Goal: Task Accomplishment & Management: Complete application form

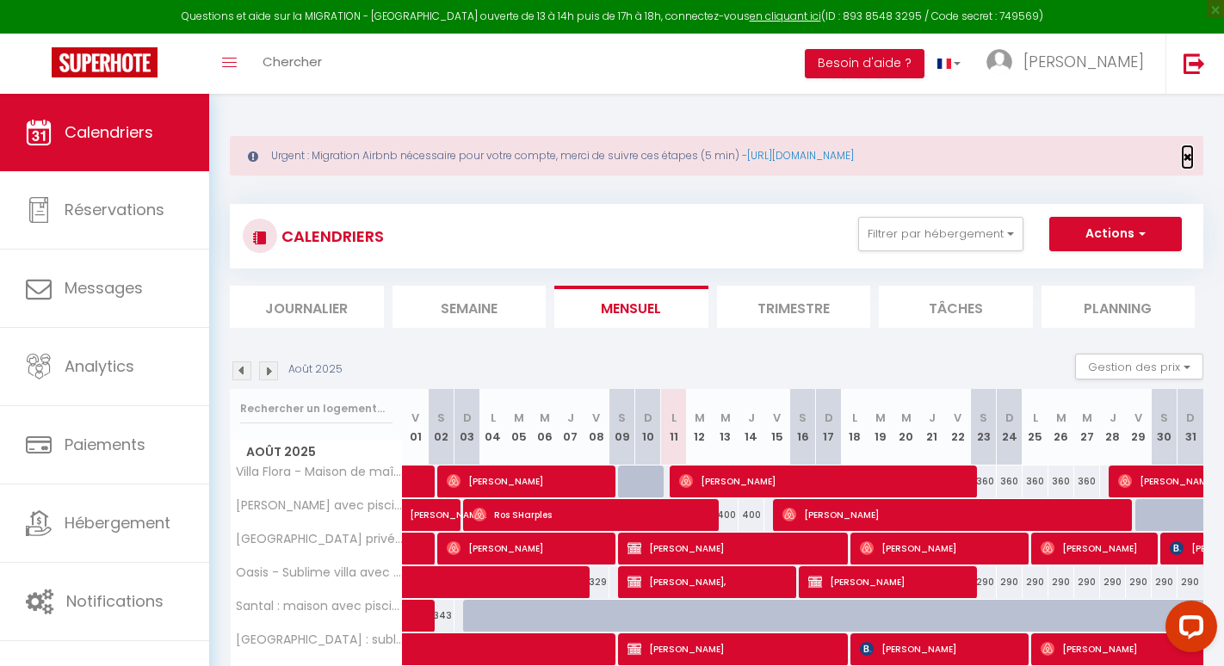
click at [1184, 150] on span "×" at bounding box center [1187, 157] width 9 height 22
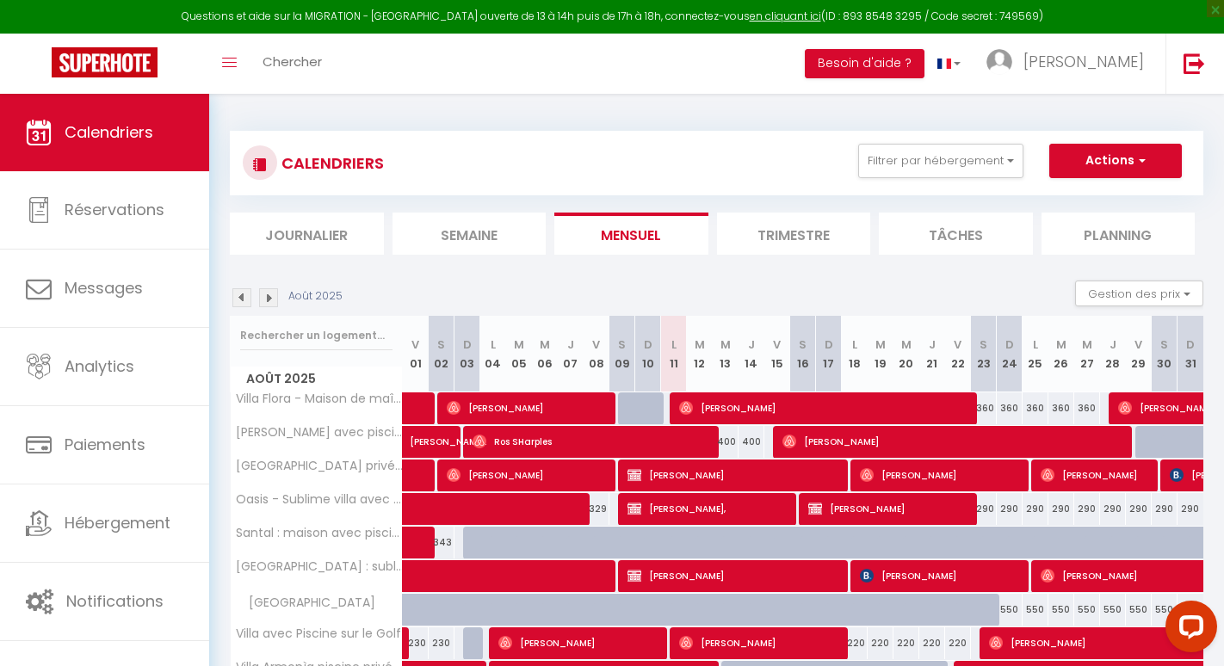
click at [235, 296] on img at bounding box center [241, 297] width 19 height 19
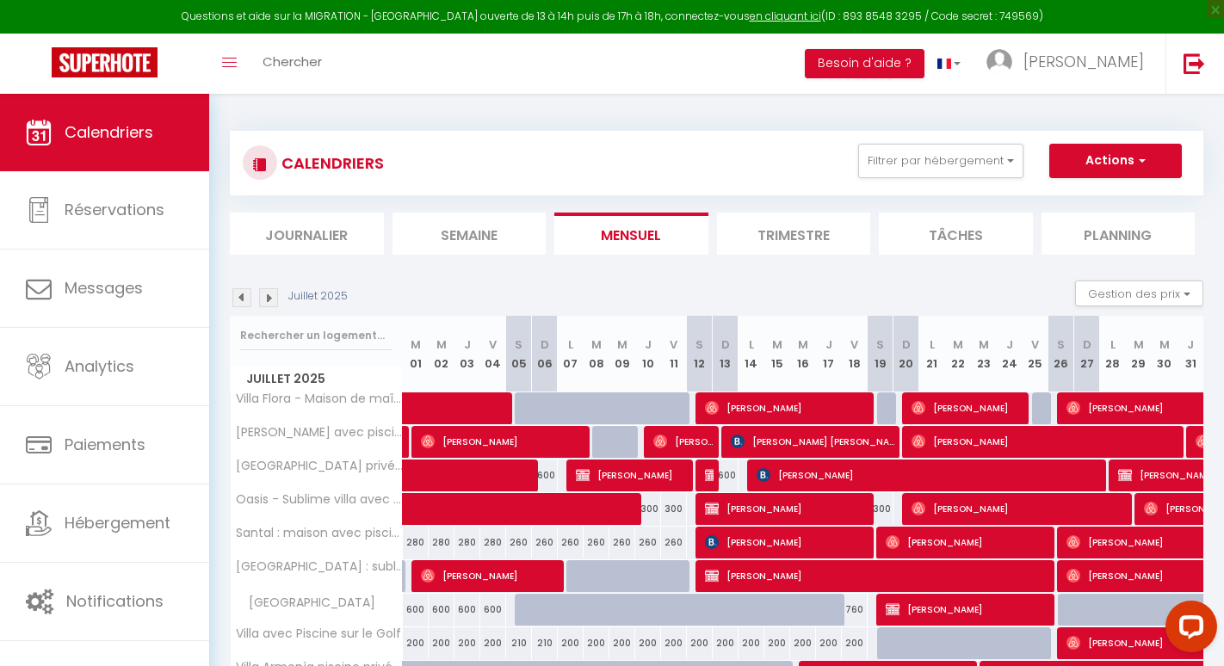
click at [243, 298] on img at bounding box center [241, 297] width 19 height 19
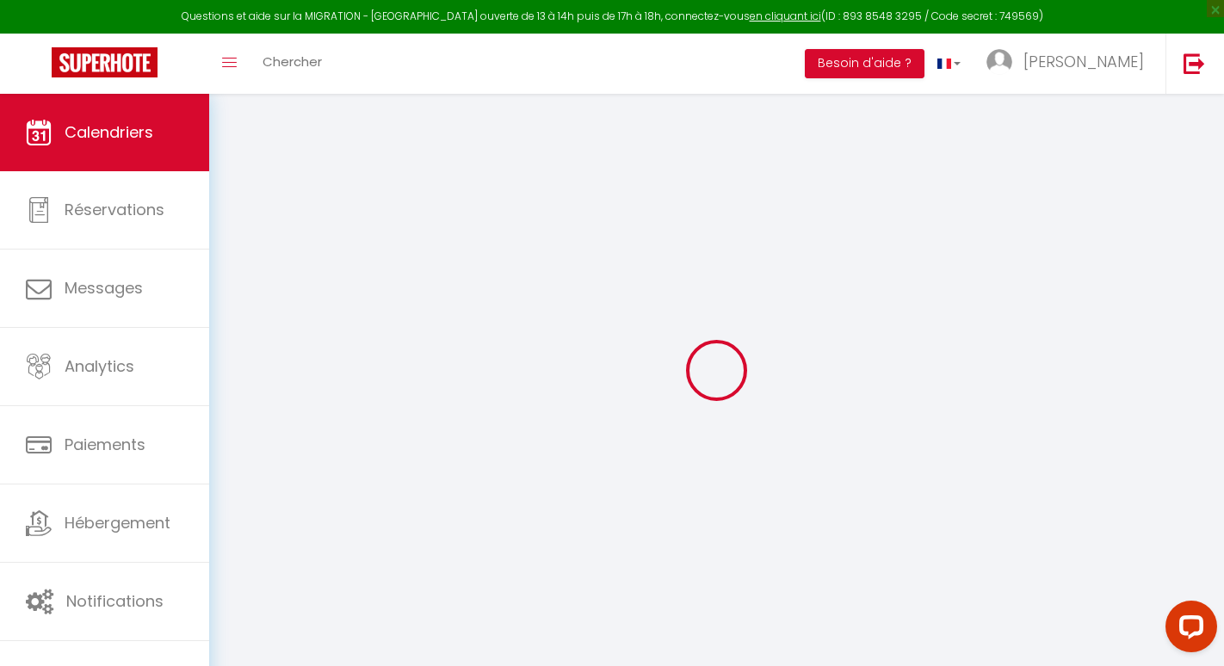
select select
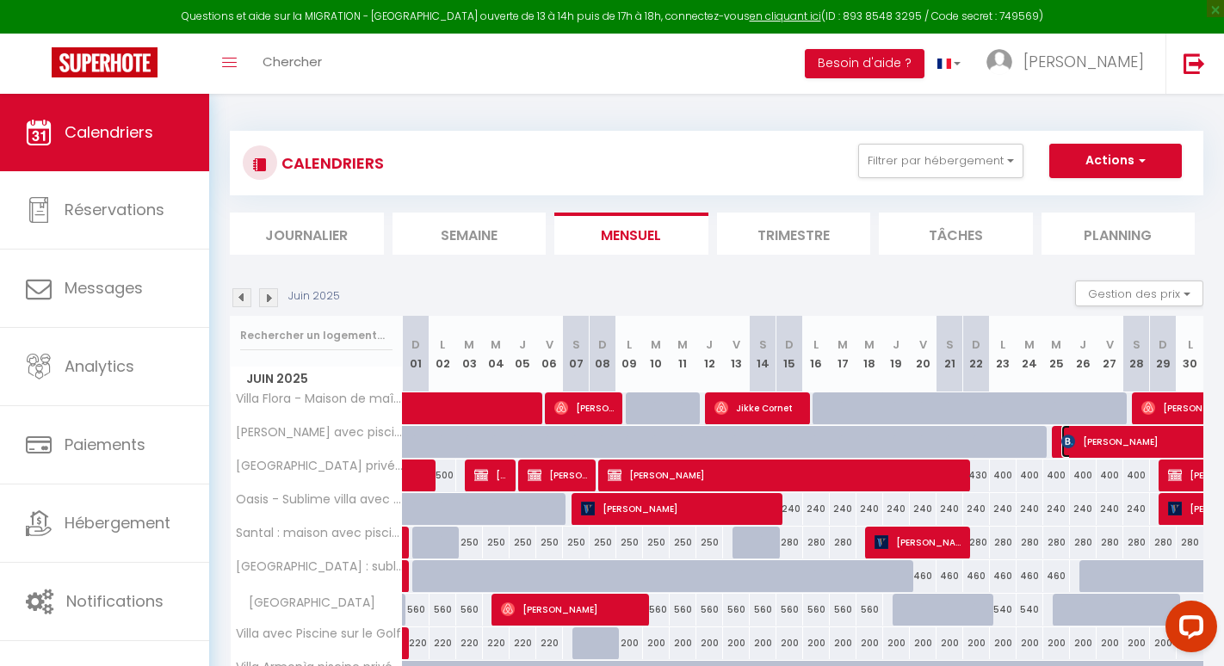
click at [1110, 438] on span "Henri Oeggerli" at bounding box center [1180, 441] width 238 height 33
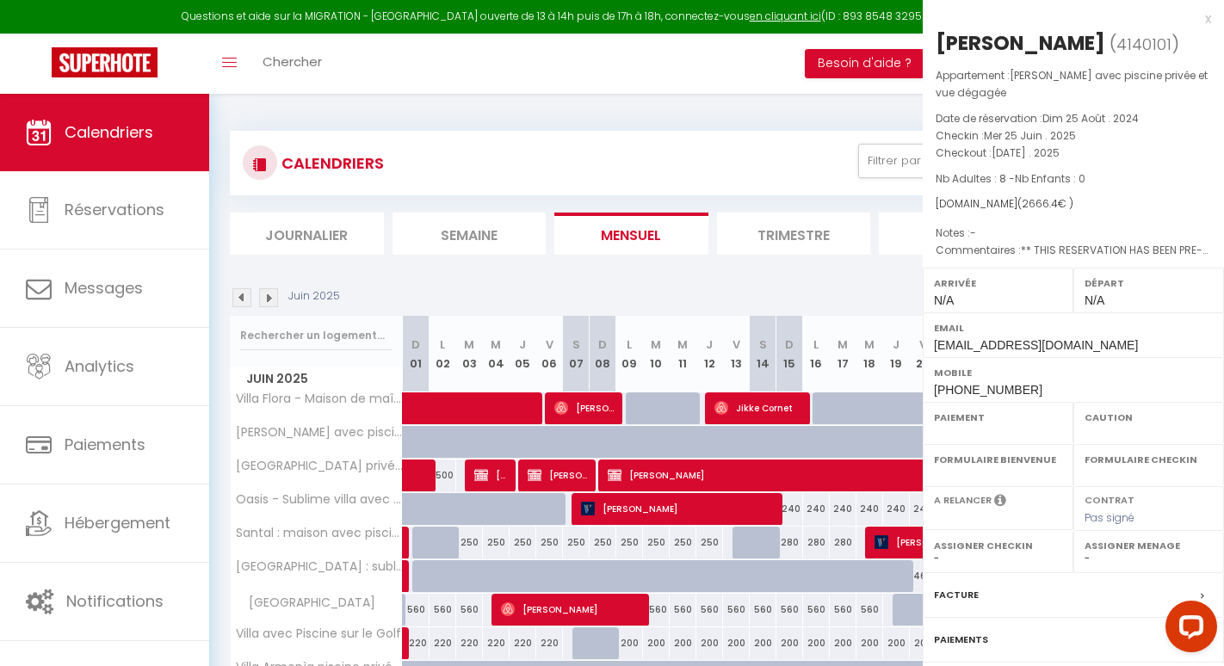
select select "OK"
select select "KO"
select select "0"
select select "1"
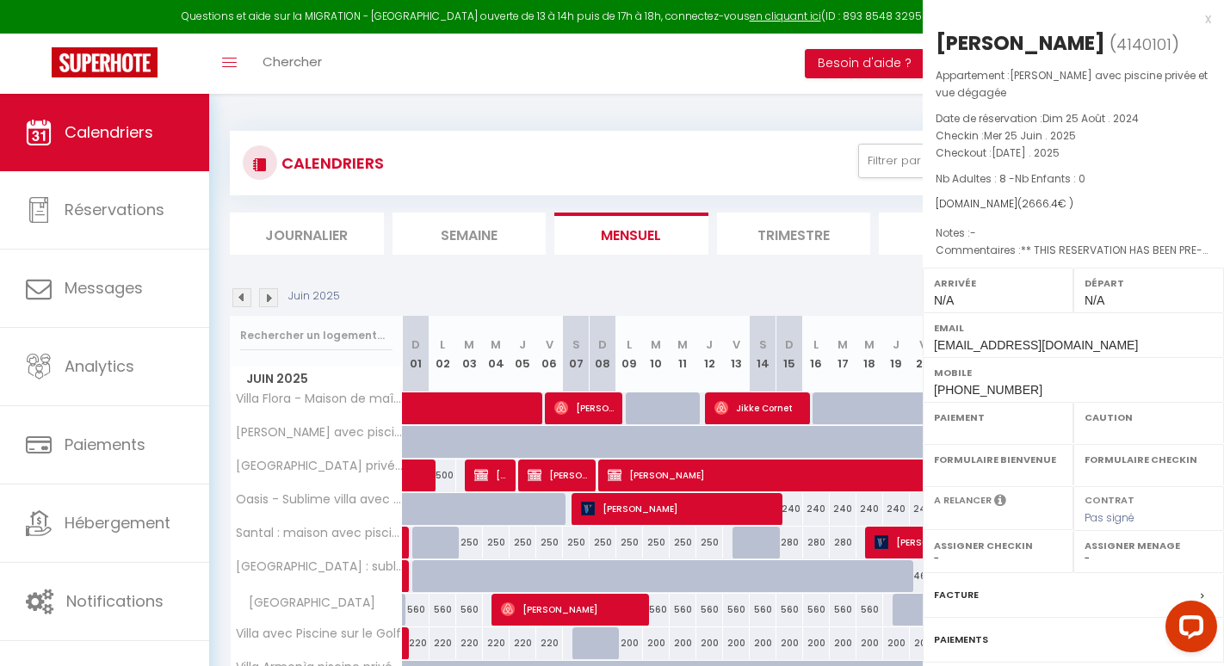
select select
select select "13398"
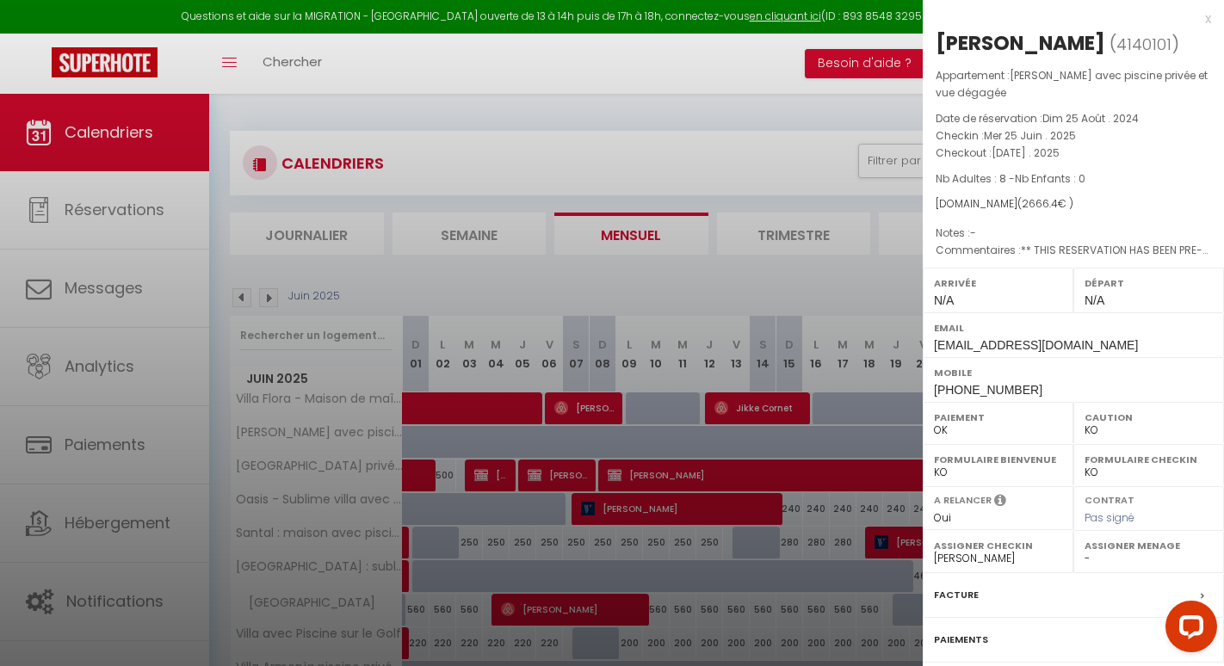
click at [1213, 20] on div "x Henri Oeggerli ( 4140101 ) Appartement : Rosa - Villa avec piscine privée et …" at bounding box center [1073, 409] width 301 height 819
click at [1208, 18] on div "x" at bounding box center [1067, 19] width 288 height 21
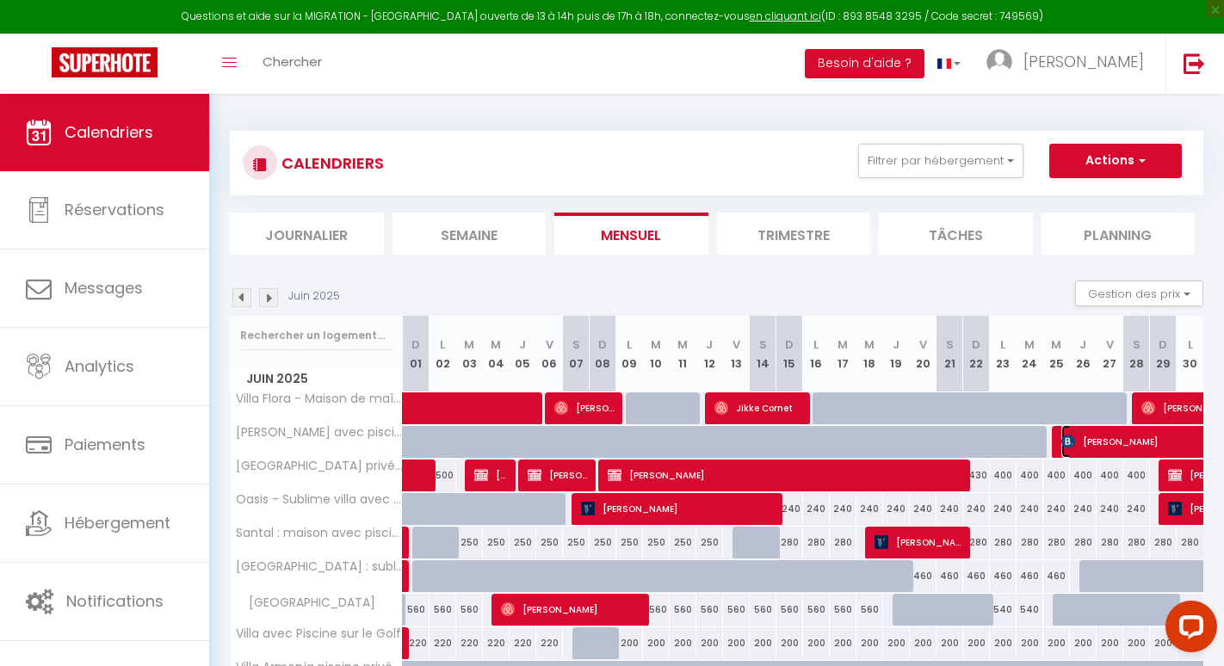
click at [1107, 442] on span "Henri Oeggerli" at bounding box center [1180, 441] width 238 height 33
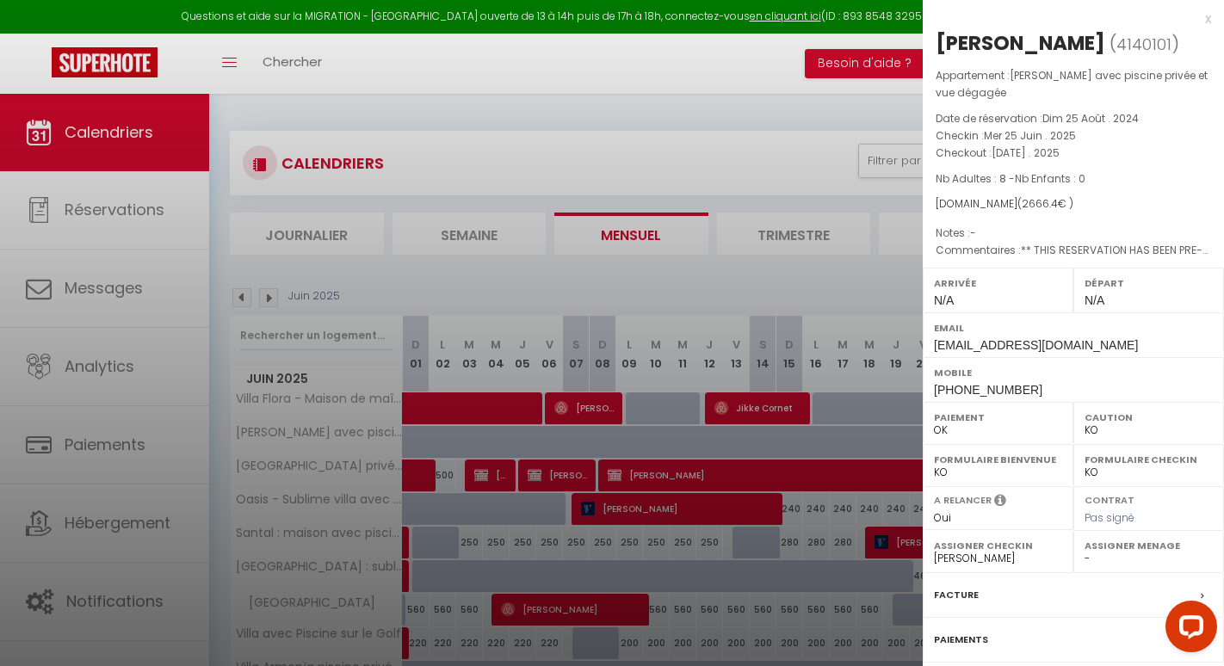
click at [1215, 21] on div "x Henri Oeggerli ( 4140101 ) Appartement : Rosa - Villa avec piscine privée et …" at bounding box center [1073, 409] width 301 height 819
click at [1209, 13] on div "x" at bounding box center [1067, 19] width 288 height 21
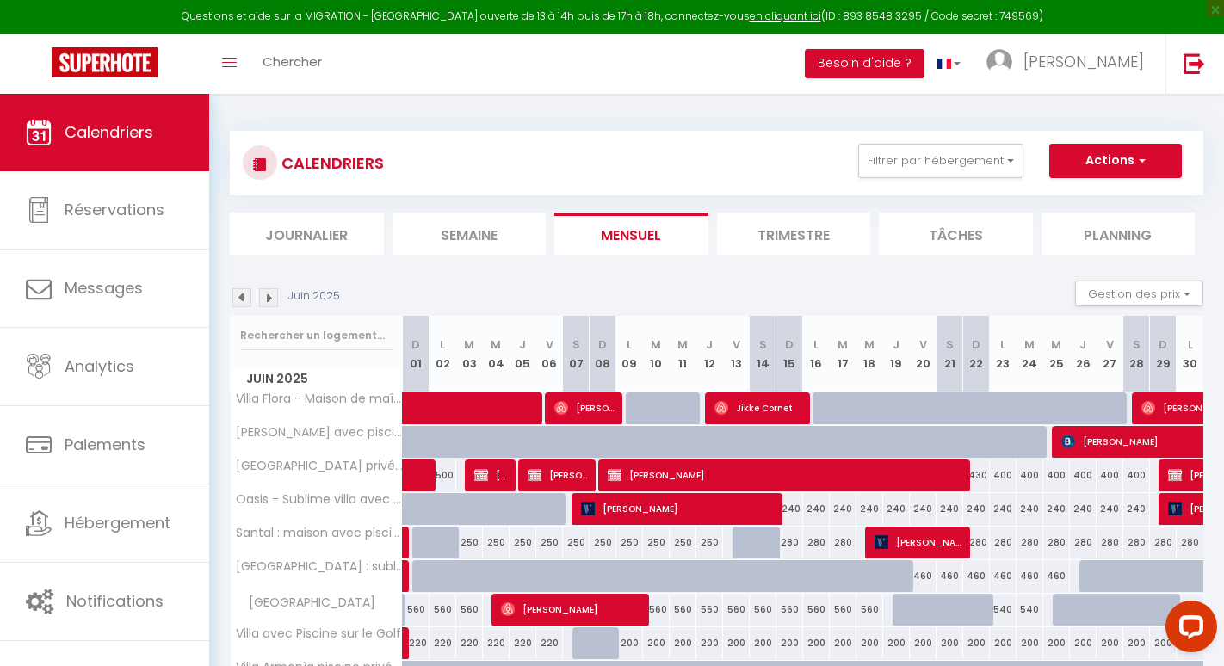
click at [268, 294] on img at bounding box center [268, 297] width 19 height 19
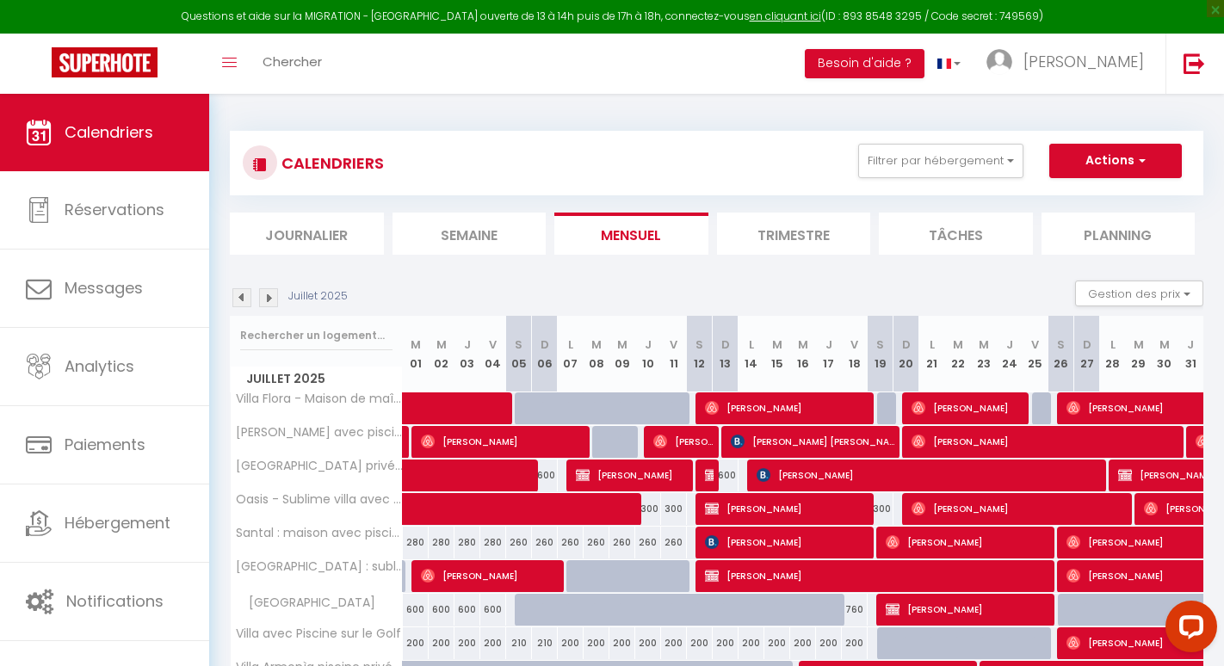
click at [269, 299] on img at bounding box center [268, 297] width 19 height 19
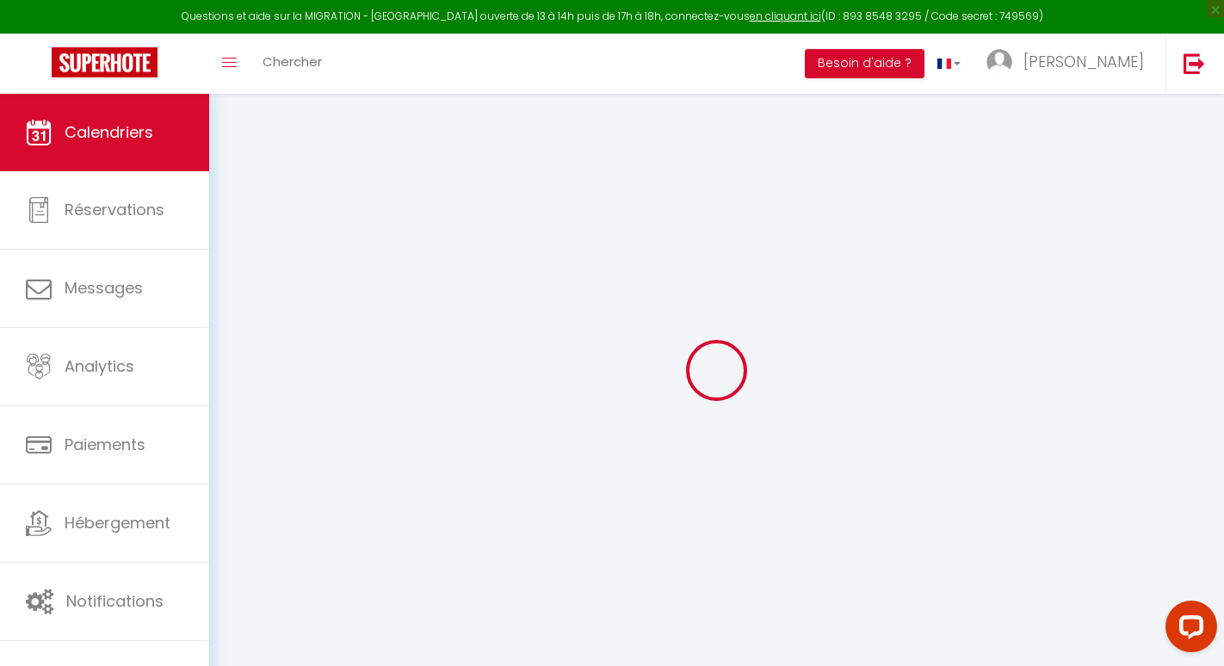
select select "KO"
select select "0"
select select "13398"
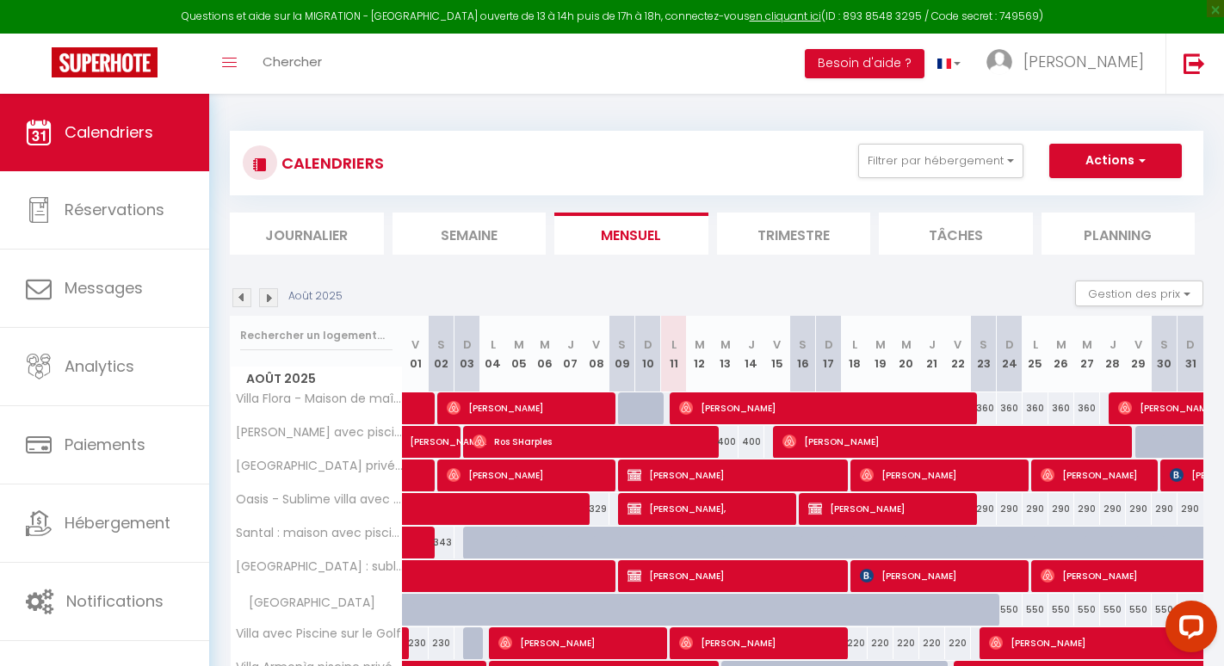
scroll to position [100, 0]
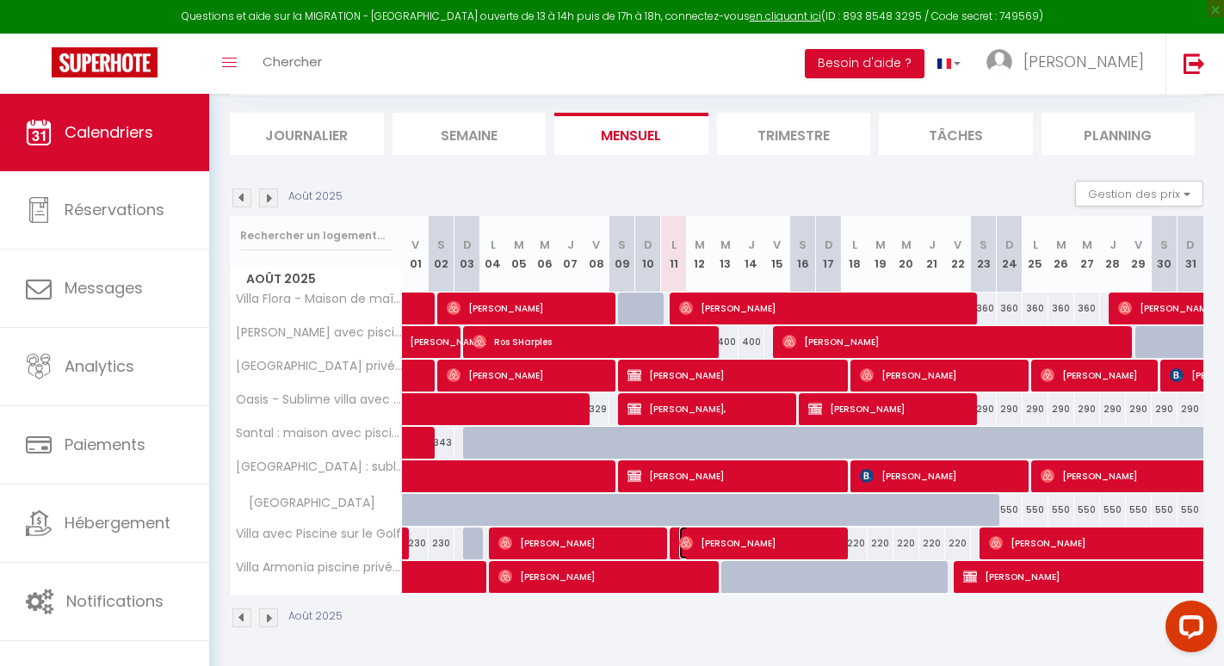
click at [764, 548] on span "[PERSON_NAME]" at bounding box center [761, 543] width 164 height 33
select select "OK"
select select "13966"
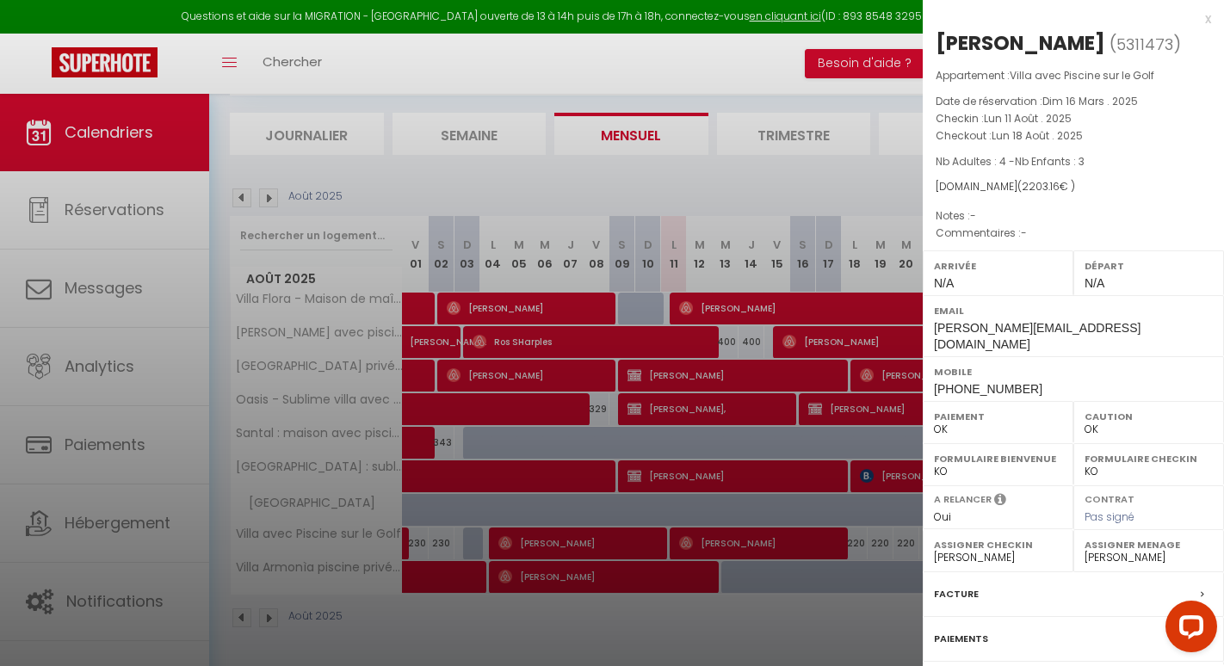
click at [1208, 18] on div "x" at bounding box center [1067, 19] width 288 height 21
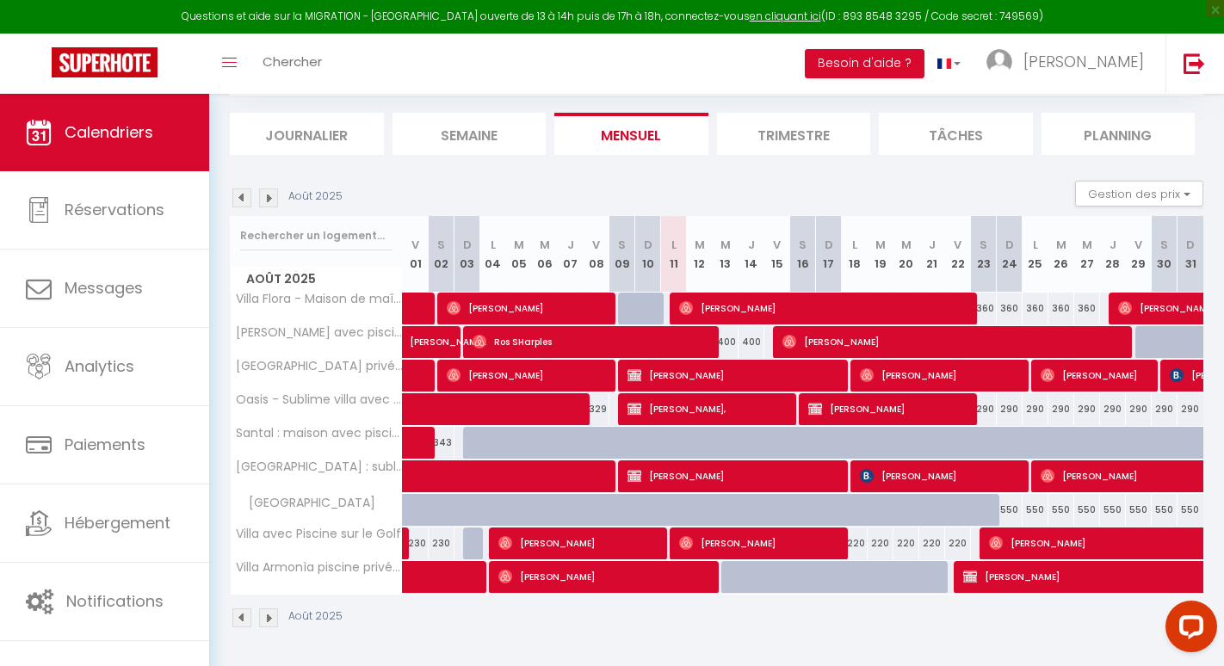
click at [263, 195] on img at bounding box center [268, 197] width 19 height 19
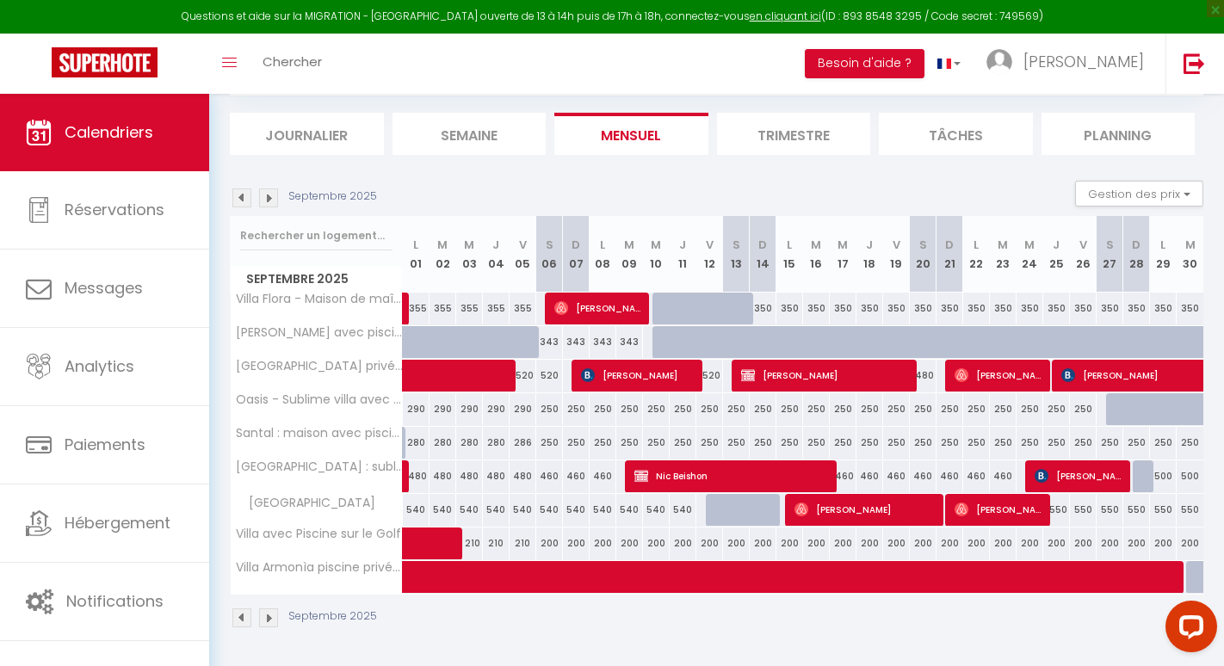
scroll to position [0, 0]
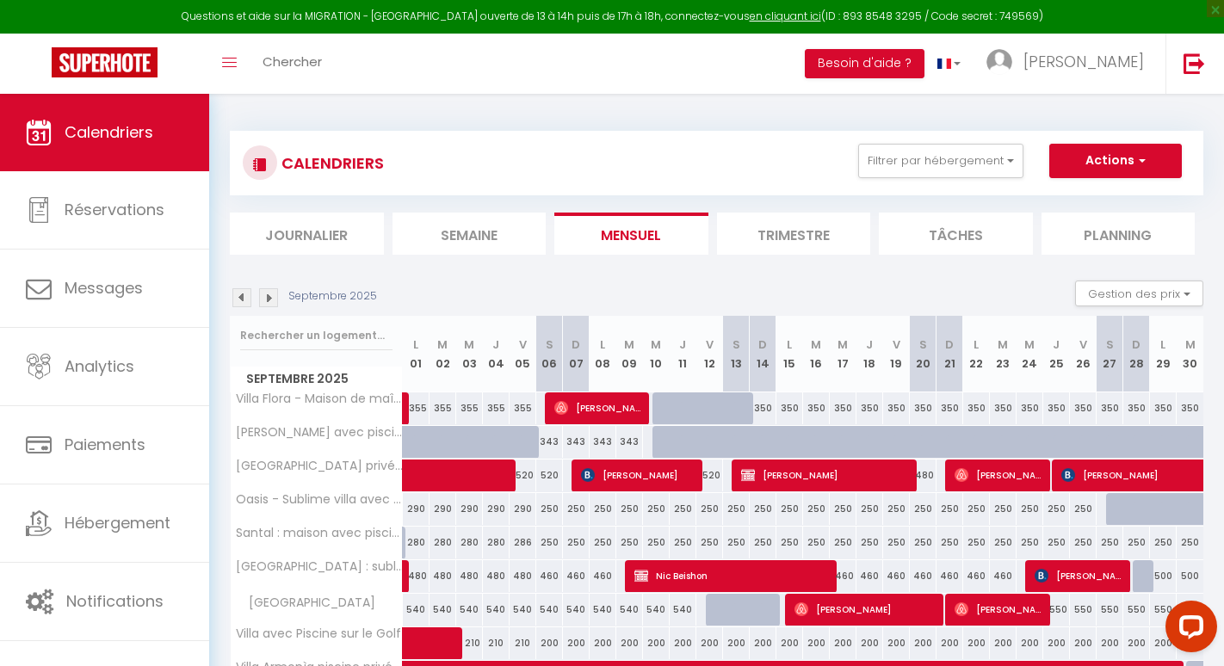
click at [247, 287] on div "Septembre 2025 Gestion des prix Nb Nuits minimum Règles Disponibilité" at bounding box center [716, 298] width 973 height 35
click at [244, 303] on img at bounding box center [241, 297] width 19 height 19
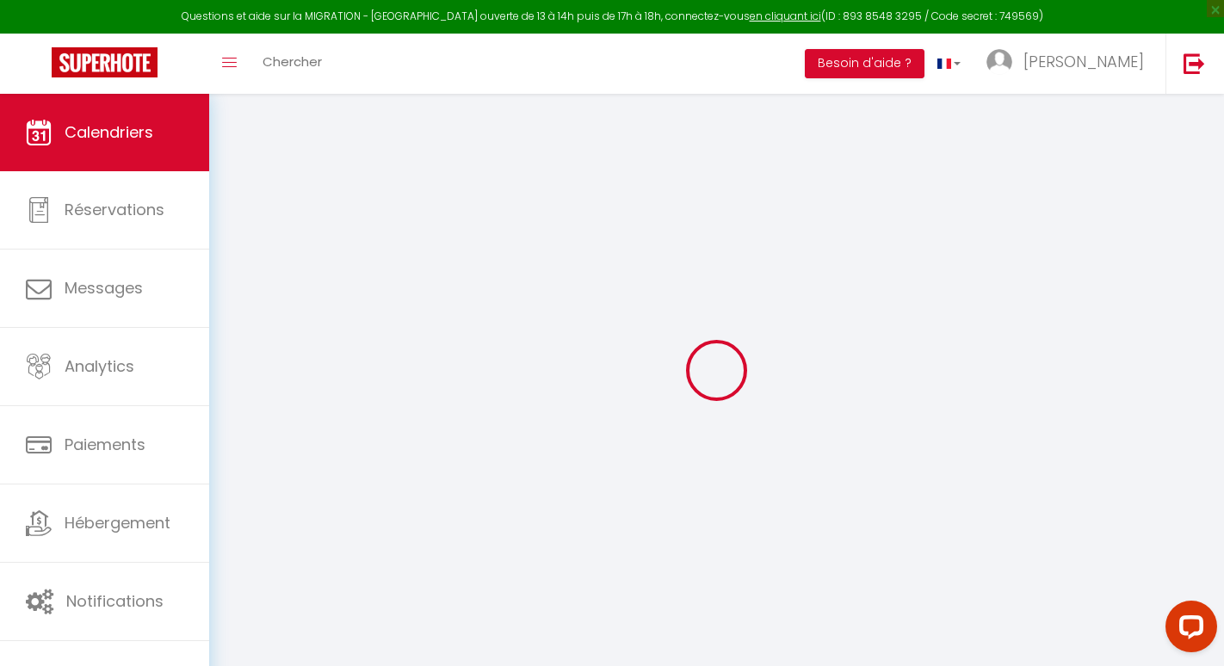
select select "0"
select select "13966"
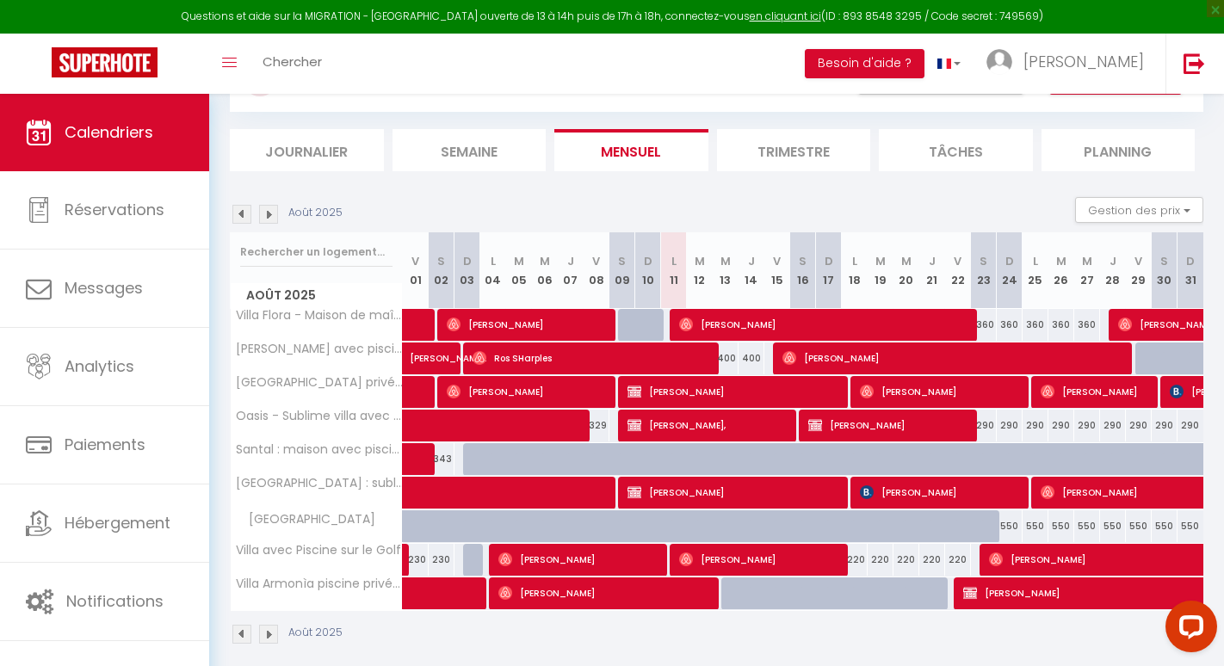
scroll to position [84, 0]
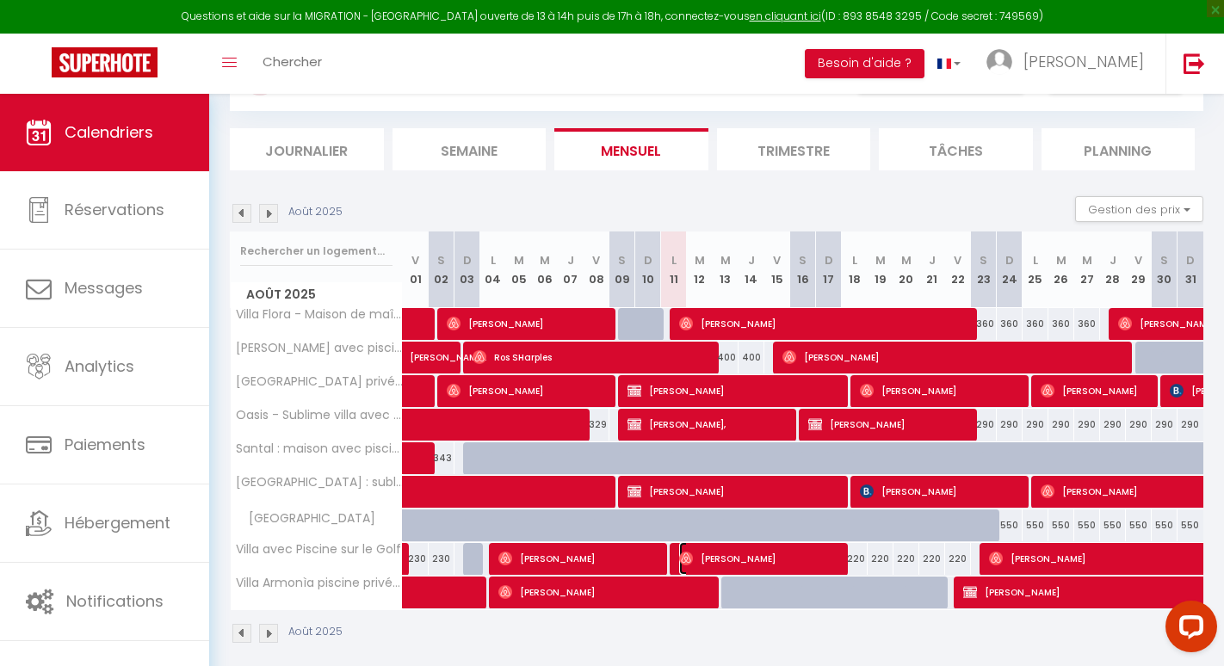
click at [745, 566] on span "[PERSON_NAME]" at bounding box center [761, 558] width 164 height 33
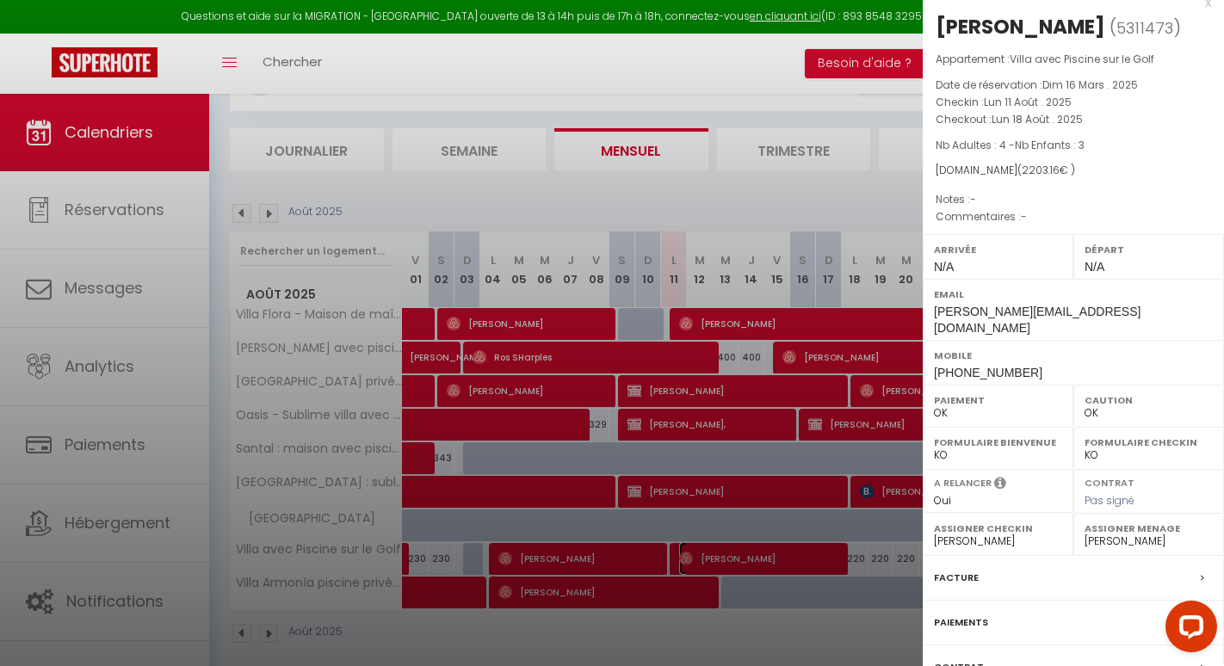
scroll to position [0, 0]
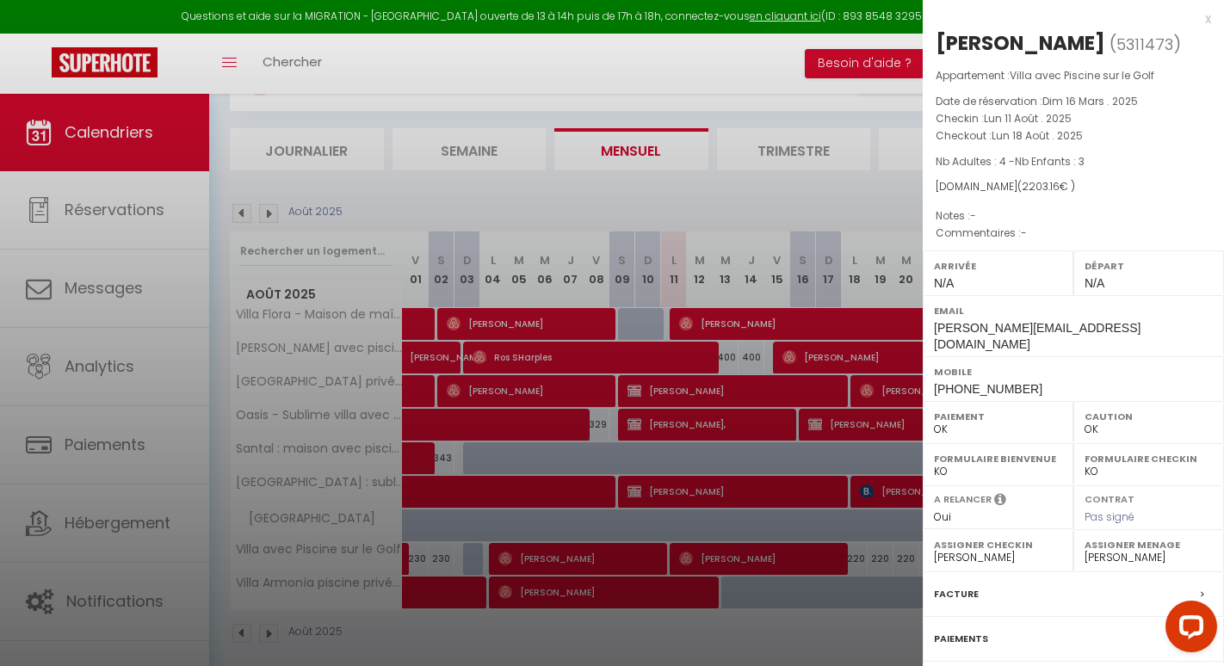
drag, startPoint x: 1063, startPoint y: 102, endPoint x: 1109, endPoint y: 89, distance: 47.4
click at [1072, 100] on span "Dim 16 Mars . 2025" at bounding box center [1090, 101] width 96 height 15
click at [1208, 16] on div "x" at bounding box center [1067, 19] width 288 height 21
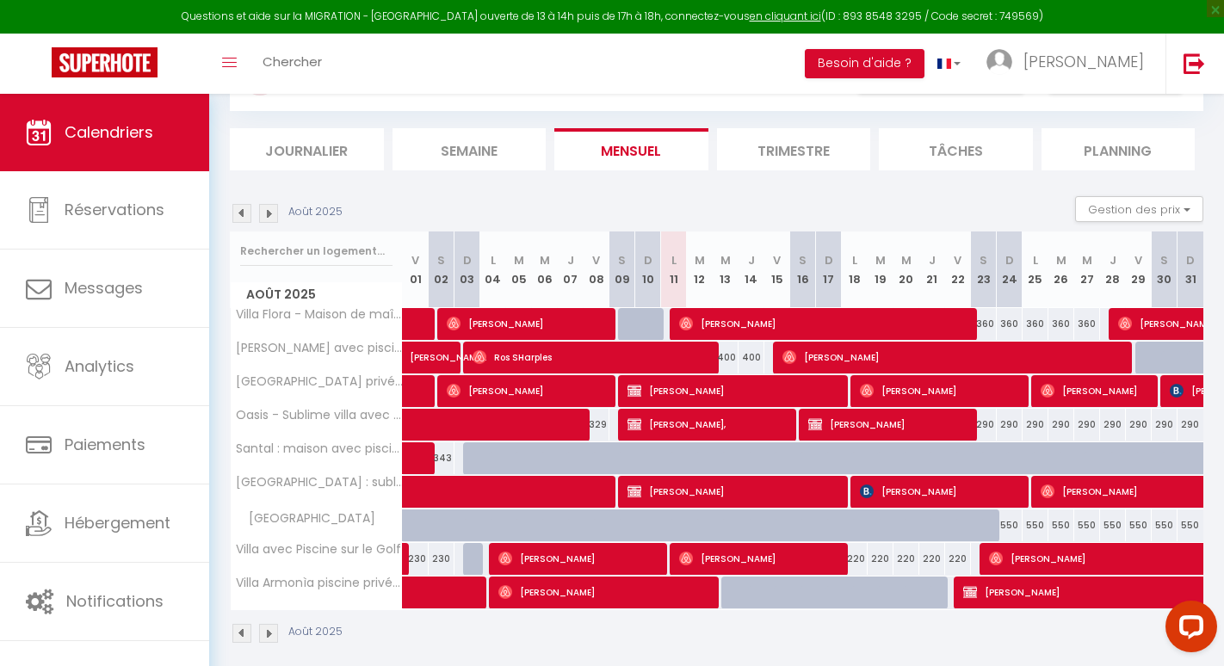
click at [244, 211] on img at bounding box center [241, 213] width 19 height 19
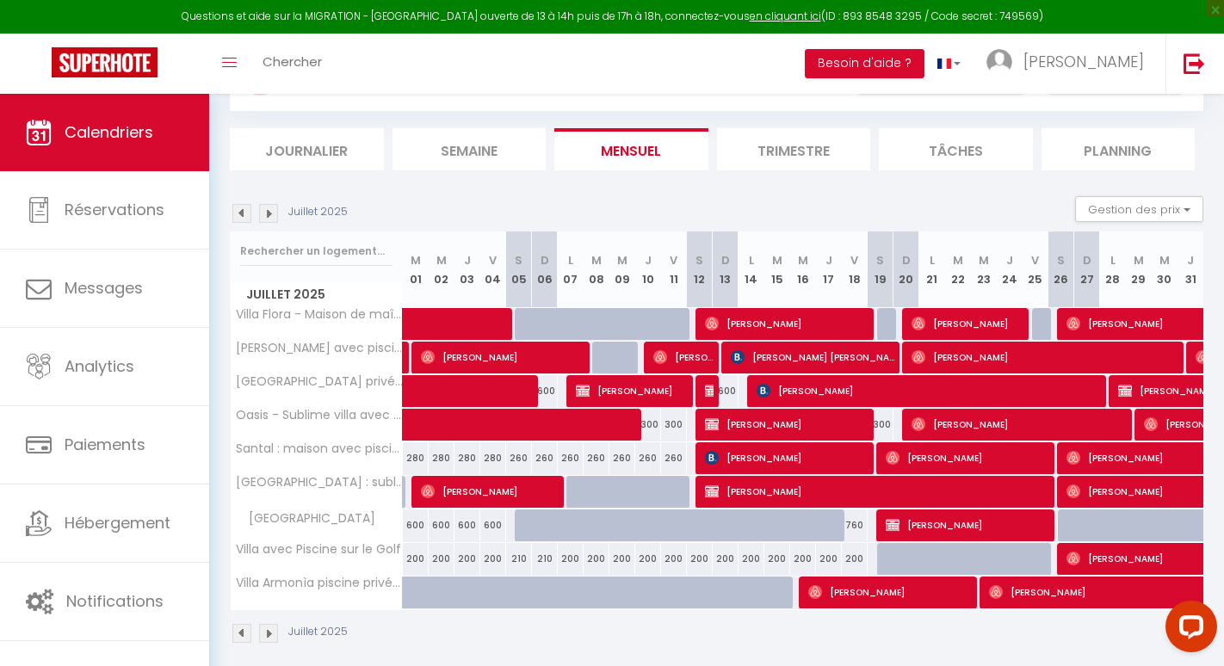
scroll to position [100, 0]
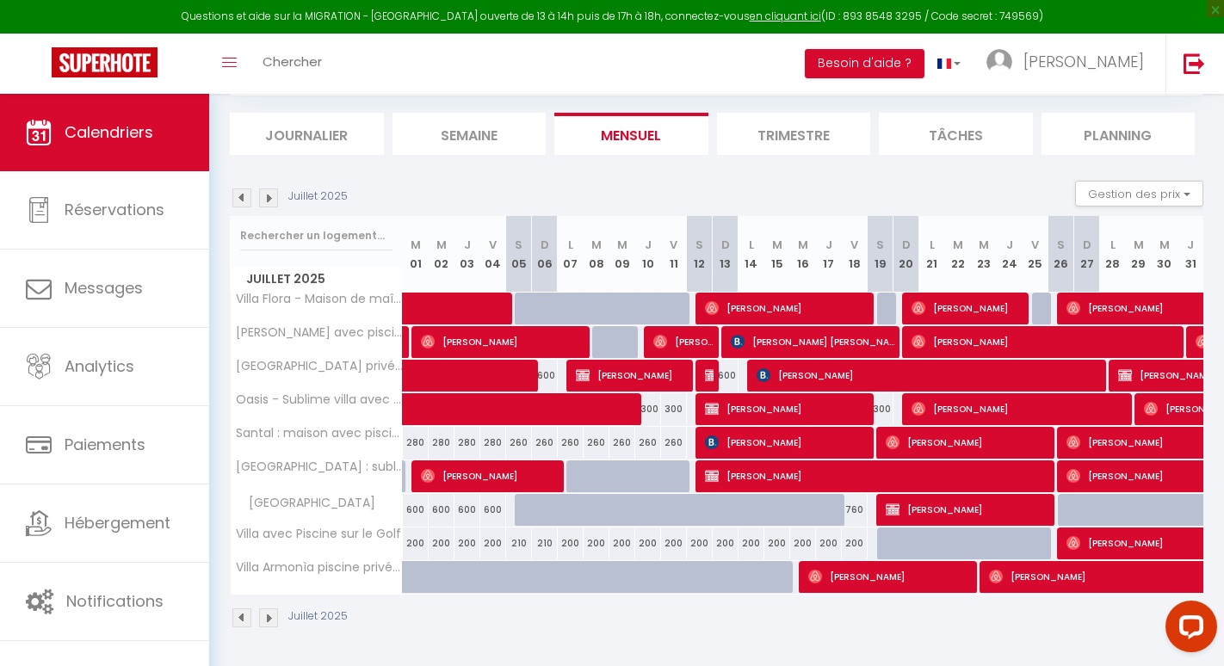
click at [272, 196] on img at bounding box center [268, 197] width 19 height 19
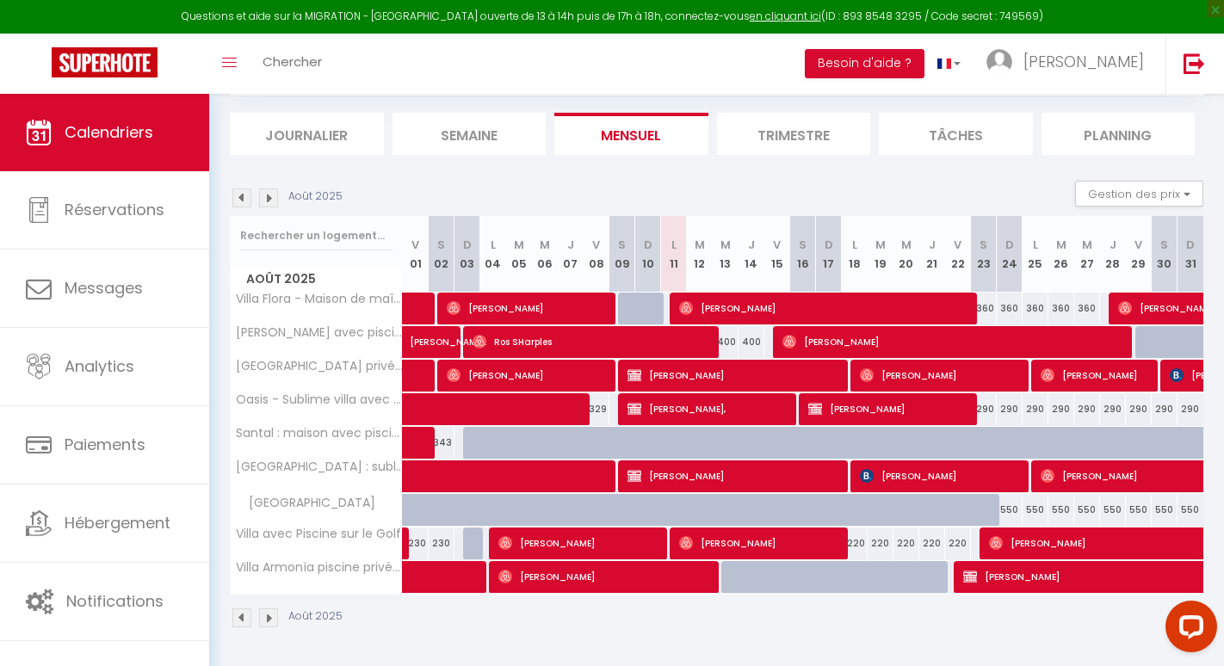
click at [272, 196] on img at bounding box center [268, 197] width 19 height 19
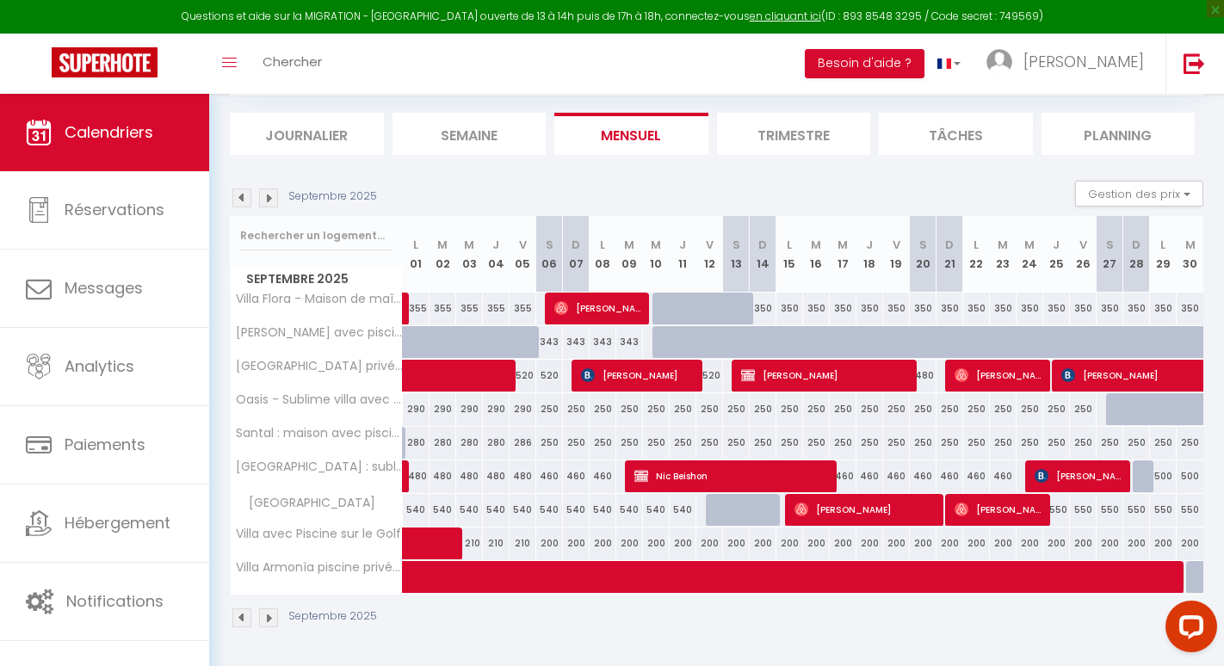
click at [245, 198] on img at bounding box center [241, 197] width 19 height 19
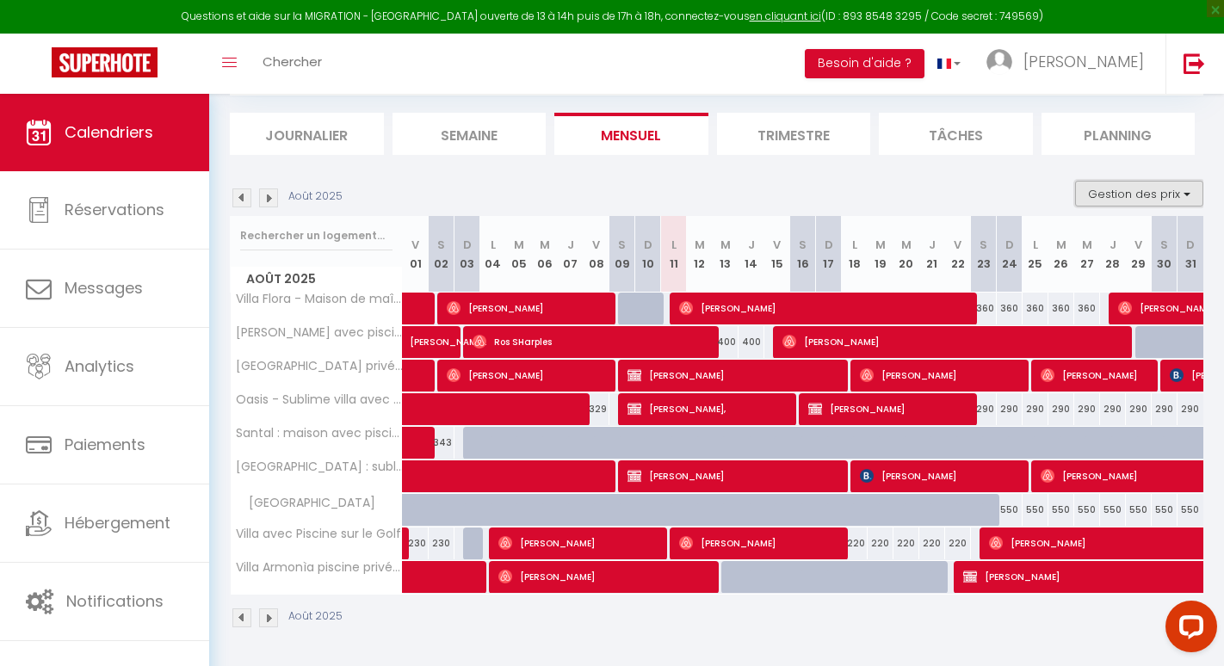
click at [1134, 191] on button "Gestion des prix" at bounding box center [1139, 194] width 128 height 26
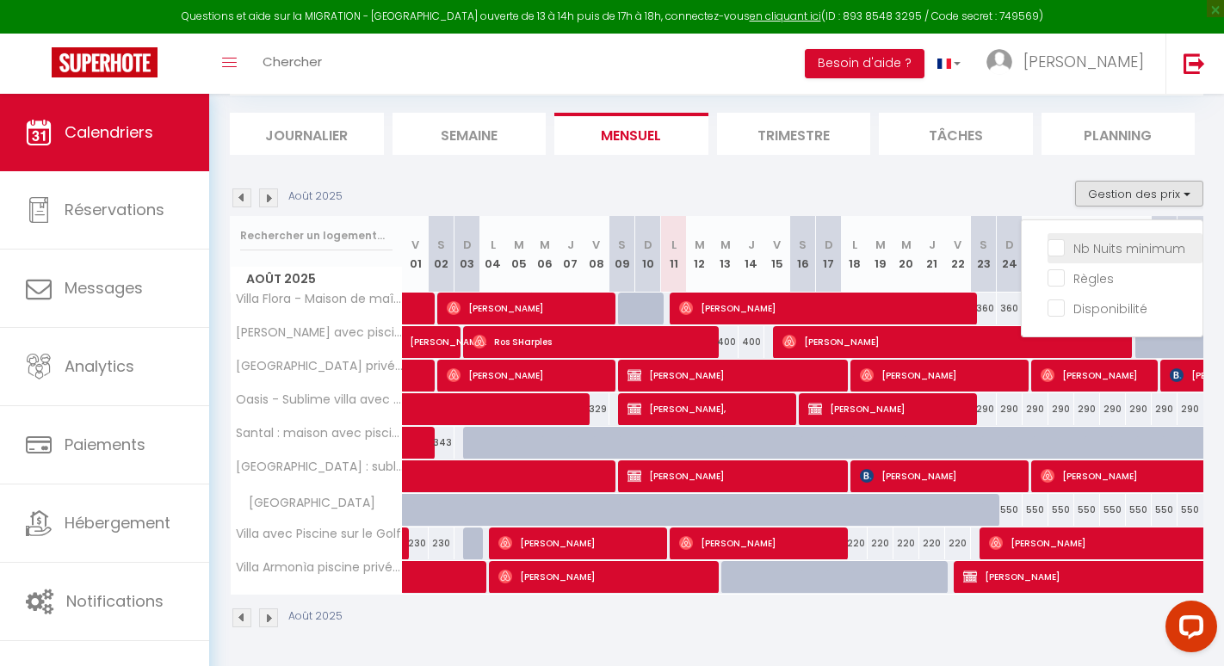
click at [1120, 249] on input "Nb Nuits minimum" at bounding box center [1125, 246] width 155 height 17
checkbox input "true"
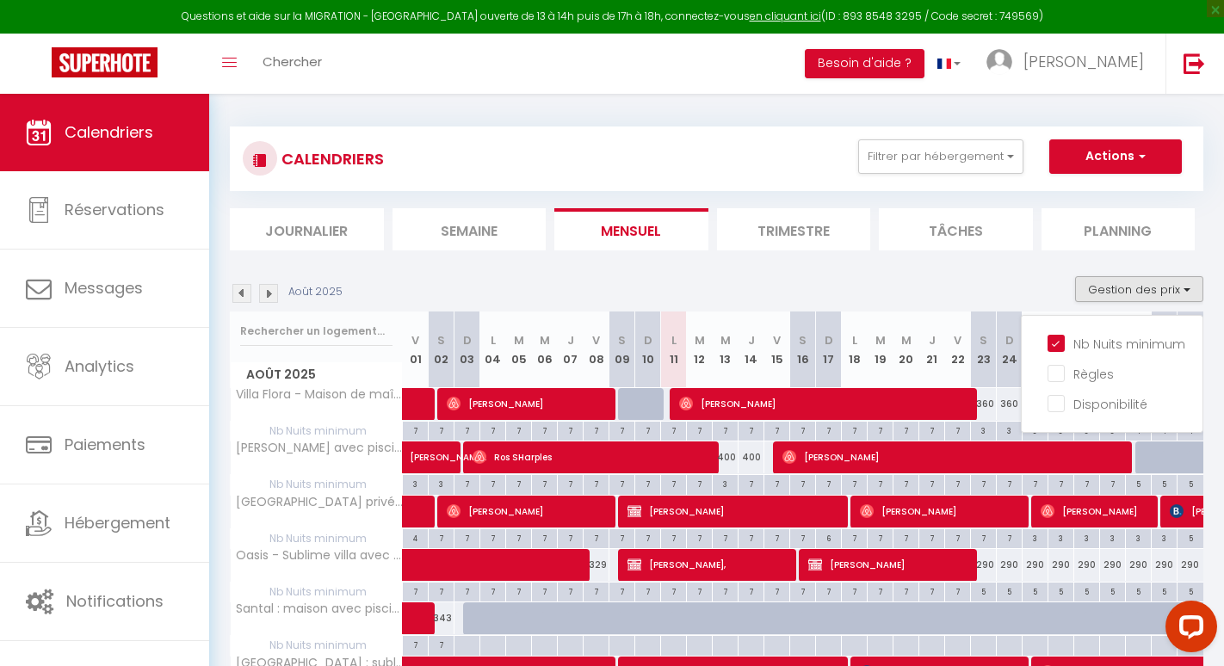
scroll to position [0, 0]
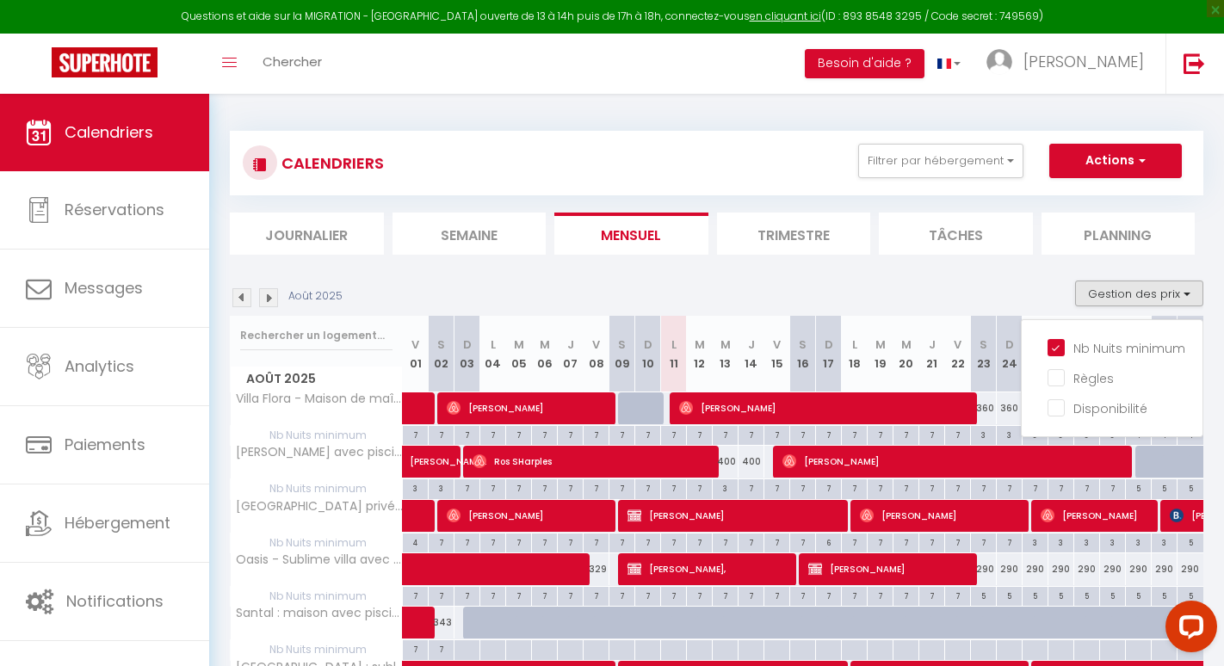
click at [985, 277] on section "Août 2025 Gestion des prix Nb Nuits minimum Règles Disponibilité Août 2025 V 01…" at bounding box center [716, 595] width 973 height 664
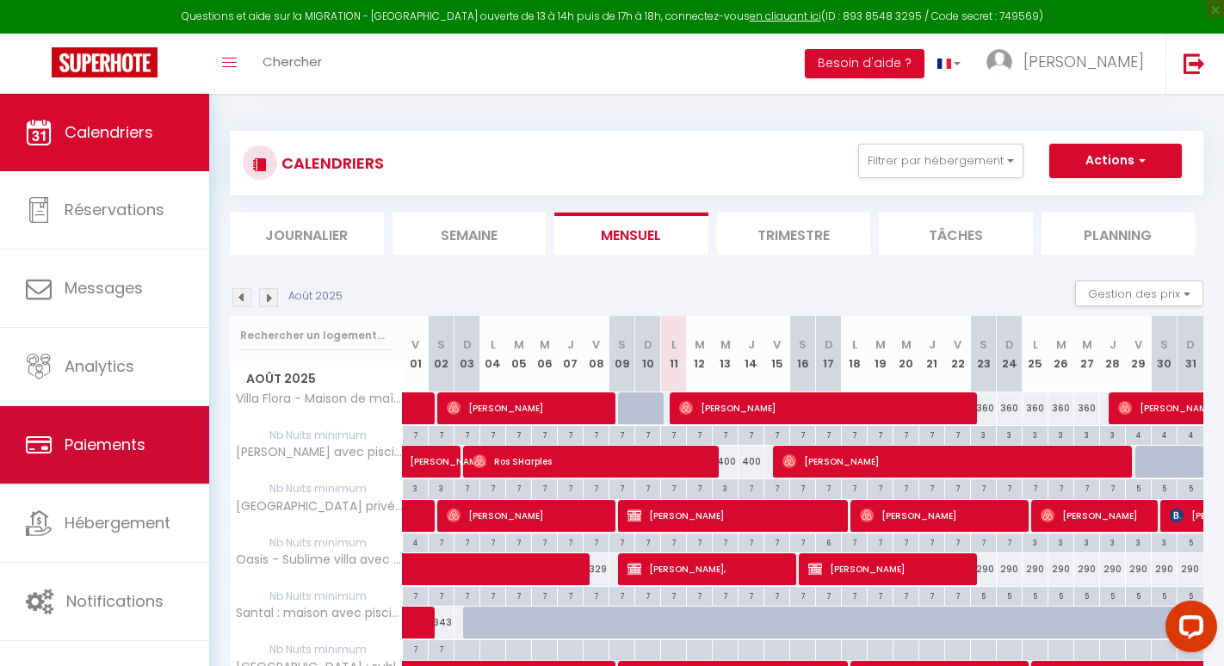
scroll to position [281, 0]
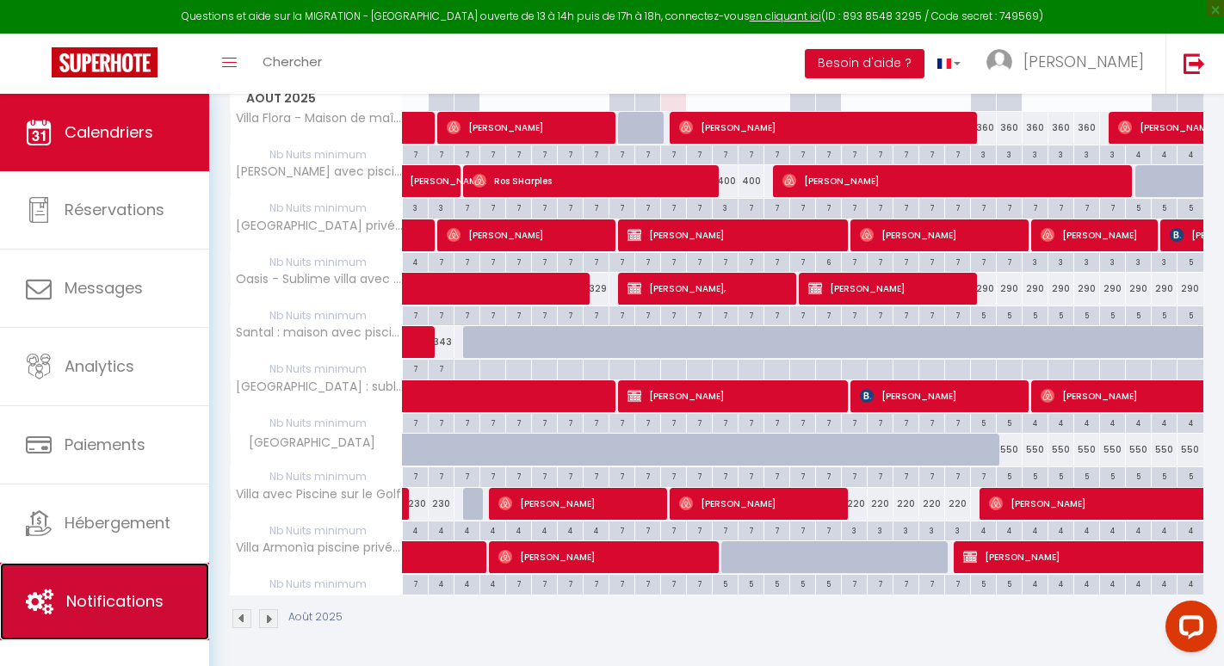
click at [103, 605] on span "Notifications" at bounding box center [114, 601] width 97 height 22
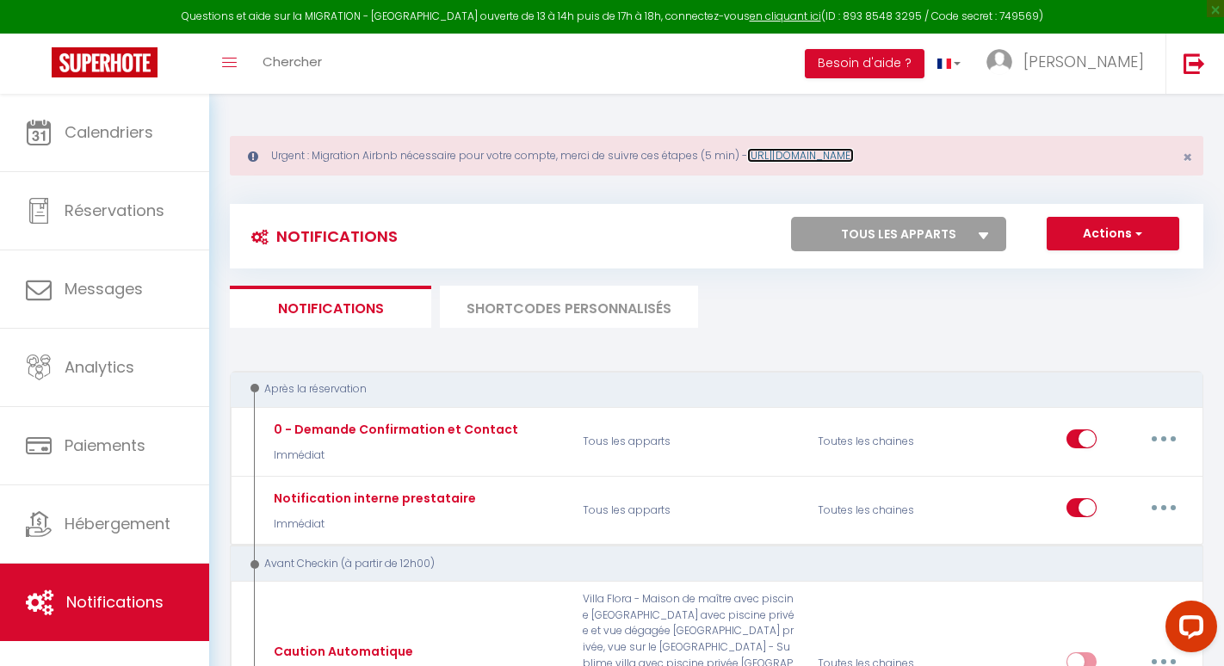
click at [854, 158] on link "https://superhote.com/migration-airbnb" at bounding box center [800, 155] width 107 height 15
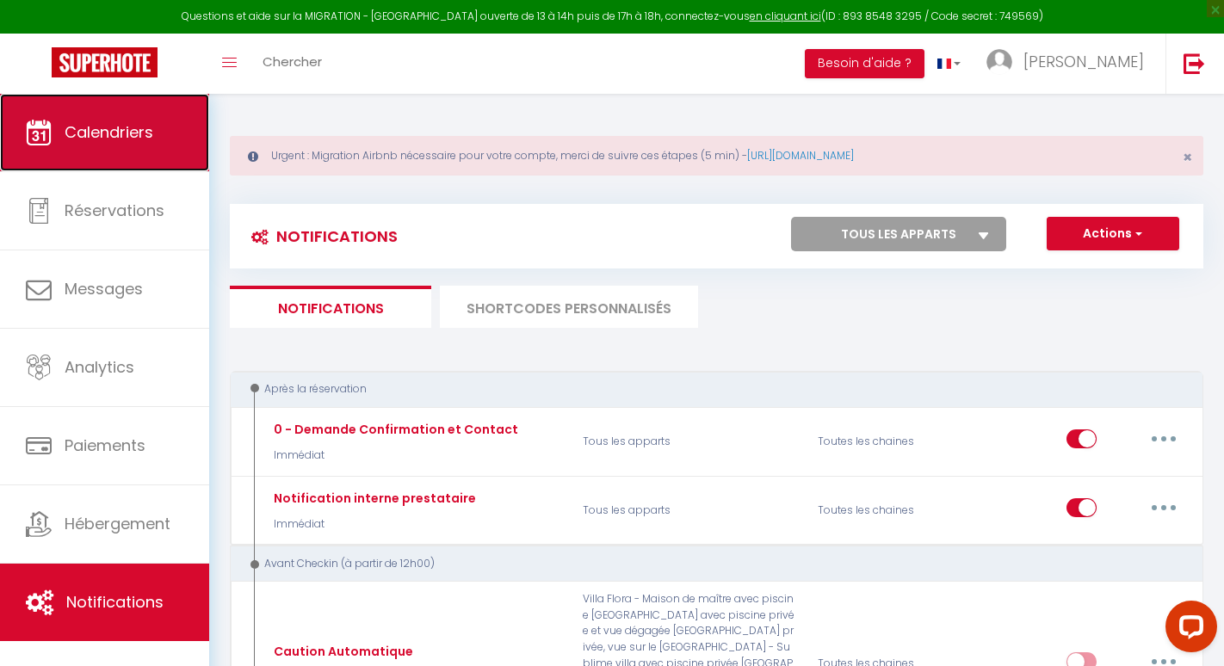
click at [148, 113] on link "Calendriers" at bounding box center [104, 132] width 209 height 77
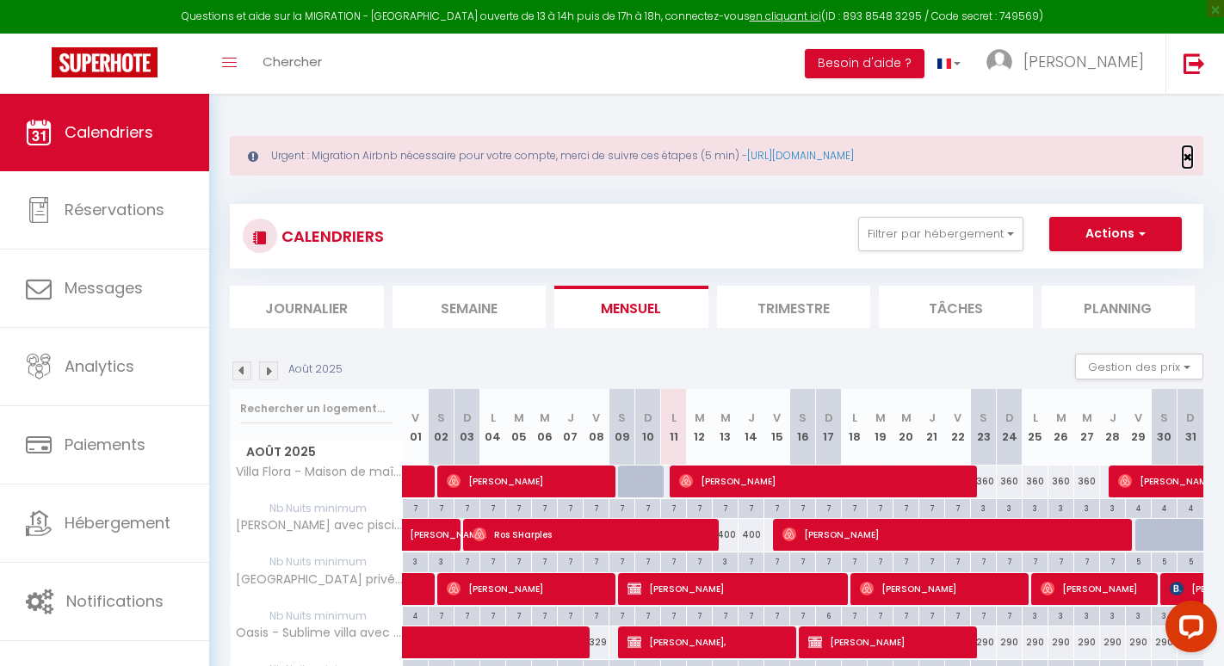
click at [1185, 152] on span "×" at bounding box center [1187, 157] width 9 height 22
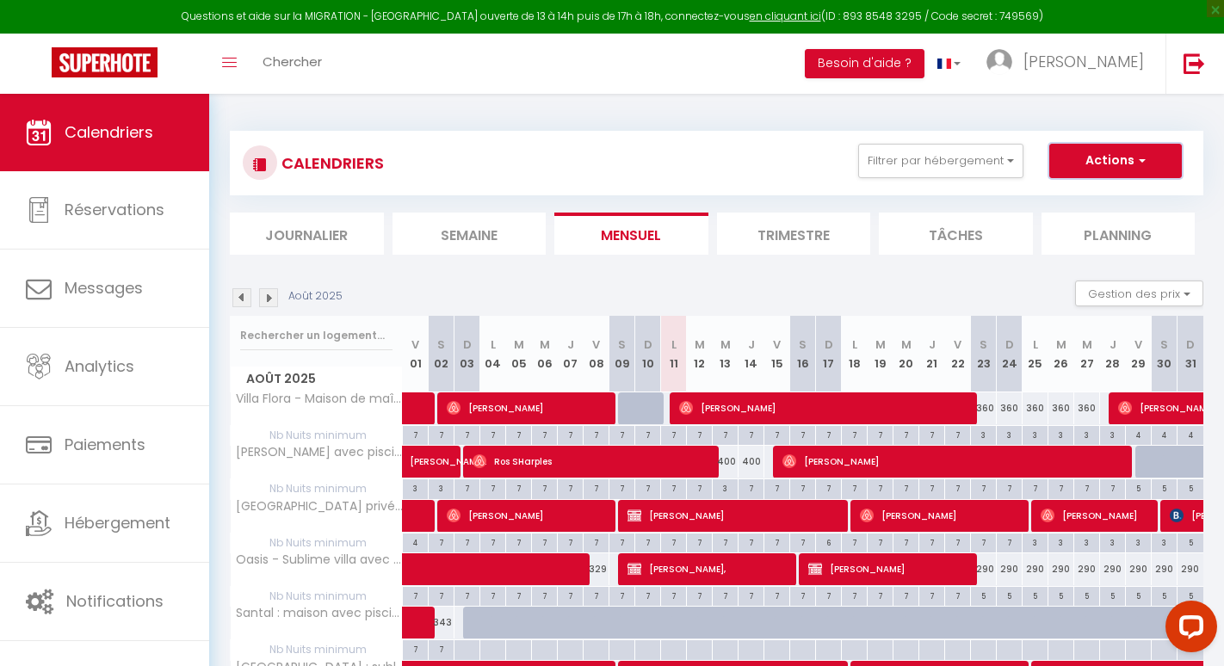
click at [1102, 174] on button "Actions" at bounding box center [1115, 161] width 133 height 34
click at [1092, 201] on link "Nouvelle réservation" at bounding box center [1098, 201] width 150 height 26
select select
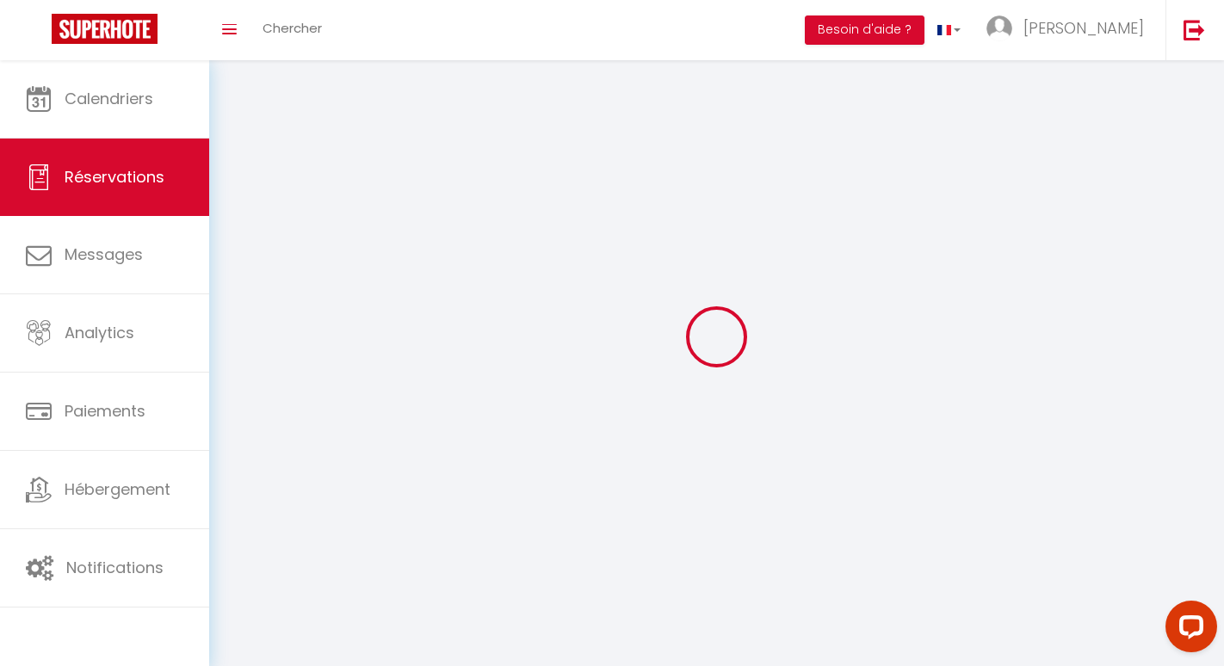
select select
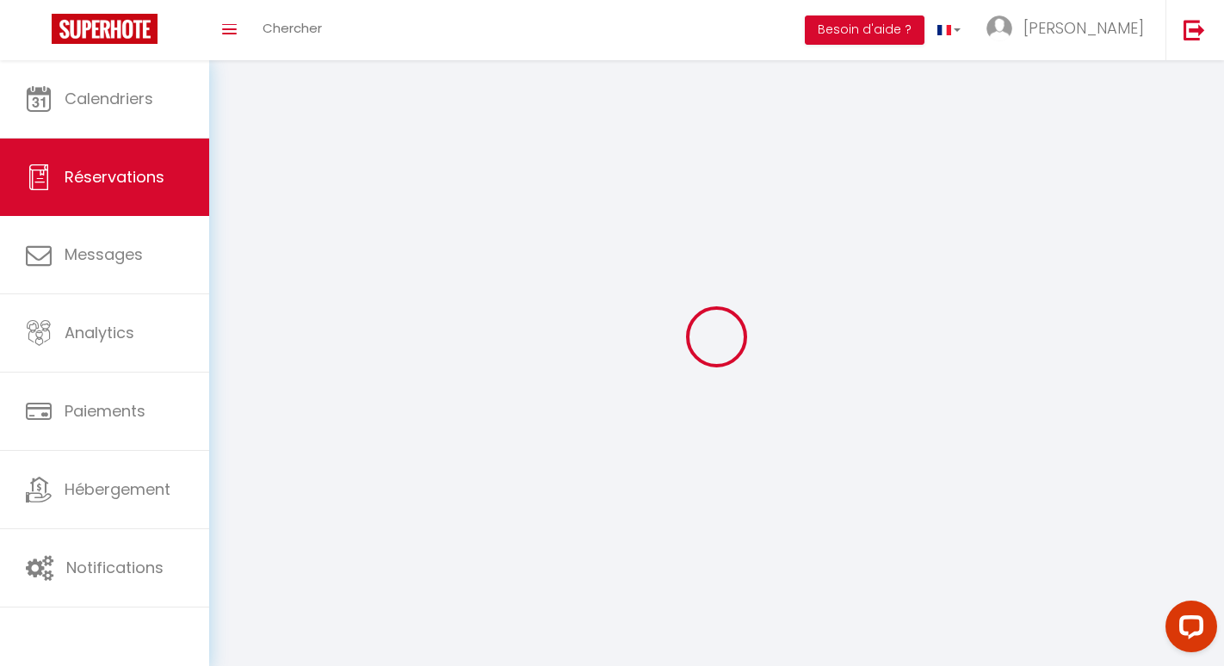
select select
checkbox input "false"
select select
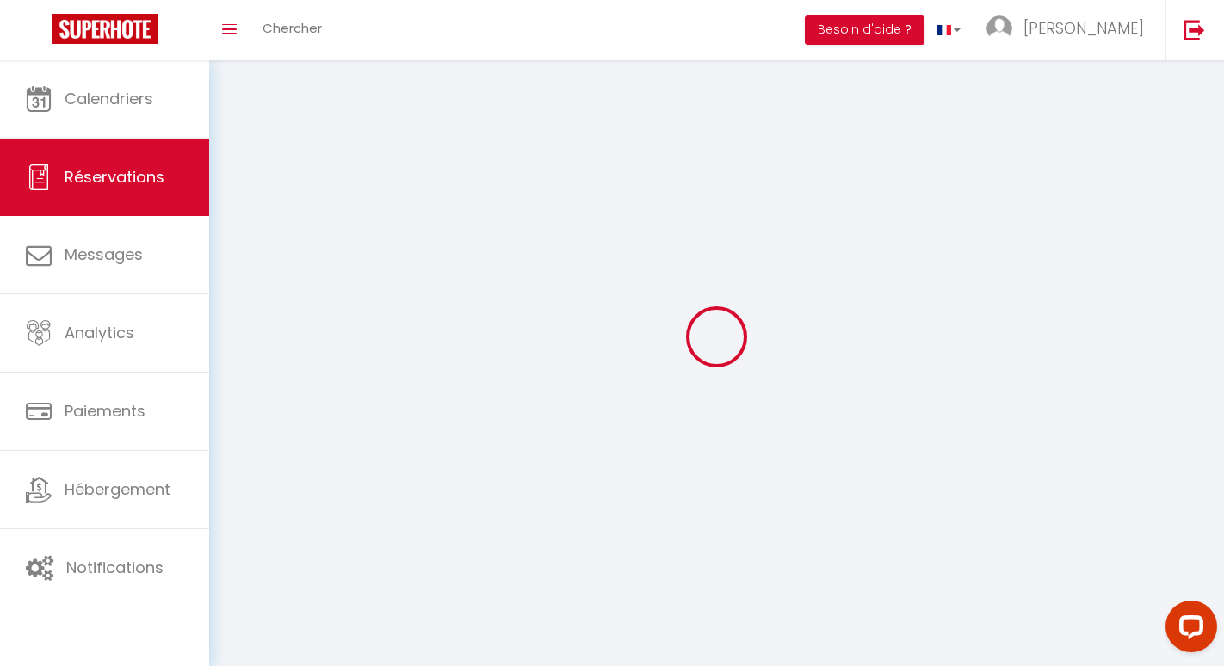
select select
checkbox input "false"
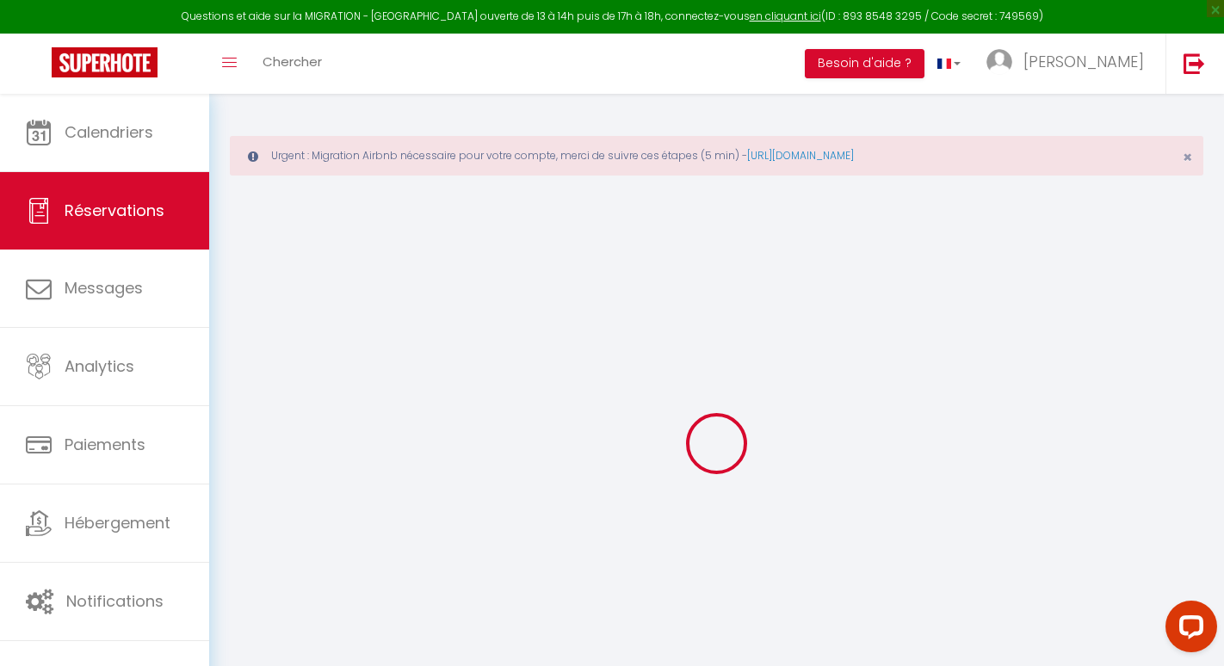
select select
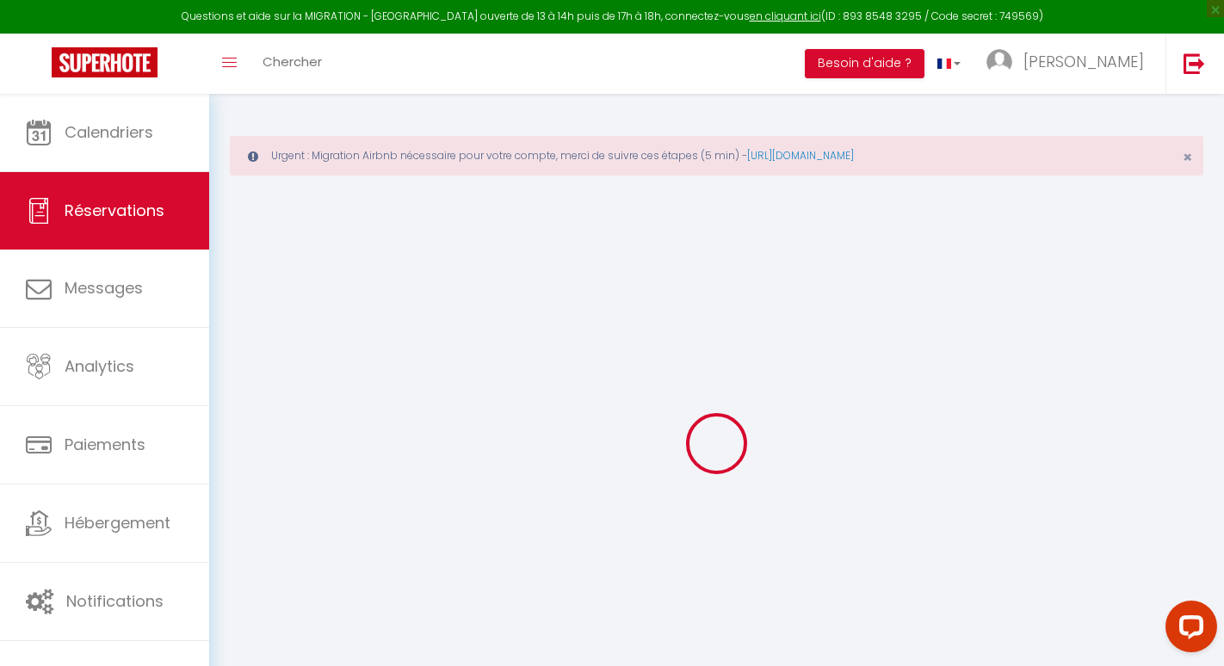
select select
checkbox input "false"
select select
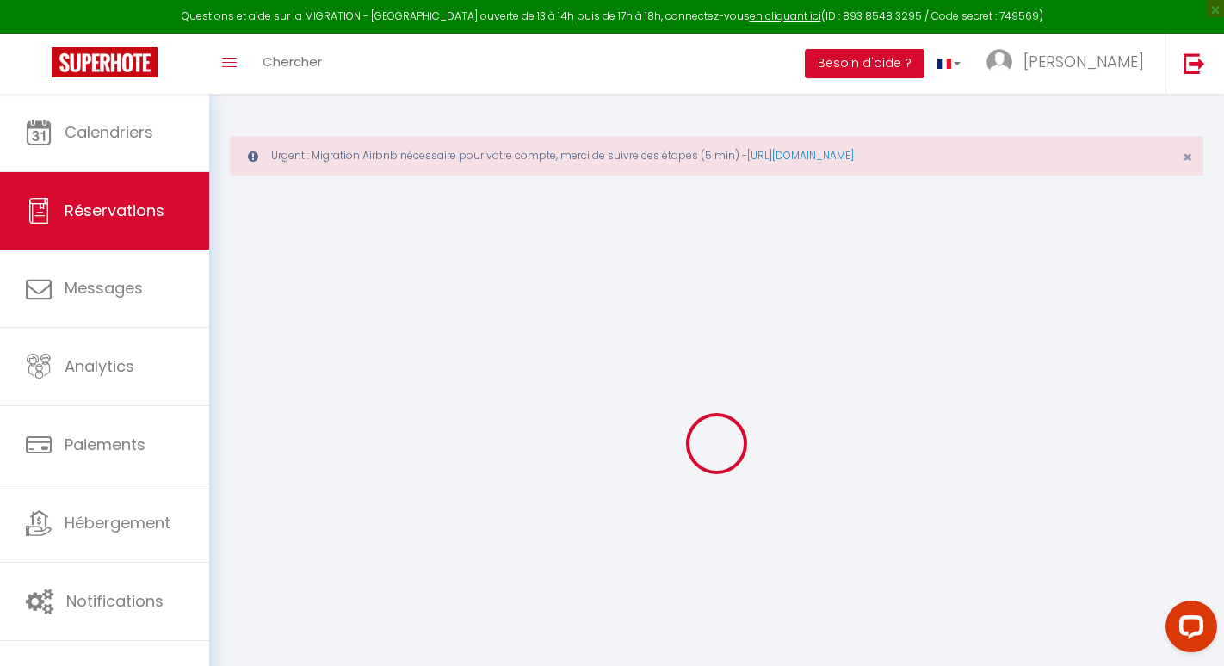
select select
checkbox input "false"
select select
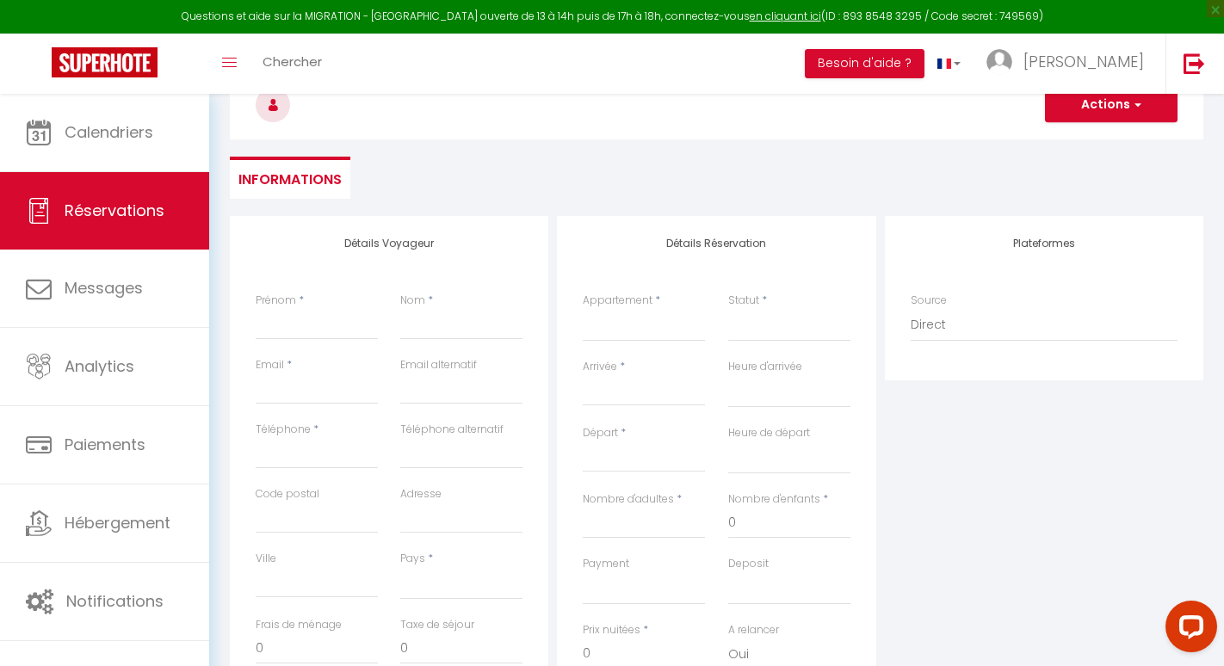
scroll to position [178, 0]
click at [288, 306] on label "Prénom" at bounding box center [276, 298] width 40 height 16
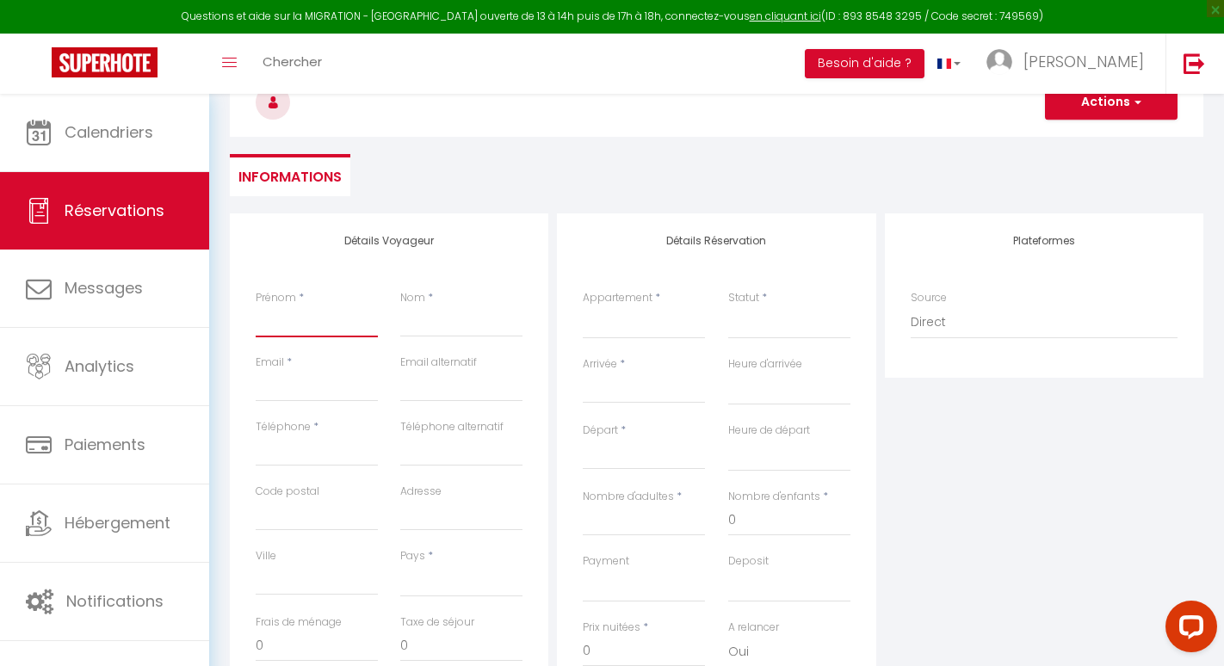
click at [288, 306] on input "Prénom" at bounding box center [317, 321] width 122 height 31
paste input "[PERSON_NAME] Kooistra"
type input "[PERSON_NAME] Kooistra"
select select
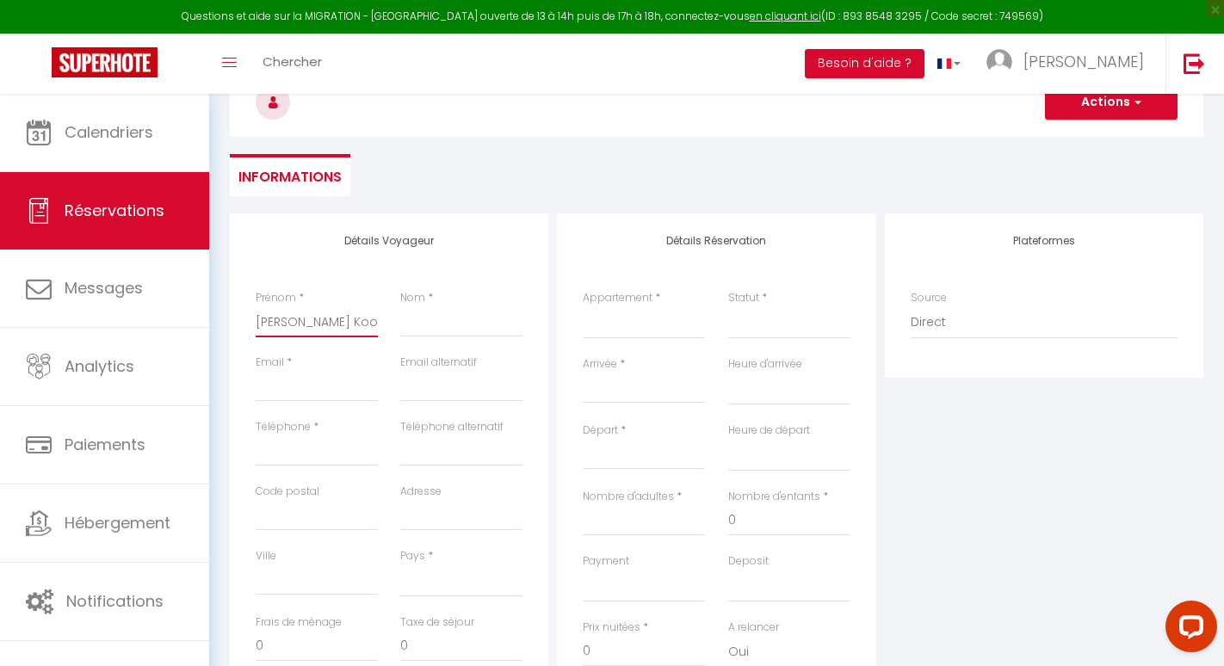
select select
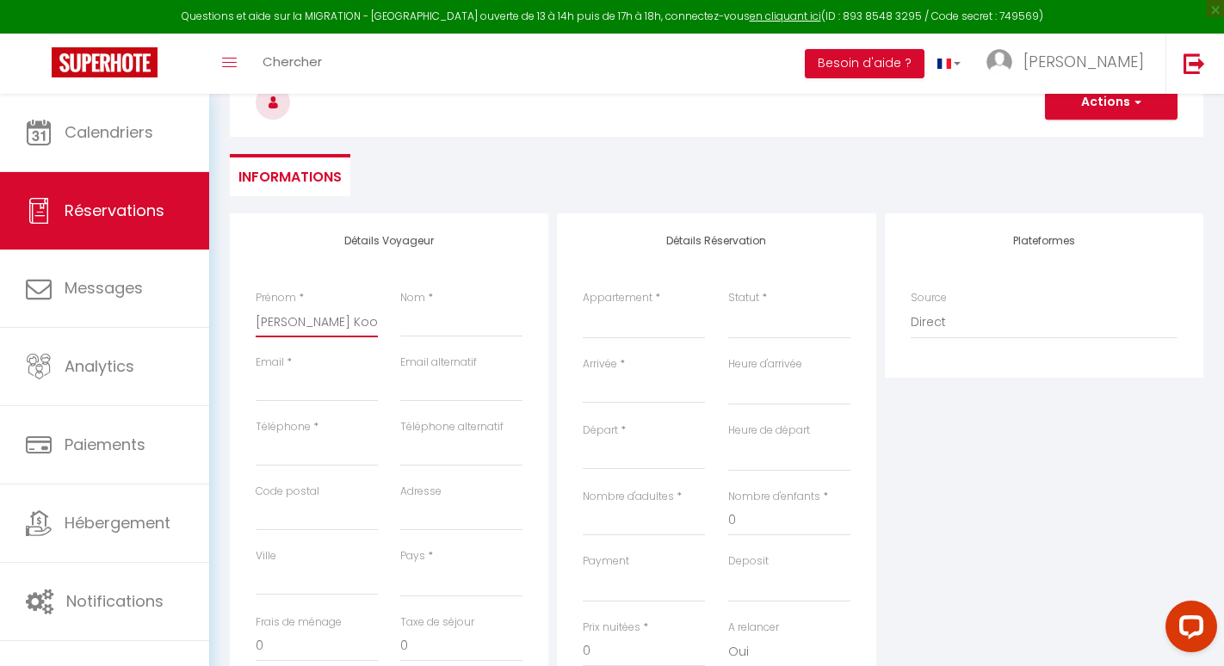
checkbox input "false"
drag, startPoint x: 303, startPoint y: 318, endPoint x: 453, endPoint y: 318, distance: 149.8
click at [453, 318] on div "Prénom * Marieke Middelkoop Kooistra Nom *" at bounding box center [389, 322] width 290 height 65
type input "Marieke"
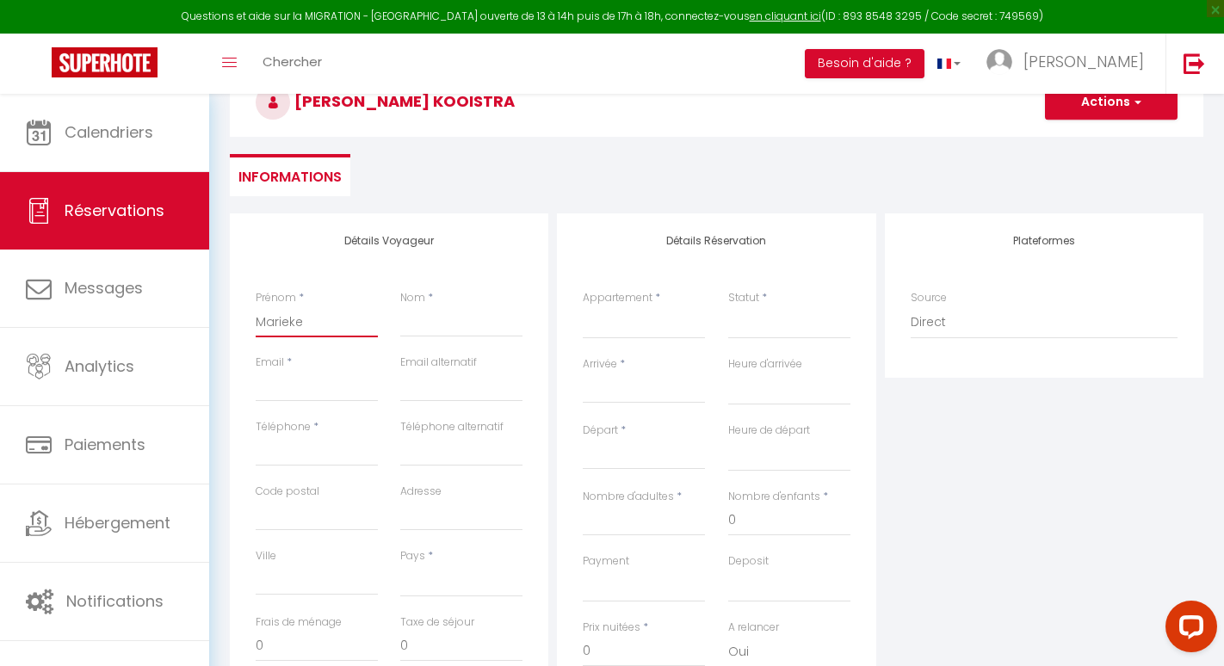
select select
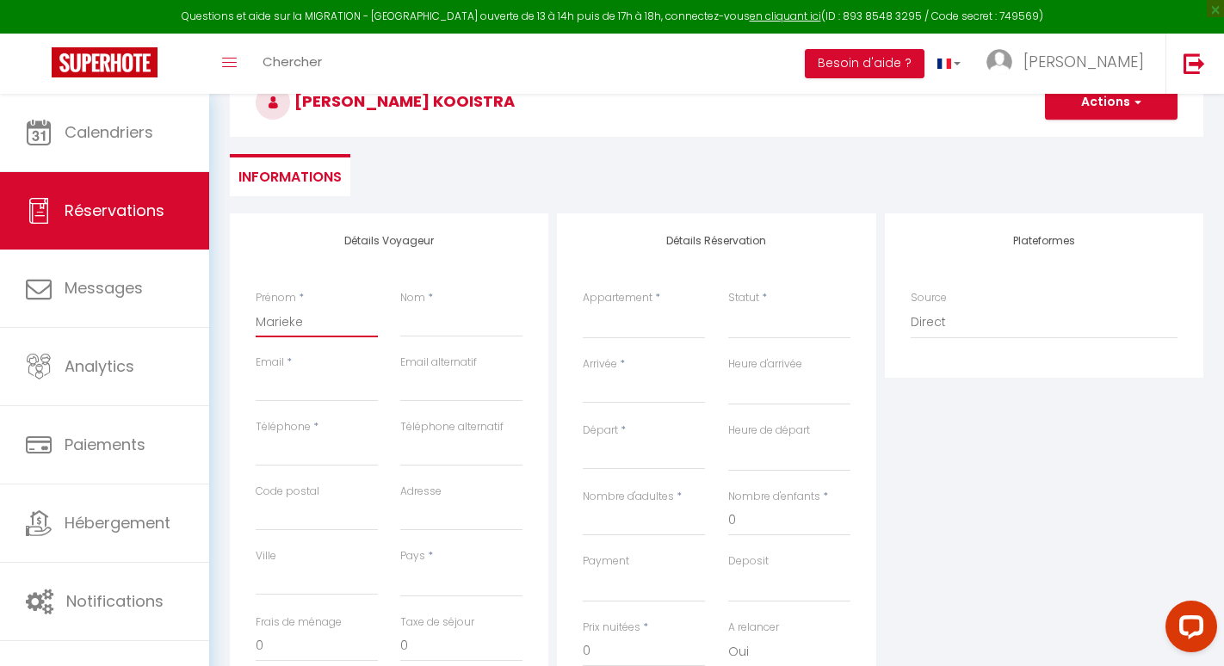
select select
checkbox input "false"
type input "Marieke"
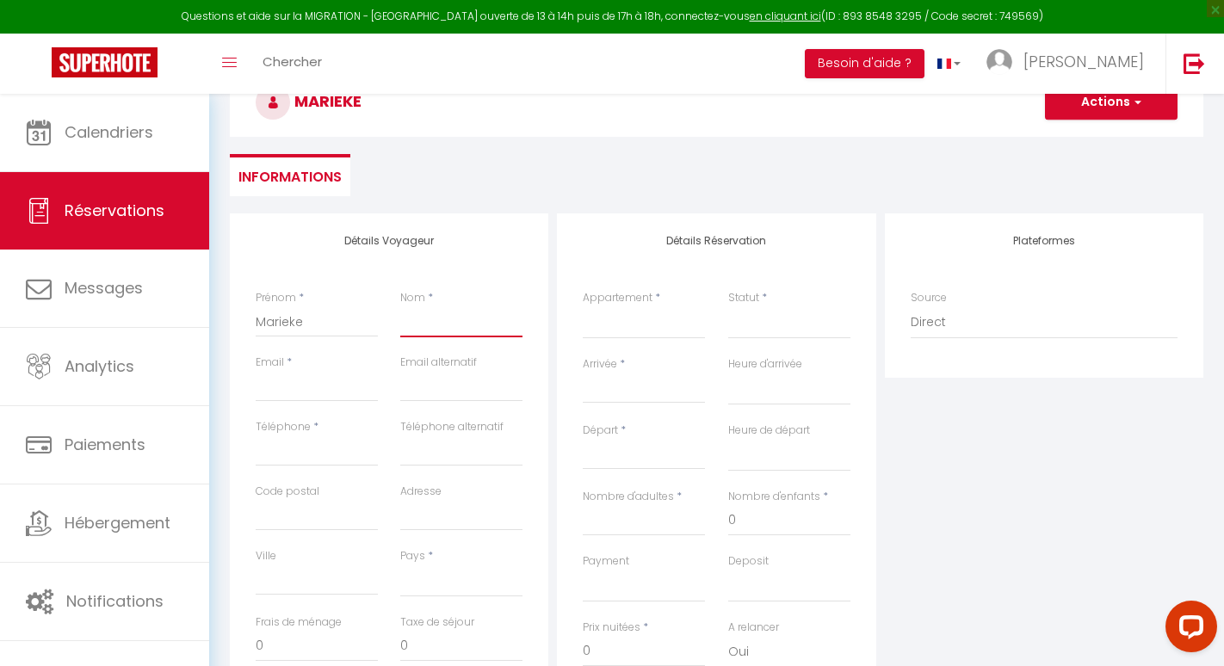
click at [454, 318] on input "Nom" at bounding box center [461, 321] width 122 height 31
paste input "Middelkoop Kooistra"
type input "Middelkoop Kooistra"
select select
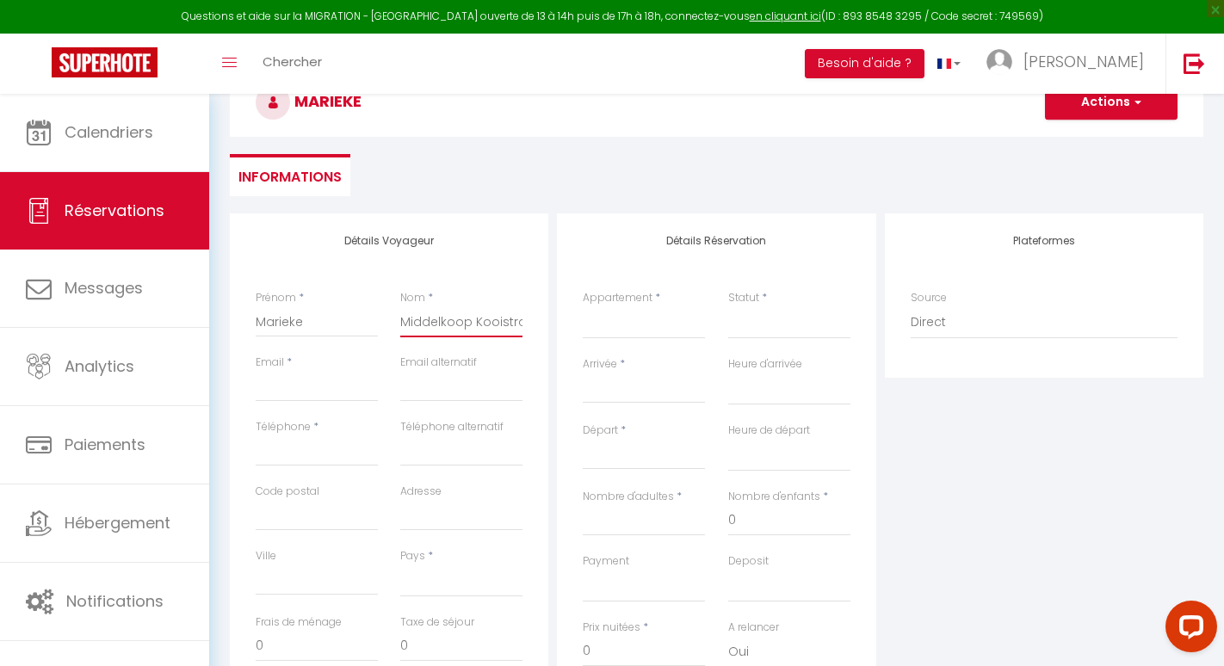
select select
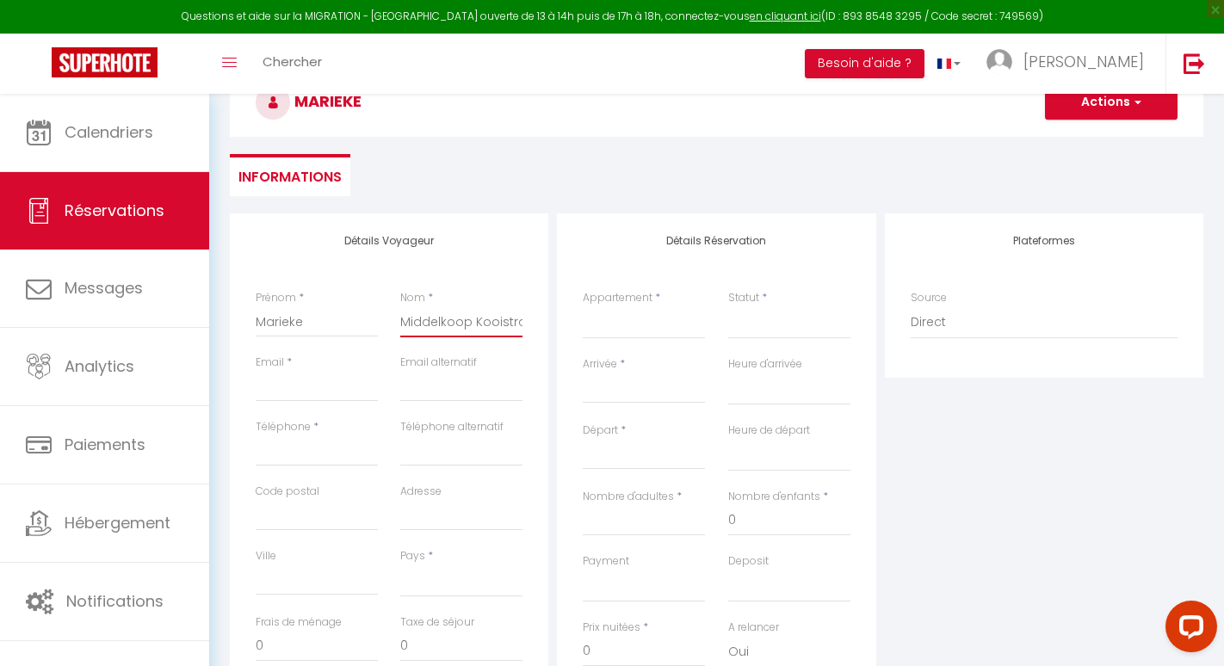
checkbox input "false"
type input "Middelkoop Kooistra"
click at [291, 446] on input "Téléphone" at bounding box center [317, 451] width 122 height 31
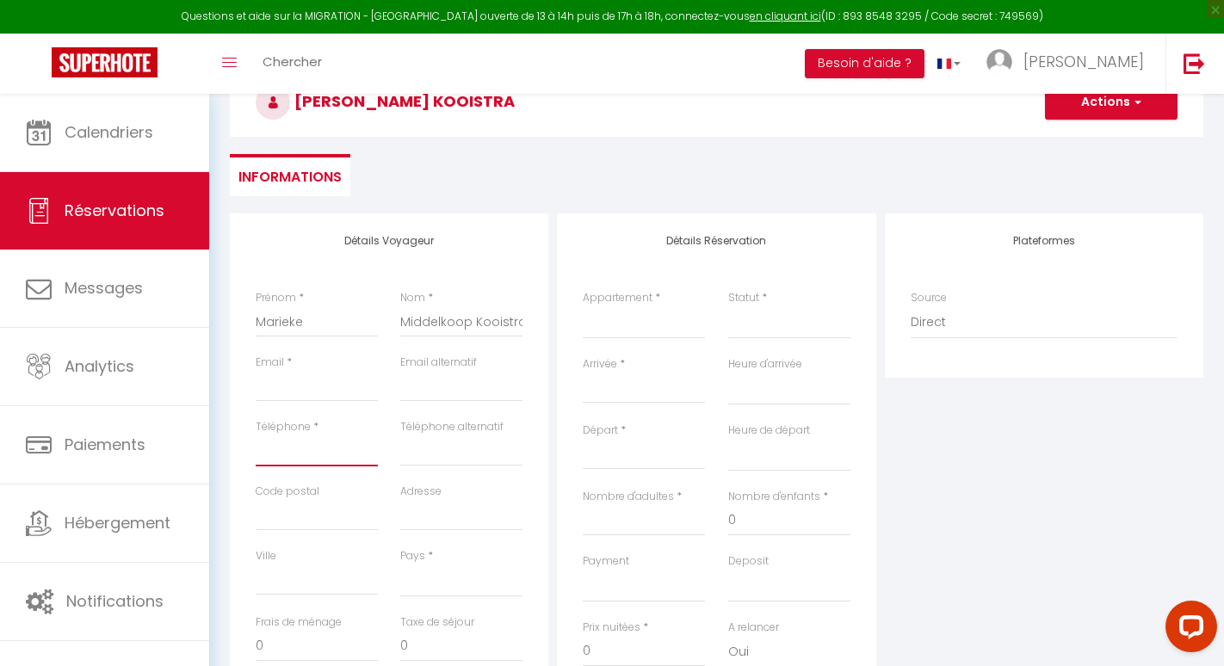
paste input "+31 6 83133179‬"
type input "+31 6 83133179‬"
select select
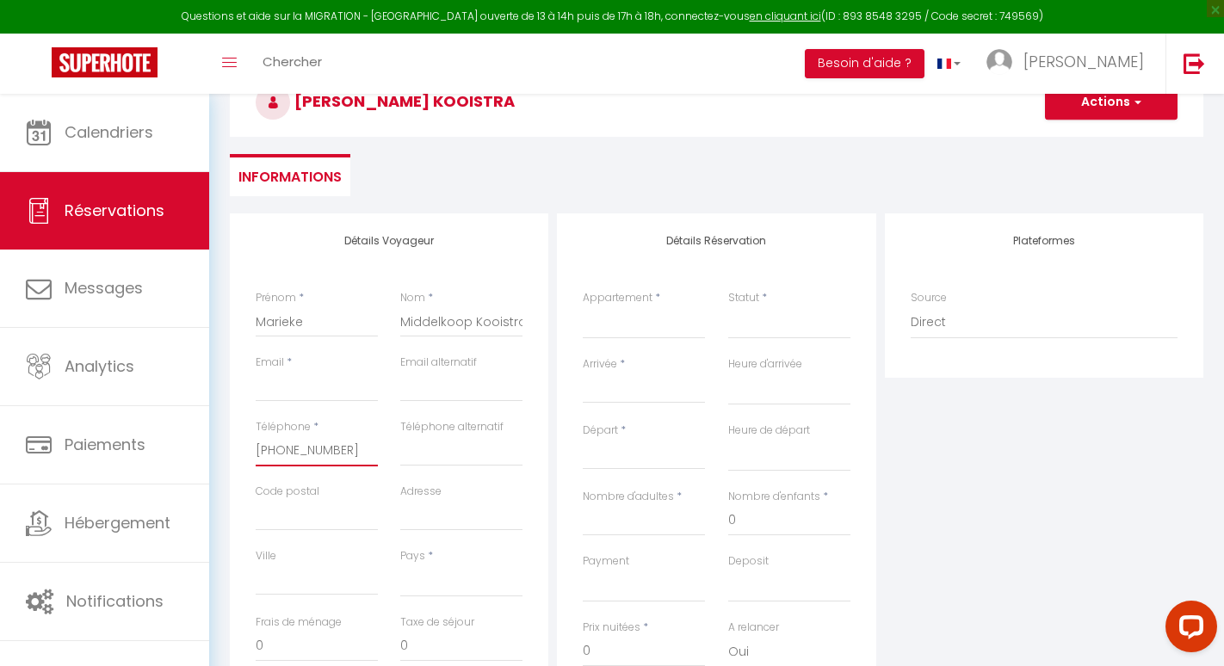
select select
checkbox input "false"
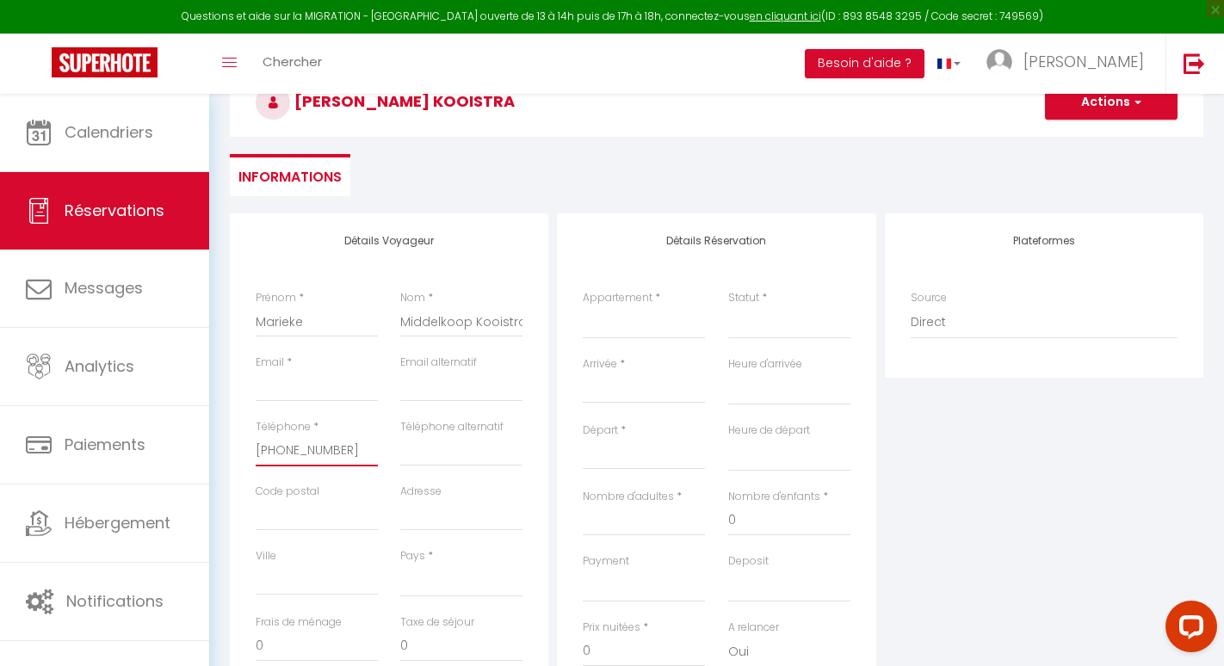
type input "+31 6 83133179‬"
click at [426, 578] on select "France Portugal Afghanistan Albania Algeria American Samoa Andorra Angola Angui…" at bounding box center [461, 581] width 122 height 33
click at [422, 576] on select "France Portugal Afghanistan Albania Algeria American Samoa Andorra Angola Angui…" at bounding box center [461, 581] width 122 height 33
select select "NL"
select select
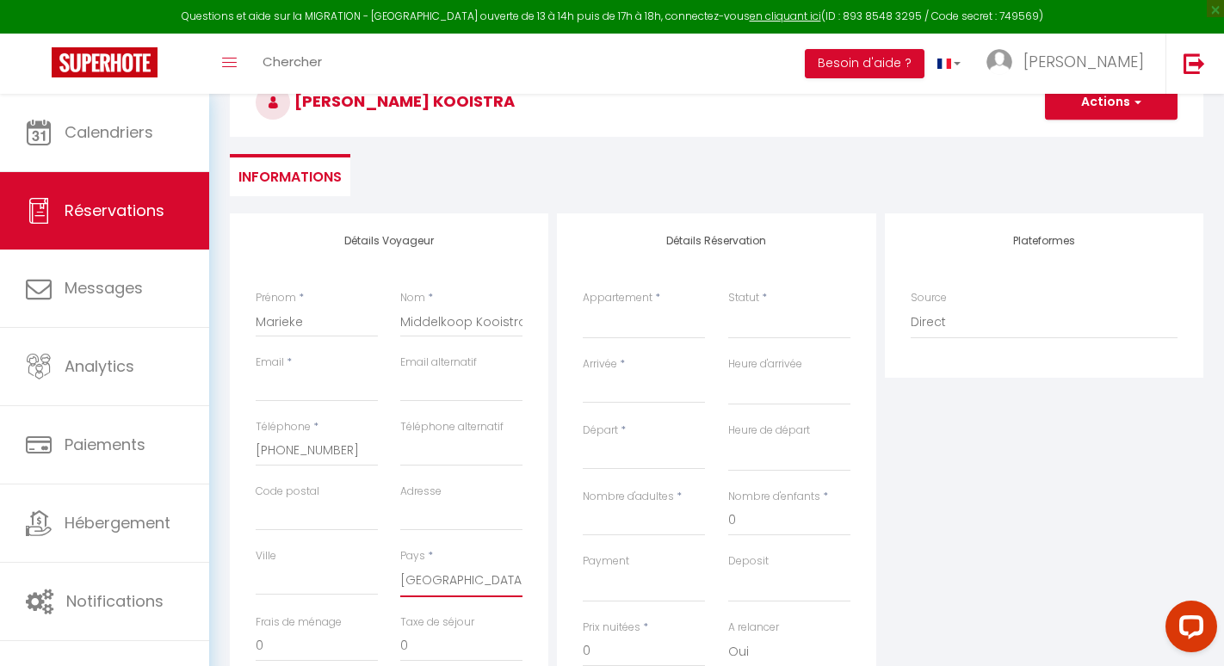
select select
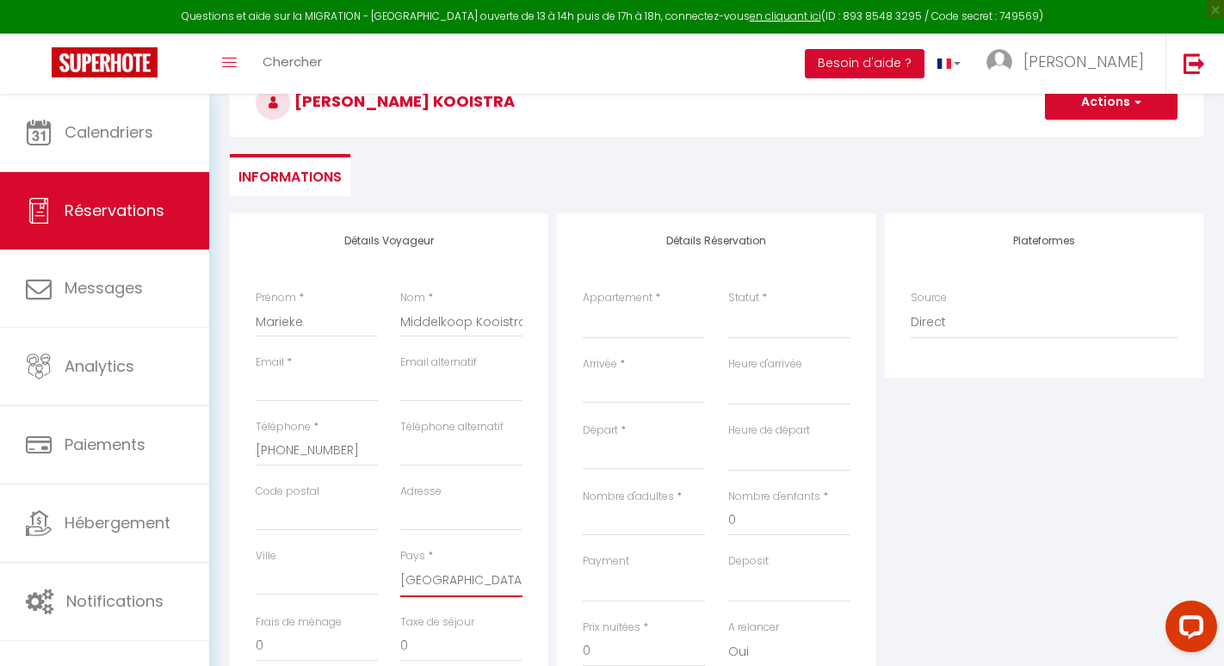
checkbox input "false"
click at [318, 391] on input "Email client" at bounding box center [317, 386] width 122 height 31
click at [630, 327] on select "Santal : maison avec piscine entre mer et vignes Villa Flora - Maison de maître…" at bounding box center [644, 322] width 122 height 33
select select "62910"
select select
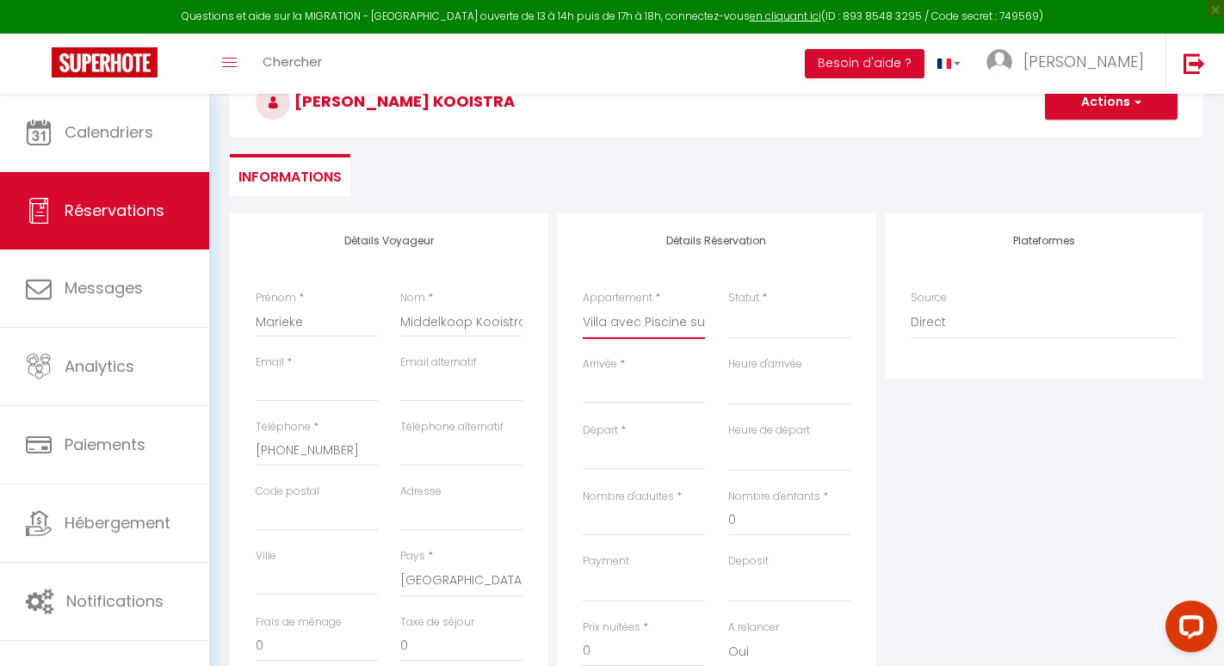
select select
checkbox input "false"
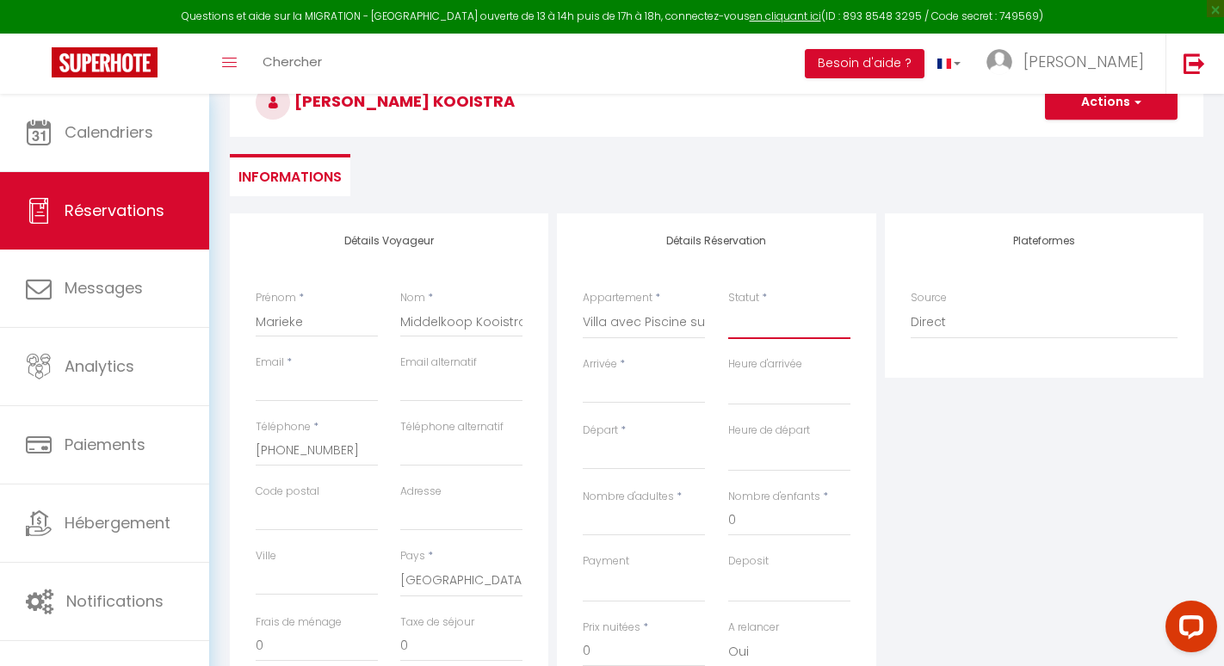
click at [767, 324] on select "Confirmé Non Confirmé Annulé Annulé par le voyageur No Show Request" at bounding box center [789, 322] width 122 height 33
select select
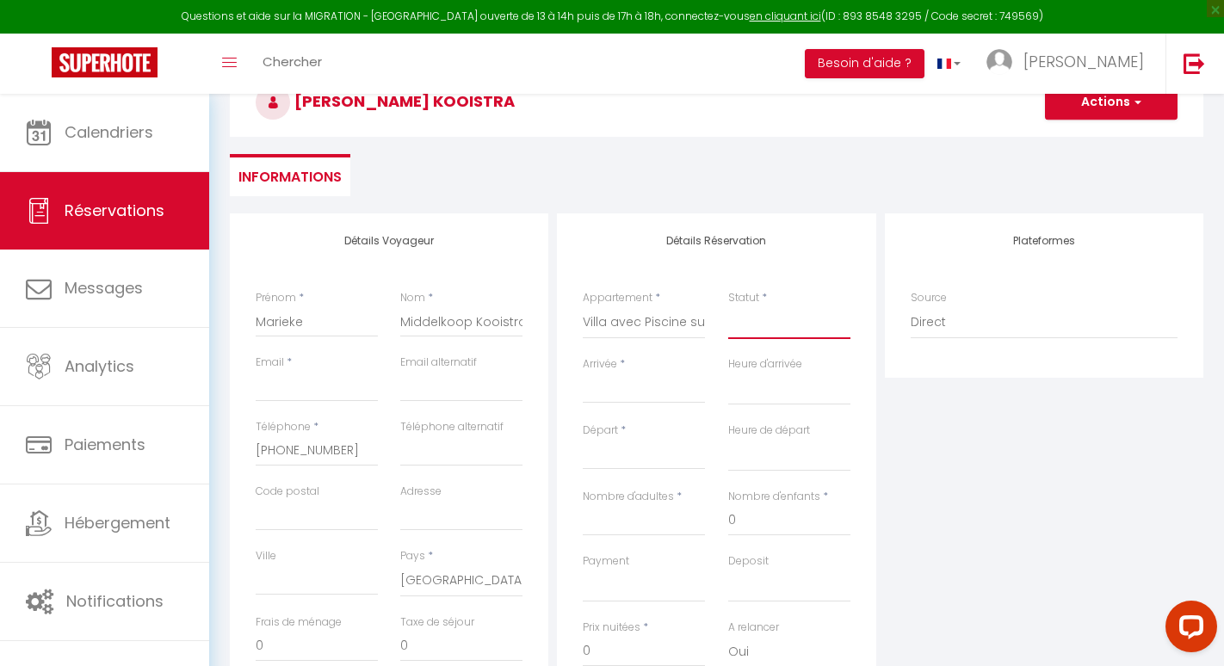
select select
checkbox input "false"
click at [767, 324] on select "Confirmé Non Confirmé Annulé Annulé par le voyageur No Show Request" at bounding box center [789, 322] width 122 height 33
select select "1"
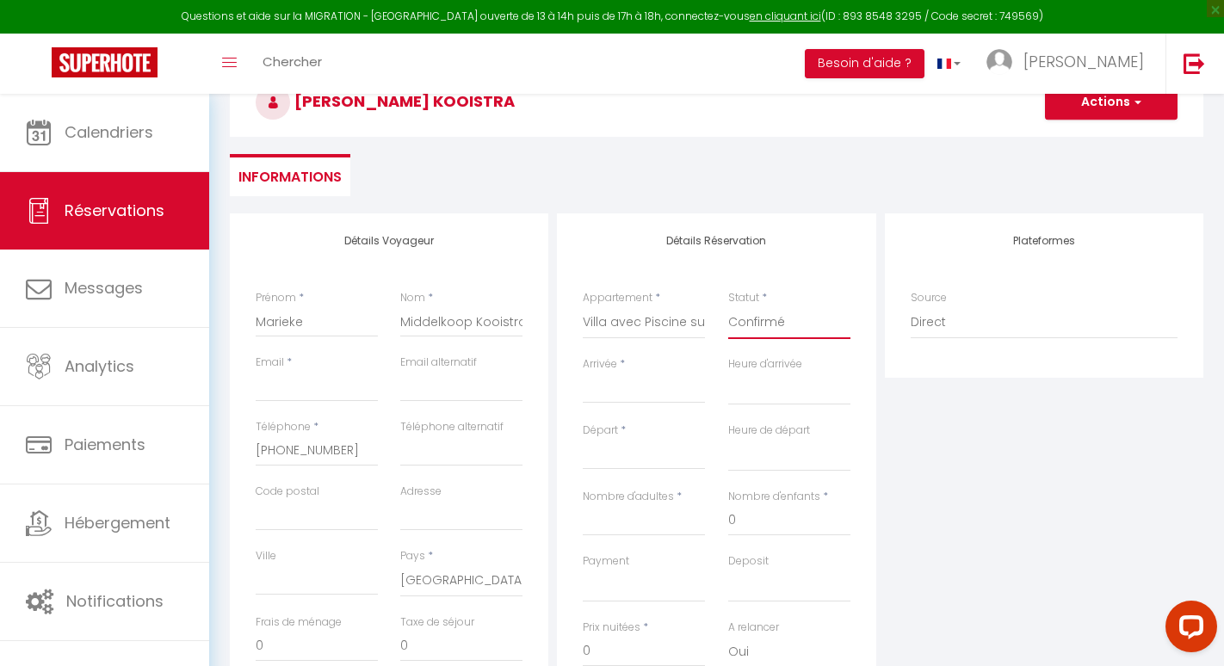
select select
checkbox input "false"
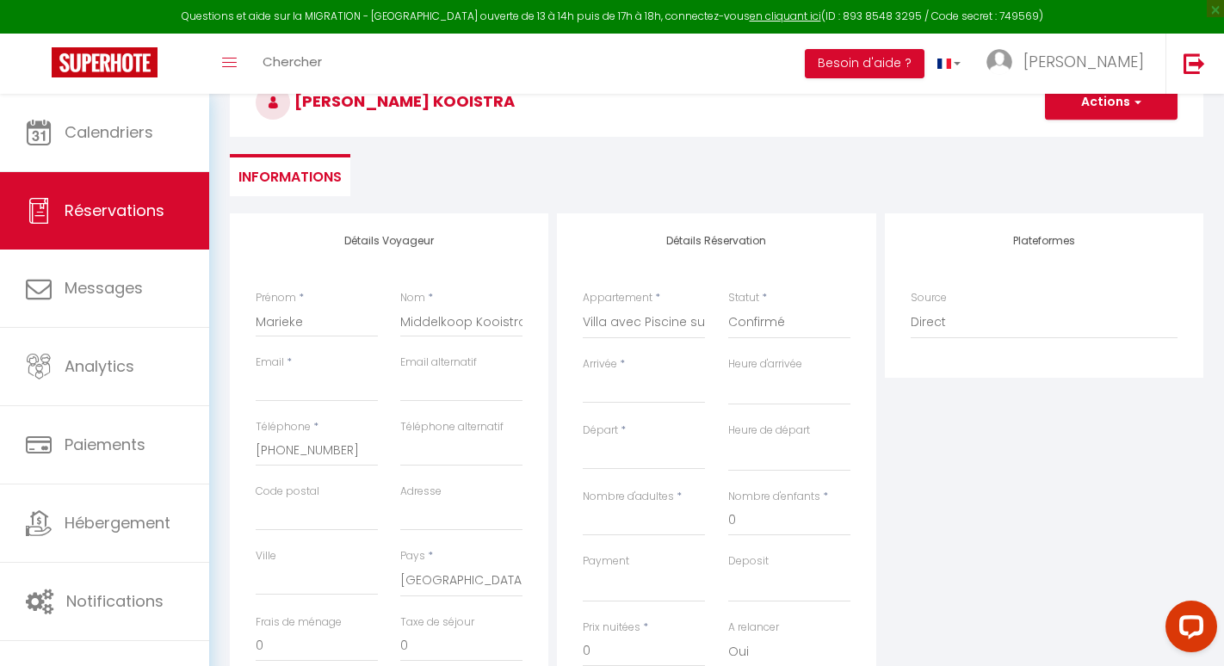
click at [643, 396] on input "Arrivée" at bounding box center [644, 390] width 122 height 22
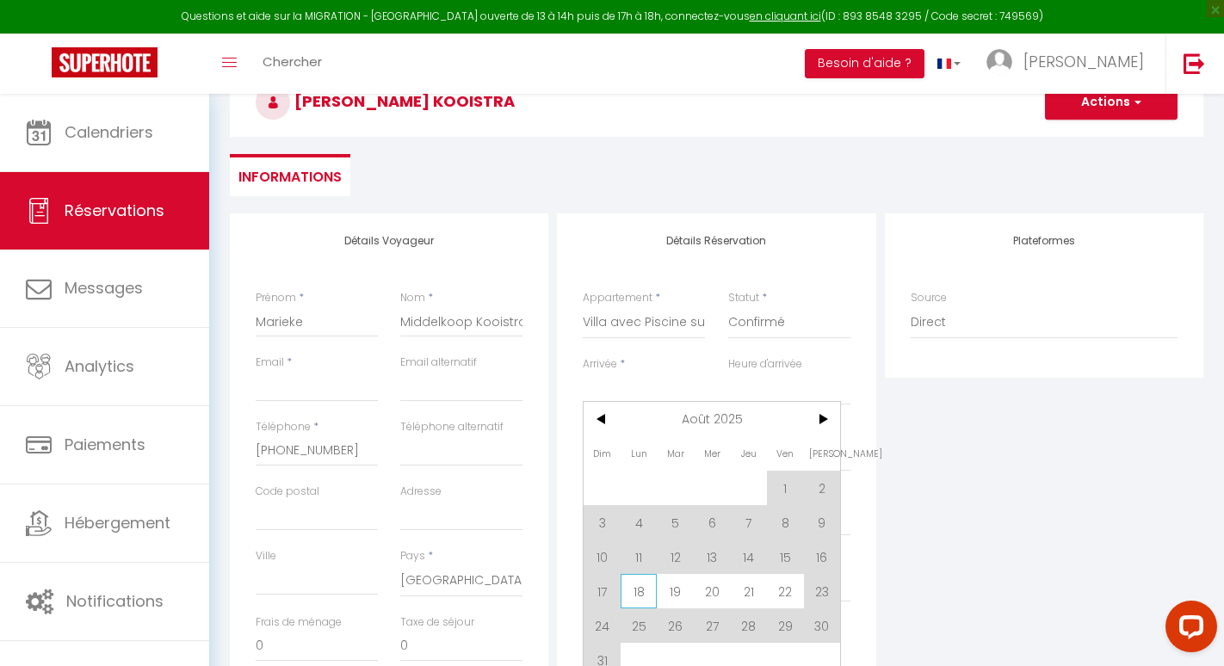
click at [632, 588] on span "18" at bounding box center [639, 591] width 37 height 34
type input "Lun 18 Août 2025"
select select
type input "Mar 19 Août 2025"
select select
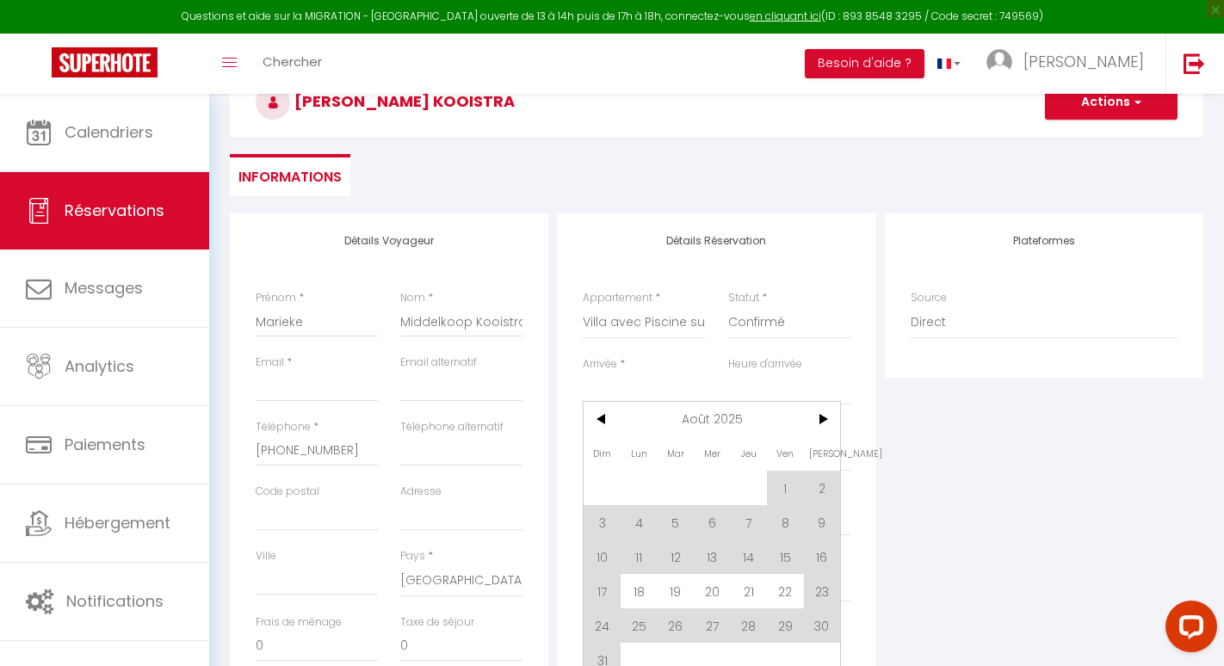
select select
checkbox input "false"
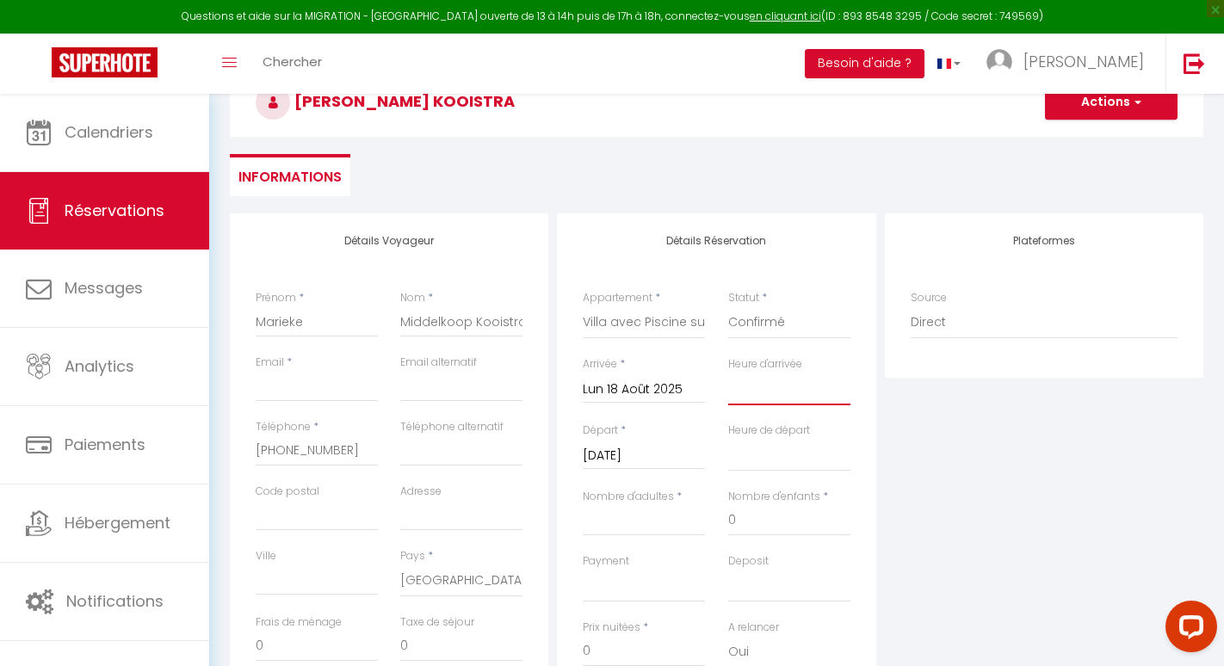
click at [755, 391] on select "00:00 00:30 01:00 01:30 02:00 02:30 03:00 03:30 04:00 04:30 05:00 05:30 06:00 0…" at bounding box center [789, 389] width 122 height 33
select select "17:00"
select select
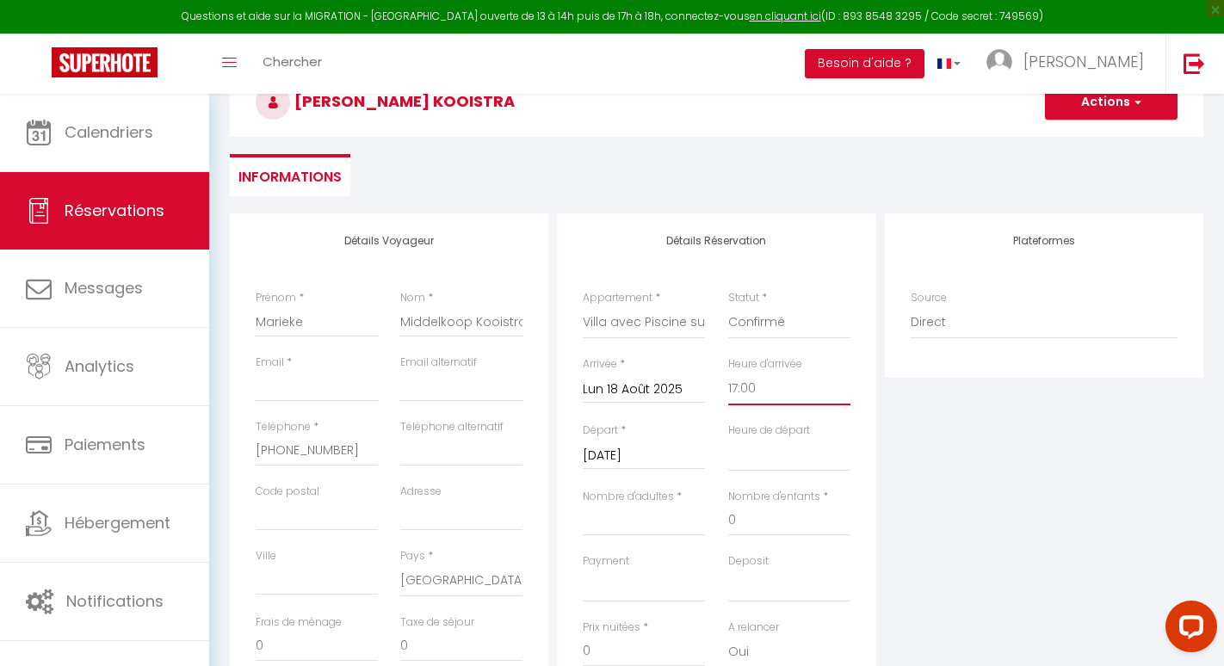
checkbox input "false"
click at [617, 451] on input "Mar 19 Août 2025" at bounding box center [644, 456] width 122 height 22
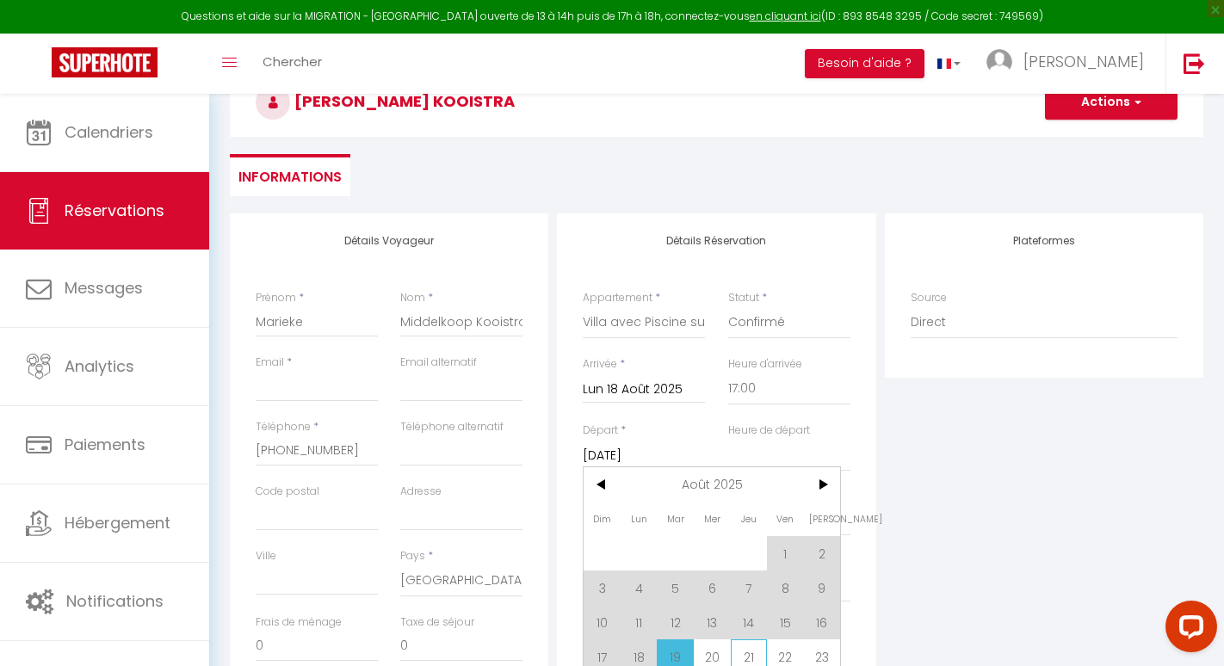
click at [745, 662] on span "21" at bounding box center [749, 657] width 37 height 34
type input "Jeu 21 Août 2025"
select select
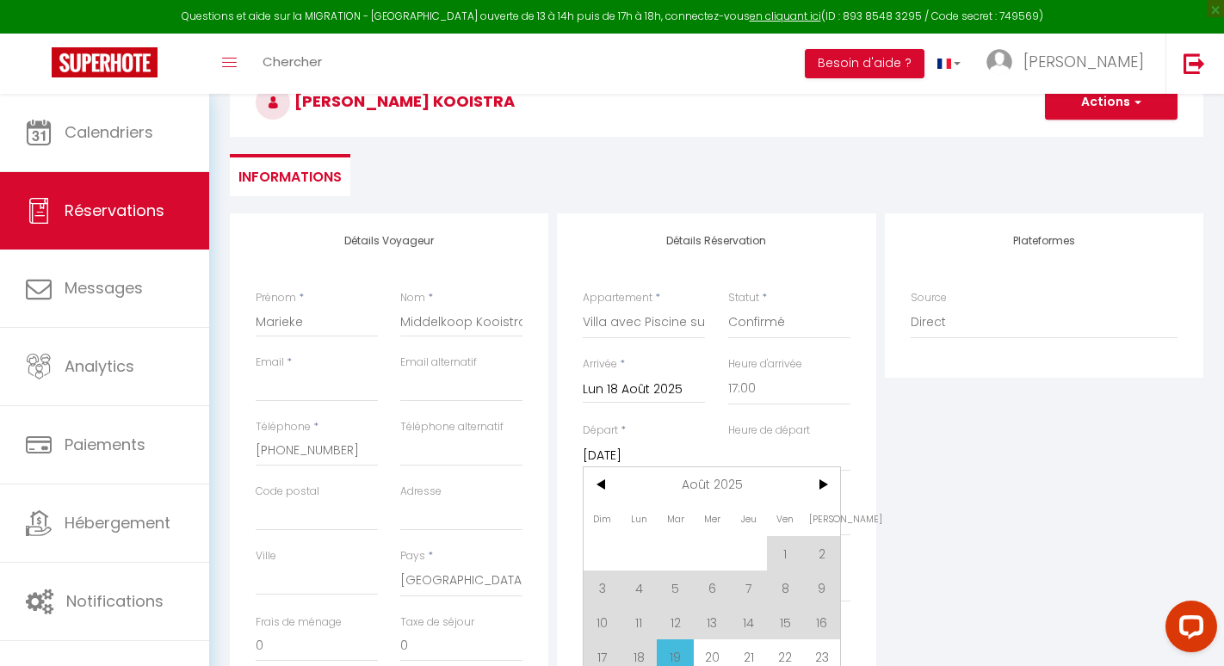
checkbox input "false"
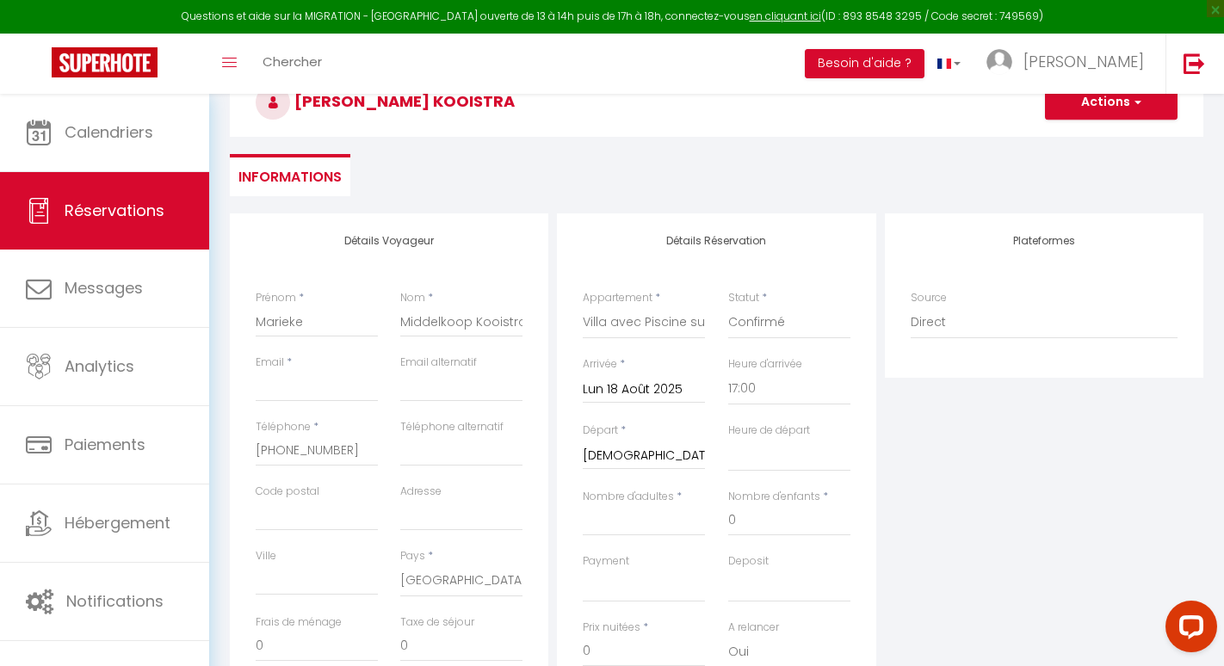
scroll to position [269, 0]
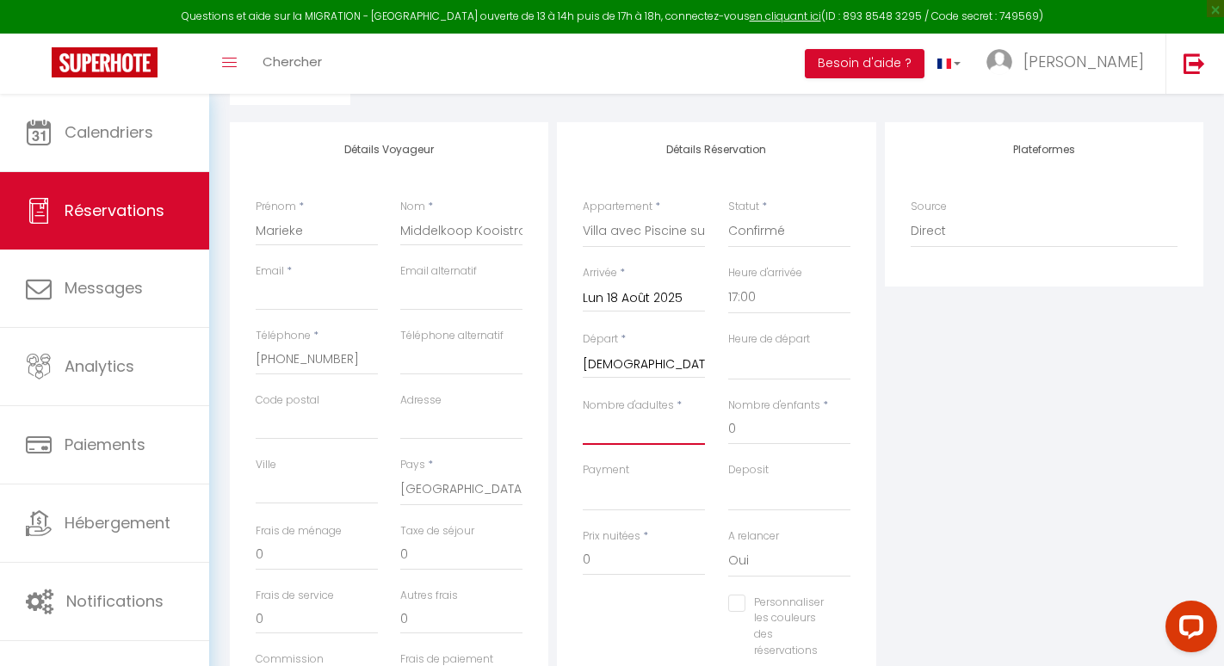
click at [606, 435] on input "Nombre d'adultes" at bounding box center [644, 429] width 122 height 31
type input "4"
select select
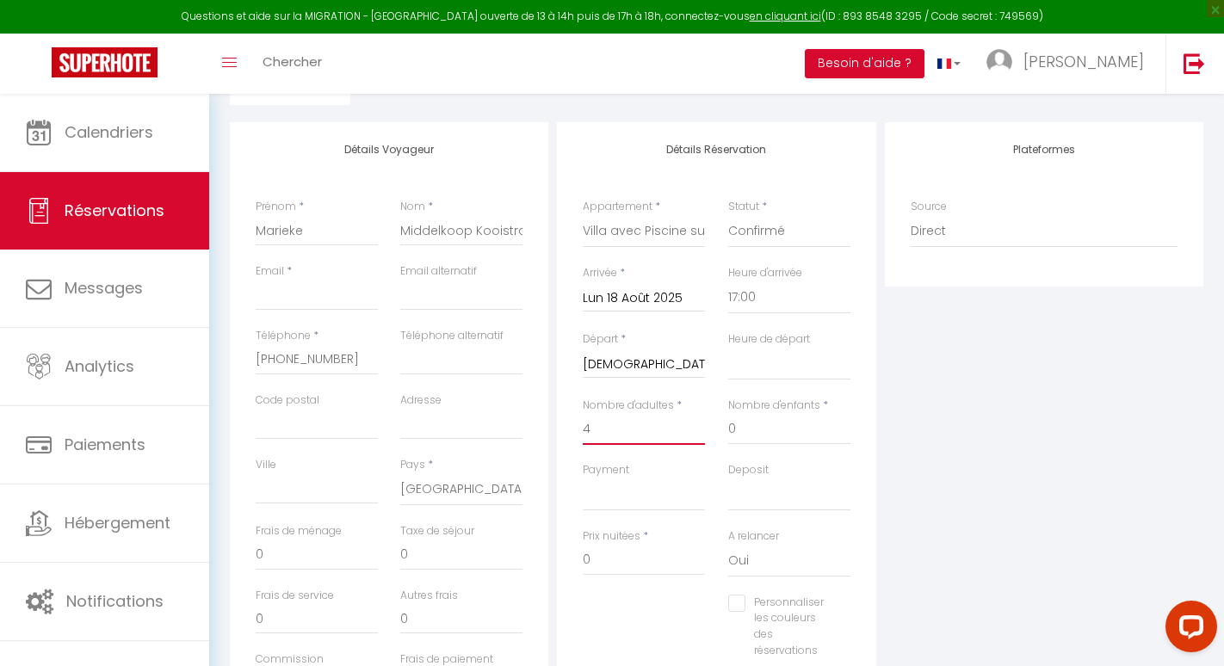
checkbox input "false"
type input "220"
type input "72"
select select
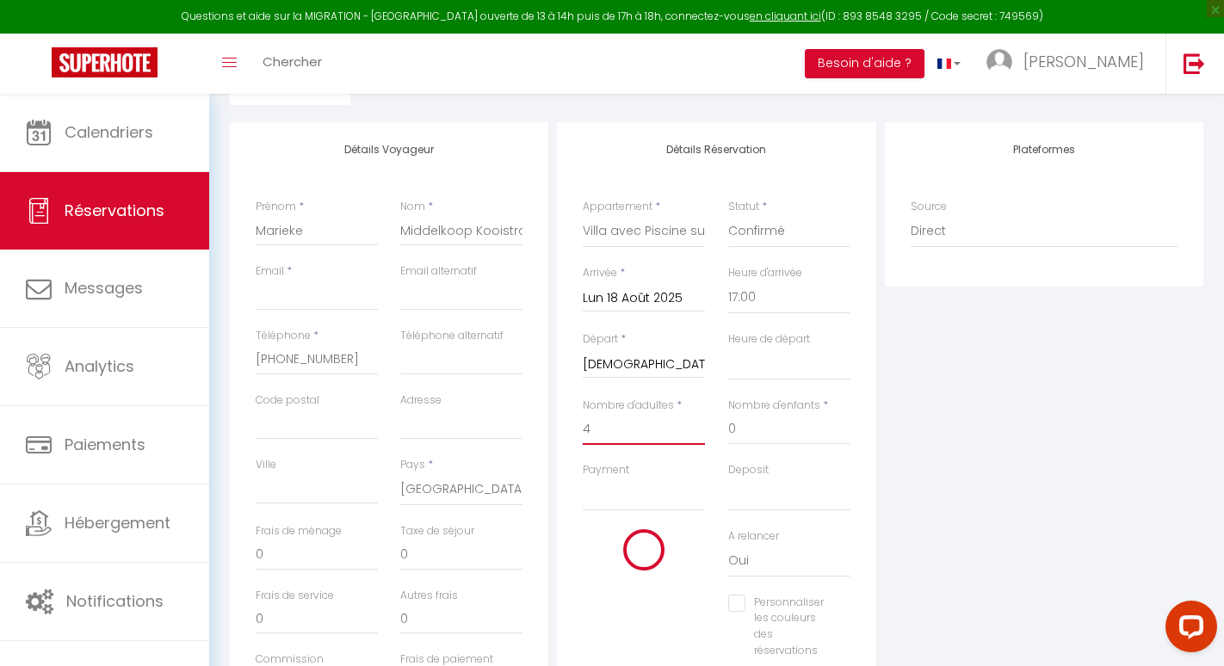
select select
type input "660"
checkbox input "false"
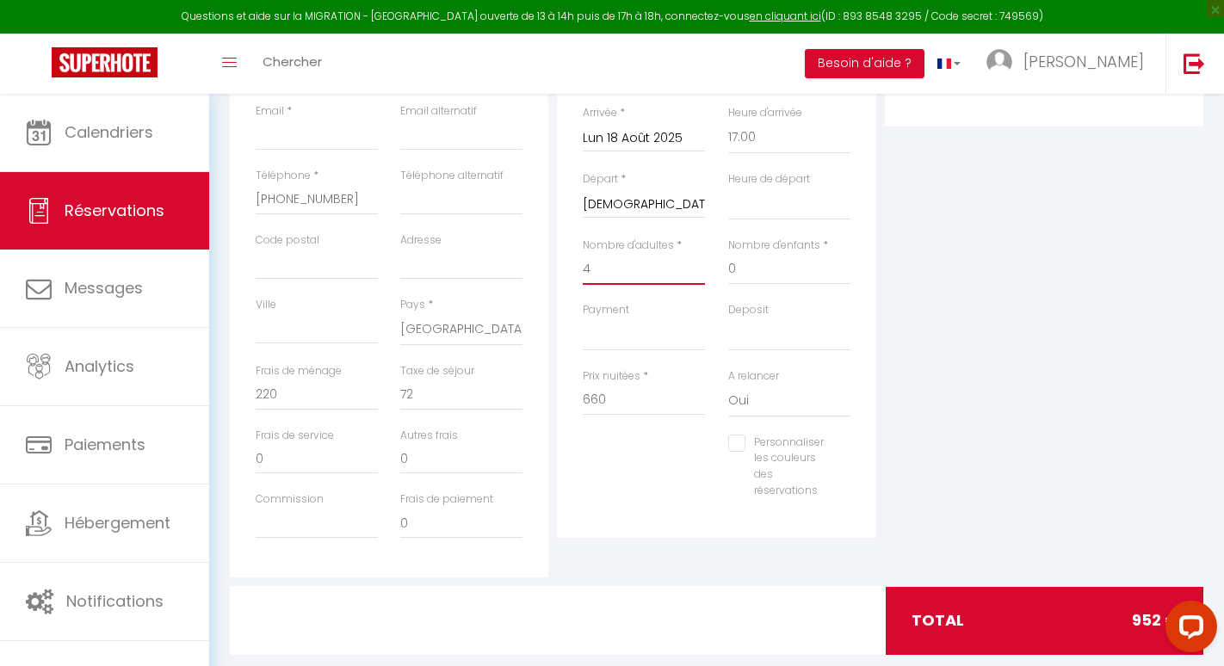
scroll to position [461, 0]
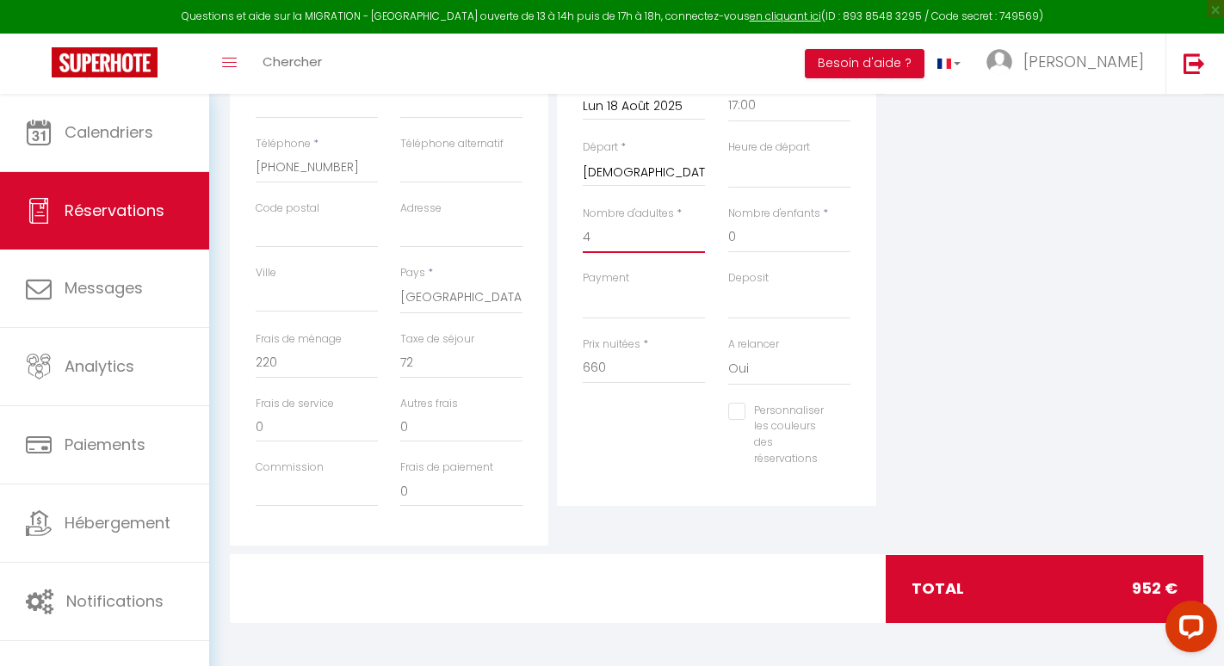
type input "4"
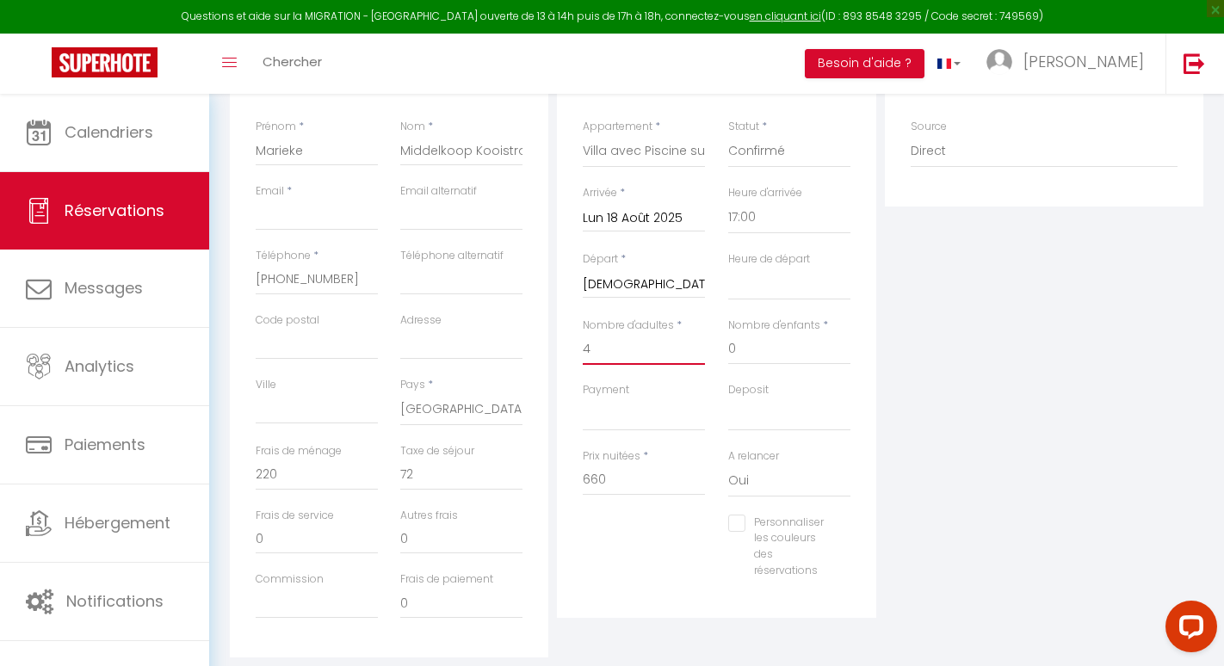
scroll to position [343, 0]
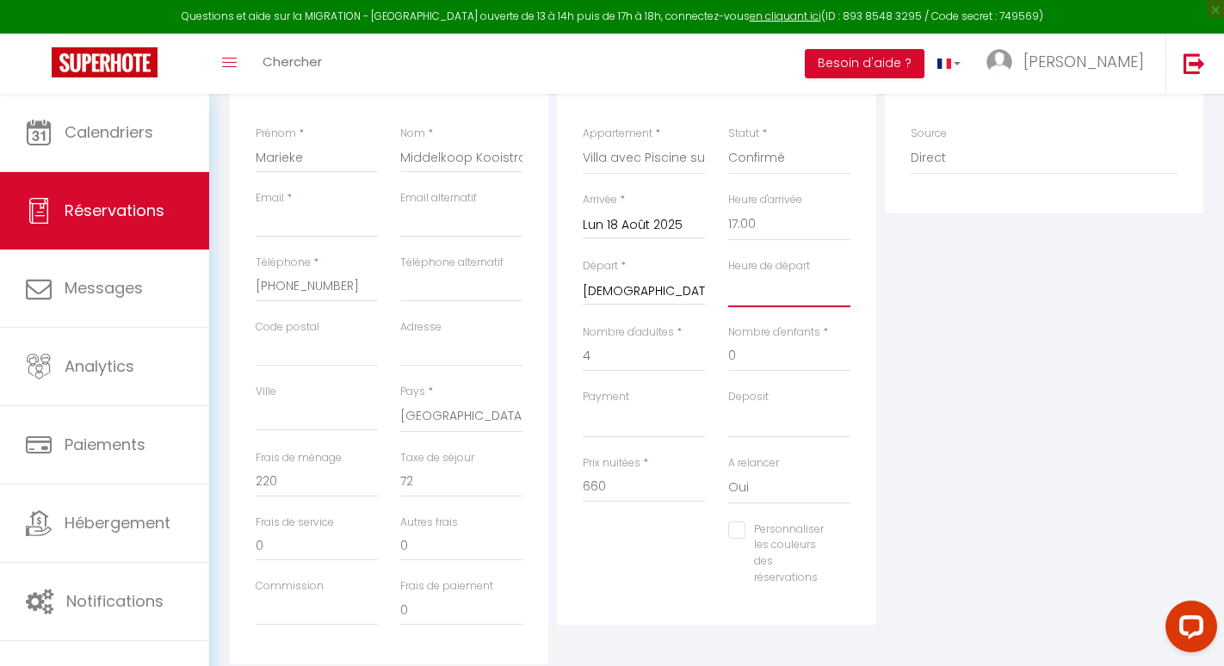
click at [754, 290] on select "00:00 00:30 01:00 01:30 02:00 02:30 03:00 03:30 04:00 04:30 05:00 05:30 06:00 0…" at bounding box center [789, 291] width 122 height 33
select select "10:00"
select select
checkbox input "false"
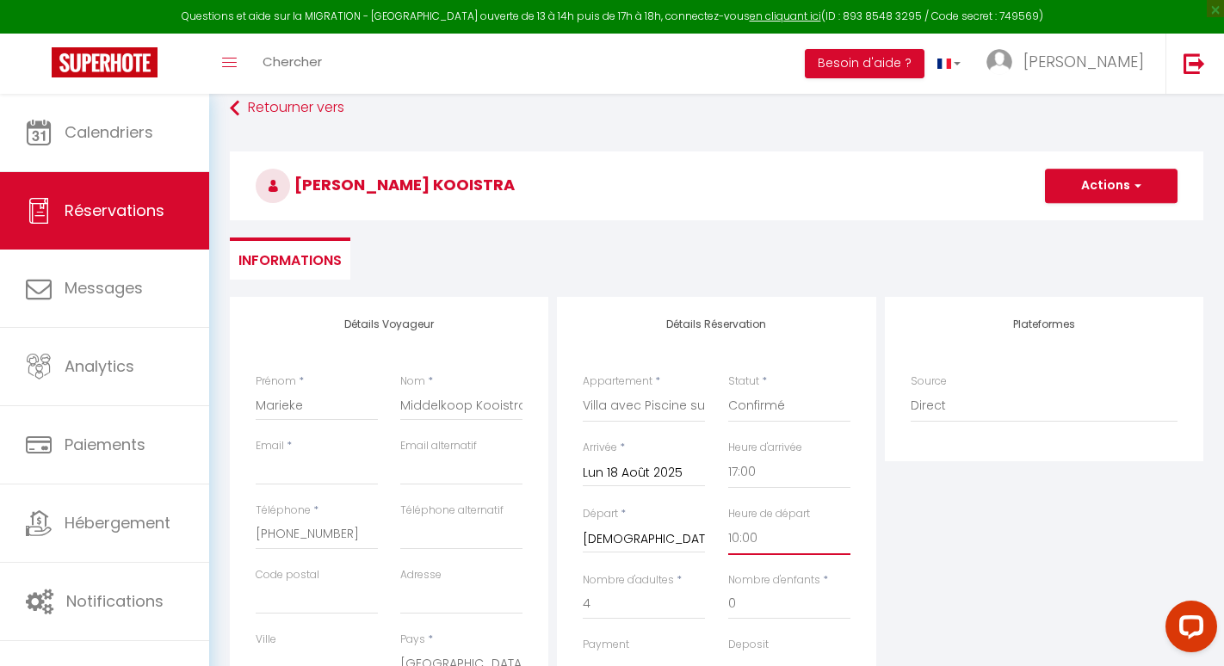
scroll to position [182, 0]
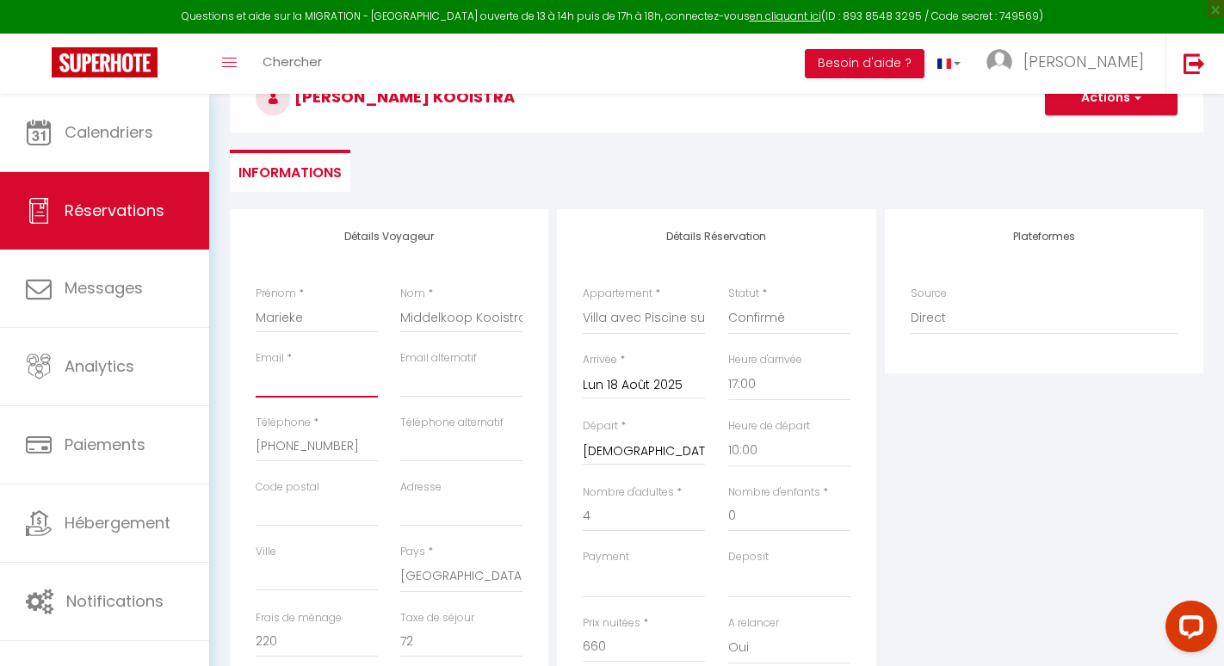
click at [297, 376] on input "Email client" at bounding box center [317, 382] width 122 height 31
type input "[EMAIL_ADDRESS][DOMAIN_NAME]"
type input "34720"
type input "6 rue général Causse"
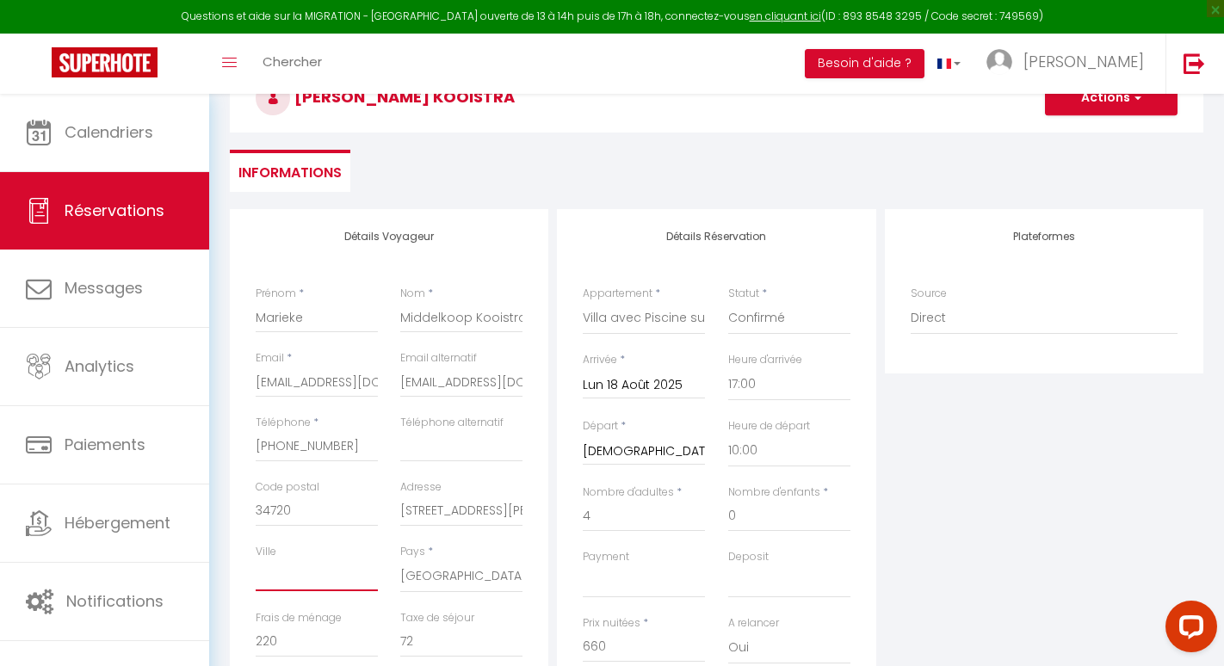
type input "caux"
select select
checkbox input "false"
click at [460, 376] on input "[EMAIL_ADDRESS][DOMAIN_NAME]" at bounding box center [461, 382] width 122 height 31
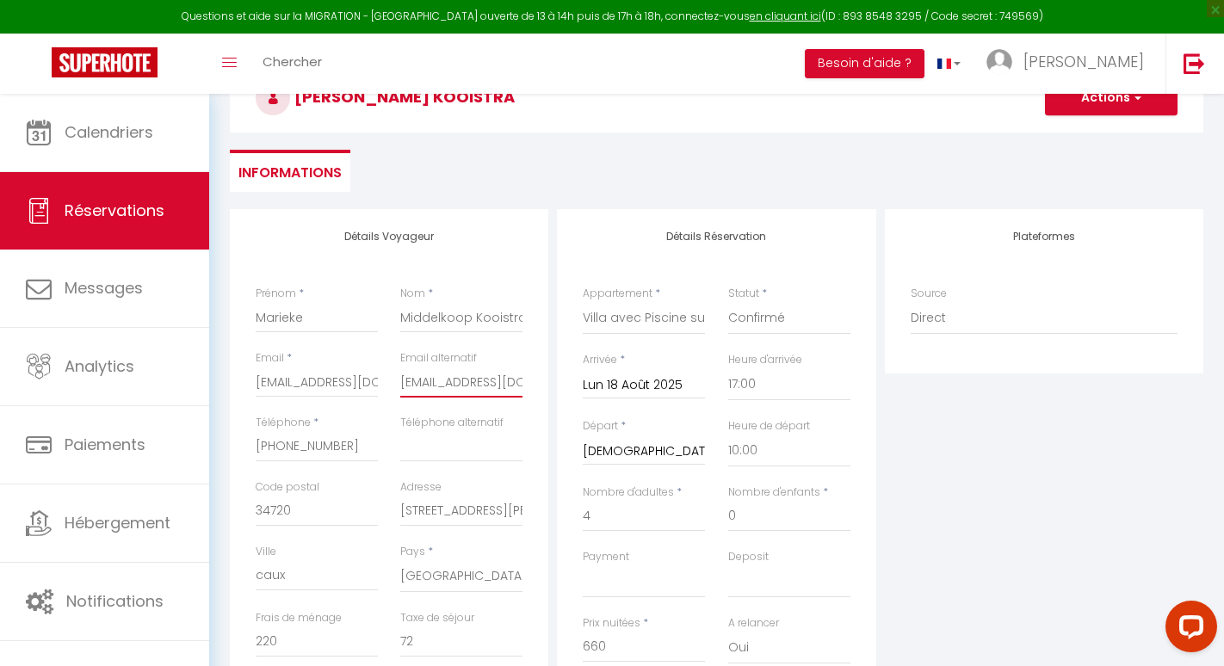
click at [460, 376] on input "[EMAIL_ADDRESS][DOMAIN_NAME]" at bounding box center [461, 382] width 122 height 31
select select
checkbox input "false"
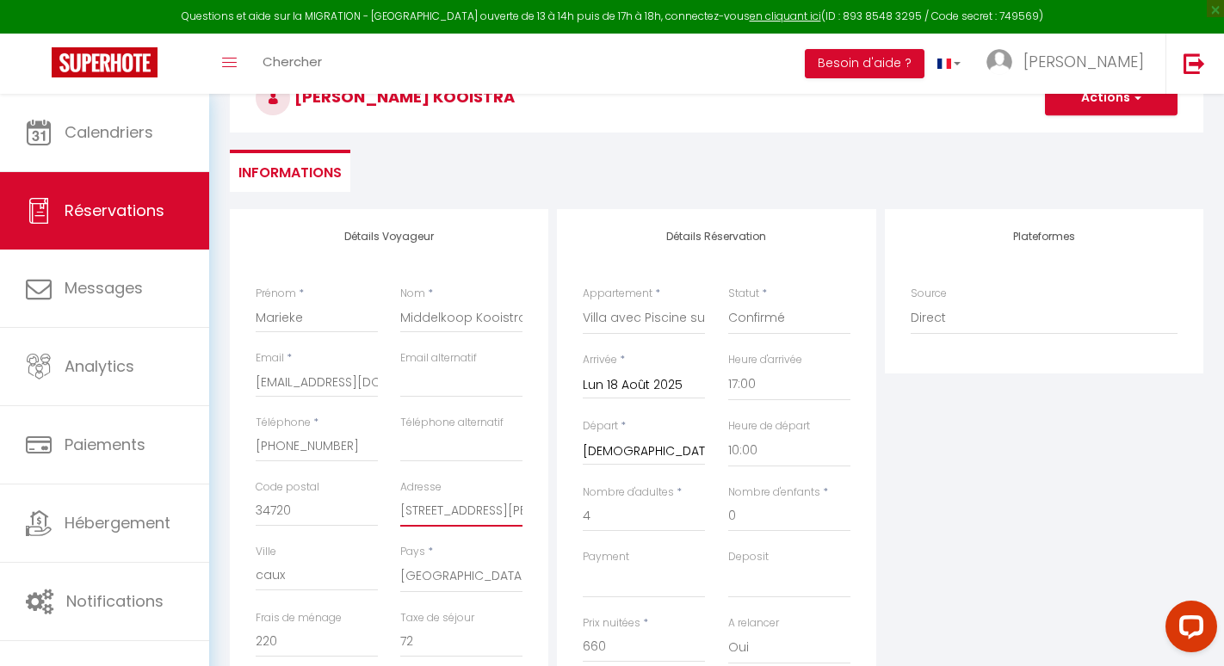
click at [453, 503] on input "6 rue général Causse" at bounding box center [461, 511] width 122 height 31
select select
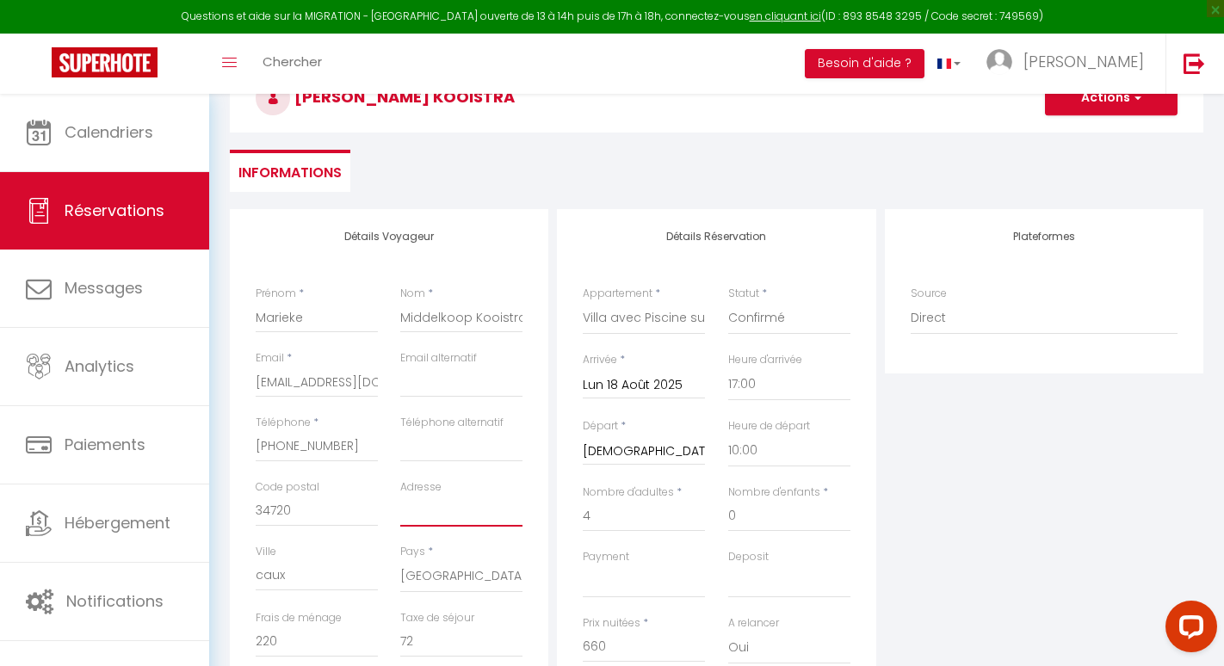
checkbox input "false"
click at [306, 574] on input "caux" at bounding box center [317, 575] width 122 height 31
select select
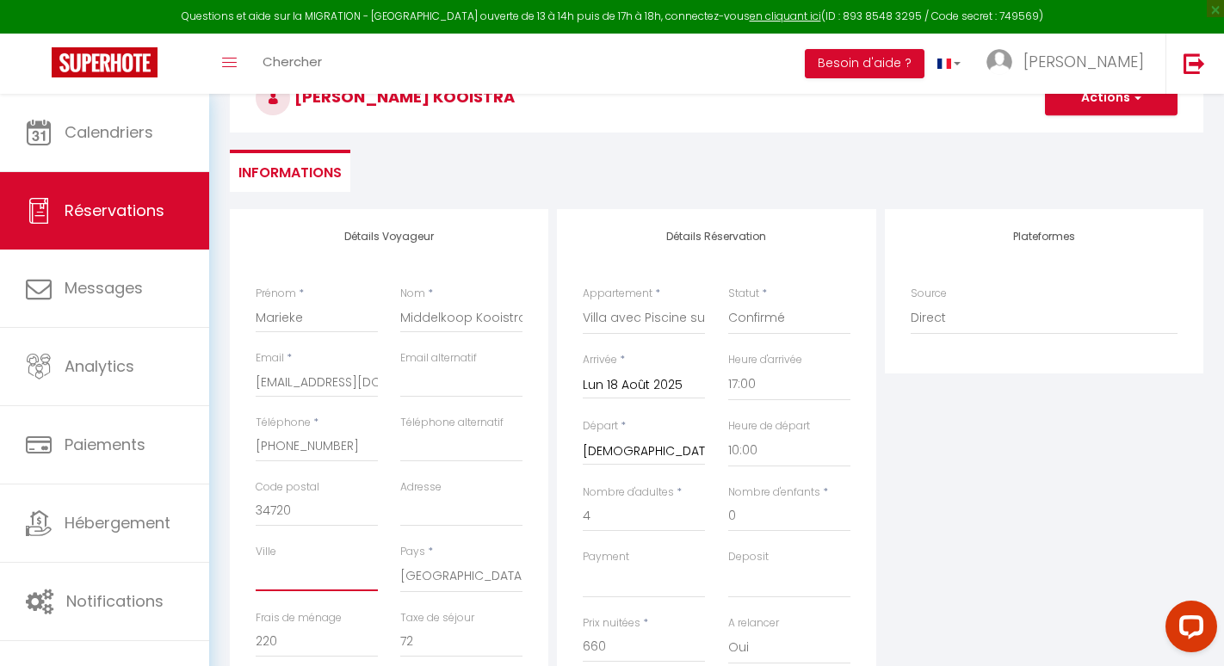
select select
checkbox input "false"
click at [961, 528] on div "Plateformes Source Direct Airbnb.com Booking.com Chalet montagne Expedia Gite d…" at bounding box center [1044, 516] width 327 height 615
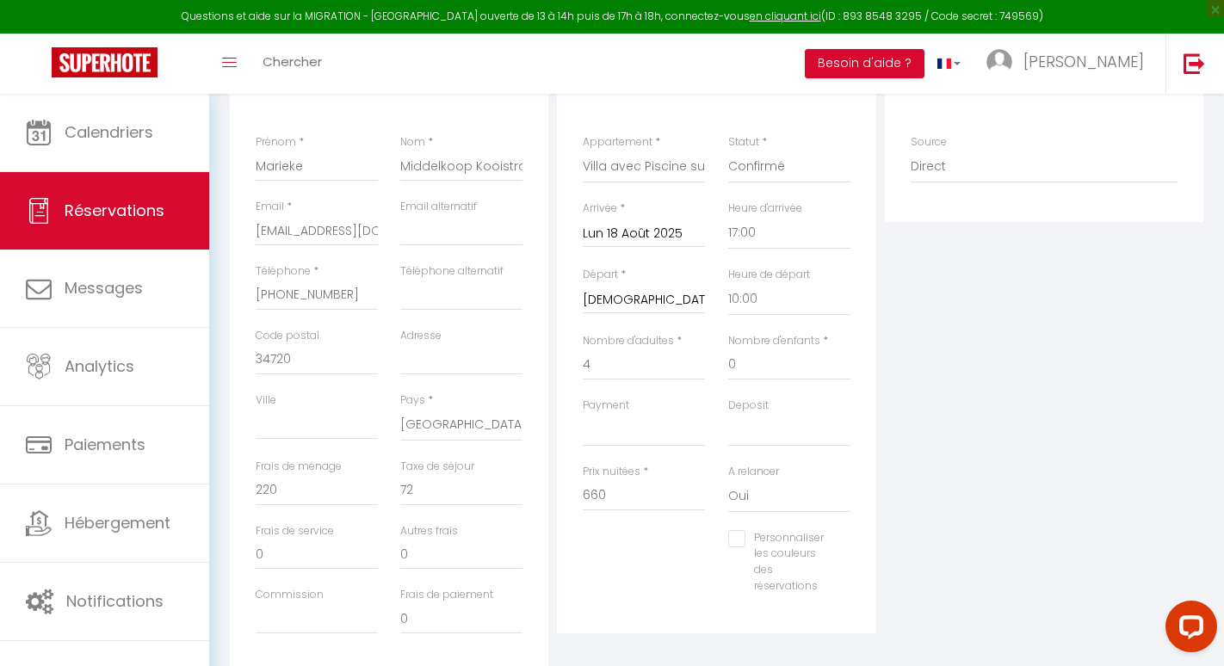
scroll to position [461, 0]
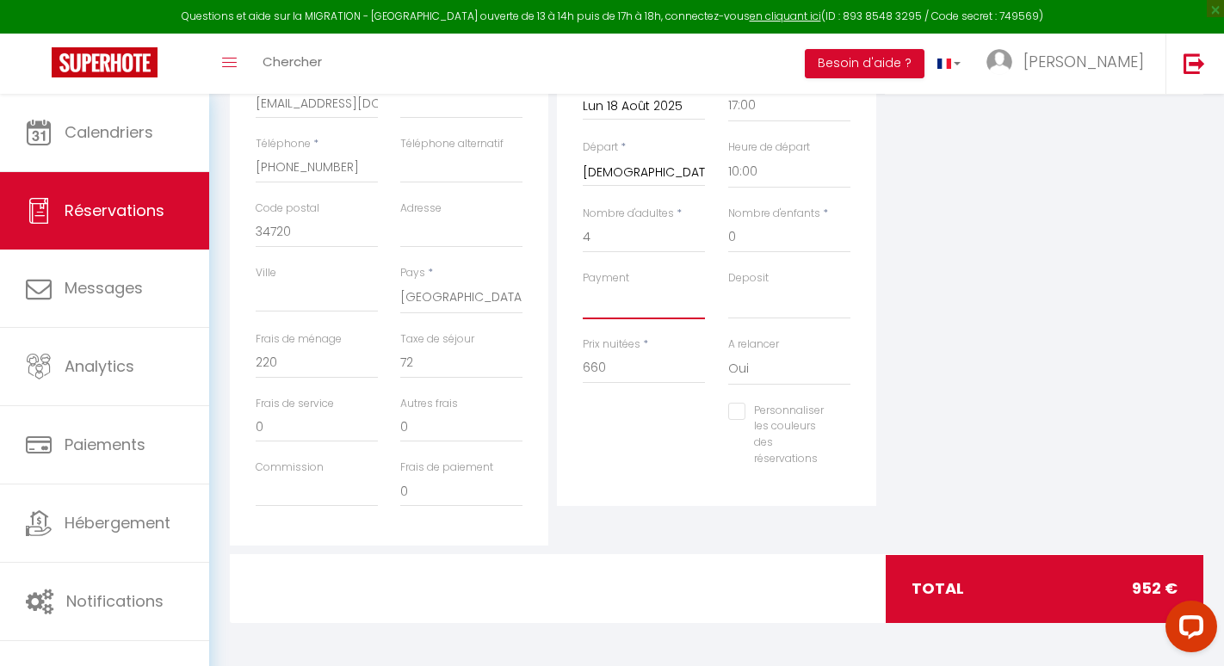
click at [611, 303] on select "OK KO" at bounding box center [644, 303] width 122 height 33
select select "12"
select select
checkbox input "false"
click at [941, 333] on div "Plateformes Source Direct Airbnb.com Booking.com Chalet montagne Expedia Gite d…" at bounding box center [1044, 237] width 327 height 615
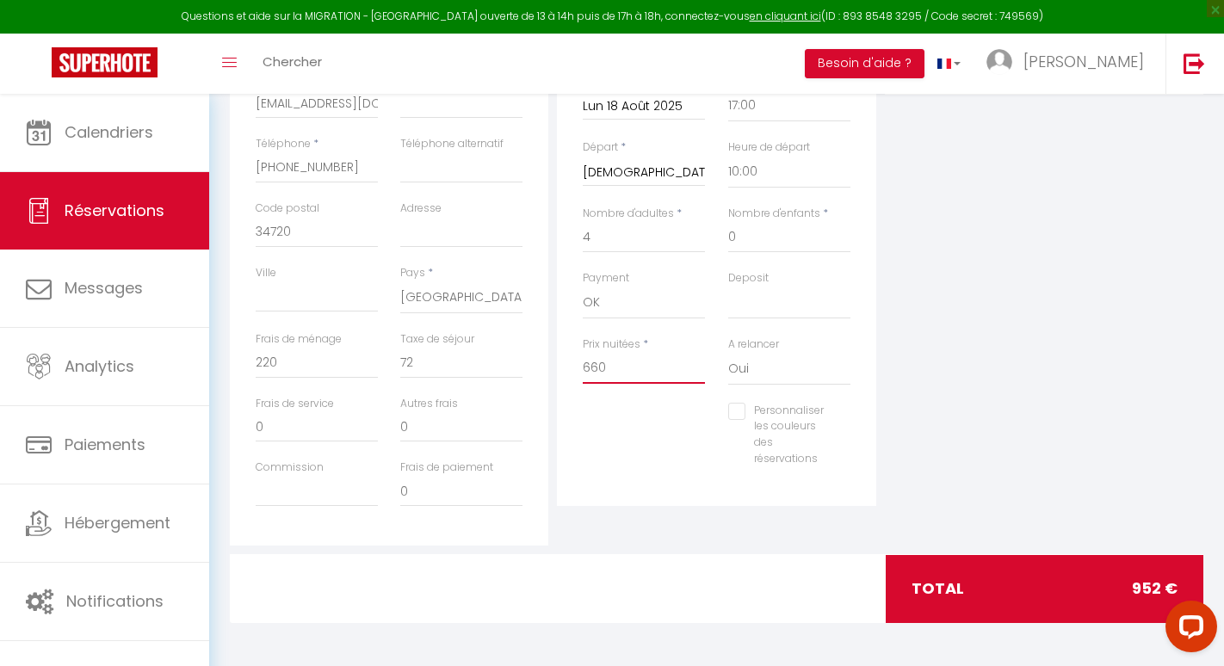
click at [611, 363] on input "660" at bounding box center [644, 368] width 122 height 31
paste input "903,27"
type input "903,27"
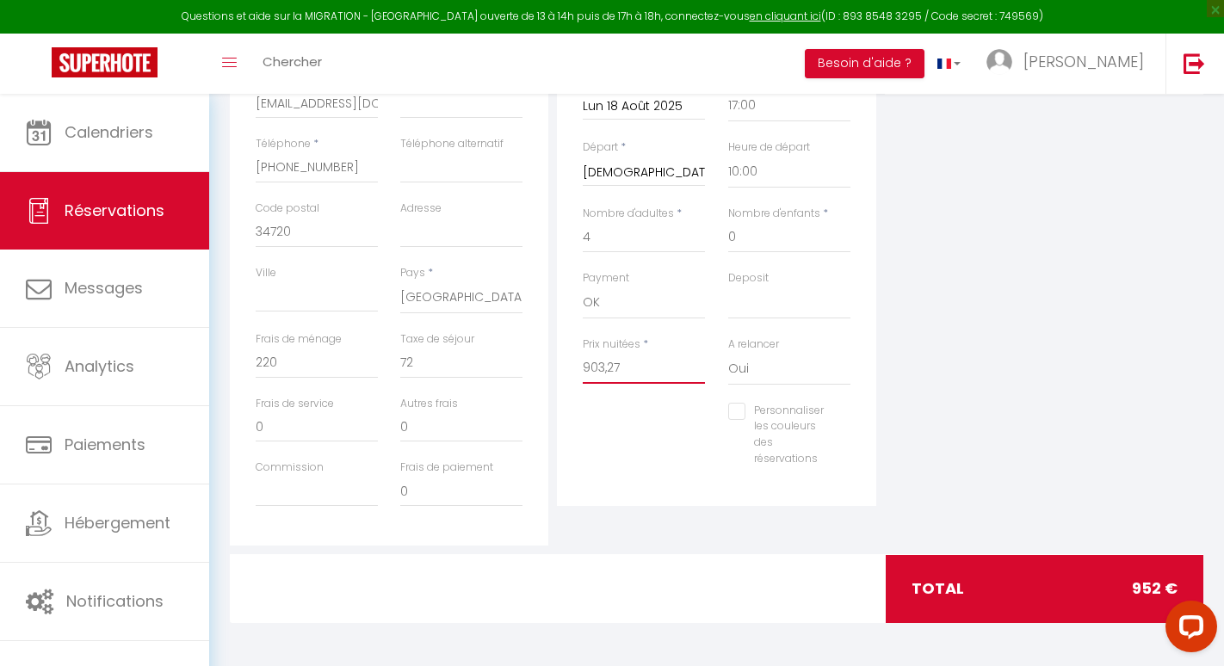
select select
checkbox input "false"
type input "903,27"
type input "0"
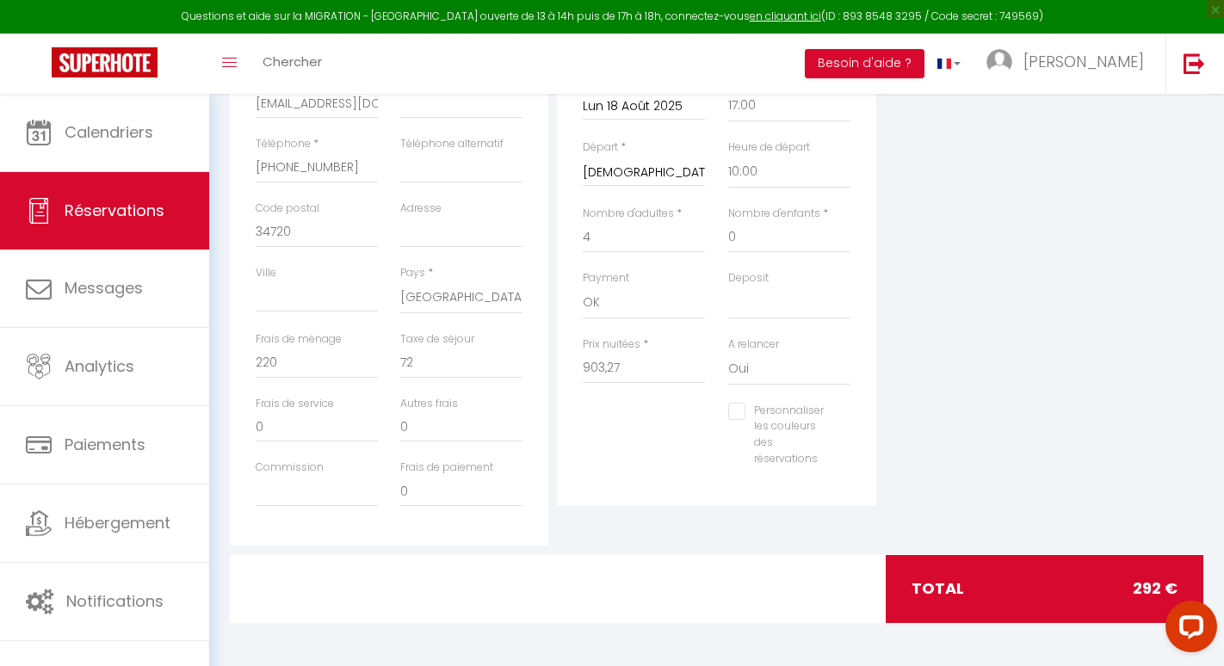
select select
checkbox input "false"
click at [603, 447] on div "Personnaliser les couleurs des réservations #D7092E" at bounding box center [717, 444] width 290 height 82
click at [607, 367] on input "903,27" at bounding box center [644, 368] width 122 height 31
type input "90327"
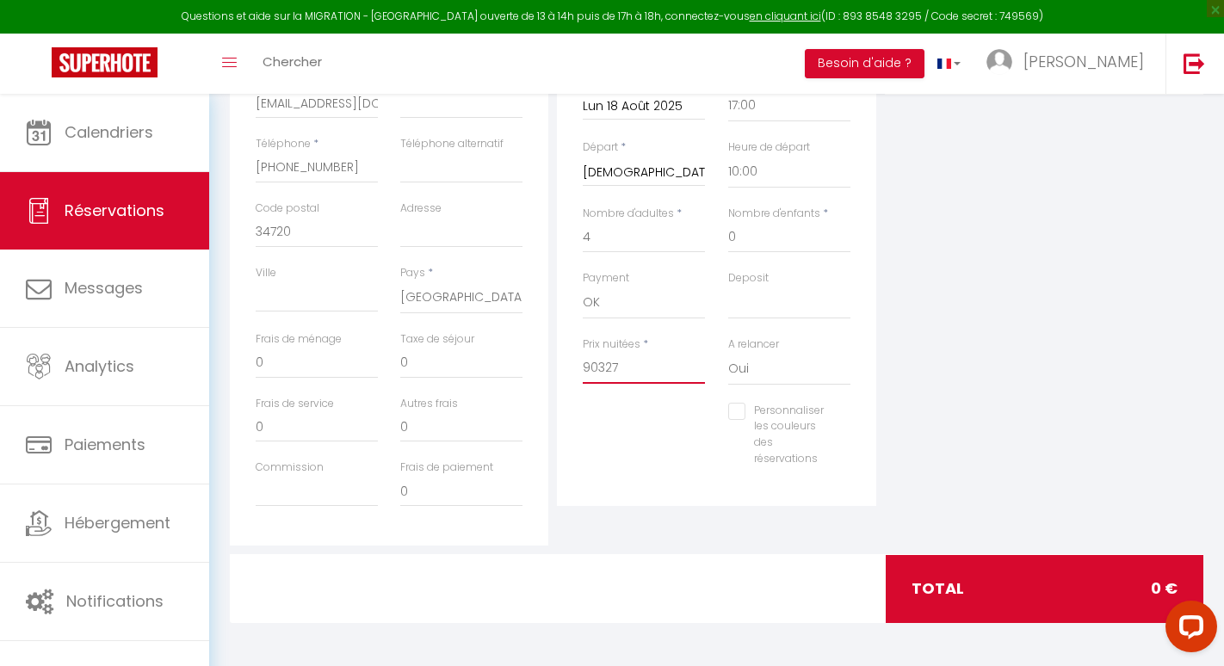
select select
checkbox input "false"
type input "90327"
click at [283, 364] on input "0" at bounding box center [317, 363] width 122 height 31
select select
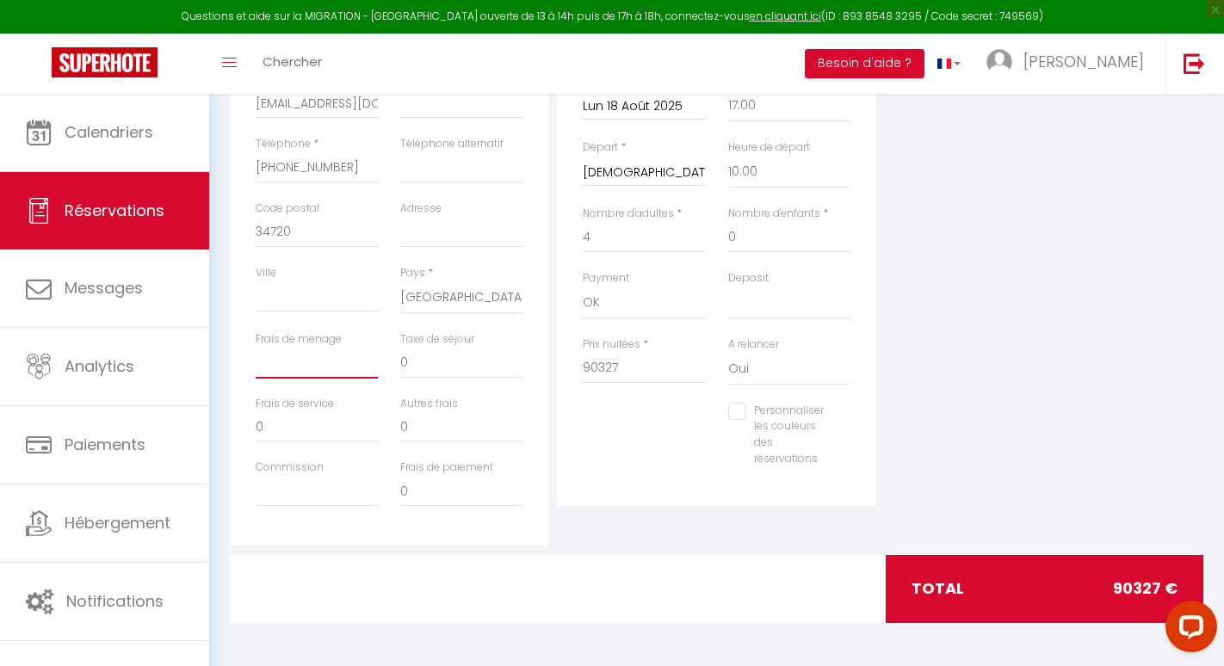
checkbox input "false"
type input "2"
click at [607, 469] on div "Personnaliser les couleurs des réservations #D7092E" at bounding box center [717, 444] width 290 height 82
click at [454, 431] on input "0" at bounding box center [461, 426] width 122 height 31
click at [653, 472] on div "Personnaliser les couleurs des réservations #D7092E" at bounding box center [717, 444] width 290 height 82
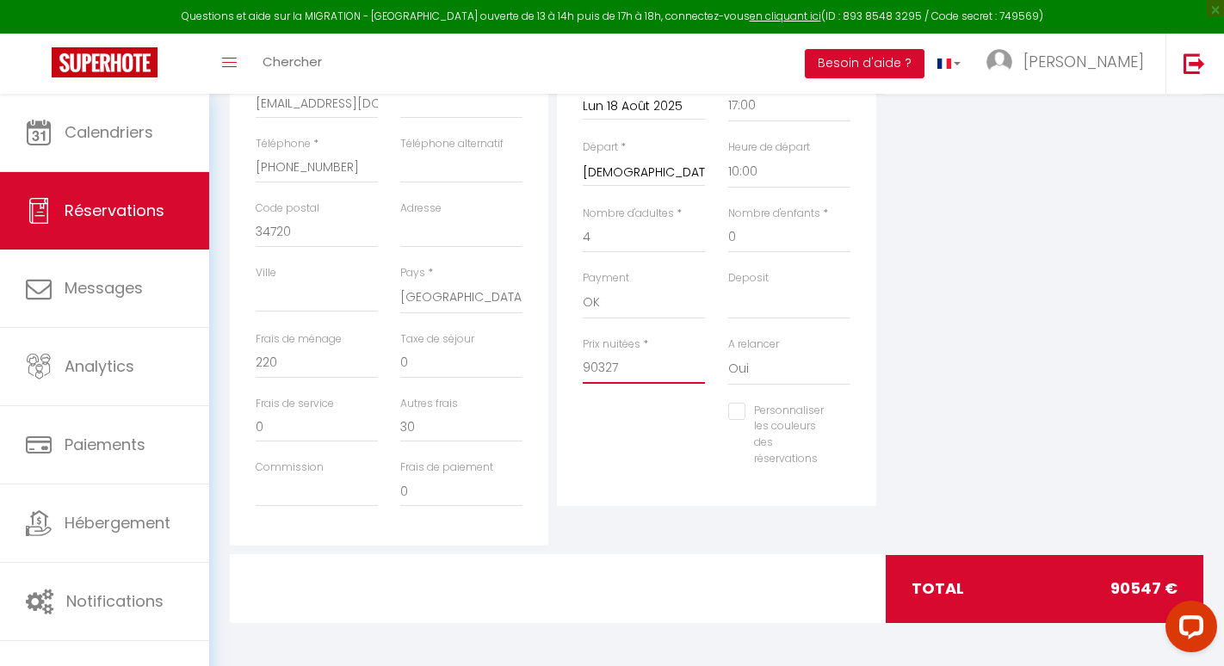
click at [612, 366] on input "90327" at bounding box center [644, 368] width 122 height 31
click at [595, 374] on input "90327" at bounding box center [644, 368] width 122 height 31
click at [589, 437] on div at bounding box center [644, 437] width 145 height 1
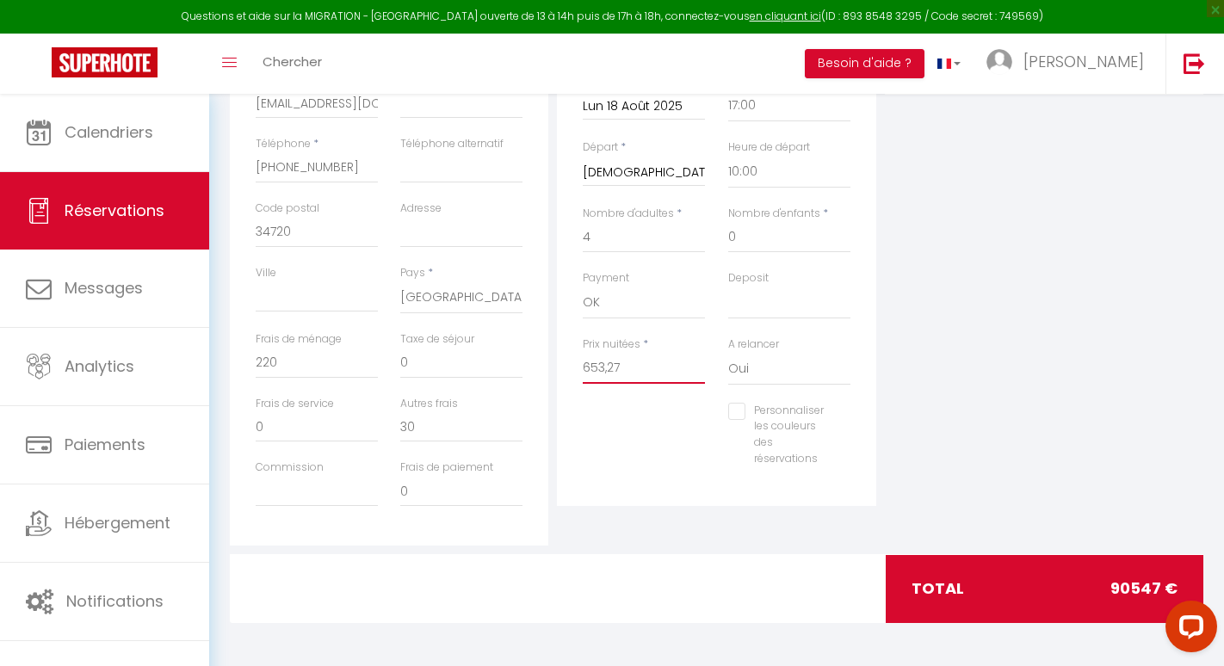
click at [611, 365] on input "653,27" at bounding box center [644, 368] width 122 height 31
click at [630, 497] on div "Détails Réservation Appartement * Santal : maison avec piscine entre mer et vig…" at bounding box center [716, 218] width 318 height 576
click at [612, 371] on input "653.27" at bounding box center [644, 368] width 122 height 31
click at [651, 350] on div "Prix nuitées * 653.27" at bounding box center [644, 360] width 122 height 47
click at [644, 368] on input "653.27" at bounding box center [644, 368] width 122 height 31
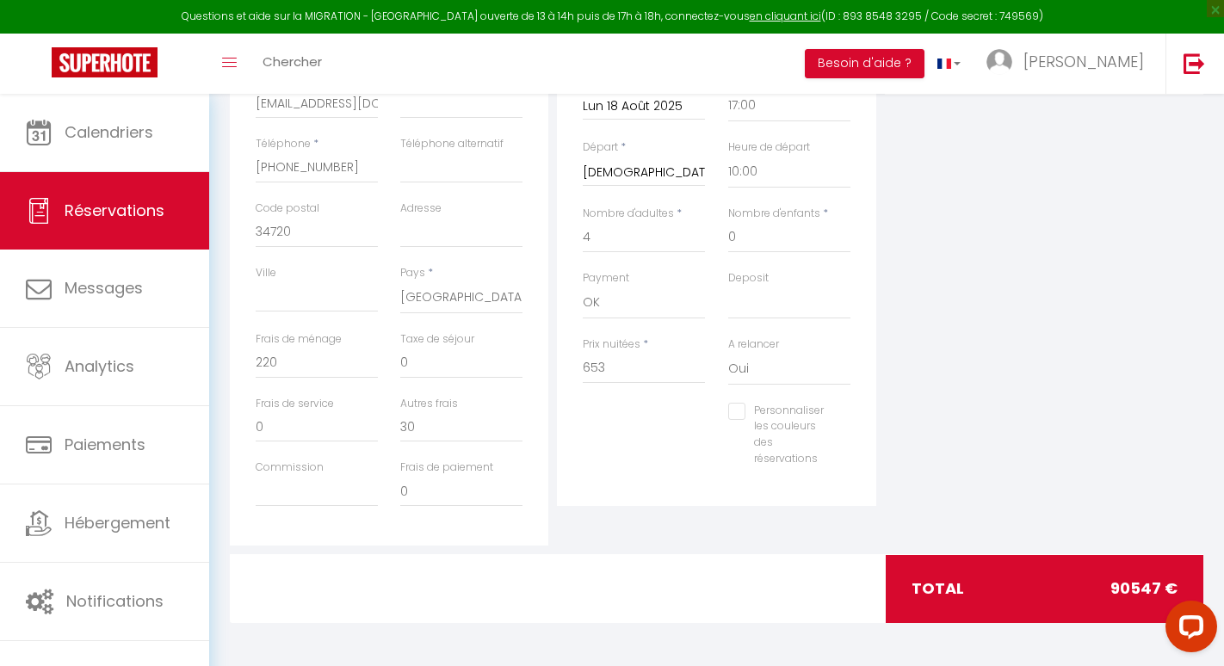
click at [635, 426] on div "Personnaliser les couleurs des réservations #D7092E" at bounding box center [717, 444] width 290 height 82
click at [311, 368] on input "220" at bounding box center [317, 363] width 122 height 31
click at [480, 443] on div "Autres frais 30" at bounding box center [461, 428] width 145 height 65
click at [621, 452] on div "Personnaliser les couleurs des réservations #D7092E" at bounding box center [717, 444] width 290 height 82
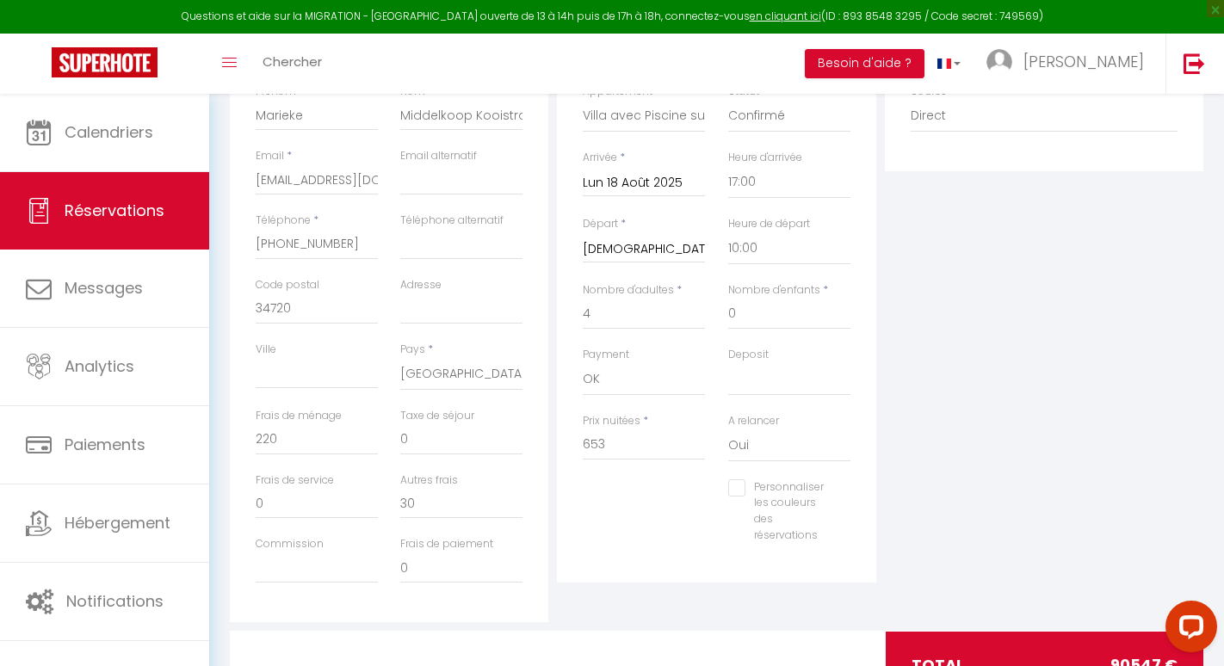
scroll to position [384, 0]
click at [659, 445] on input "653" at bounding box center [644, 445] width 122 height 31
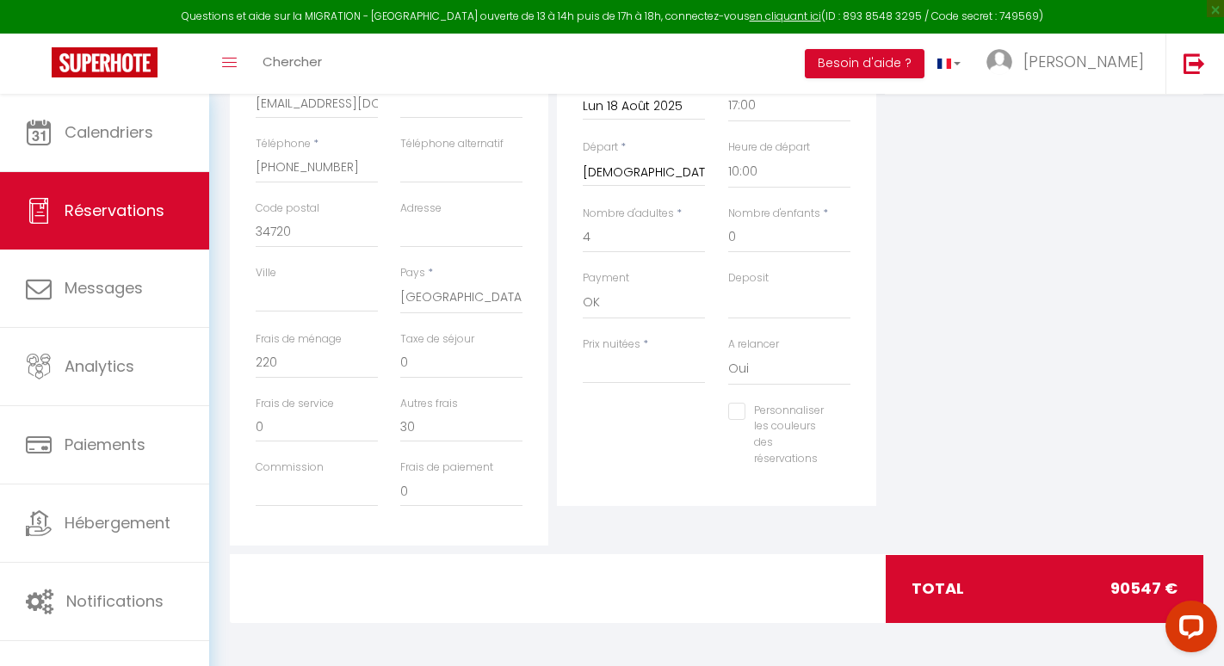
click at [548, 448] on div "Détails Voyageur Prénom * Marieke Nom * Middelkoop Kooistra Email * fabien.cayl…" at bounding box center [389, 237] width 327 height 615
click at [314, 229] on input "34720" at bounding box center [317, 232] width 122 height 31
click at [657, 373] on input "Prix nuitées" at bounding box center [644, 368] width 122 height 31
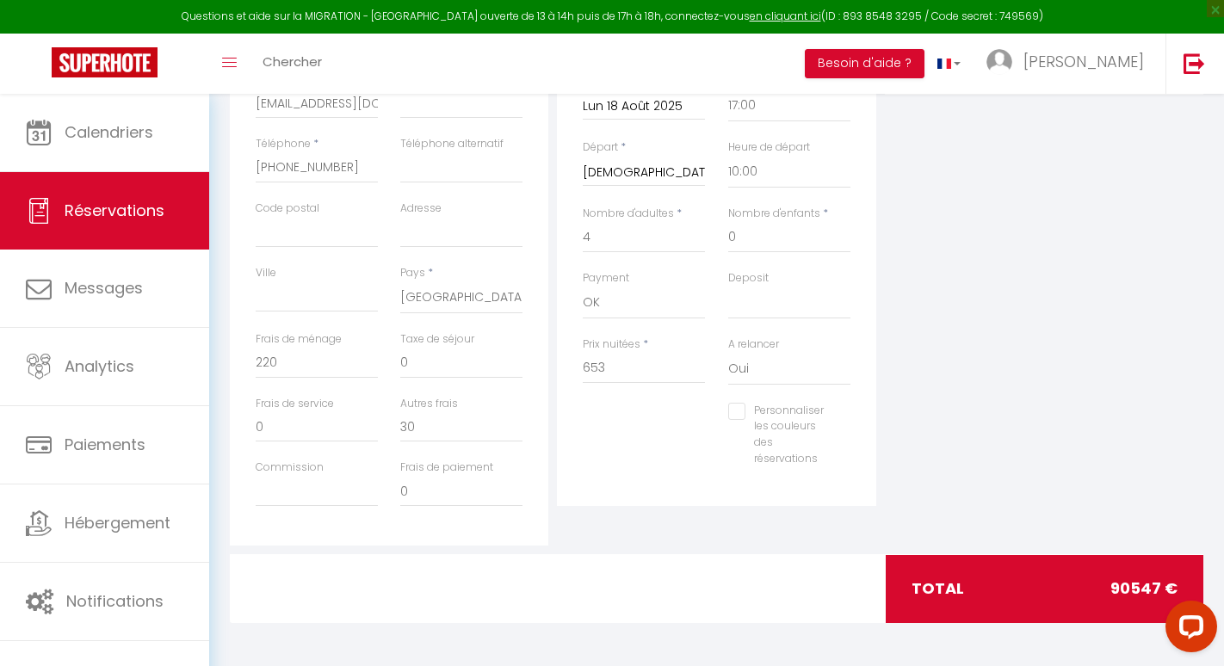
click at [1059, 318] on div "Plateformes Source Direct Airbnb.com Booking.com Chalet montagne Expedia Gite d…" at bounding box center [1044, 237] width 327 height 615
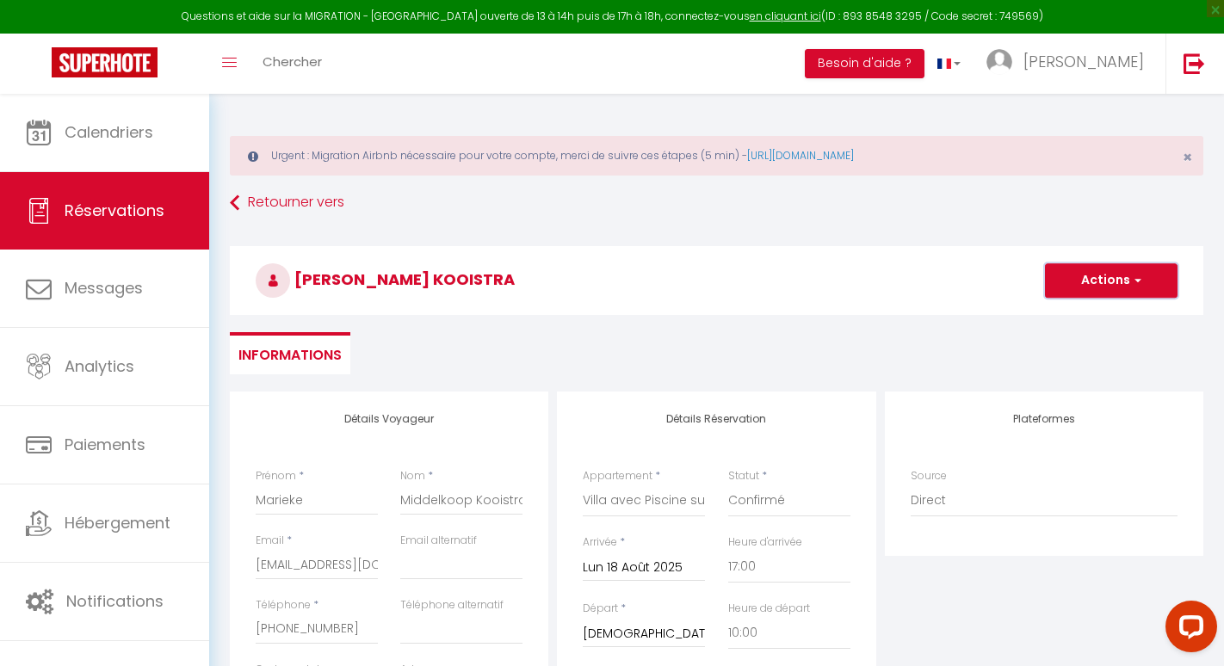
click at [1113, 285] on button "Actions" at bounding box center [1111, 280] width 133 height 34
click at [1082, 324] on link "Enregistrer" at bounding box center [1094, 318] width 136 height 22
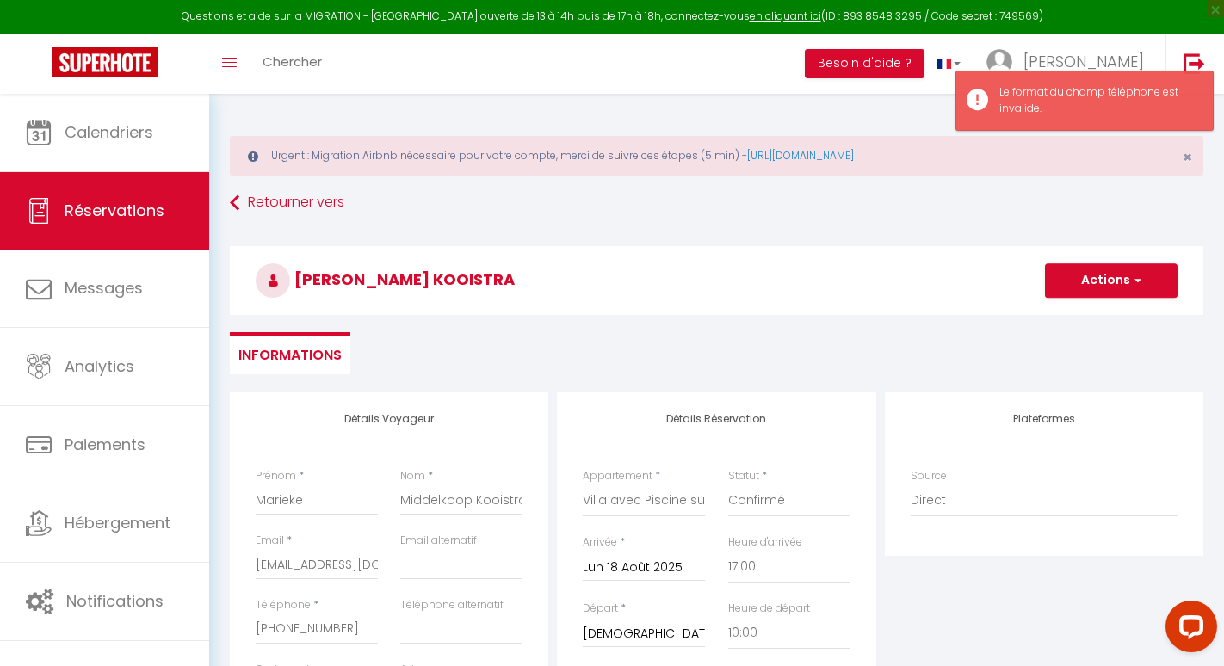
scroll to position [370, 0]
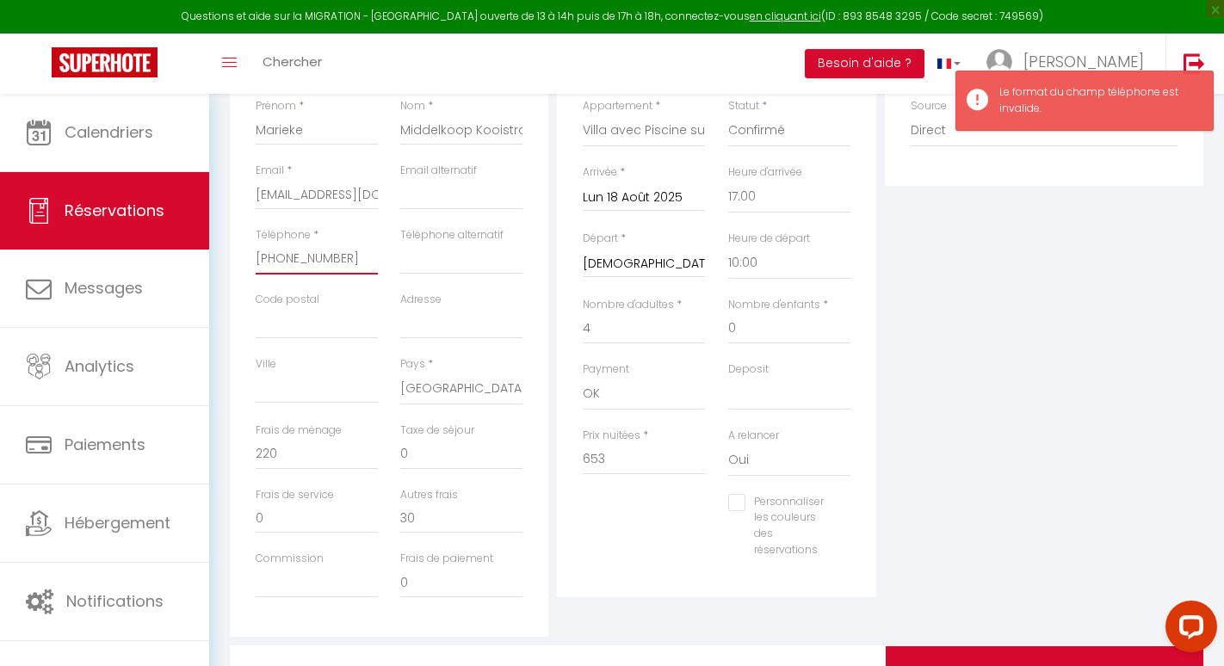
click at [275, 261] on input "+31 6 83133179‬" at bounding box center [317, 259] width 122 height 31
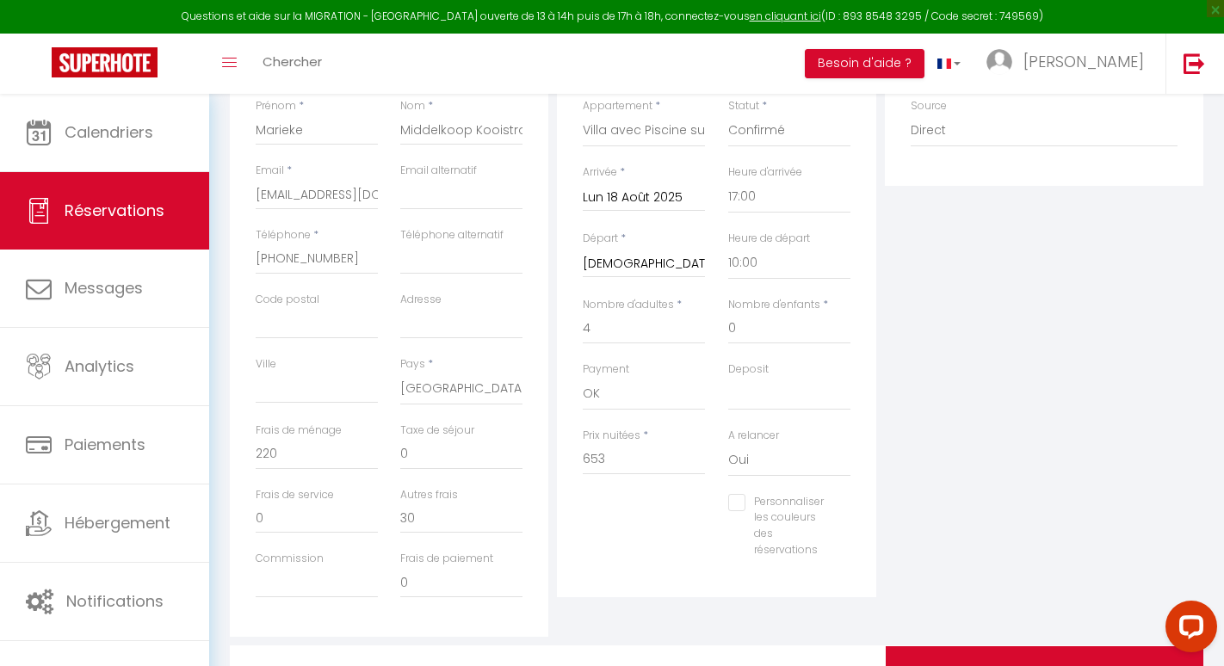
click at [1033, 390] on div "Plateformes Source Direct Airbnb.com Booking.com Chalet montagne Expedia Gite d…" at bounding box center [1044, 329] width 327 height 615
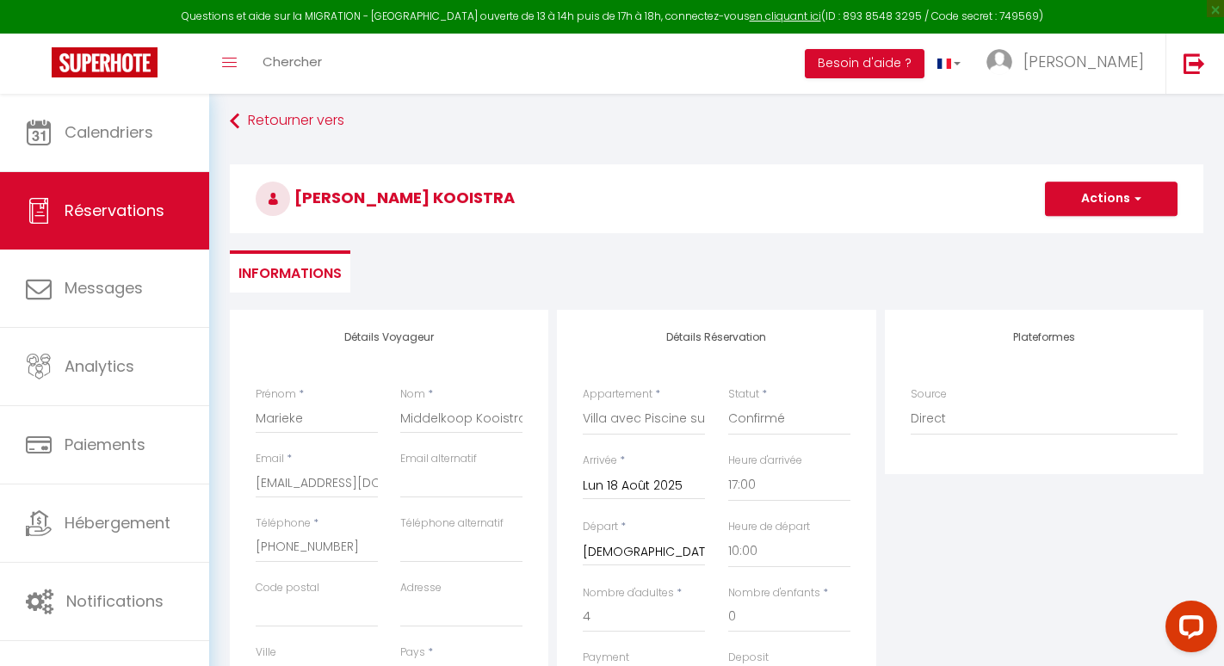
scroll to position [0, 0]
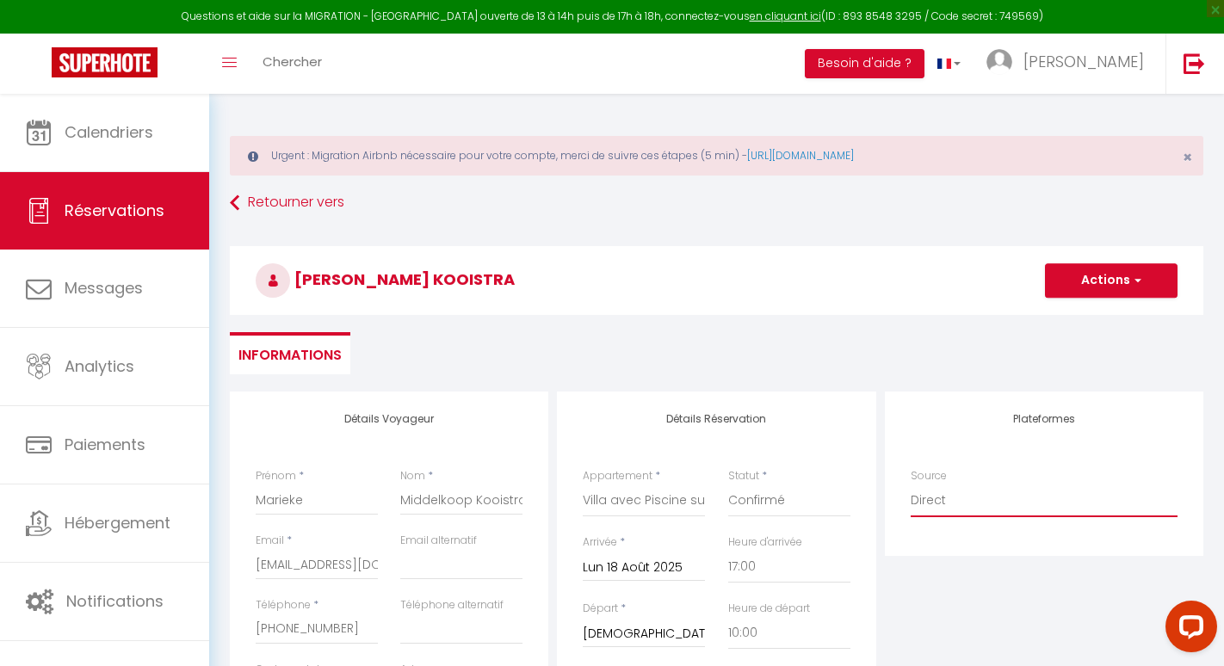
click at [949, 513] on select "Direct Airbnb.com Booking.com Chalet montagne Expedia Gite de France Homeaway H…" at bounding box center [1044, 501] width 267 height 33
click at [1116, 278] on button "Actions" at bounding box center [1111, 280] width 133 height 34
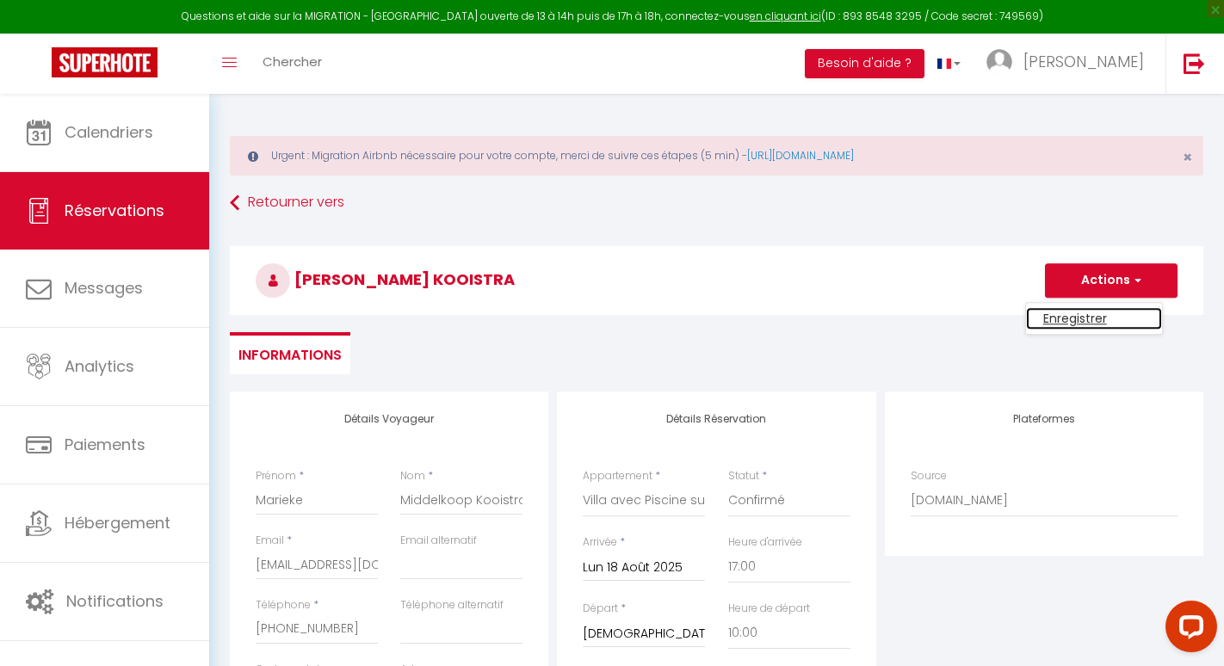
click at [1072, 317] on link "Enregistrer" at bounding box center [1094, 318] width 136 height 22
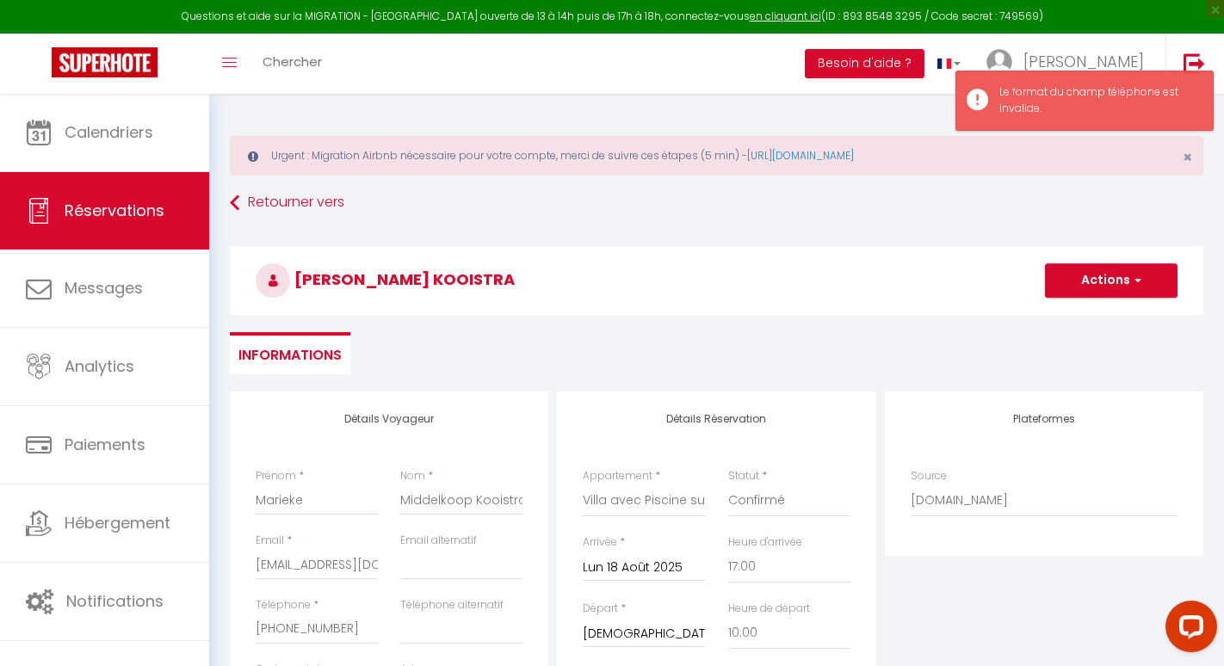
scroll to position [315, 0]
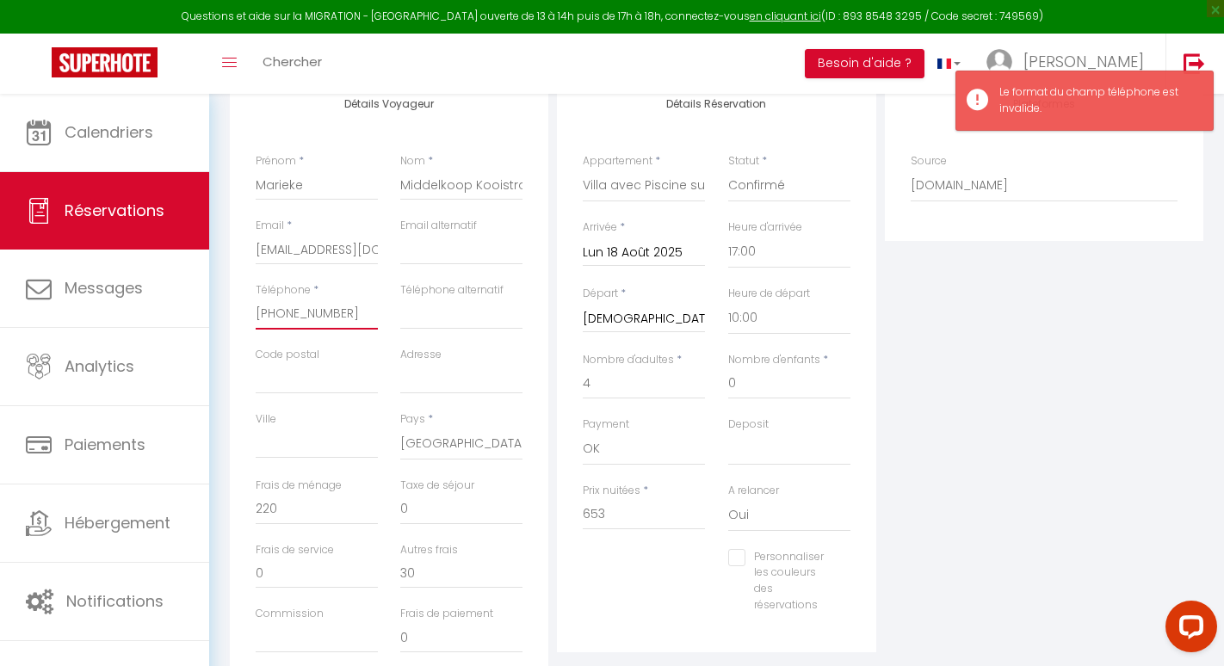
click at [264, 316] on input "+31683133179‬" at bounding box center [317, 314] width 122 height 31
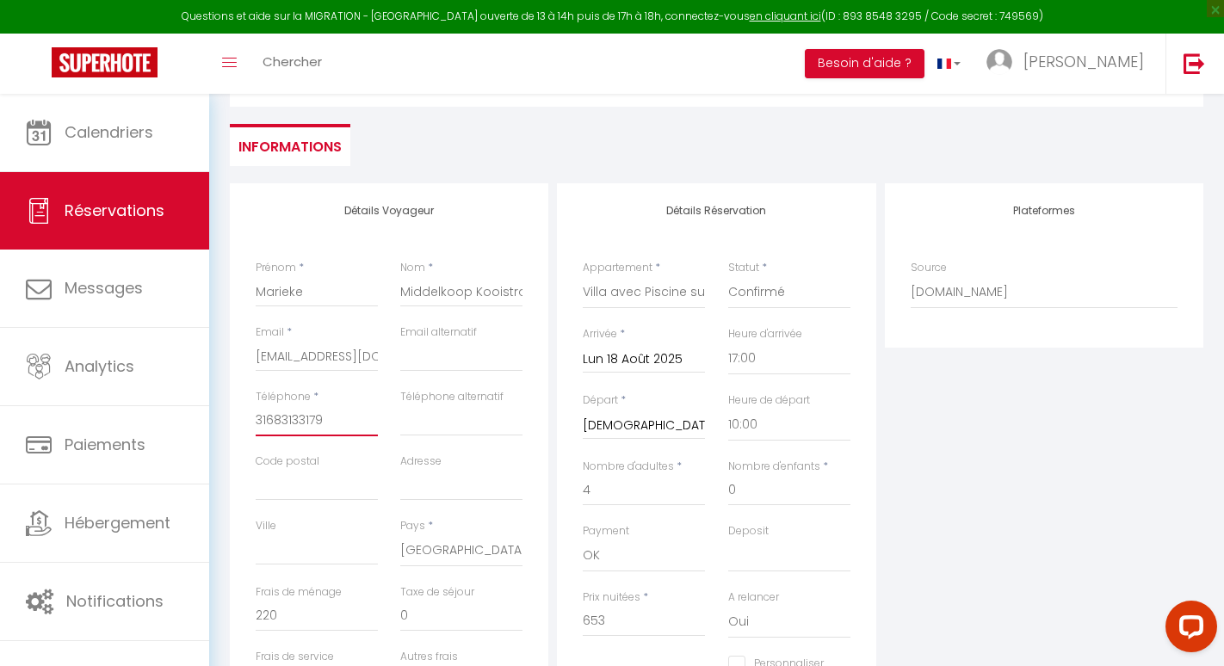
scroll to position [0, 0]
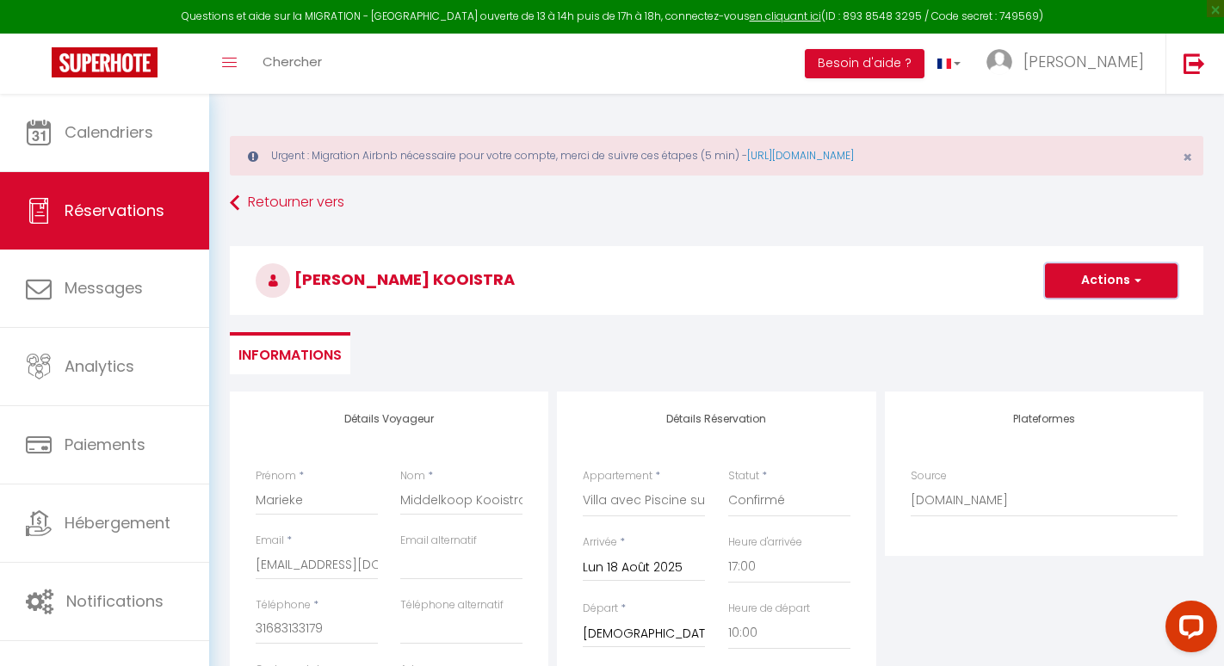
click at [1108, 277] on button "Actions" at bounding box center [1111, 280] width 133 height 34
click at [1087, 316] on link "Enregistrer" at bounding box center [1094, 318] width 136 height 22
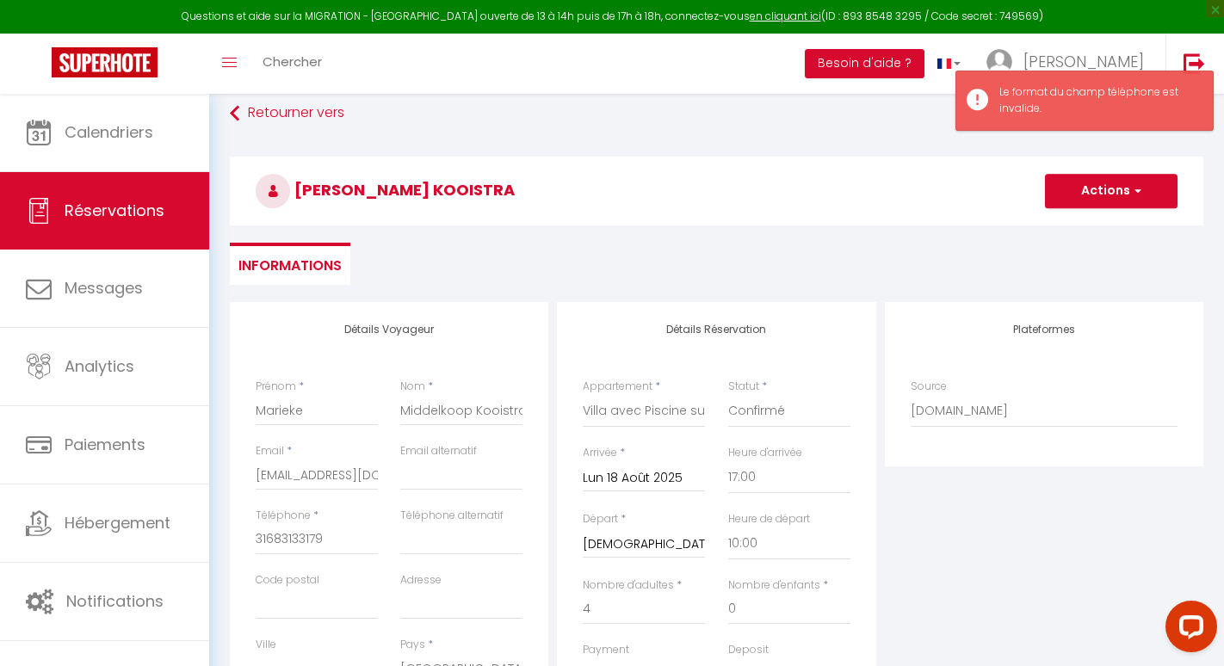
scroll to position [100, 0]
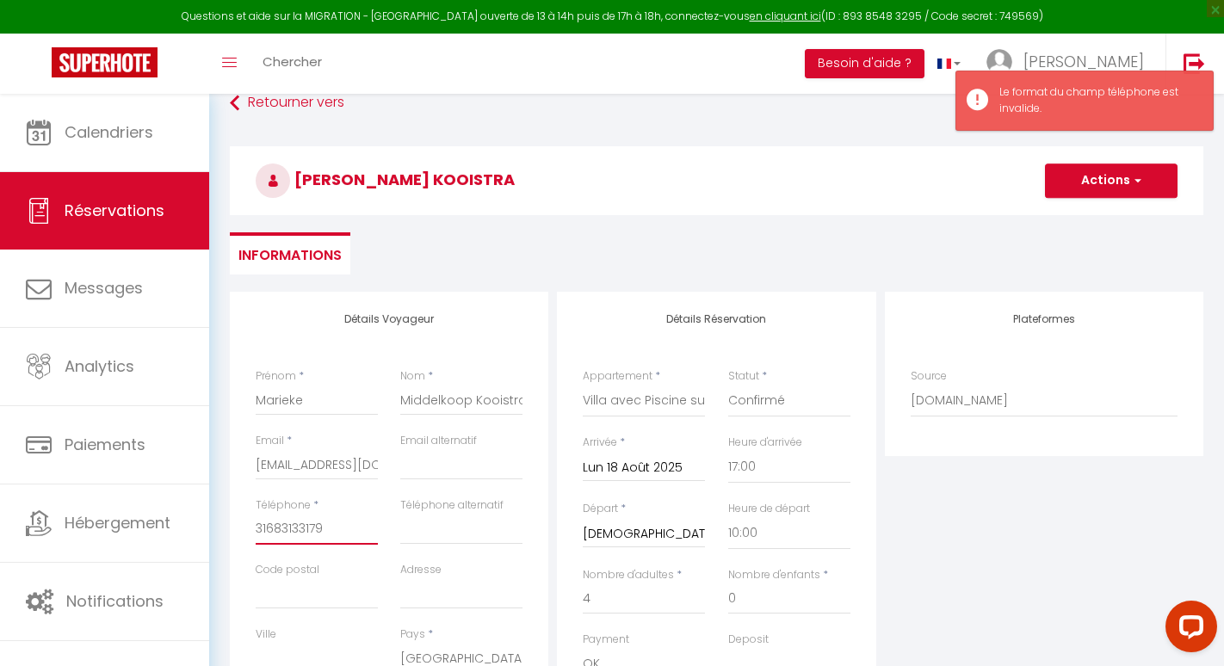
click at [285, 529] on input "31683133179‬" at bounding box center [317, 529] width 122 height 31
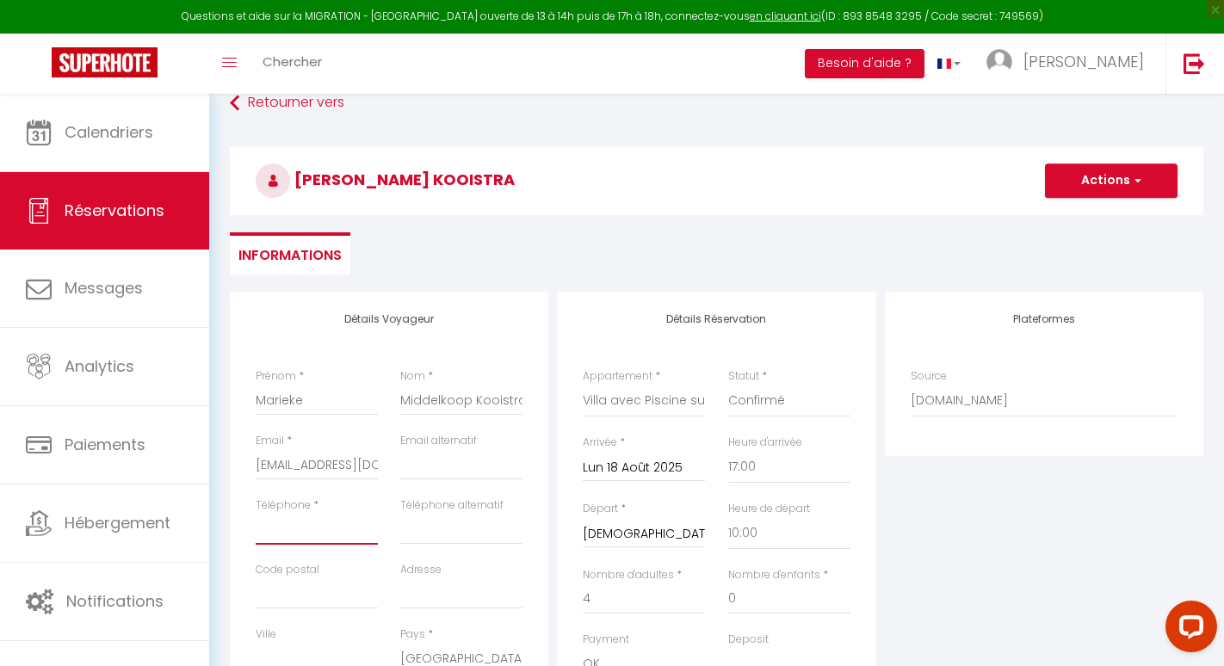
click at [300, 531] on input "Téléphone" at bounding box center [317, 529] width 122 height 31
paste input "+12482175064"
click at [893, 499] on div "Plateformes Source Direct Airbnb.com Booking.com Chalet montagne Expedia Gite d…" at bounding box center [1044, 599] width 327 height 615
click at [1094, 182] on button "Actions" at bounding box center [1111, 181] width 133 height 34
click at [1058, 220] on link "Enregistrer" at bounding box center [1094, 218] width 136 height 22
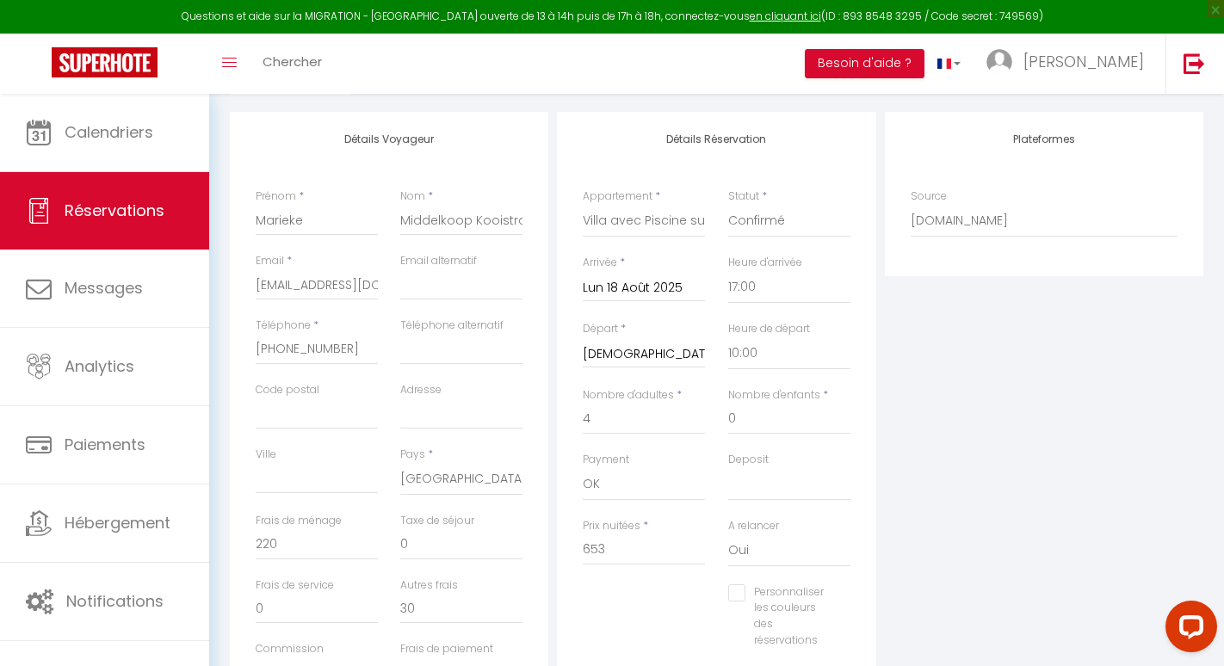
scroll to position [461, 0]
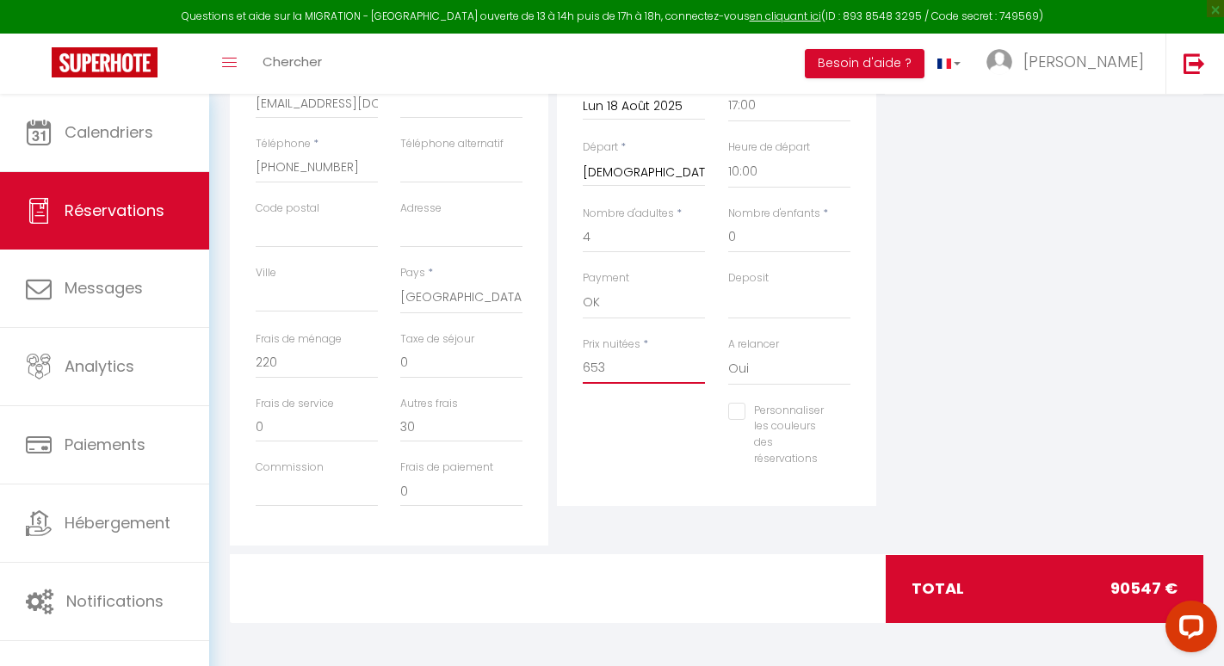
click at [622, 370] on input "653" at bounding box center [644, 368] width 122 height 31
click at [331, 358] on input "220" at bounding box center [317, 363] width 122 height 31
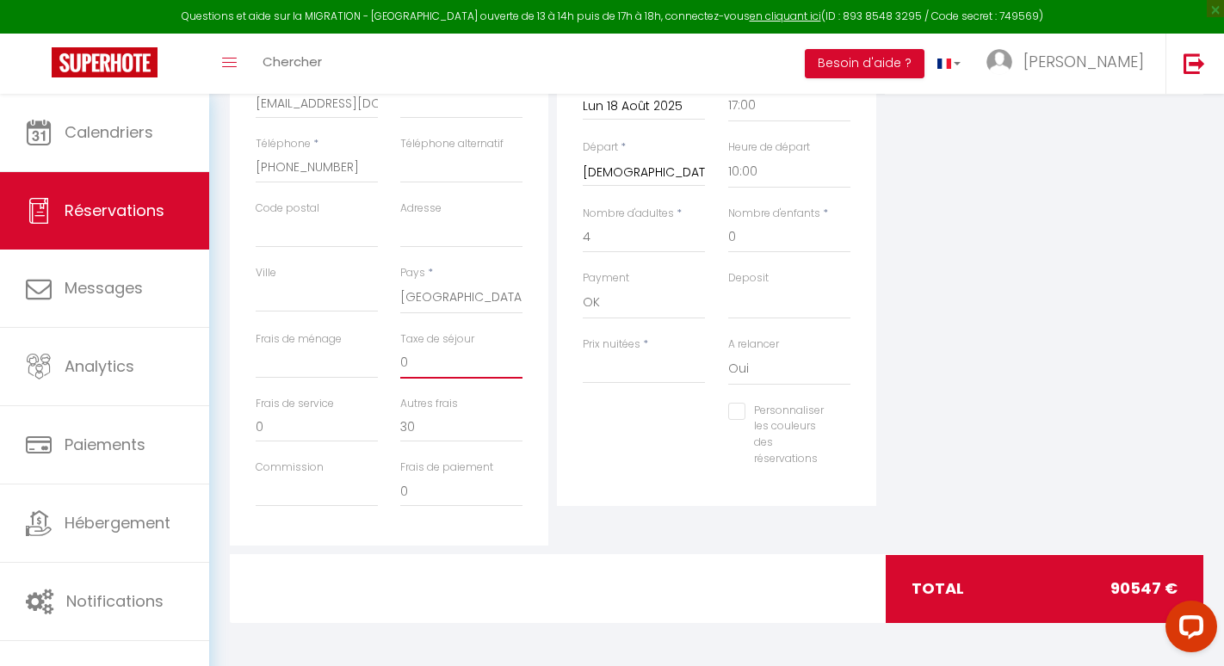
click at [460, 366] on input "0" at bounding box center [461, 363] width 122 height 31
click at [418, 430] on input "30" at bounding box center [461, 426] width 122 height 31
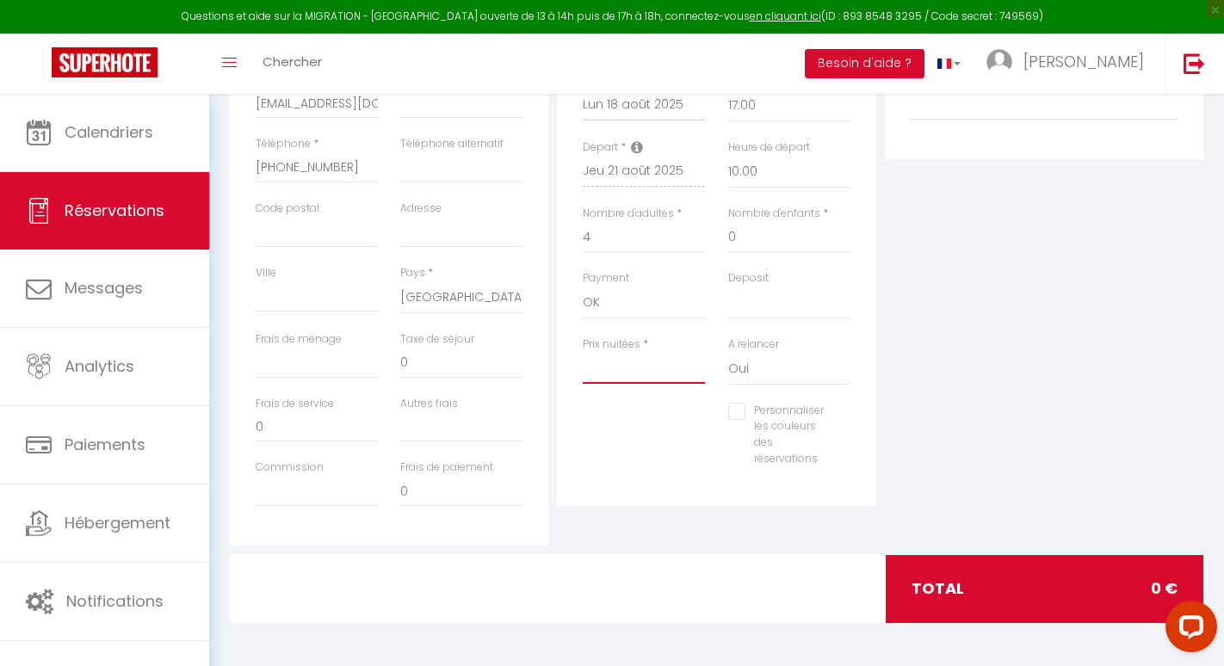
click at [607, 380] on input "Prix nuitées" at bounding box center [644, 368] width 122 height 31
click at [318, 363] on input "0" at bounding box center [317, 363] width 122 height 31
click at [430, 430] on input "Autres frais" at bounding box center [461, 426] width 122 height 31
click at [649, 468] on div "Personnaliser les couleurs des réservations #D7092E" at bounding box center [717, 444] width 290 height 82
click at [442, 419] on input "30" at bounding box center [461, 426] width 122 height 31
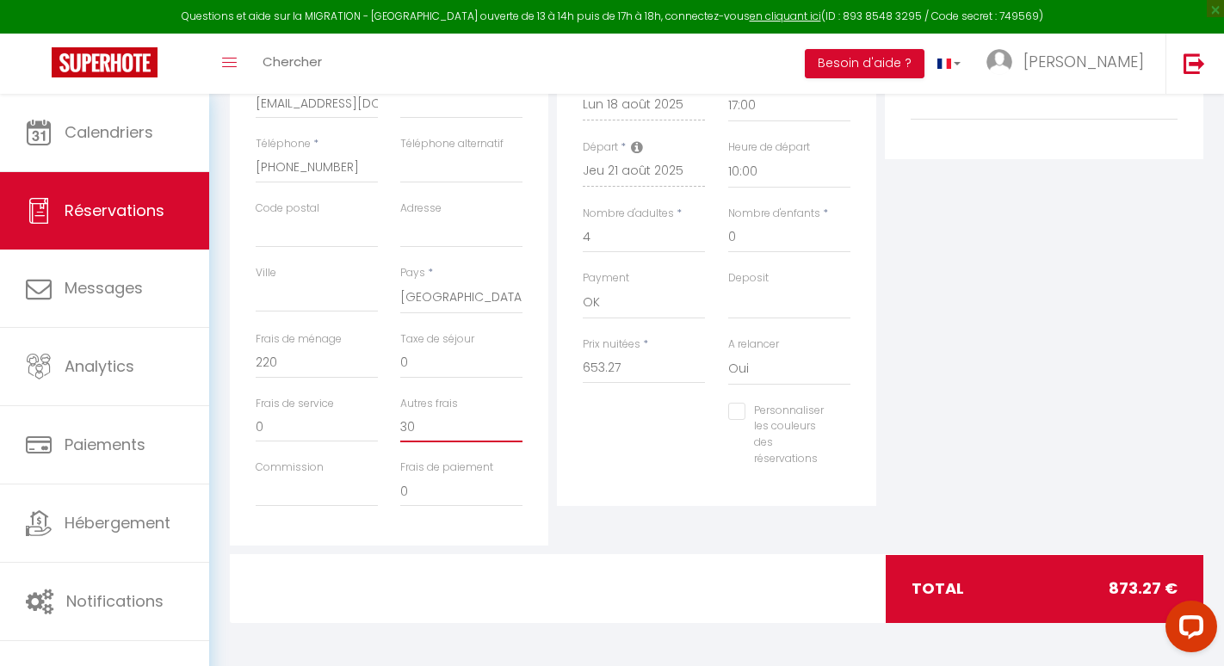
click at [442, 419] on input "30" at bounding box center [461, 426] width 122 height 31
click at [322, 366] on input "220" at bounding box center [317, 363] width 122 height 31
click at [415, 367] on input "0" at bounding box center [461, 363] width 122 height 31
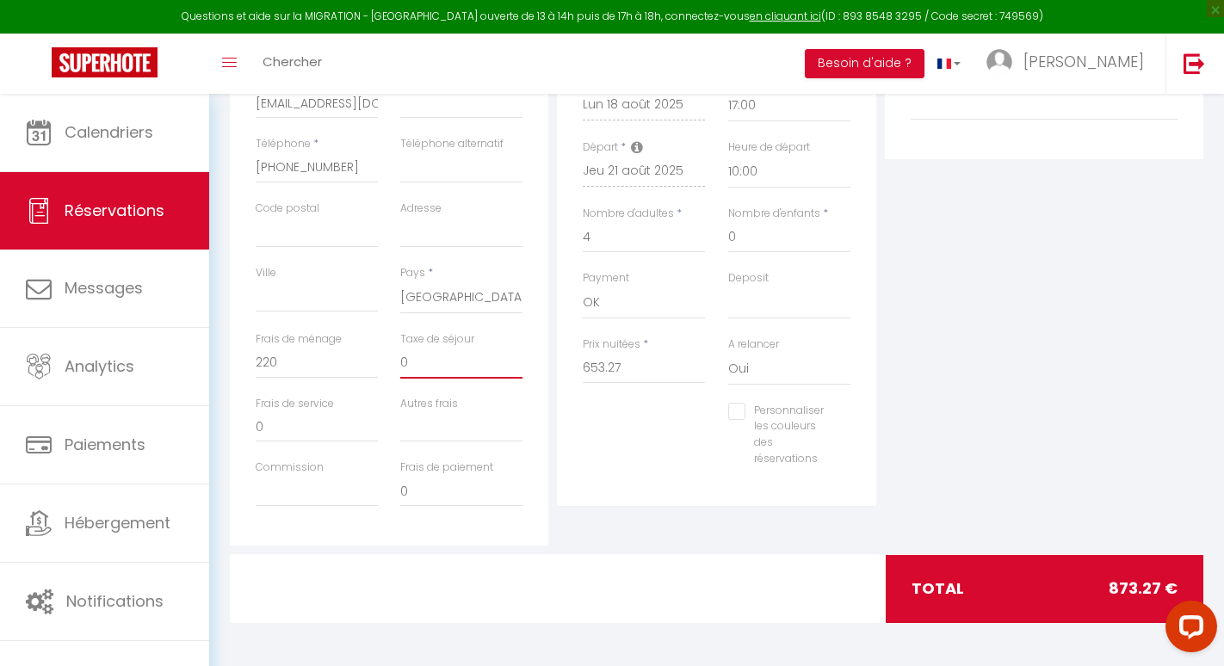
click at [415, 367] on input "0" at bounding box center [461, 363] width 122 height 31
click at [639, 574] on div at bounding box center [717, 588] width 332 height 67
click at [459, 426] on input "Autres frais" at bounding box center [461, 426] width 122 height 31
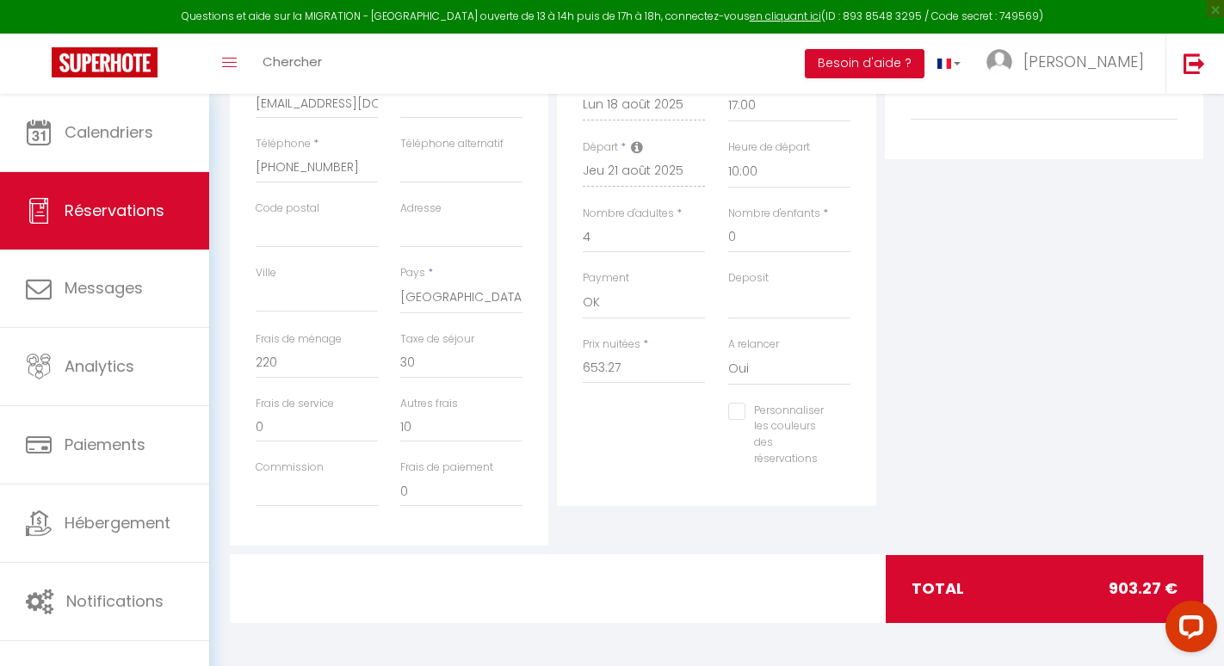
click at [578, 490] on div "Détails Réservation Appartement * Santal : maison avec piscine entre mer et vig…" at bounding box center [716, 218] width 318 height 576
click at [555, 522] on div "Détails Réservation Appartement * Santal : maison avec piscine entre mer et vig…" at bounding box center [716, 237] width 327 height 615
click at [428, 423] on input "10" at bounding box center [461, 426] width 122 height 31
click at [300, 423] on input "0" at bounding box center [317, 426] width 122 height 31
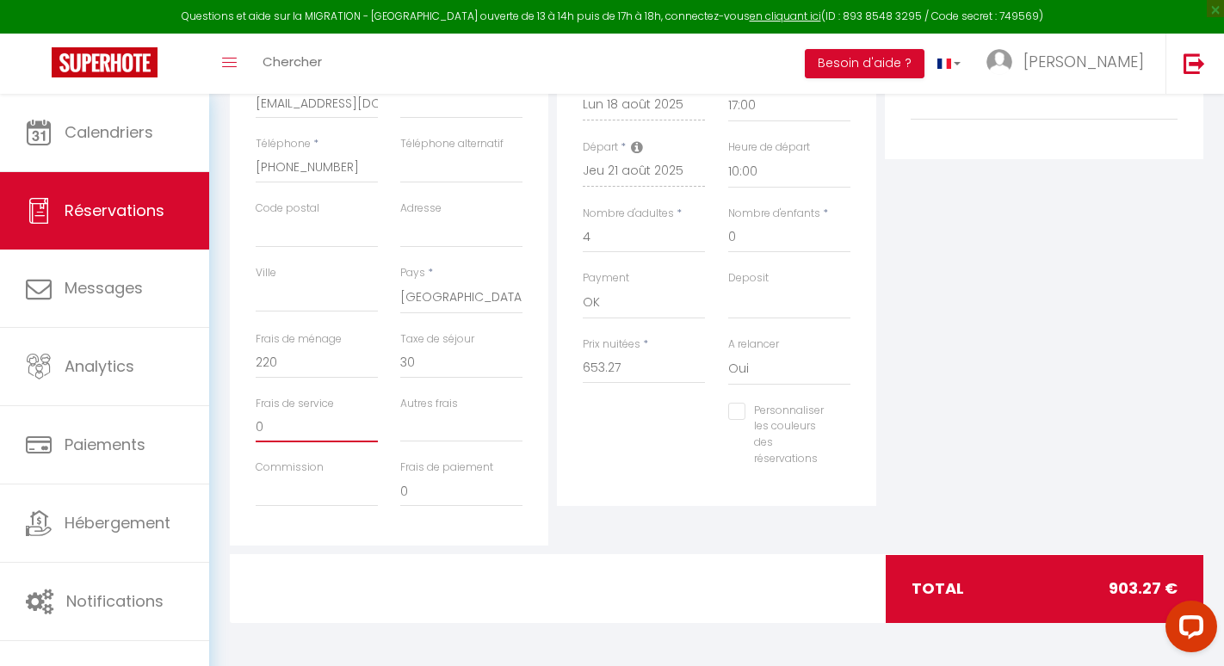
click at [300, 423] on input "0" at bounding box center [317, 426] width 122 height 31
click at [530, 504] on div "Frais de paiement 0" at bounding box center [461, 492] width 145 height 65
click at [274, 425] on input "30" at bounding box center [317, 426] width 122 height 31
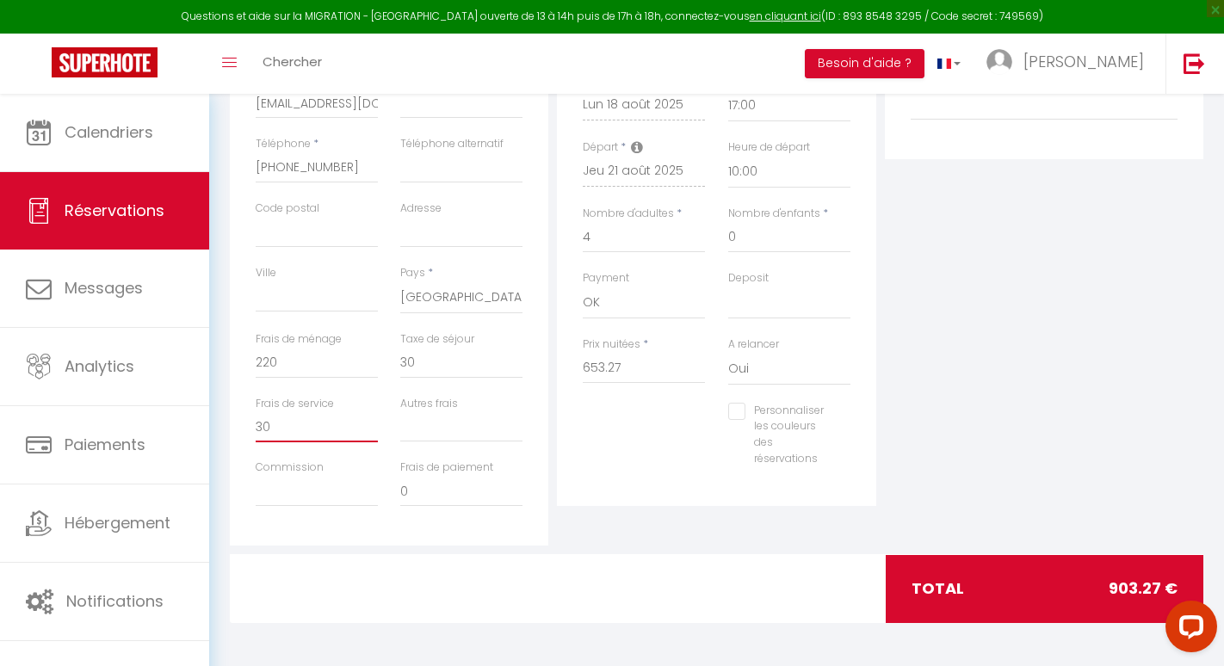
click at [274, 425] on input "30" at bounding box center [317, 426] width 122 height 31
click at [595, 512] on div "Détails Réservation Appartement * Santal : maison avec piscine entre mer et vig…" at bounding box center [716, 237] width 327 height 615
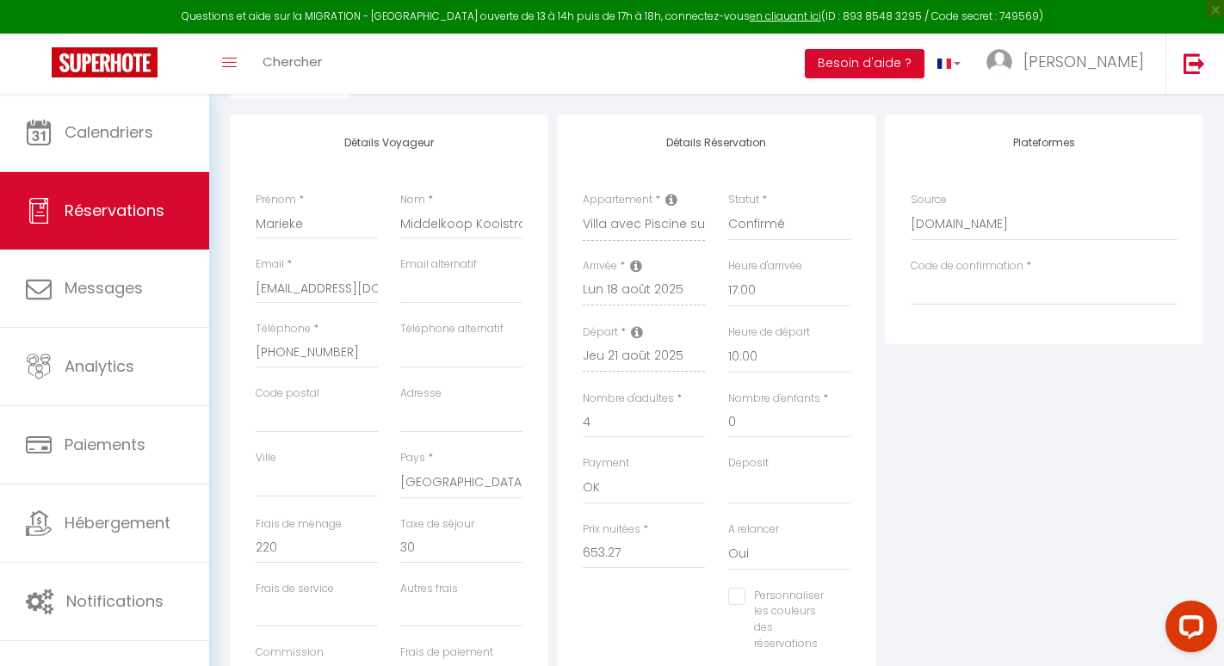
scroll to position [0, 0]
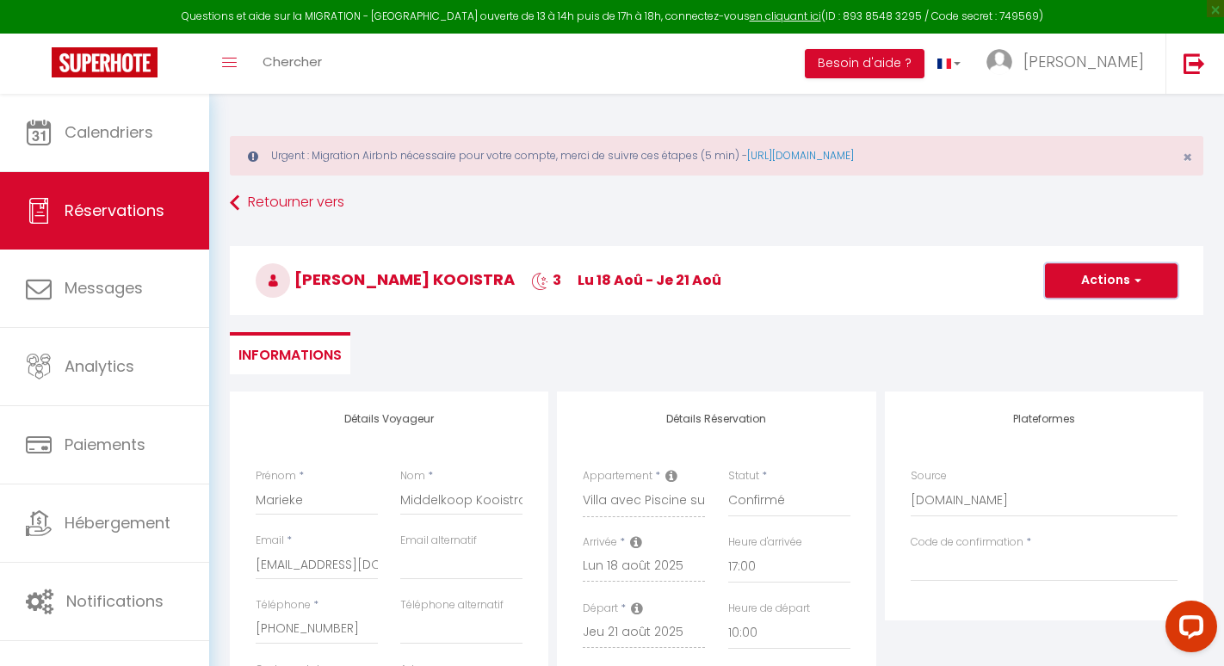
click at [1092, 287] on button "Actions" at bounding box center [1111, 280] width 133 height 34
click at [1068, 319] on link "Enregistrer" at bounding box center [1094, 318] width 136 height 22
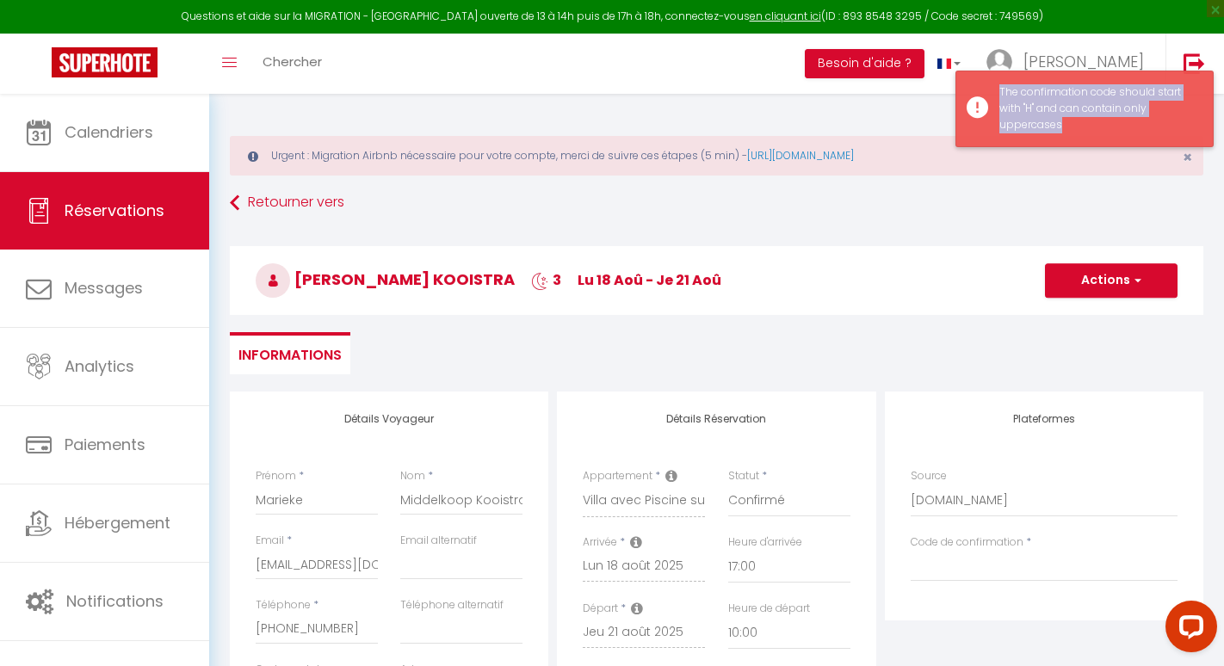
drag, startPoint x: 1000, startPoint y: 87, endPoint x: 1062, endPoint y: 129, distance: 75.0
click at [1062, 129] on div "The confirmation code should start with "H" and can contain only uppercases" at bounding box center [1097, 108] width 196 height 49
copy div "The confirmation code should start with "H" and can contain only uppercases"
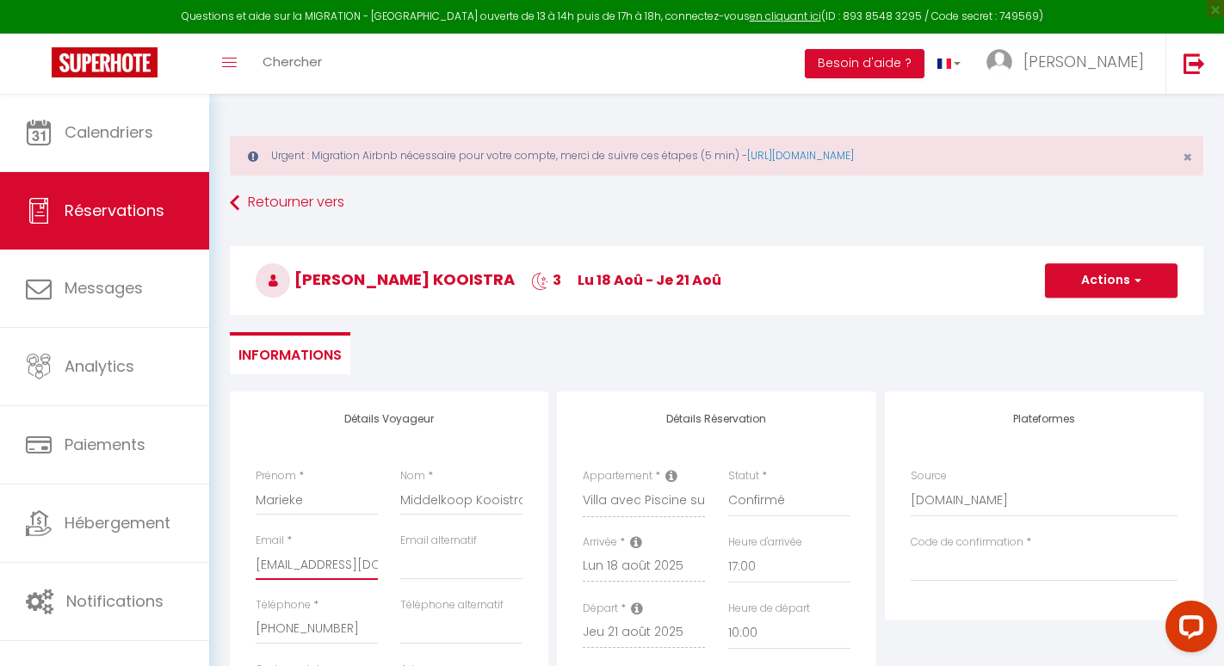
click at [326, 571] on input "[EMAIL_ADDRESS][DOMAIN_NAME]" at bounding box center [317, 564] width 122 height 31
click at [1190, 157] on span "×" at bounding box center [1187, 157] width 9 height 22
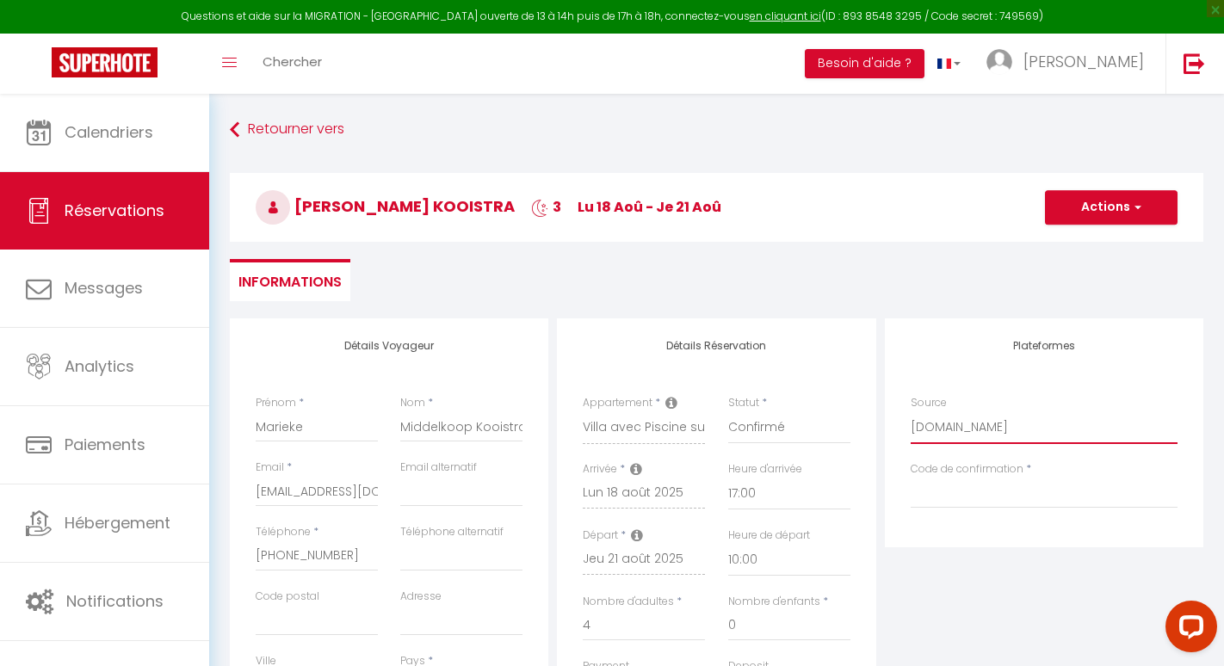
click at [951, 421] on select "Direct Airbnb.com Booking.com Chalet montagne Expedia Gite de France Homeaway H…" at bounding box center [1044, 427] width 267 height 33
click at [942, 490] on input "Code de confirmation" at bounding box center [1044, 493] width 267 height 31
click at [936, 487] on input "Code de confirmation" at bounding box center [1044, 493] width 267 height 31
paste input "HM5NWFANFM"
click at [972, 581] on div "Plateformes Source Direct Airbnb.com Booking.com Chalet montagne Expedia Gite d…" at bounding box center [1044, 625] width 327 height 615
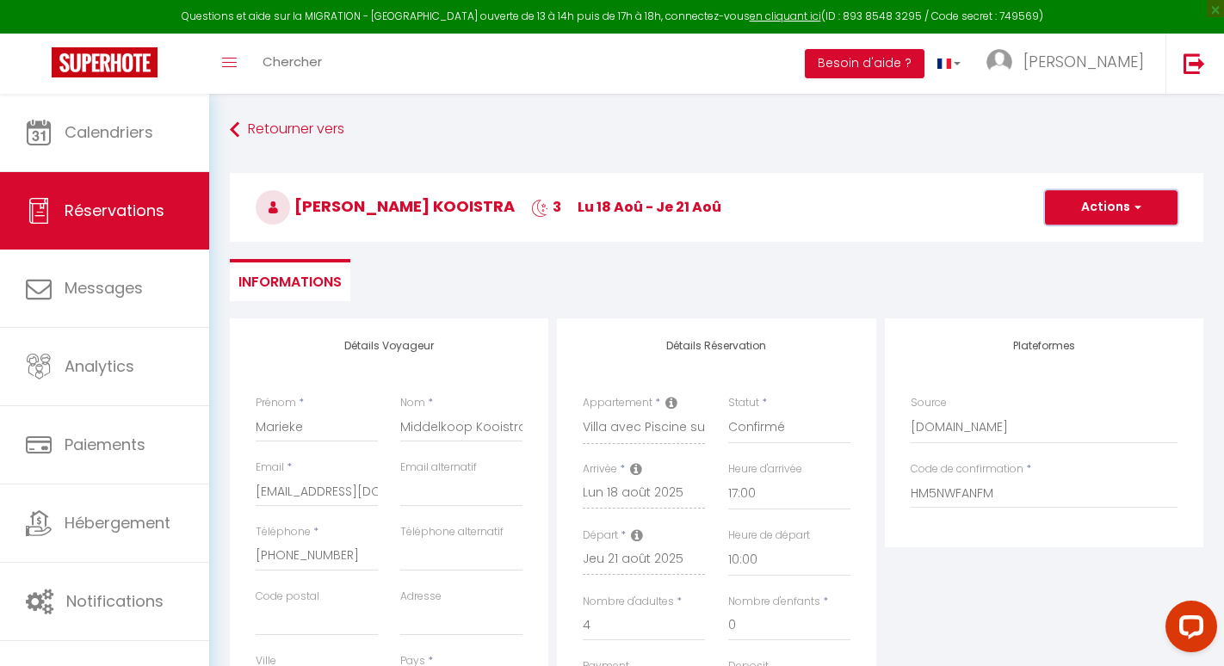
click at [1114, 212] on button "Actions" at bounding box center [1111, 207] width 133 height 34
click at [1069, 240] on link "Enregistrer" at bounding box center [1094, 245] width 136 height 22
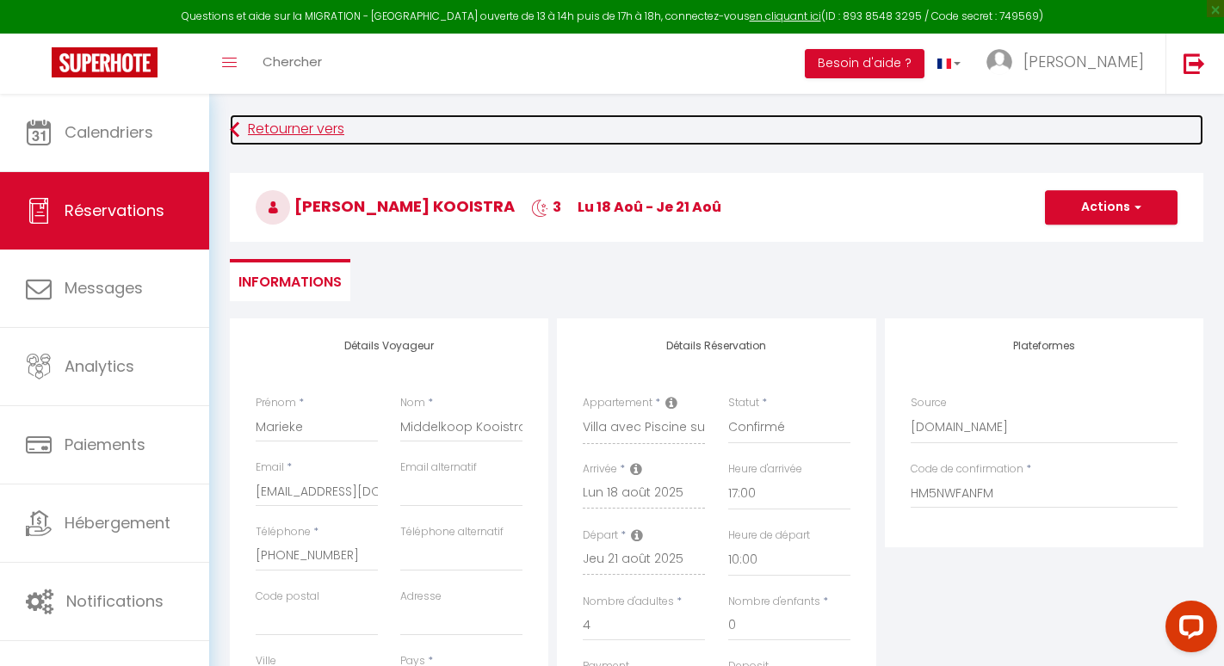
click at [285, 127] on link "Retourner vers" at bounding box center [716, 129] width 973 height 31
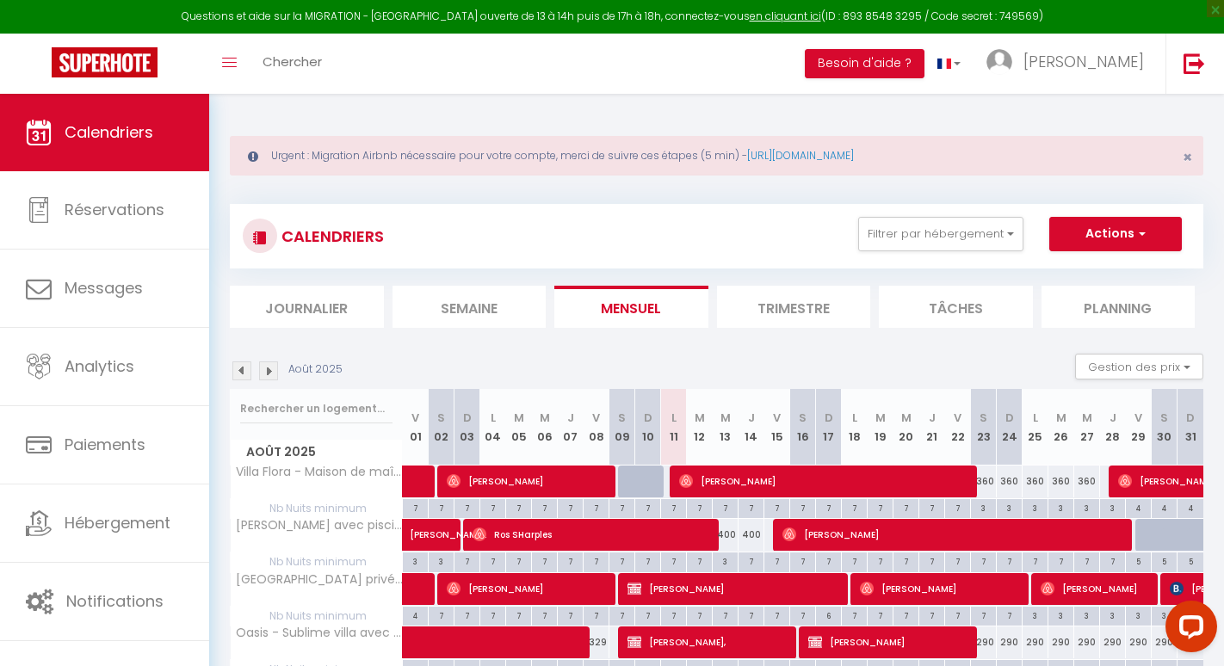
scroll to position [354, 0]
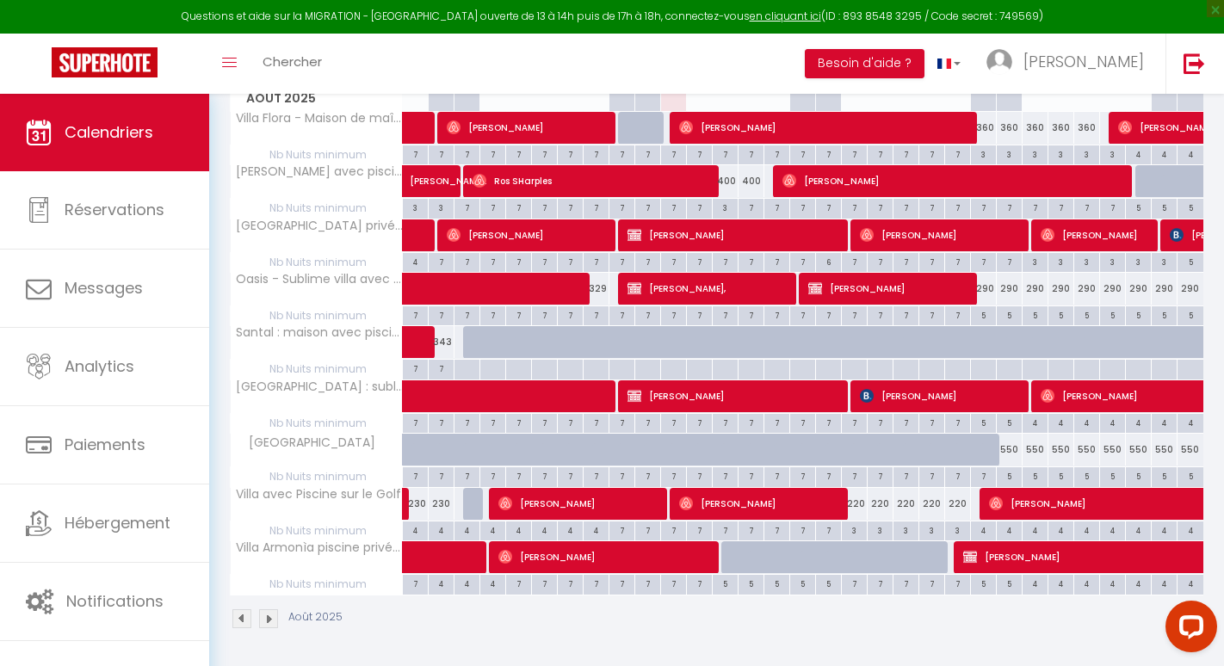
click at [859, 505] on div "220" at bounding box center [855, 504] width 26 height 32
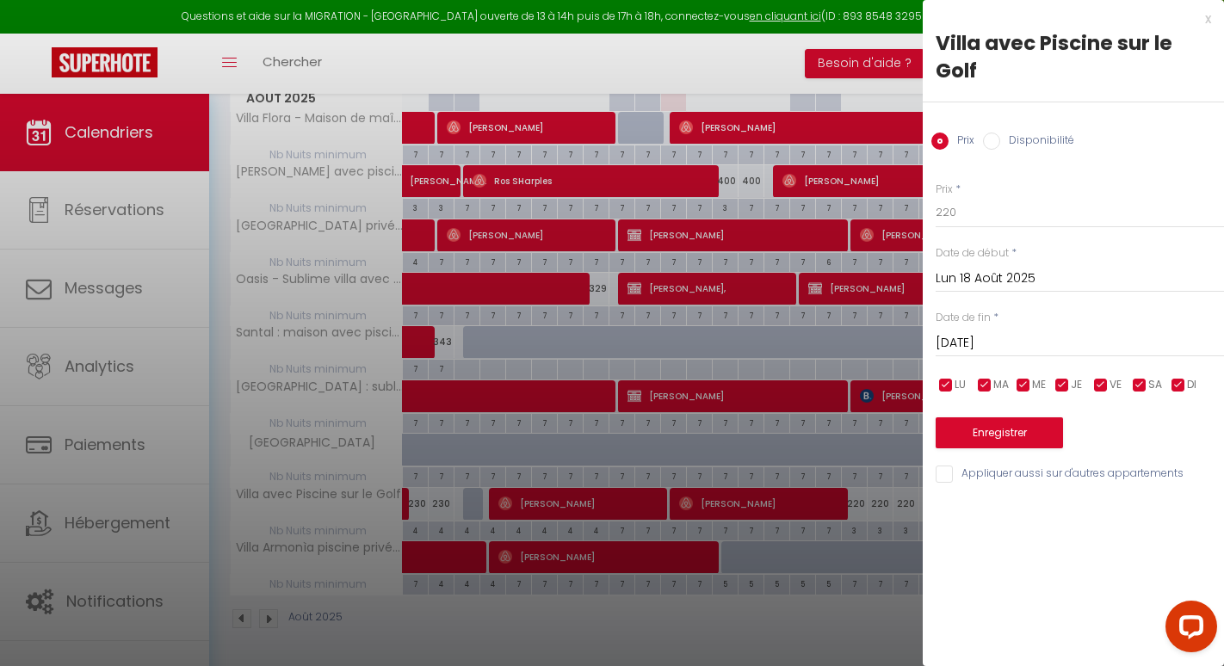
click at [1209, 21] on div "x" at bounding box center [1067, 19] width 288 height 21
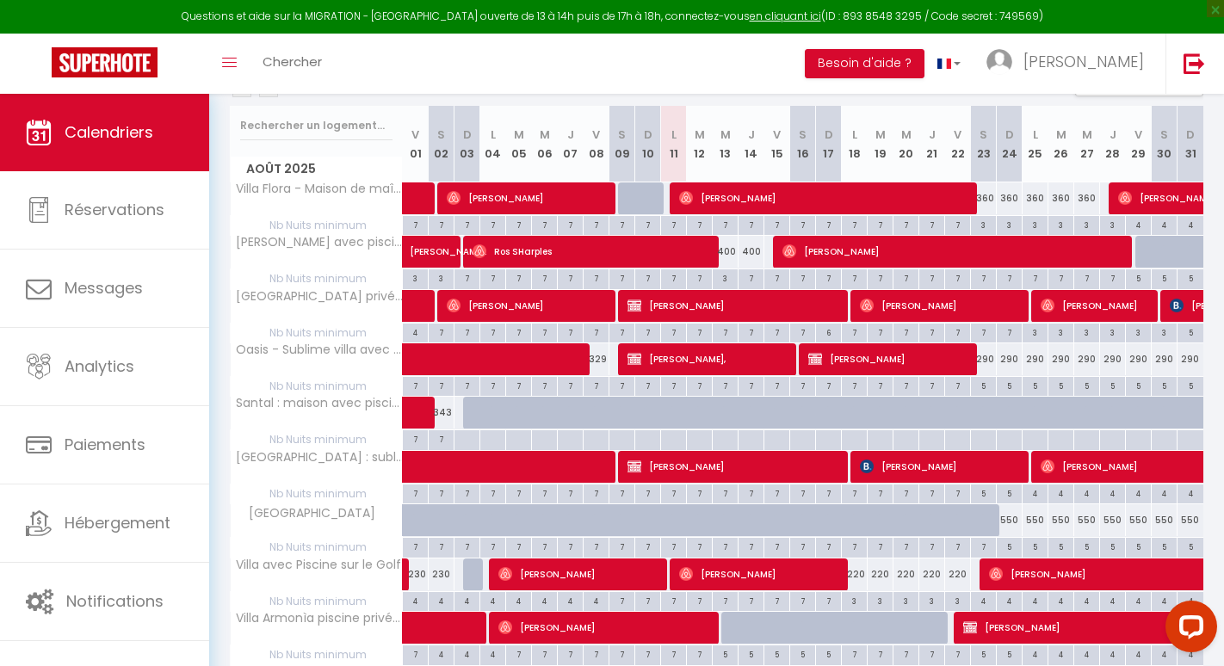
scroll to position [0, 0]
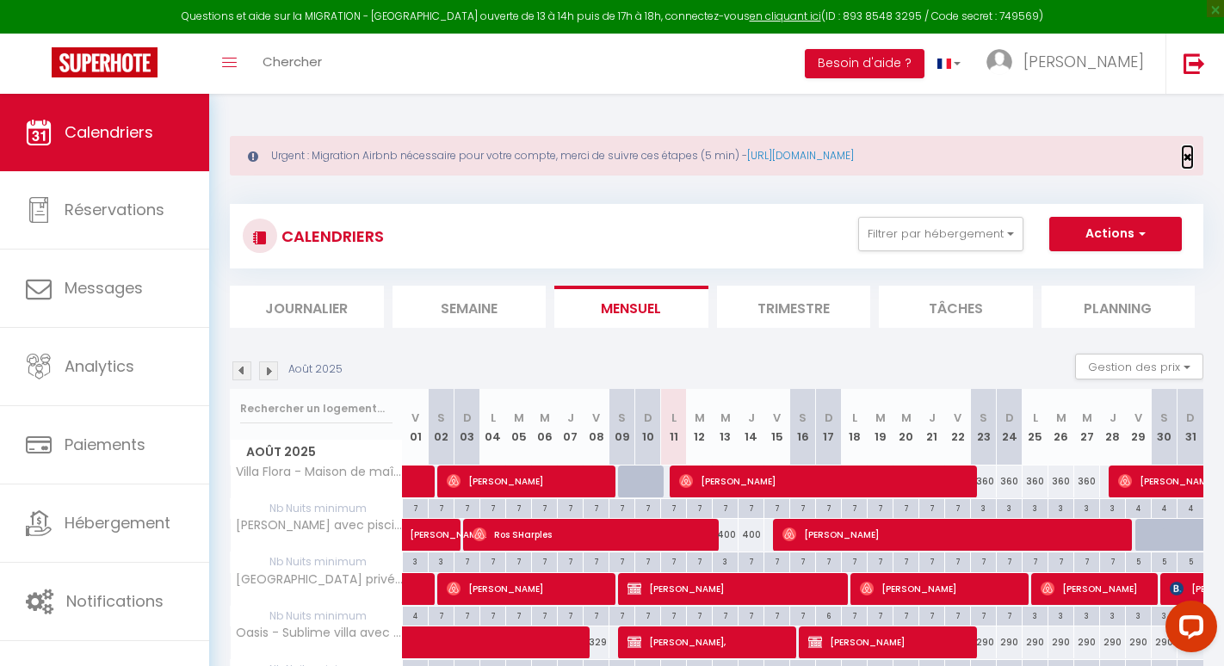
click at [1190, 157] on span "×" at bounding box center [1187, 157] width 9 height 22
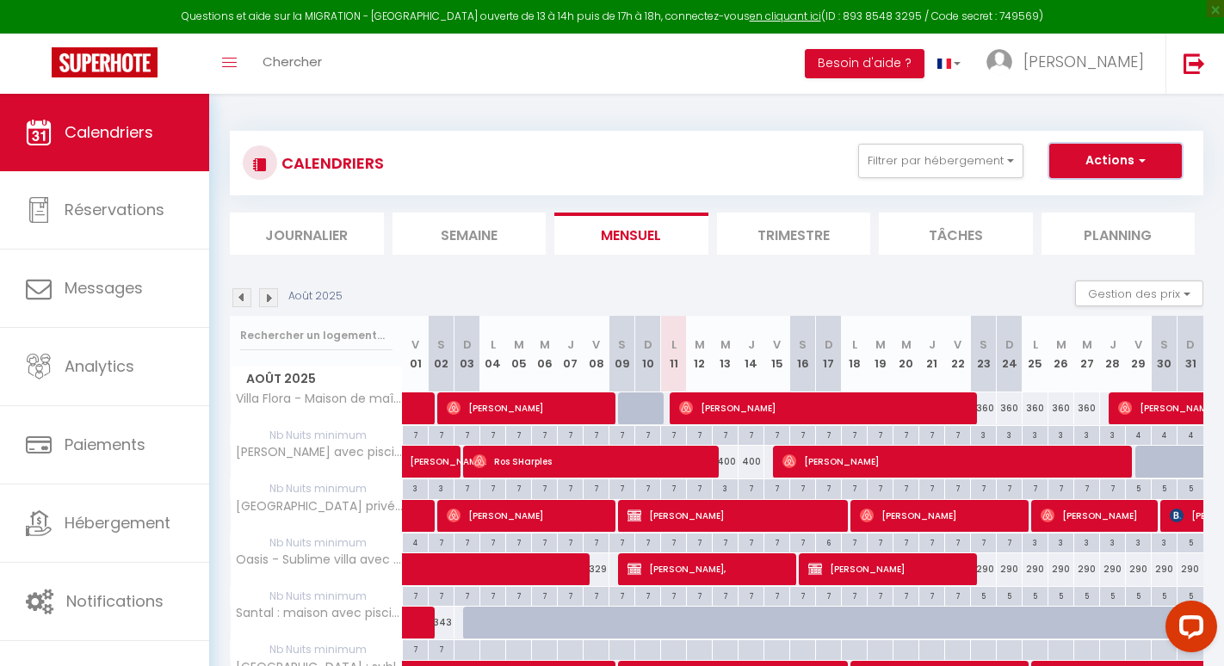
click at [1109, 162] on button "Actions" at bounding box center [1115, 161] width 133 height 34
click at [1075, 199] on link "Nouvelle réservation" at bounding box center [1098, 201] width 150 height 26
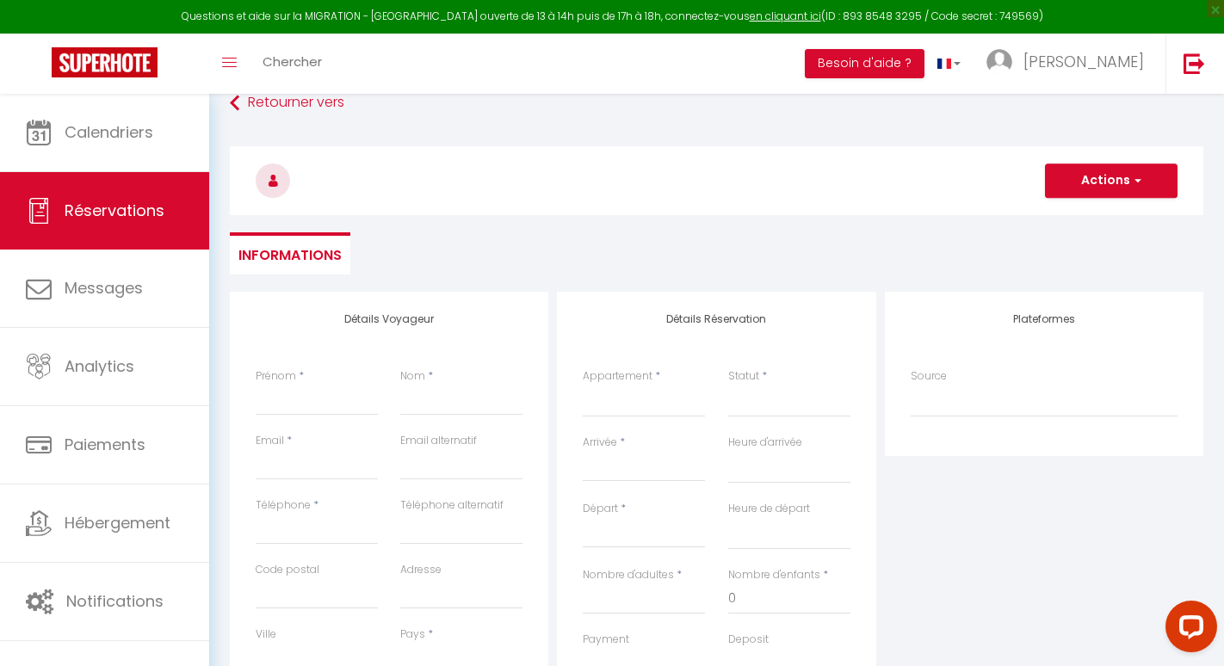
scroll to position [114, 0]
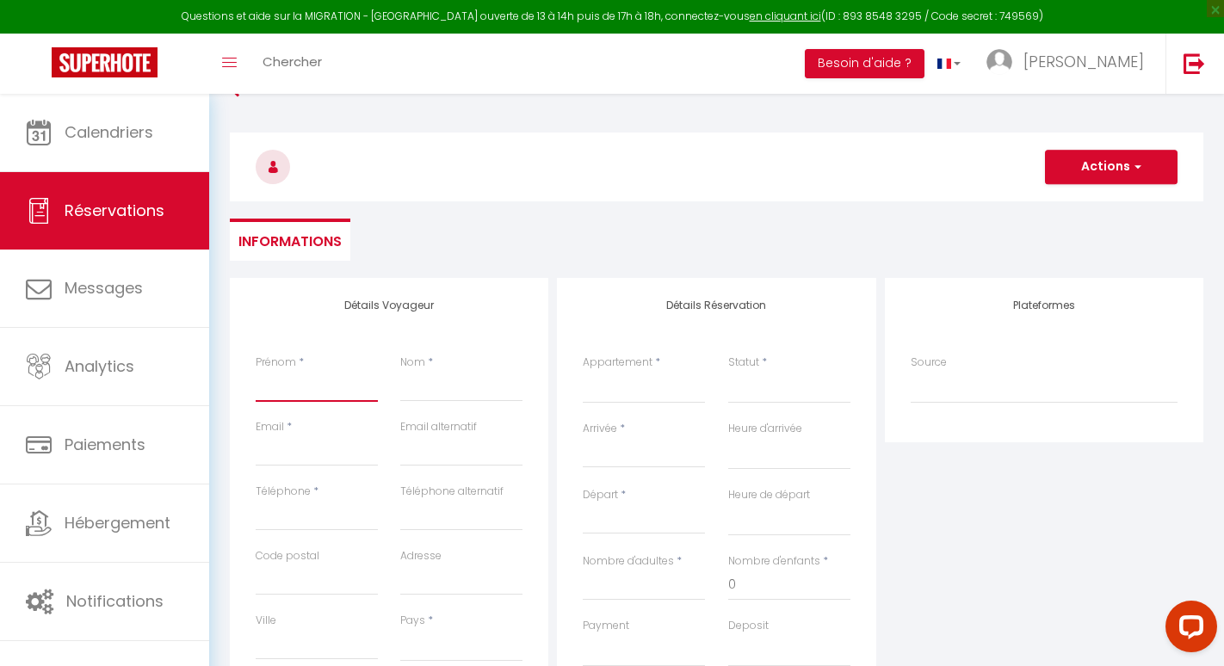
click at [287, 384] on input "Prénom" at bounding box center [317, 386] width 122 height 31
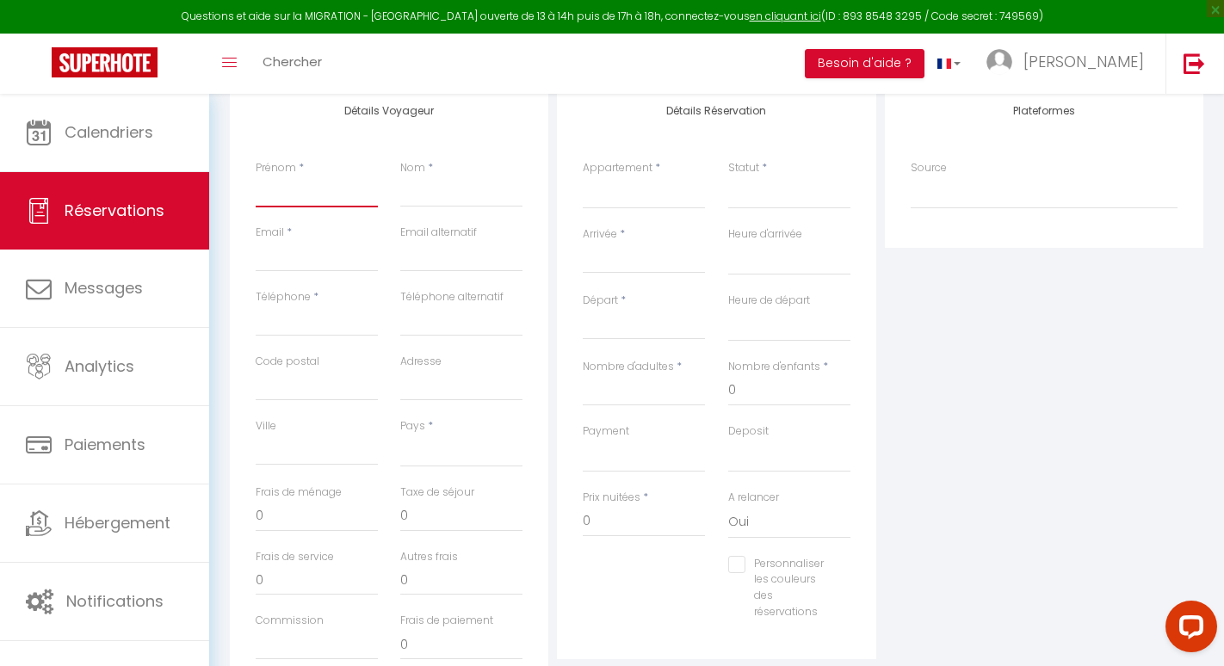
scroll to position [461, 0]
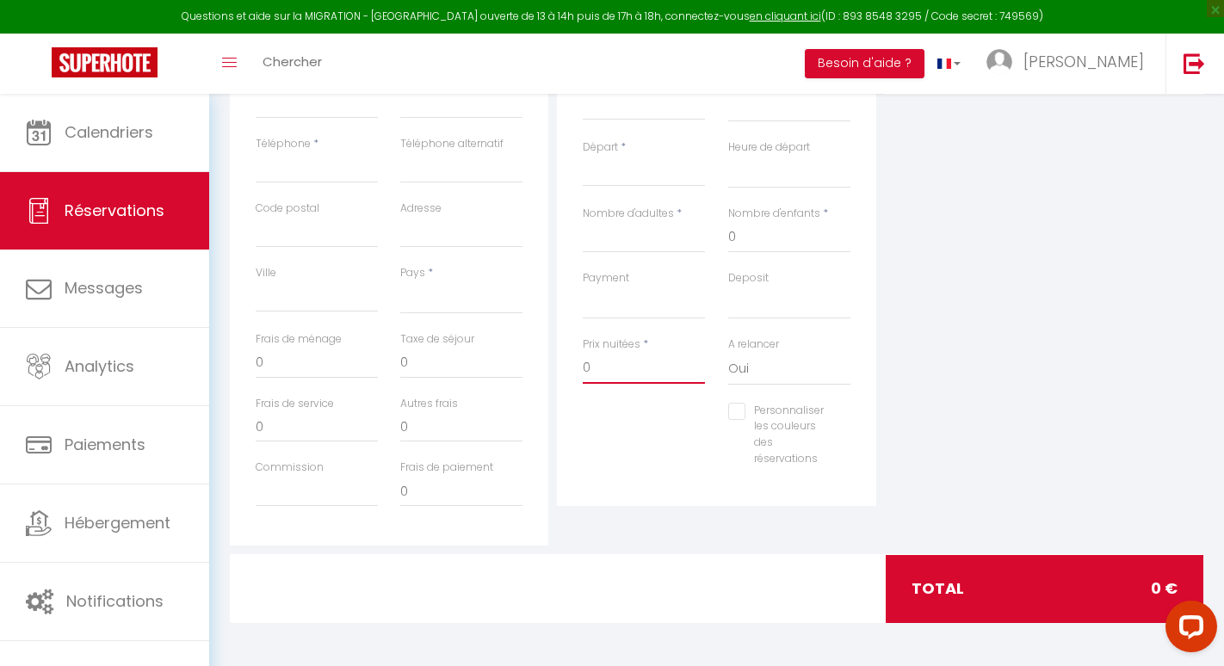
click at [606, 367] on input "0" at bounding box center [644, 368] width 122 height 31
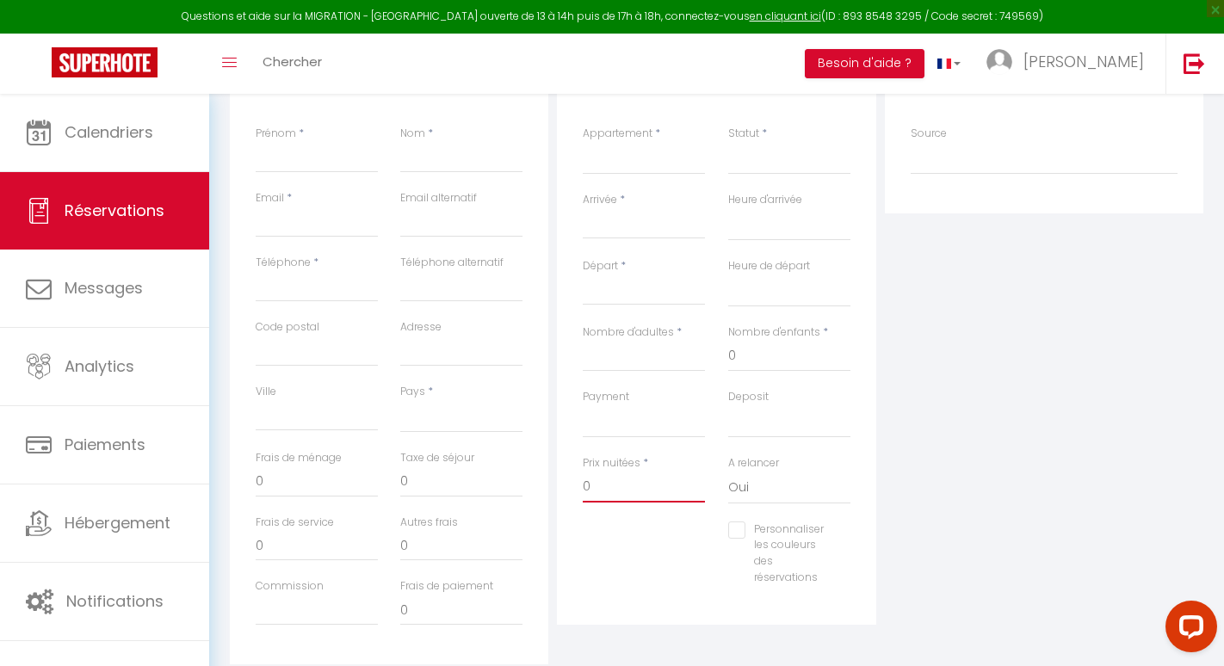
scroll to position [175, 0]
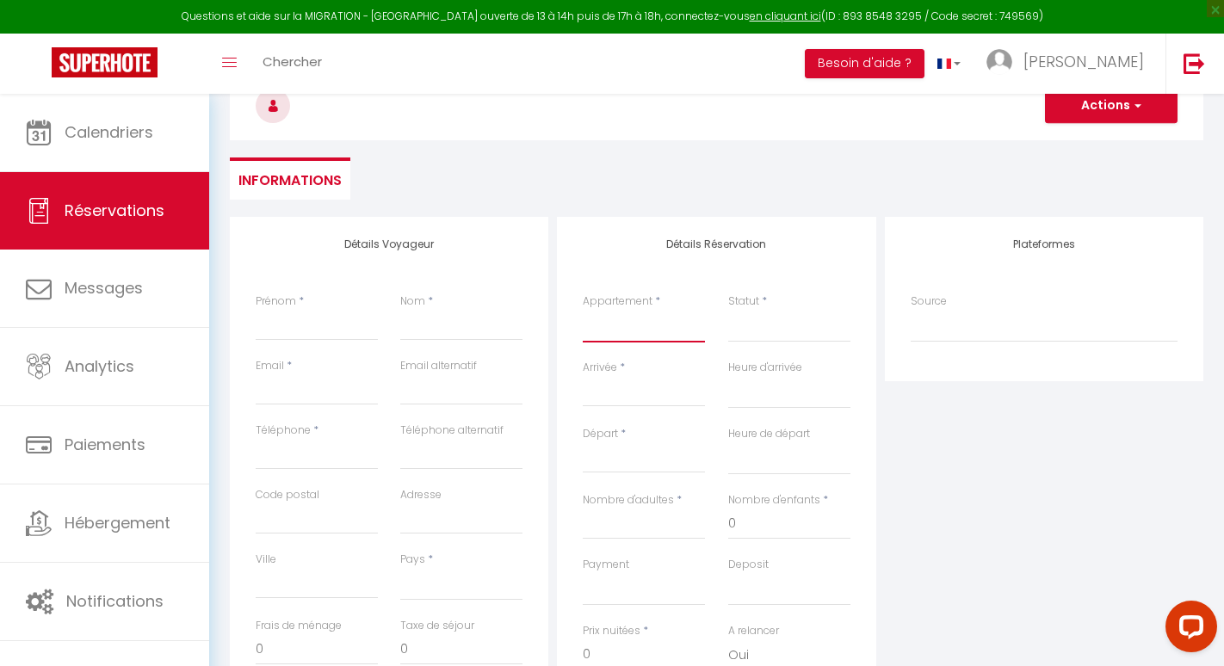
click at [612, 322] on select "Santal : maison avec piscine entre mer et vignes Villa Flora - Maison de maître…" at bounding box center [644, 326] width 122 height 33
click at [769, 331] on select "Confirmé Non Confirmé Annulé Annulé par le voyageur No Show Request" at bounding box center [789, 326] width 122 height 33
click at [618, 389] on input "Arrivée" at bounding box center [644, 393] width 122 height 22
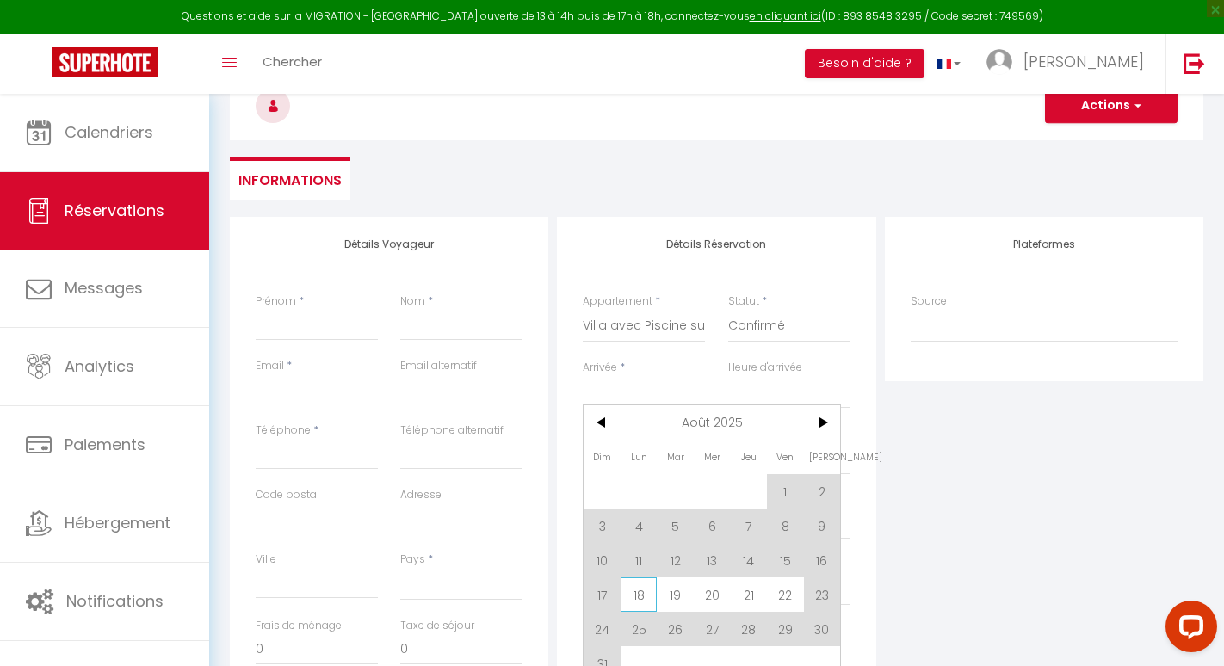
click at [646, 595] on span "18" at bounding box center [639, 595] width 37 height 34
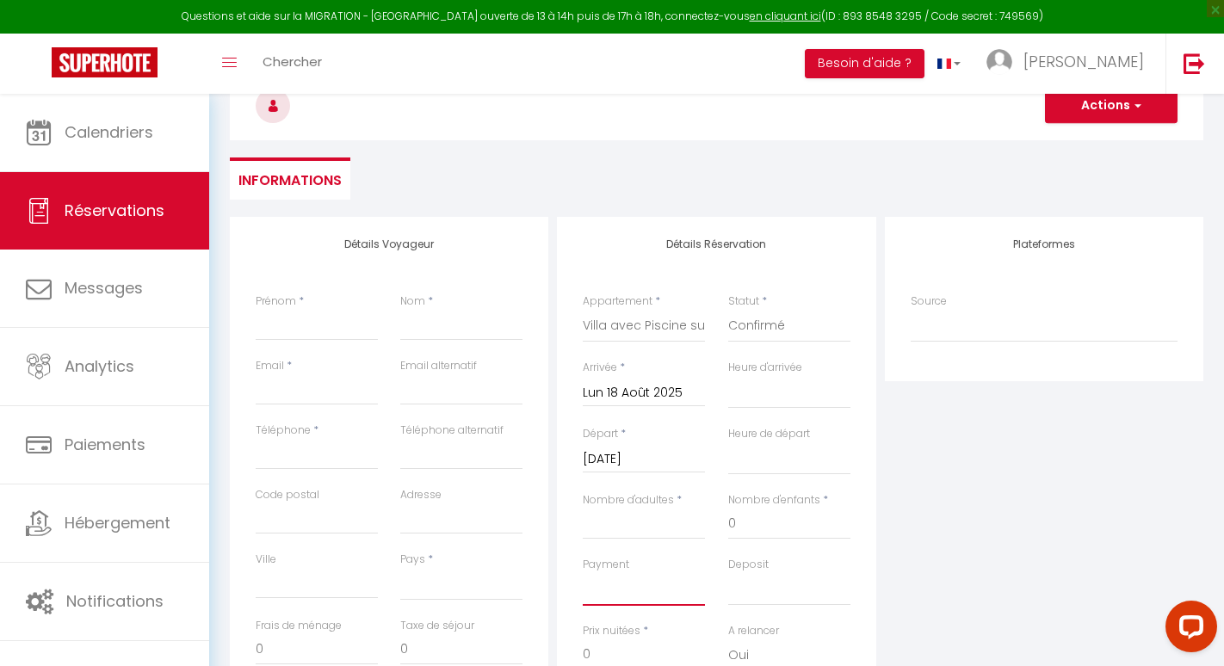
click at [640, 597] on select "OK KO" at bounding box center [644, 589] width 122 height 33
click at [626, 455] on input "Mar 19 Août 2025" at bounding box center [644, 459] width 122 height 22
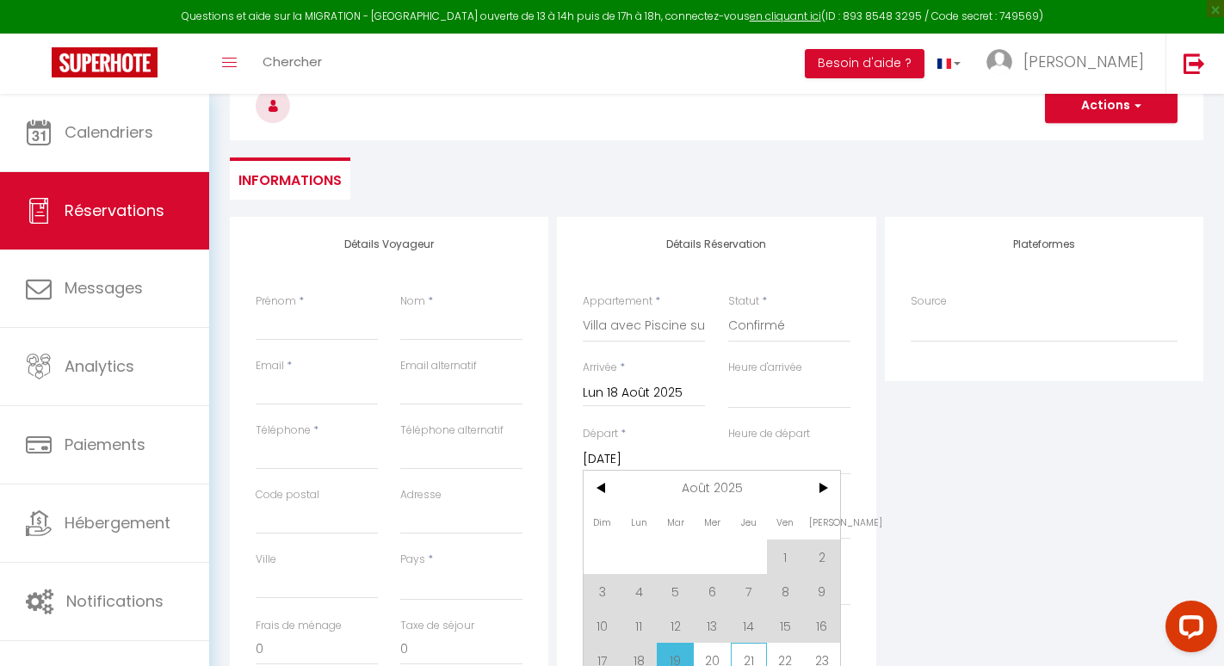
click at [751, 661] on span "21" at bounding box center [749, 660] width 37 height 34
click at [554, 485] on div "Détails Réservation Appartement * Santal : maison avec piscine entre mer et vig…" at bounding box center [716, 524] width 327 height 615
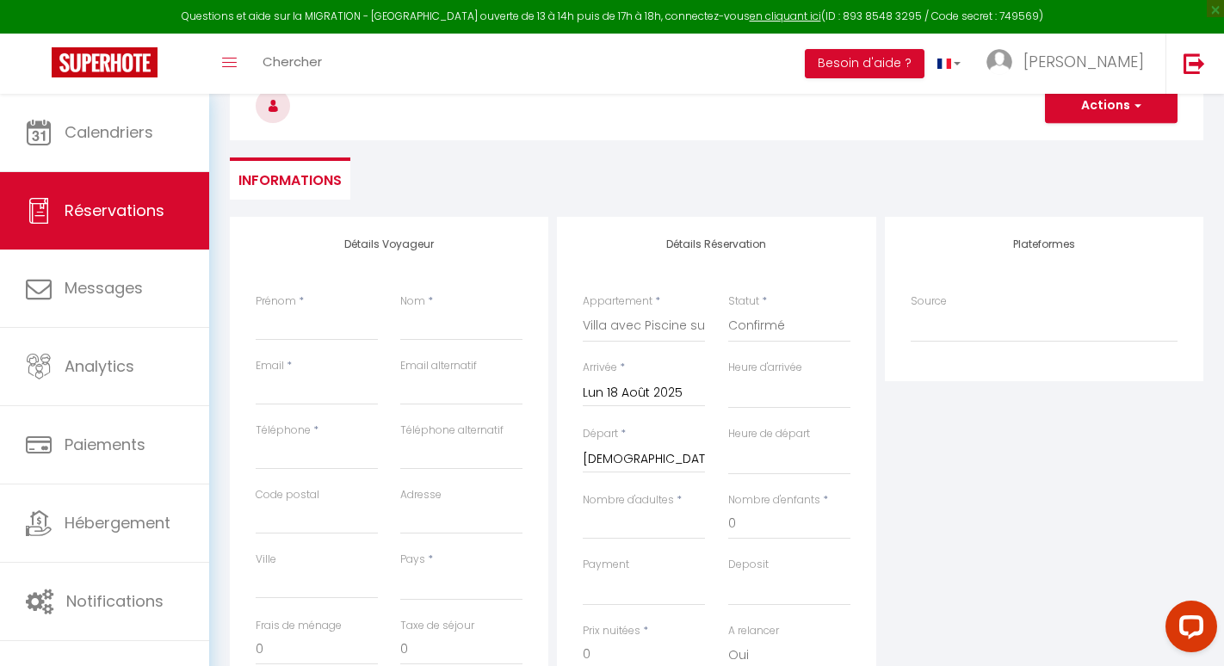
scroll to position [319, 0]
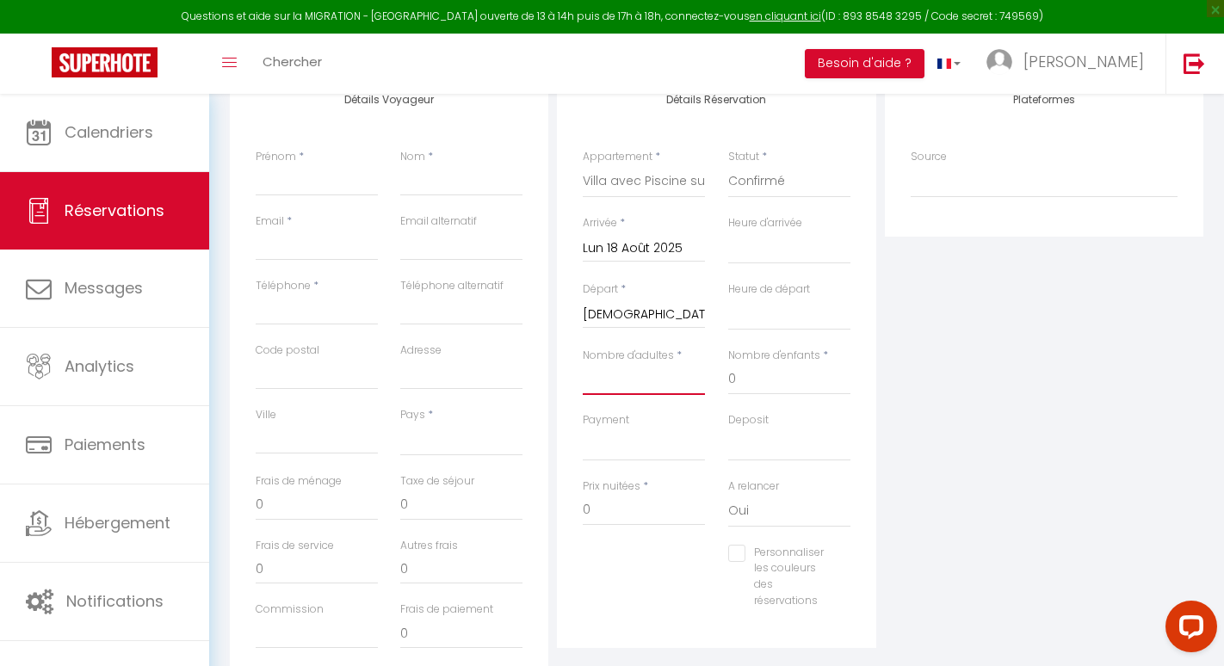
click at [600, 378] on input "Nombre d'adultes" at bounding box center [644, 379] width 122 height 31
click at [605, 514] on input "660" at bounding box center [644, 510] width 122 height 31
click at [434, 494] on input "0" at bounding box center [461, 505] width 122 height 31
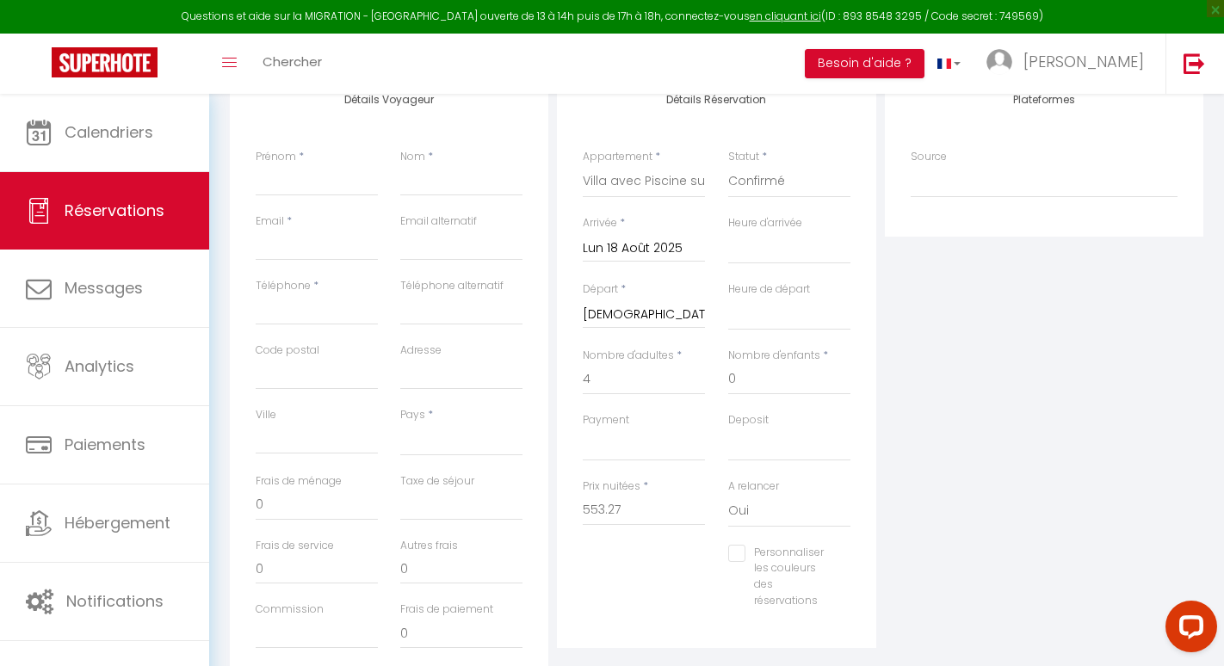
click at [241, 512] on div "Détails Voyageur Prénom * Nom * Email * Email alternatif Téléphone * Téléphone …" at bounding box center [389, 379] width 318 height 615
click at [268, 508] on input "0" at bounding box center [317, 505] width 122 height 31
click at [430, 512] on input "Taxe de séjour" at bounding box center [461, 505] width 122 height 31
click at [666, 596] on div "Personnaliser les couleurs des réservations #D7092E" at bounding box center [717, 586] width 290 height 82
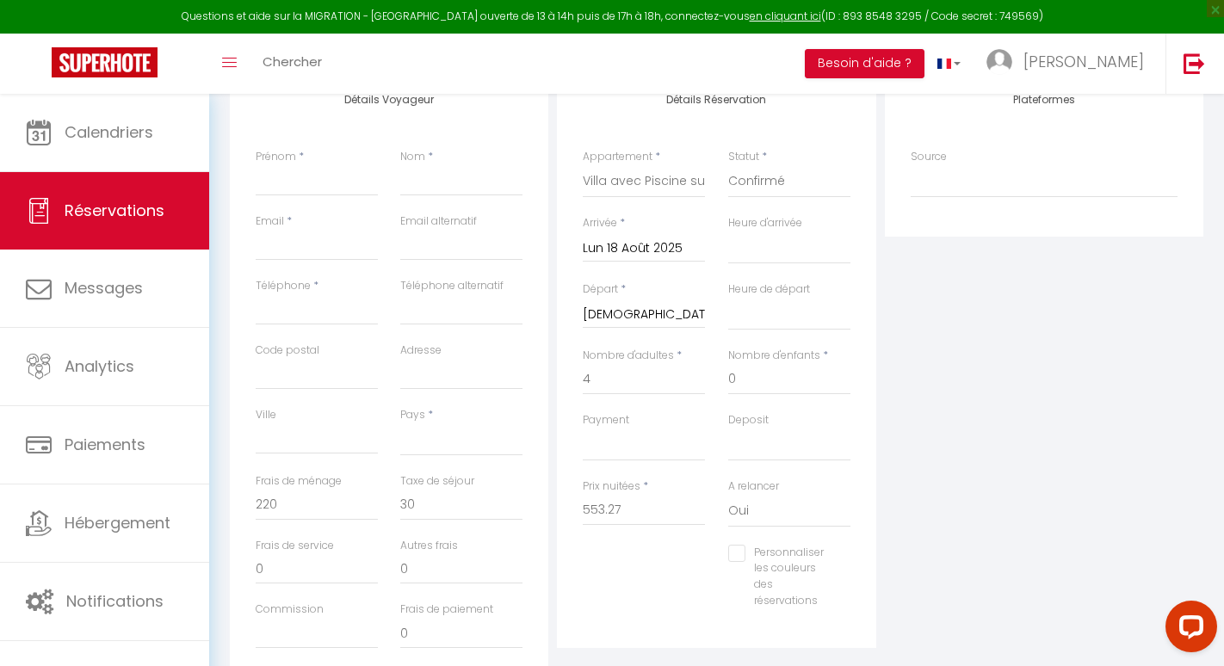
scroll to position [461, 0]
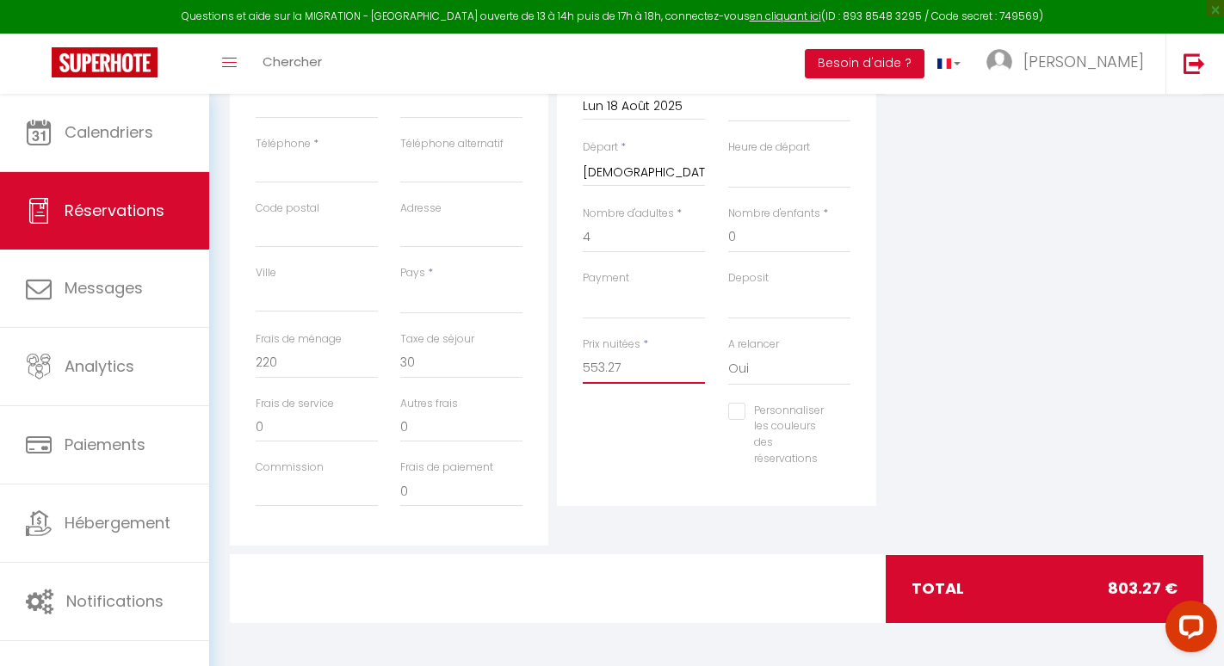
click at [590, 370] on input "553.27" at bounding box center [644, 368] width 122 height 31
click at [662, 468] on div "Personnaliser les couleurs des réservations #D7092E" at bounding box center [717, 444] width 290 height 82
click at [288, 367] on input "0" at bounding box center [317, 363] width 122 height 31
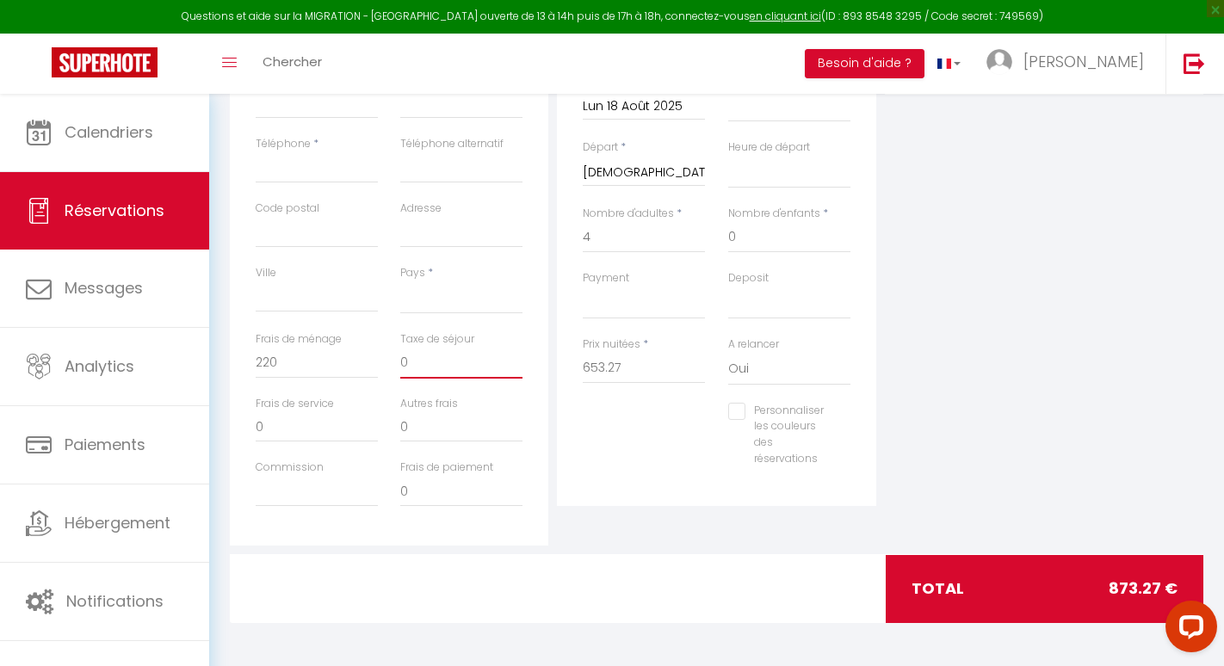
click at [416, 363] on input "0" at bounding box center [461, 363] width 122 height 31
click at [569, 423] on div "Détails Réservation Appartement * Santal : maison avec piscine entre mer et vig…" at bounding box center [716, 218] width 318 height 576
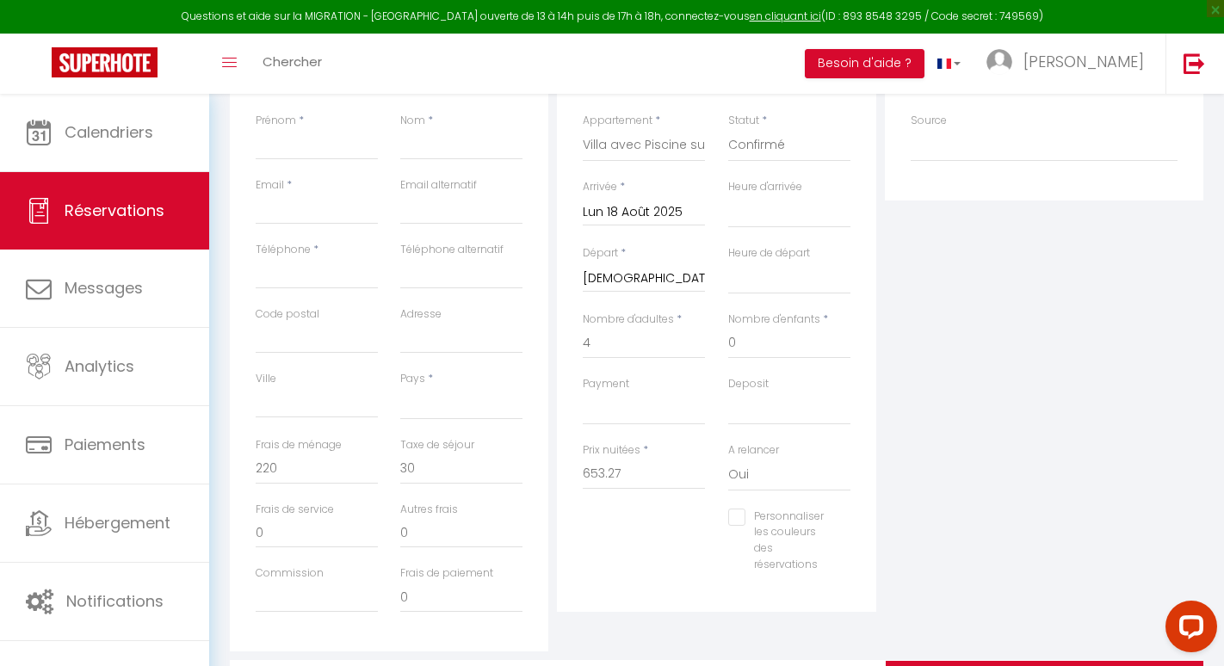
scroll to position [332, 0]
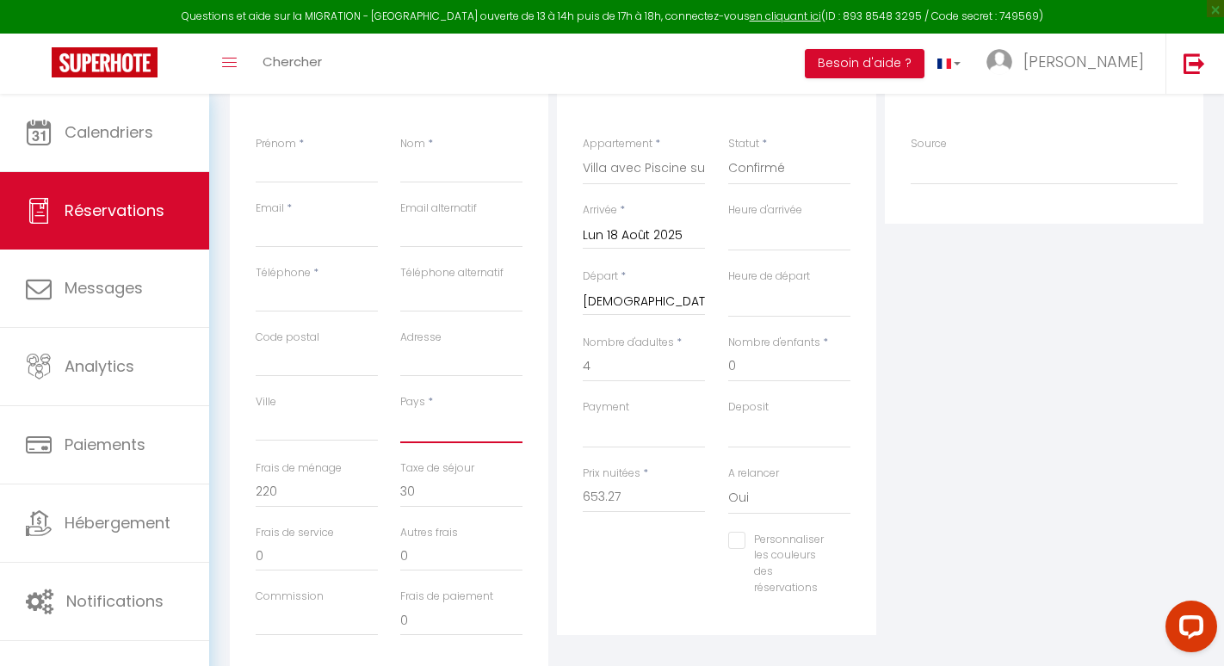
click at [467, 439] on select "France Portugal Afghanistan Albania Algeria American Samoa Andorra Angola Angui…" at bounding box center [461, 427] width 122 height 33
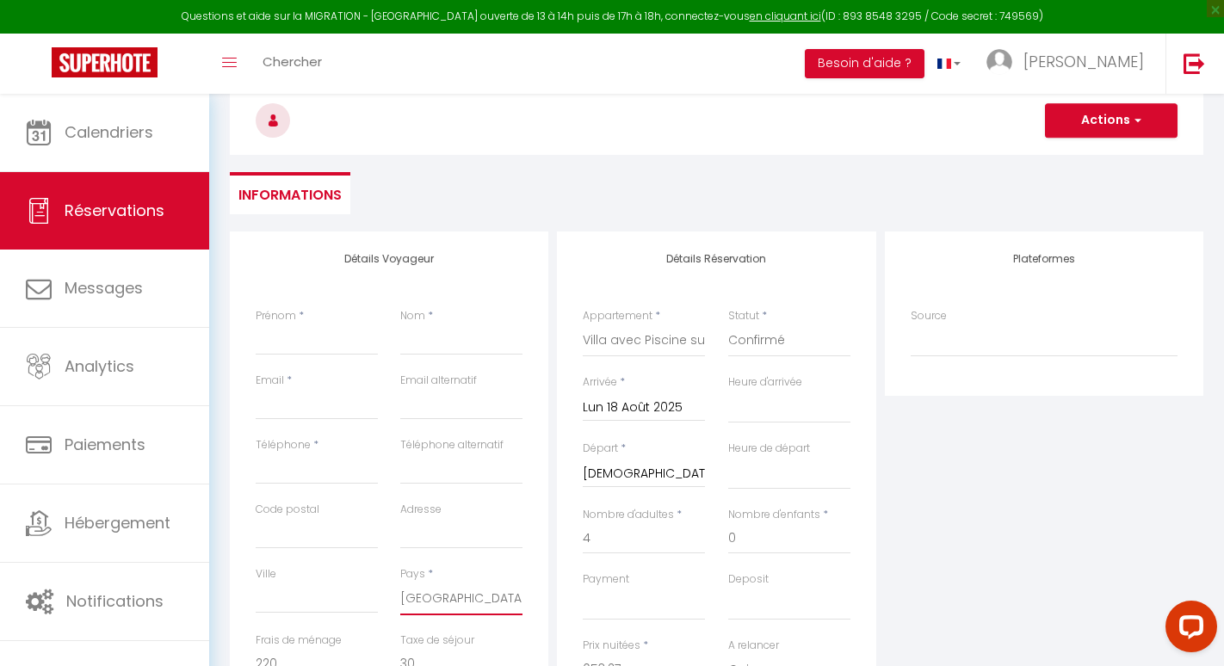
scroll to position [150, 0]
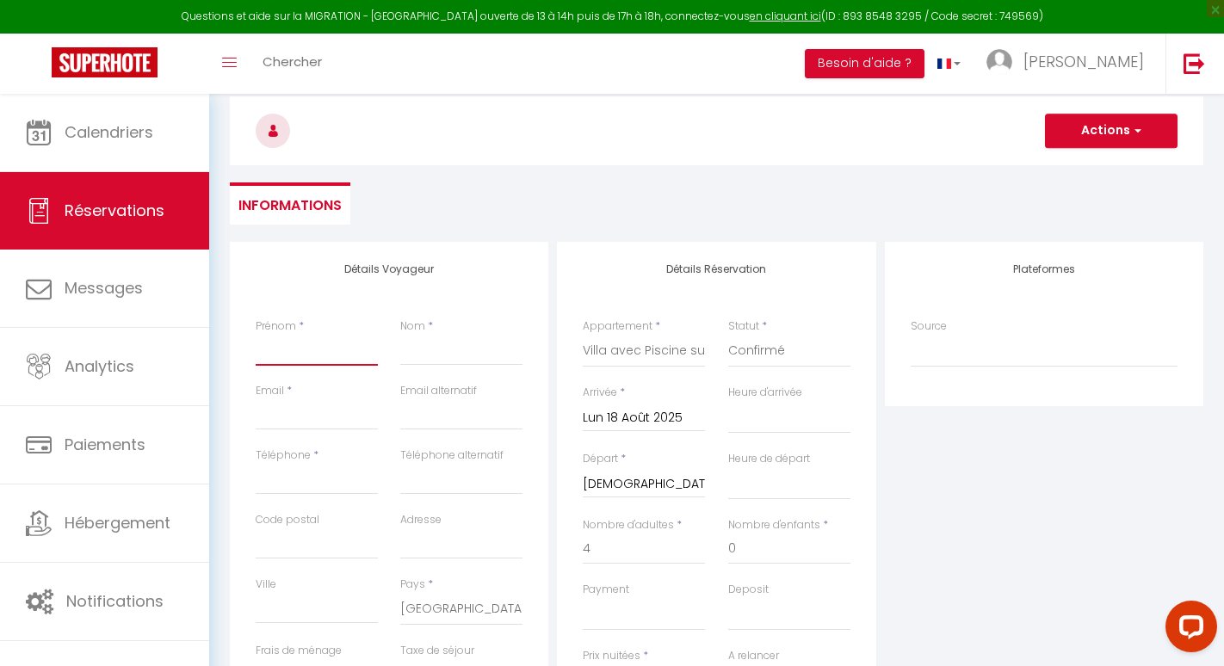
click at [288, 355] on input "Prénom" at bounding box center [317, 350] width 122 height 31
paste input "Marieke"
click at [416, 365] on input "Nom" at bounding box center [461, 350] width 122 height 31
paste input "Middelkoop Kooistra"
click at [324, 404] on input "Email client" at bounding box center [317, 414] width 122 height 31
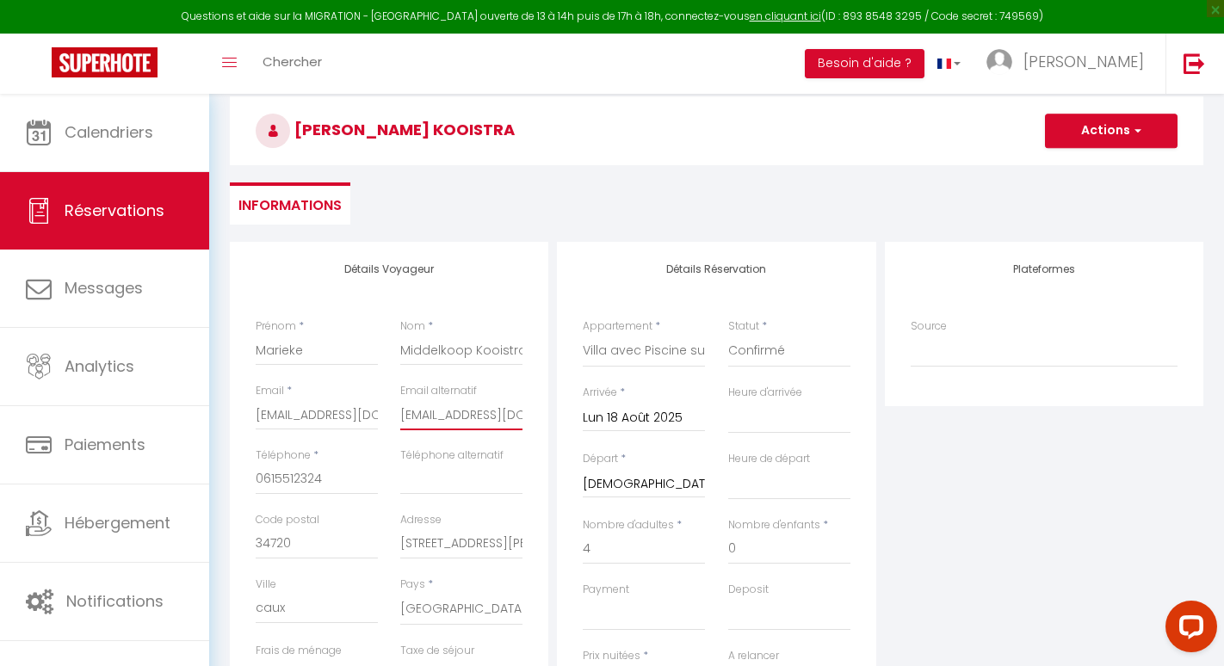
click at [488, 411] on input "[EMAIL_ADDRESS][DOMAIN_NAME]" at bounding box center [461, 414] width 122 height 31
click at [318, 476] on input "0615512324" at bounding box center [317, 479] width 122 height 31
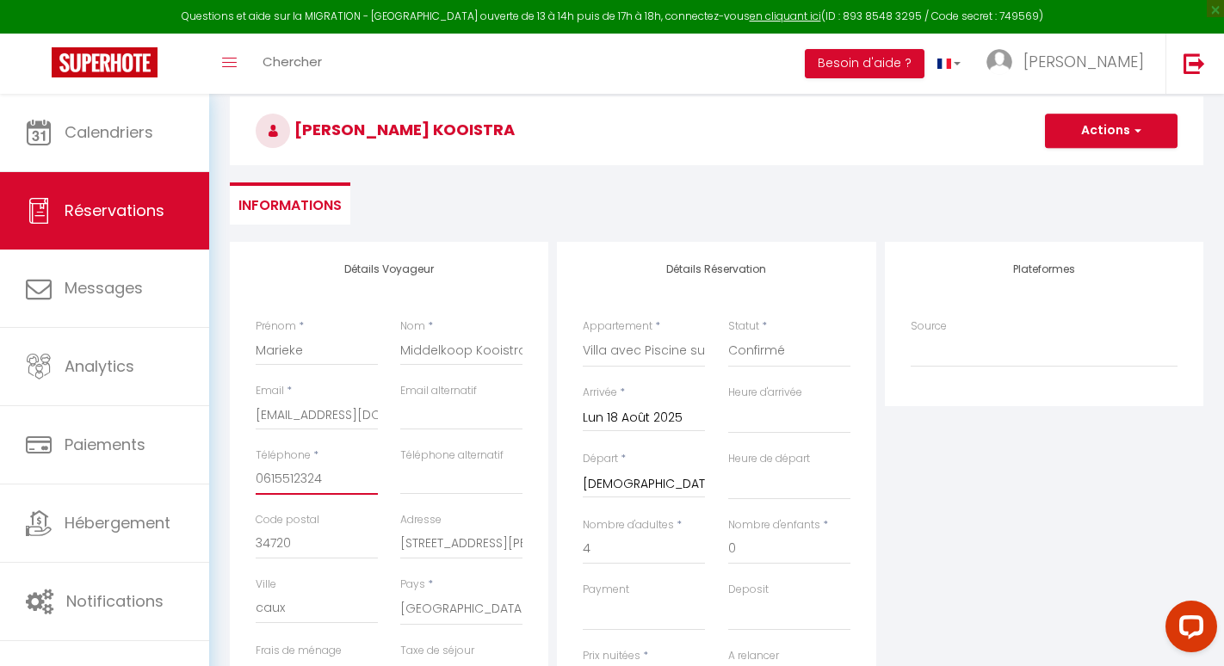
click at [318, 476] on input "0615512324" at bounding box center [317, 479] width 122 height 31
click at [300, 544] on input "34720" at bounding box center [317, 543] width 122 height 31
click at [430, 548] on input "6 rue général Causse" at bounding box center [461, 543] width 122 height 31
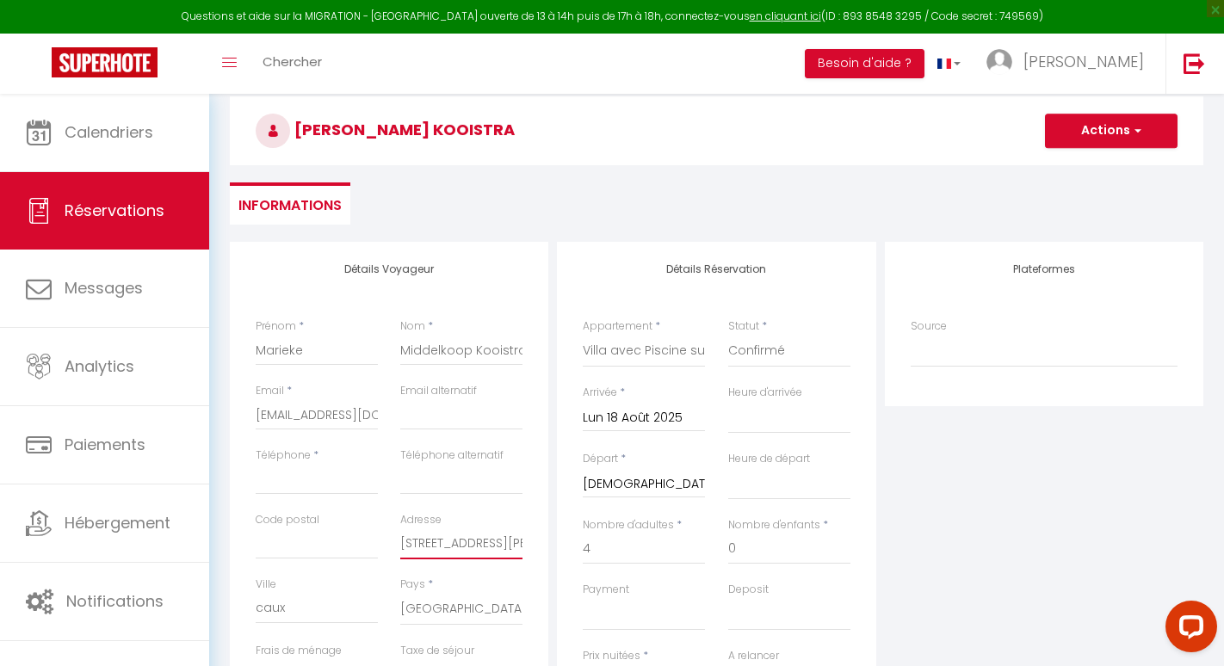
click at [430, 548] on input "6 rue général Causse" at bounding box center [461, 543] width 122 height 31
click at [306, 603] on input "caux" at bounding box center [317, 608] width 122 height 31
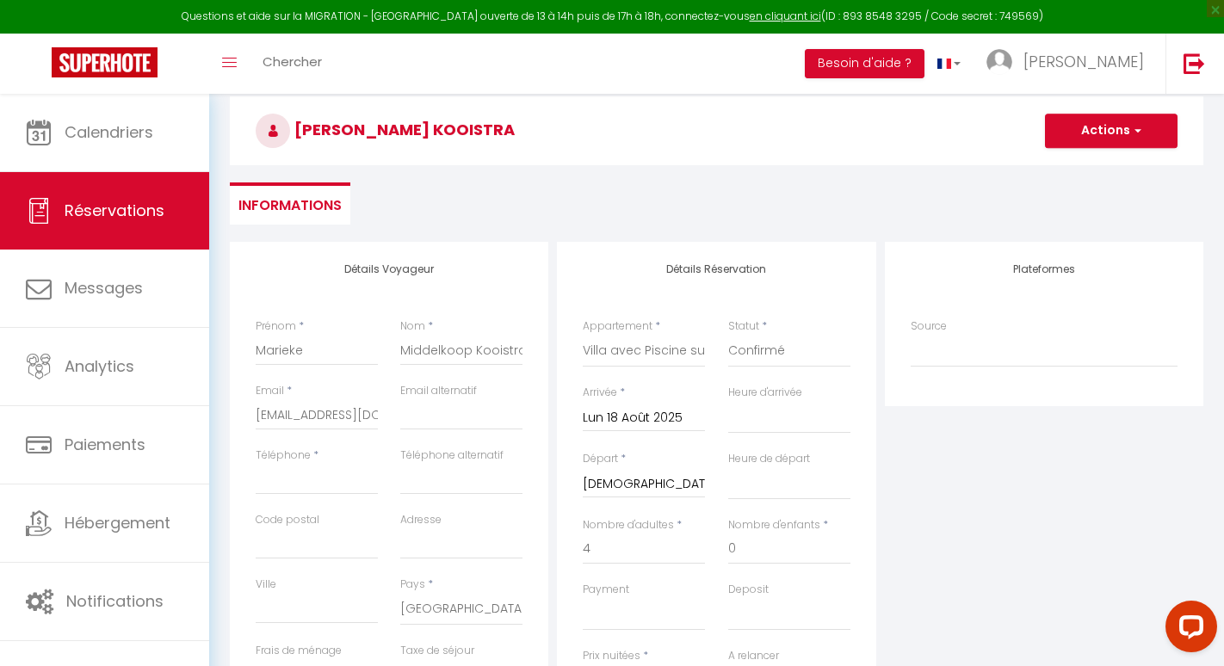
click at [992, 547] on div "Plateformes Source Direct Airbnb.com Booking.com Chalet montagne Expedia Gite d…" at bounding box center [1044, 549] width 327 height 615
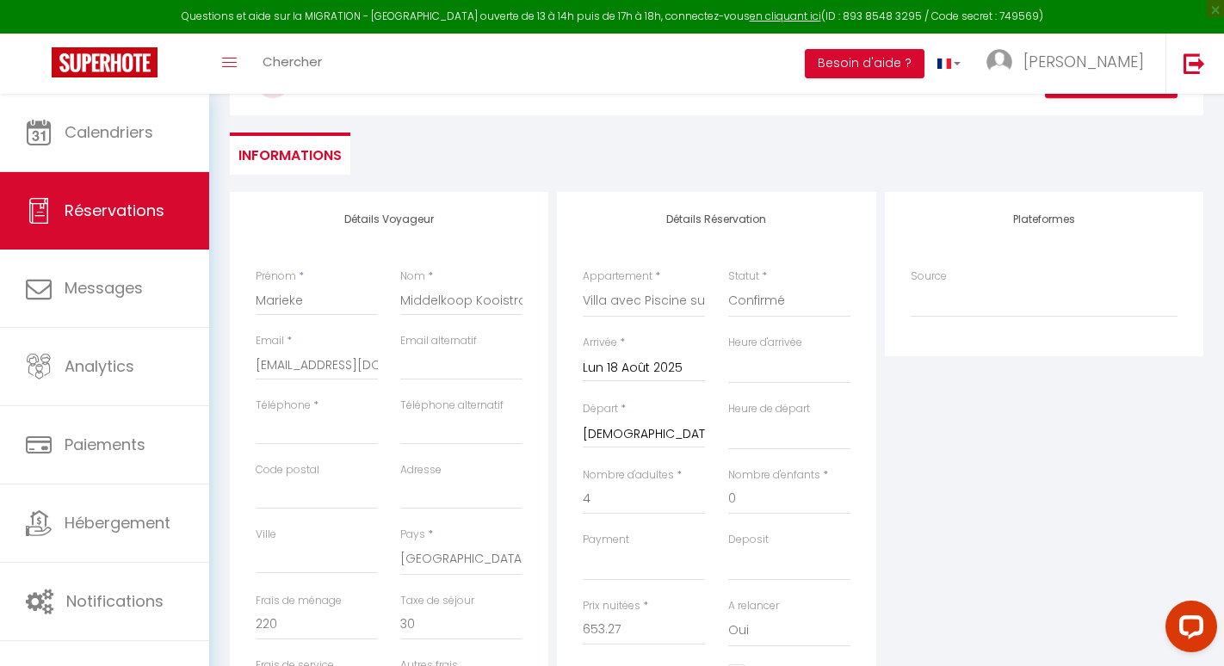
scroll to position [0, 0]
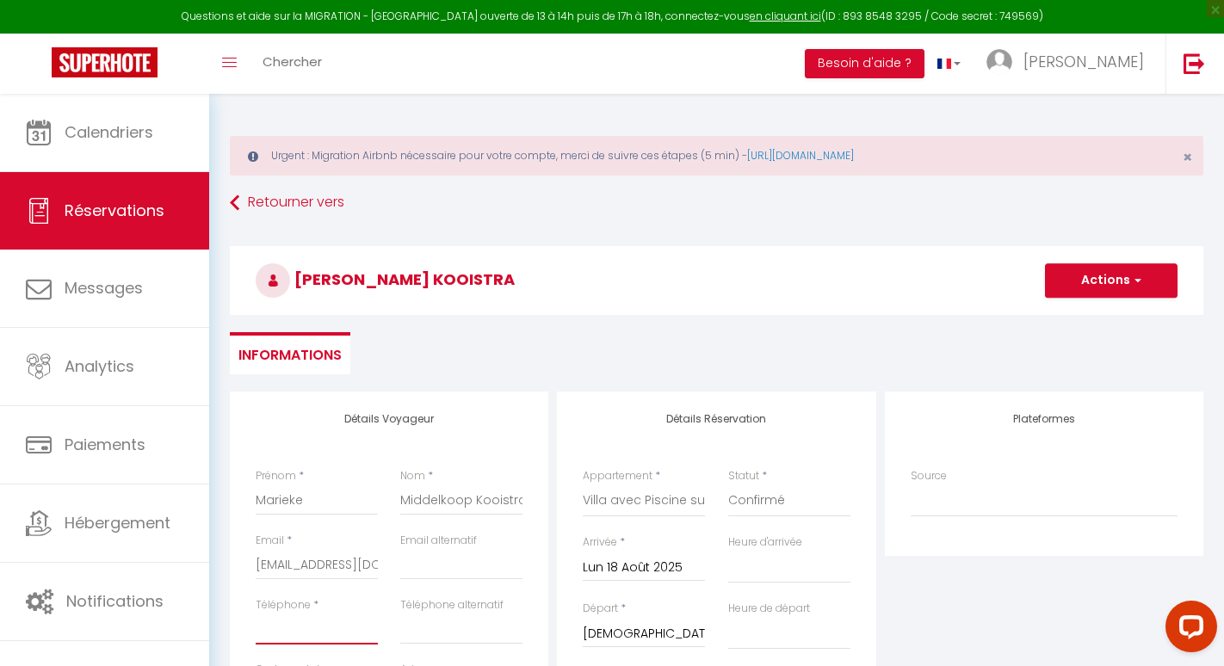
click at [266, 626] on input "Téléphone" at bounding box center [317, 629] width 122 height 31
paste input "+31 6 83133179‬"
click at [269, 630] on input "+31 6 83133179‬" at bounding box center [317, 629] width 122 height 31
click at [266, 629] on input "+31 6 83133179‬" at bounding box center [317, 629] width 122 height 31
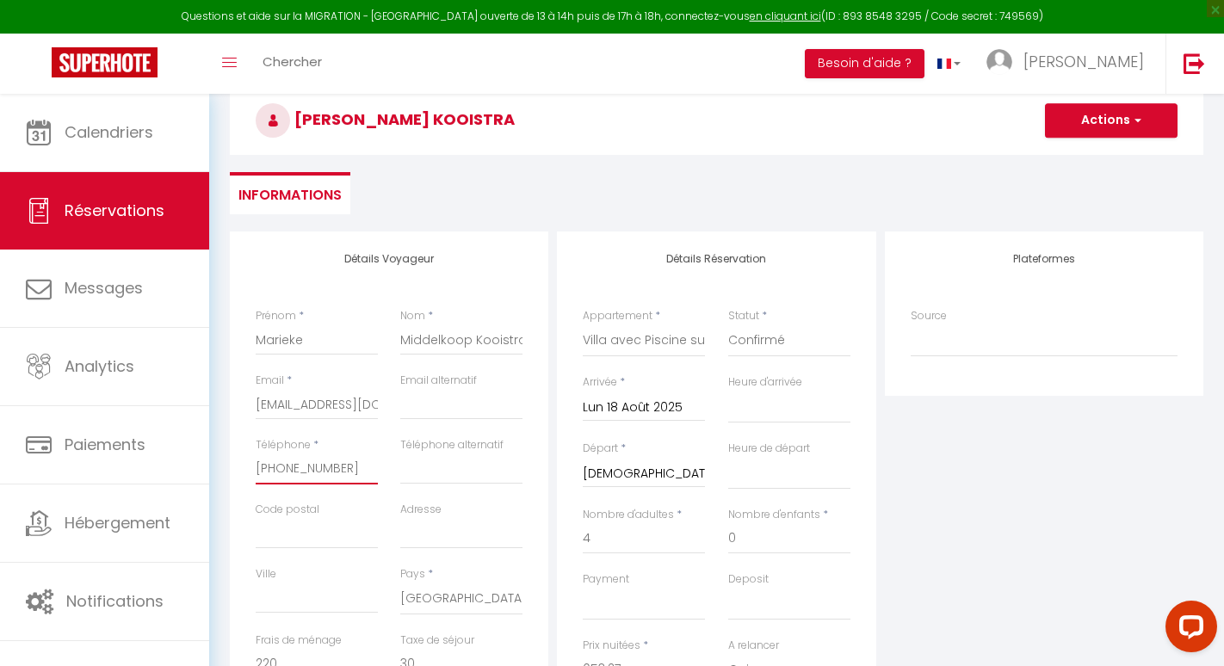
scroll to position [188, 0]
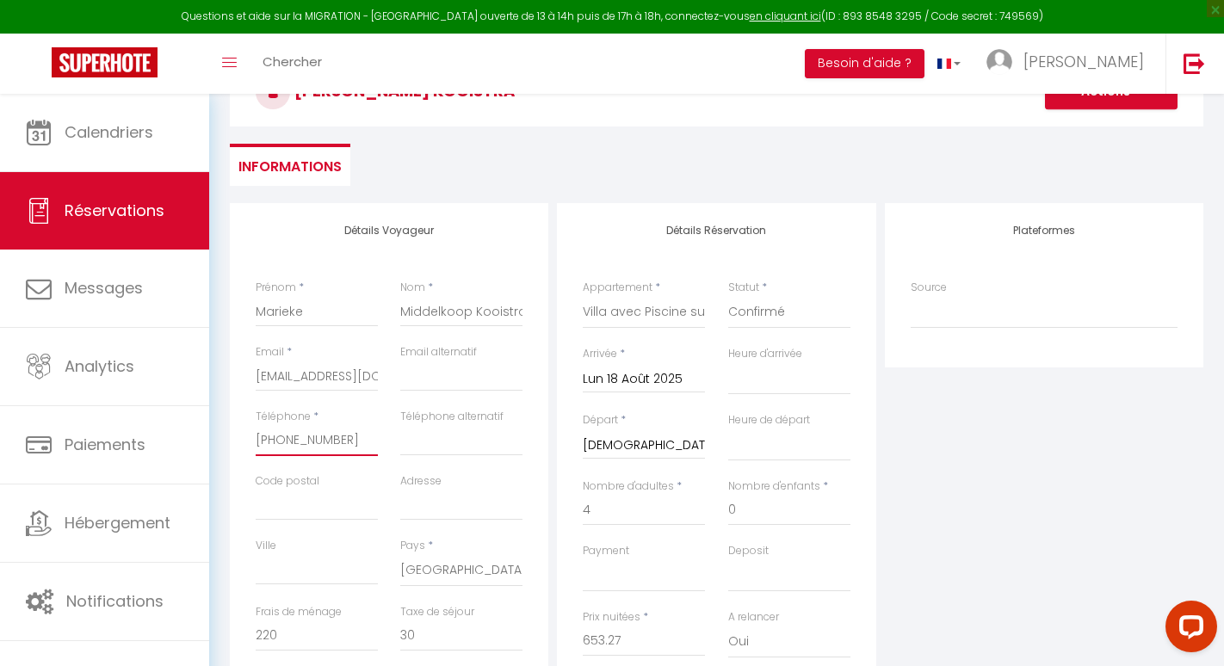
click at [280, 442] on input "+31 6 83133179‬" at bounding box center [317, 440] width 122 height 31
click at [498, 513] on input "Adresse" at bounding box center [461, 505] width 122 height 31
click at [1101, 510] on div "Plateformes Source Direct Airbnb.com Booking.com Chalet montagne Expedia Gite d…" at bounding box center [1044, 510] width 327 height 615
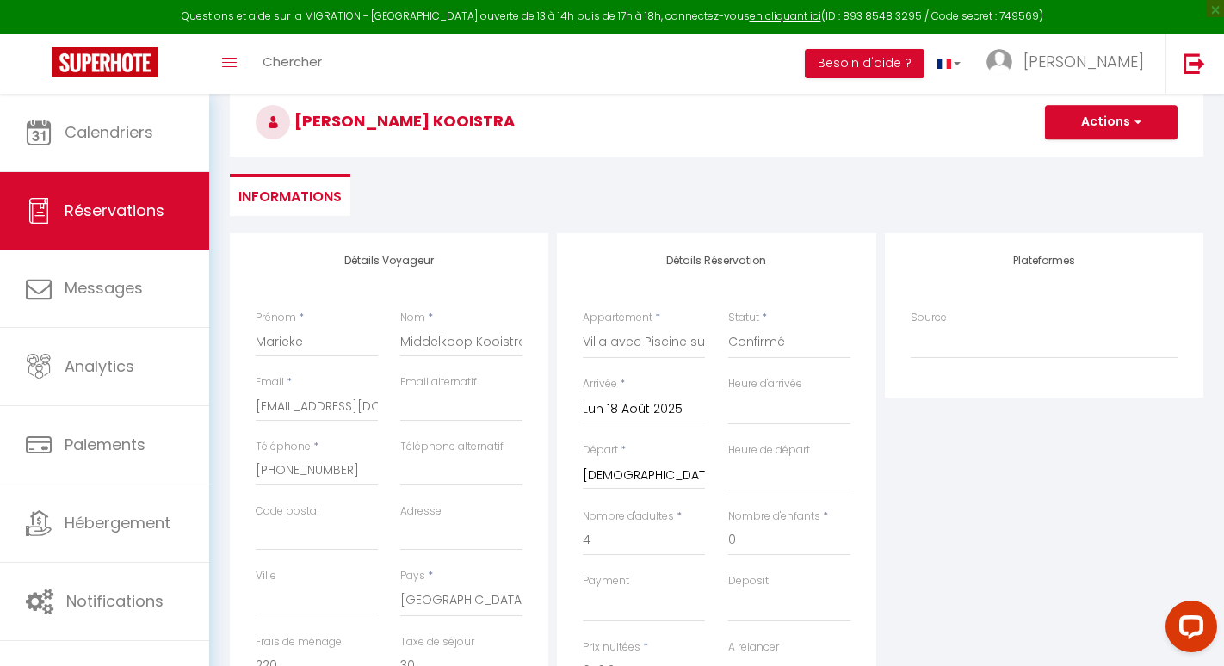
scroll to position [0, 0]
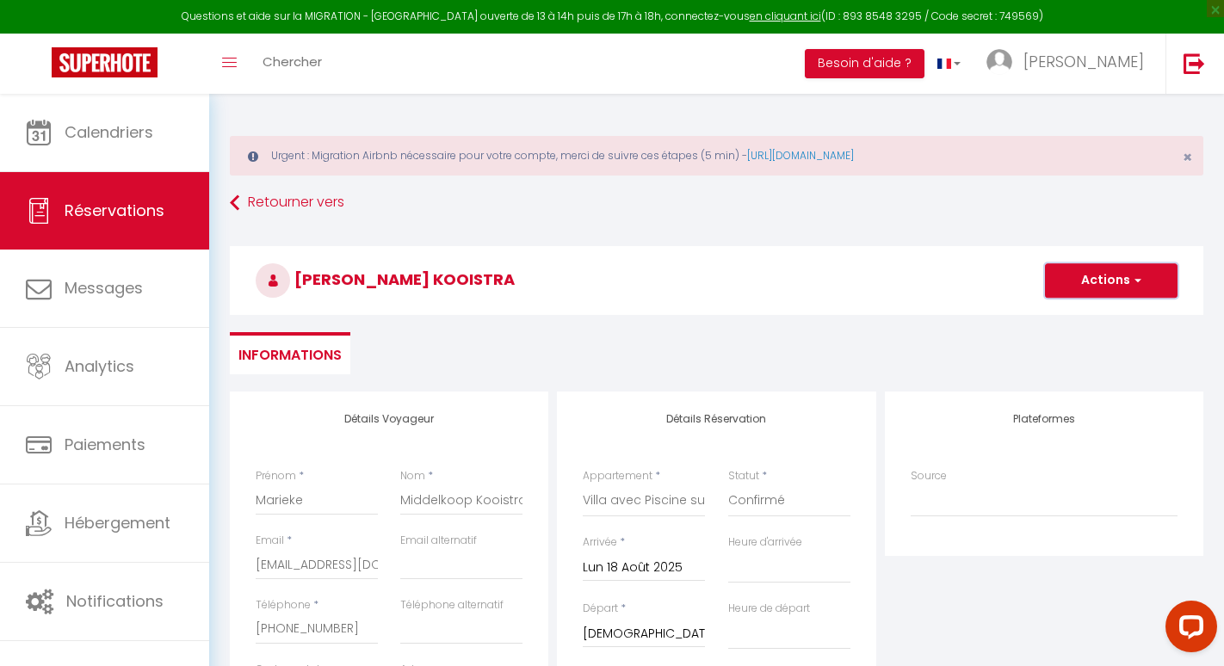
click at [1097, 270] on button "Actions" at bounding box center [1111, 280] width 133 height 34
click at [1072, 323] on link "Enregistrer" at bounding box center [1094, 318] width 136 height 22
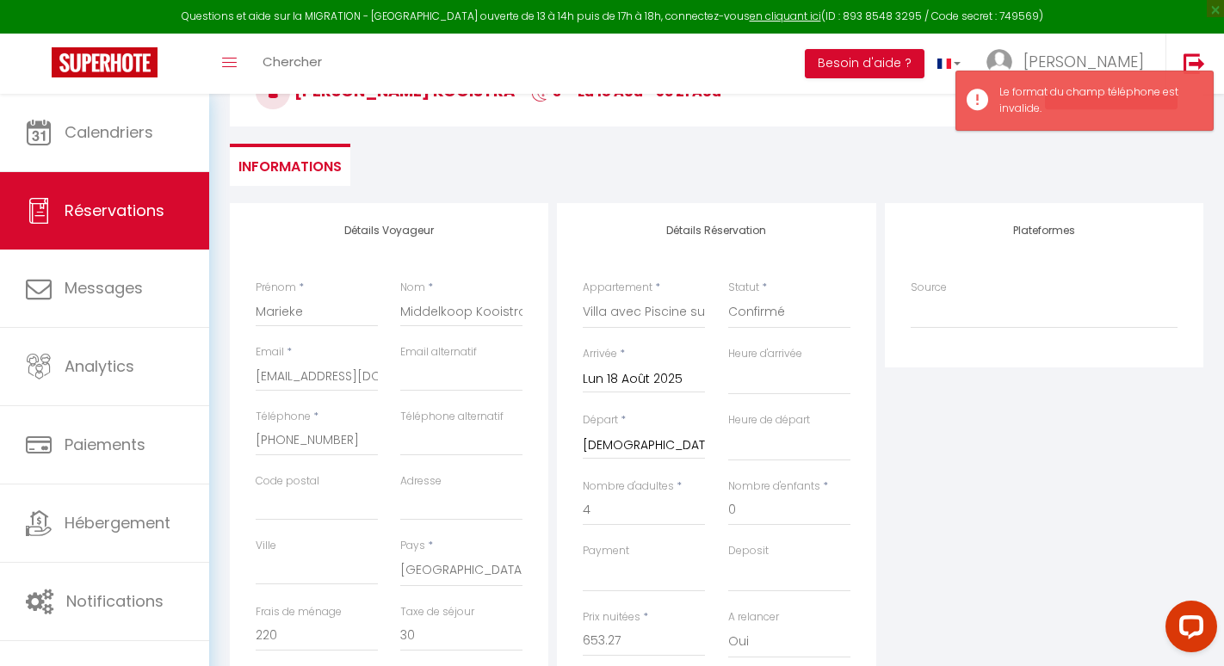
scroll to position [237, 0]
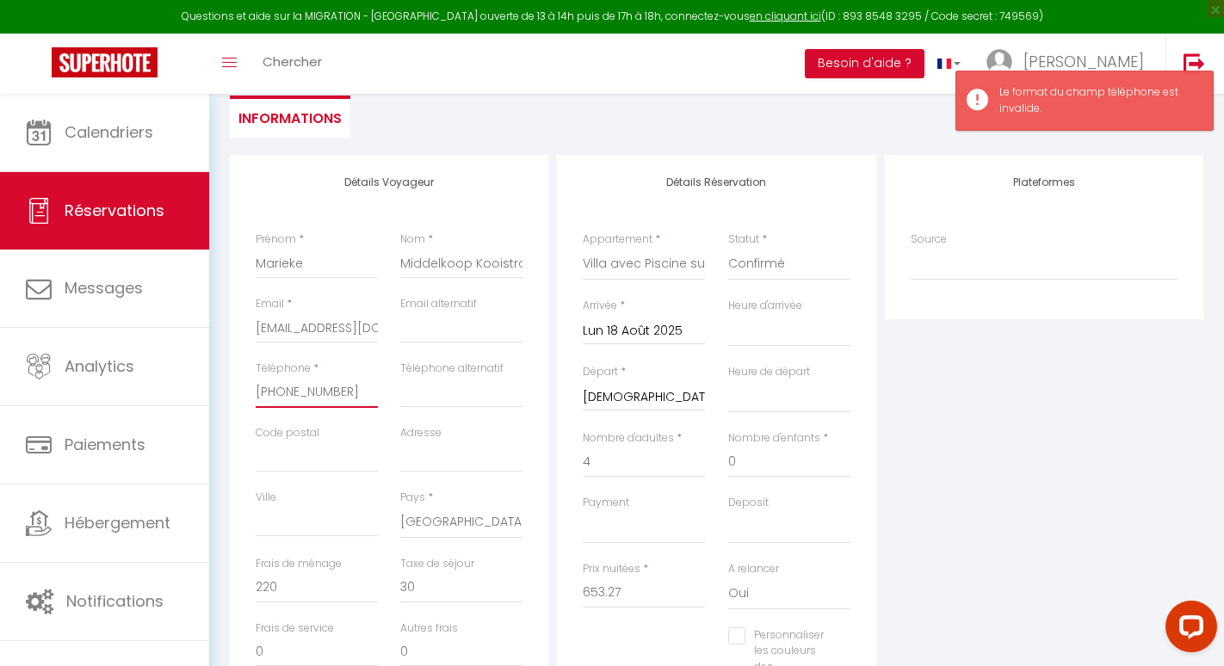
click at [274, 386] on input "+31683133179‬" at bounding box center [317, 392] width 122 height 31
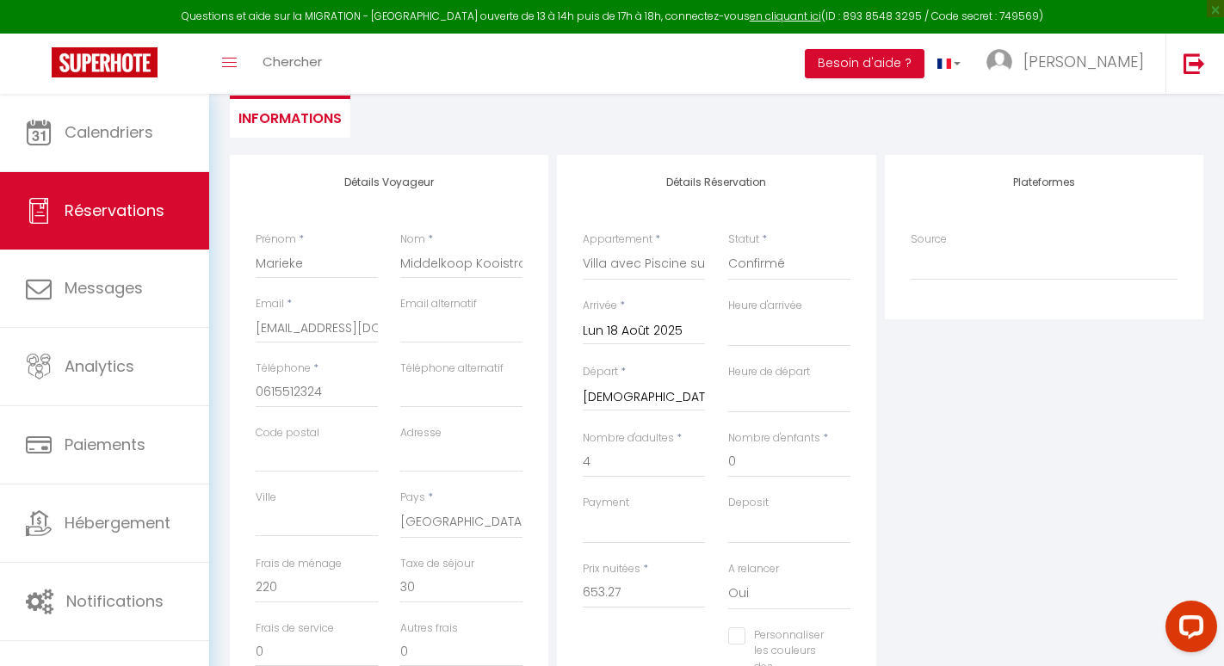
click at [1012, 477] on div "Plateformes Source Direct Airbnb.com Booking.com Chalet montagne Expedia Gite d…" at bounding box center [1044, 462] width 327 height 615
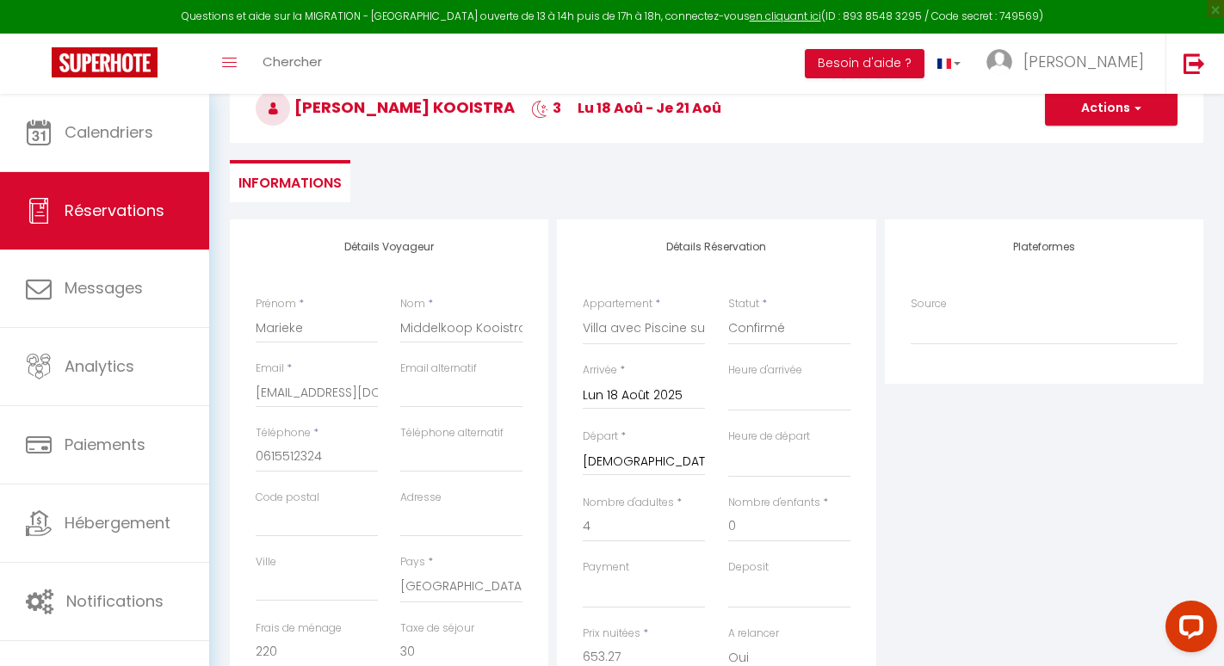
scroll to position [0, 0]
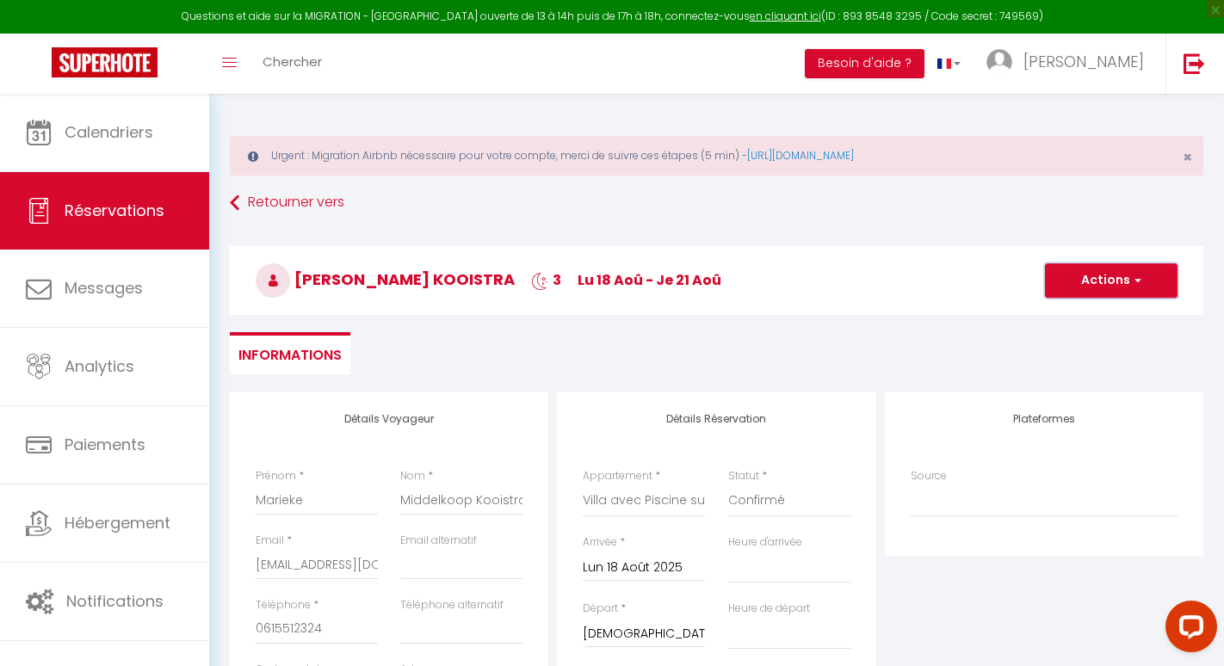
click at [1096, 275] on button "Actions" at bounding box center [1111, 280] width 133 height 34
click at [1073, 314] on link "Enregistrer" at bounding box center [1094, 318] width 136 height 22
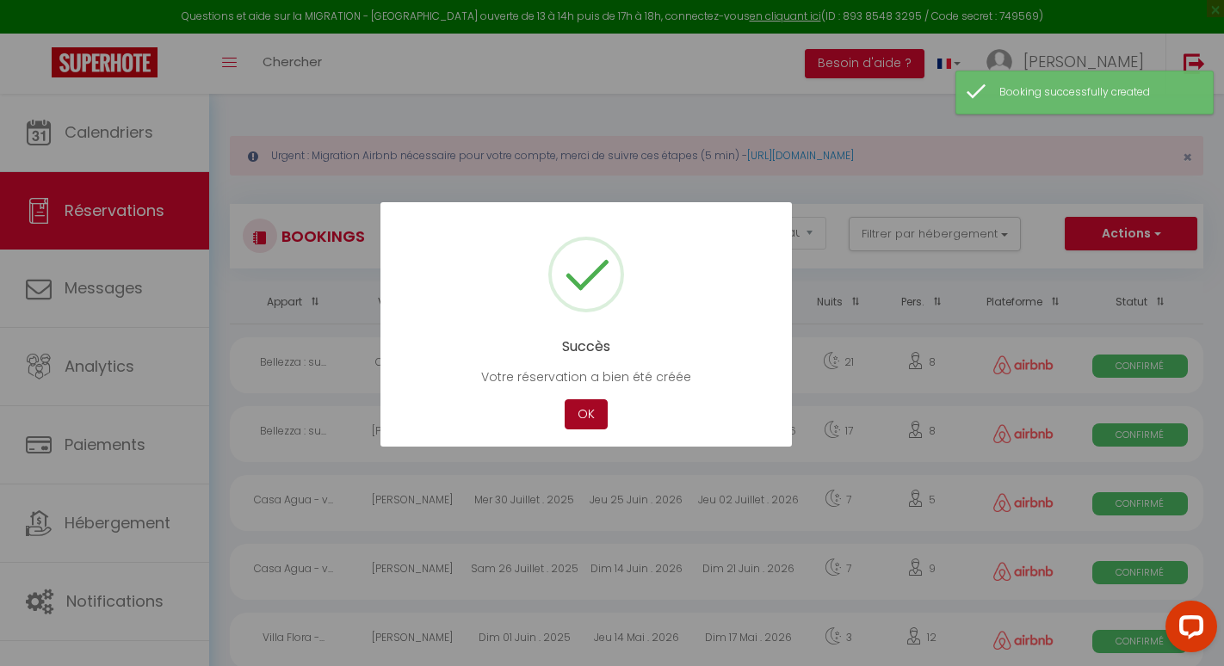
click at [591, 424] on button "OK" at bounding box center [586, 414] width 43 height 30
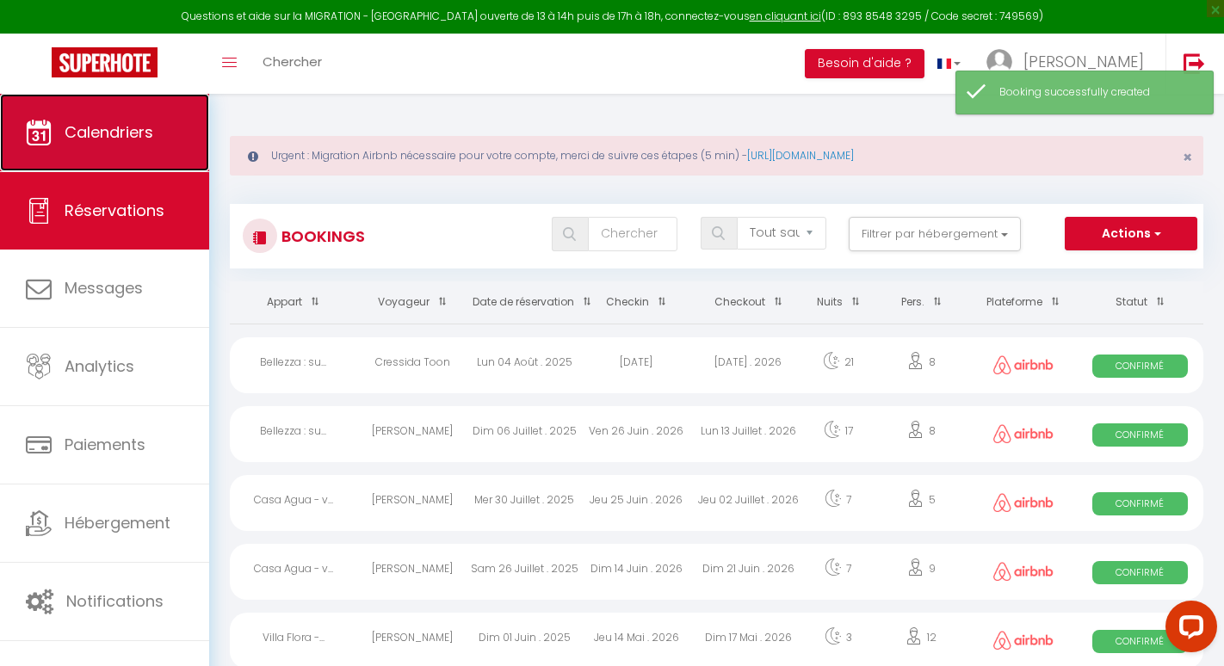
click at [178, 130] on link "Calendriers" at bounding box center [104, 132] width 209 height 77
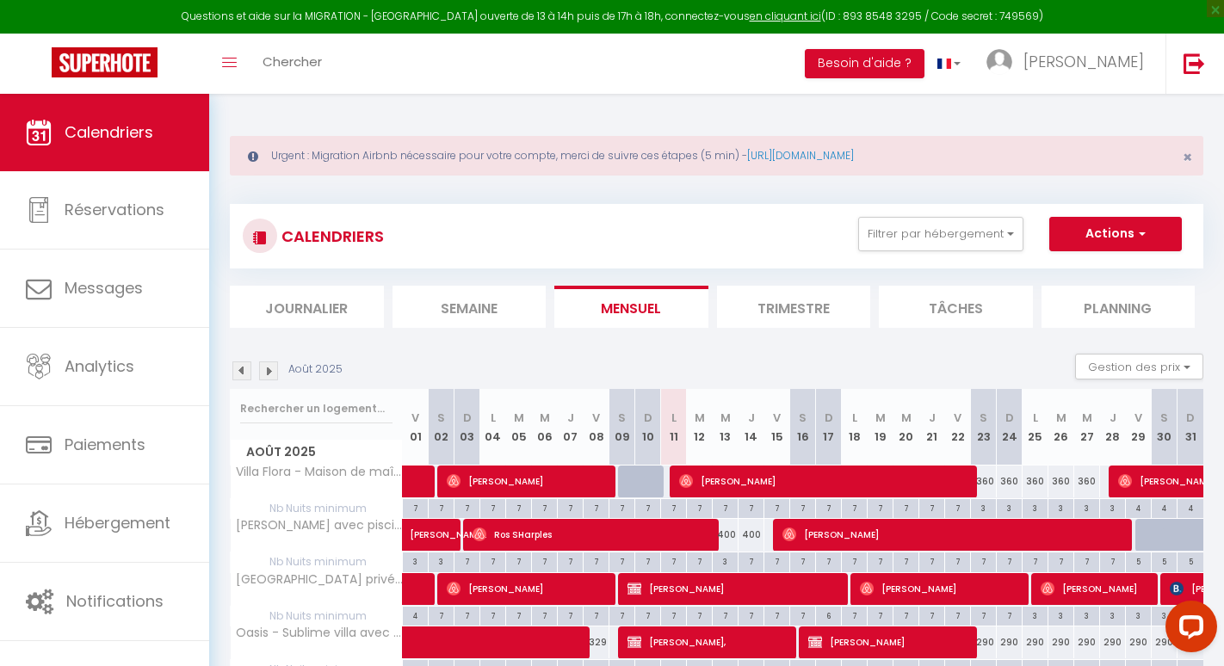
scroll to position [59, 0]
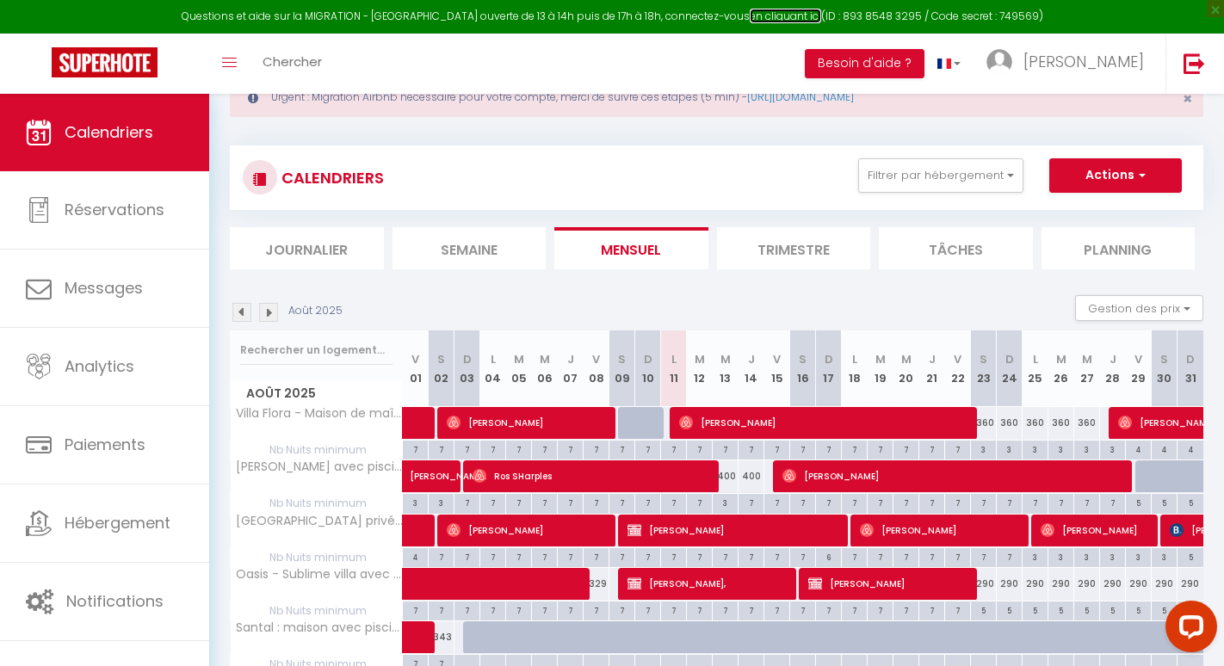
click at [753, 22] on link "en cliquant ici" at bounding box center [785, 16] width 71 height 15
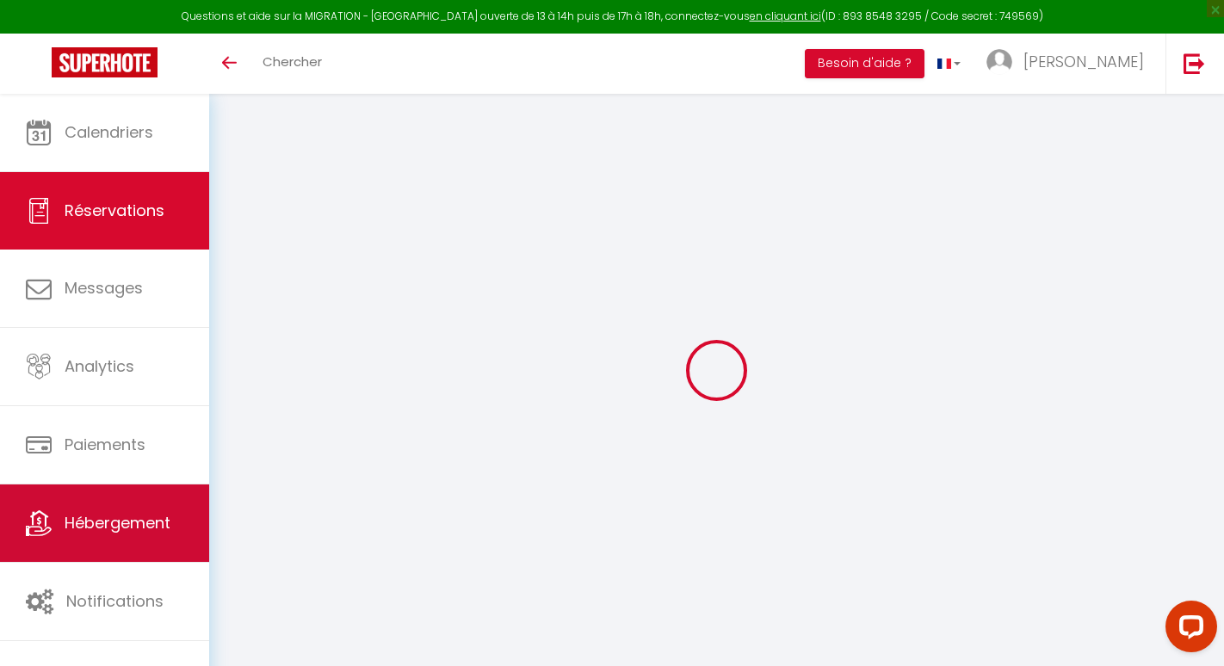
click at [105, 531] on span "Hébergement" at bounding box center [118, 523] width 106 height 22
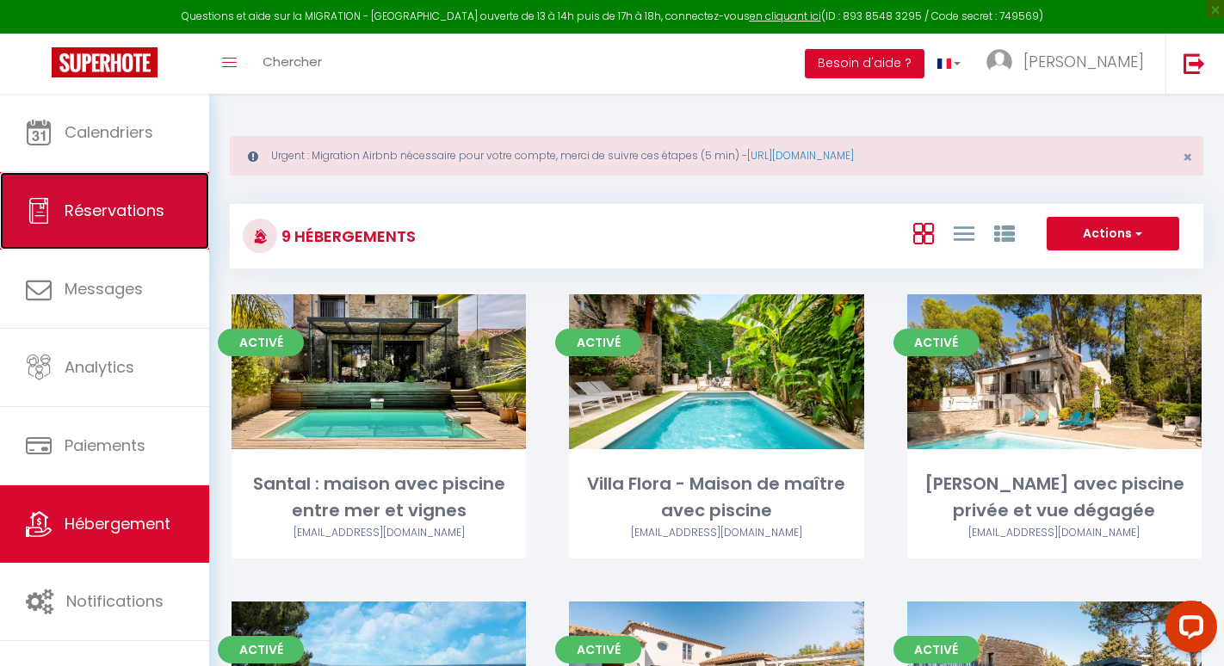
click at [112, 197] on link "Réservations" at bounding box center [104, 210] width 209 height 77
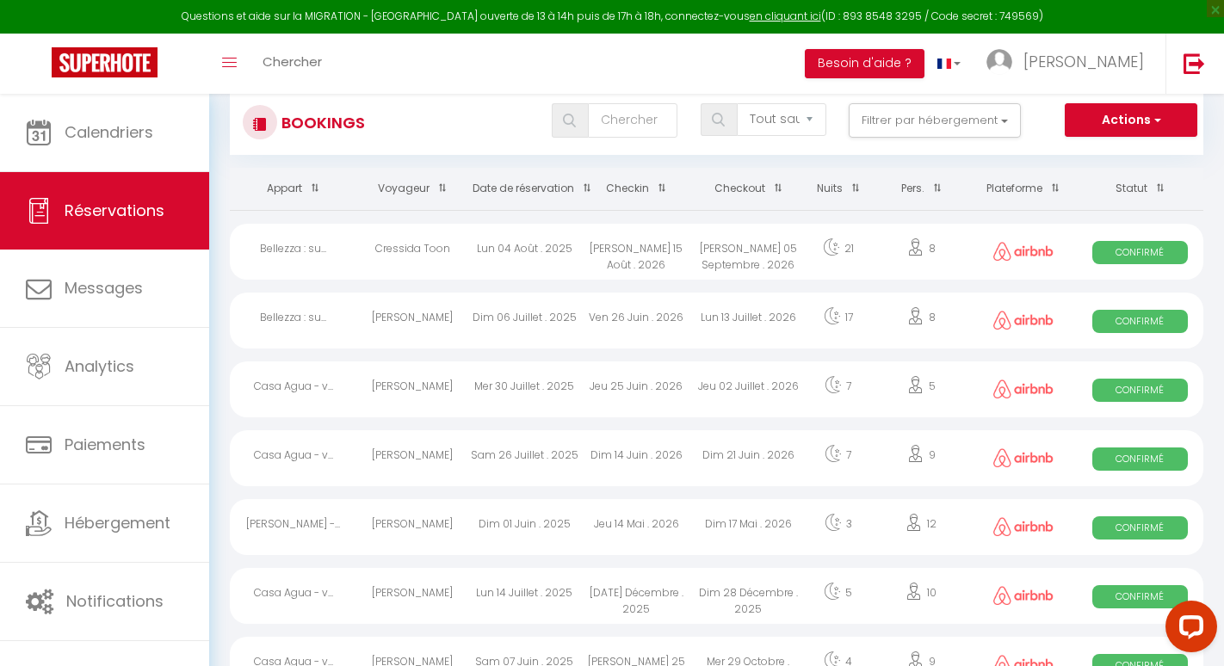
scroll to position [128, 0]
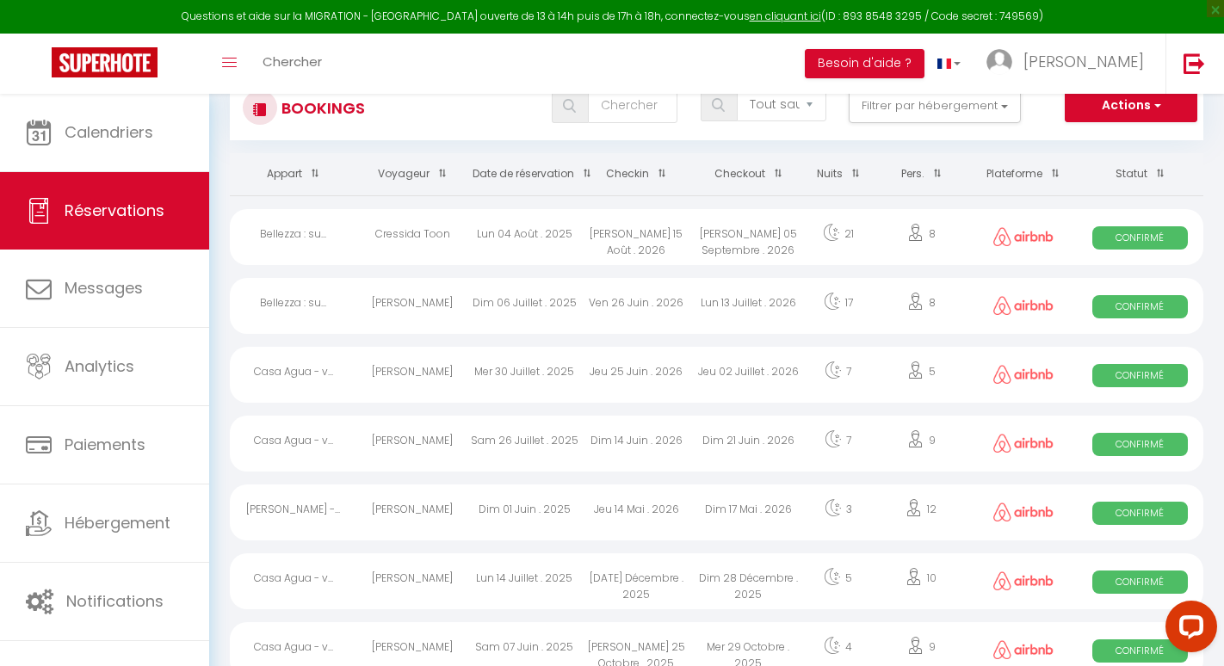
click at [412, 372] on div "[PERSON_NAME]" at bounding box center [412, 375] width 112 height 56
select select "OK"
select select "0"
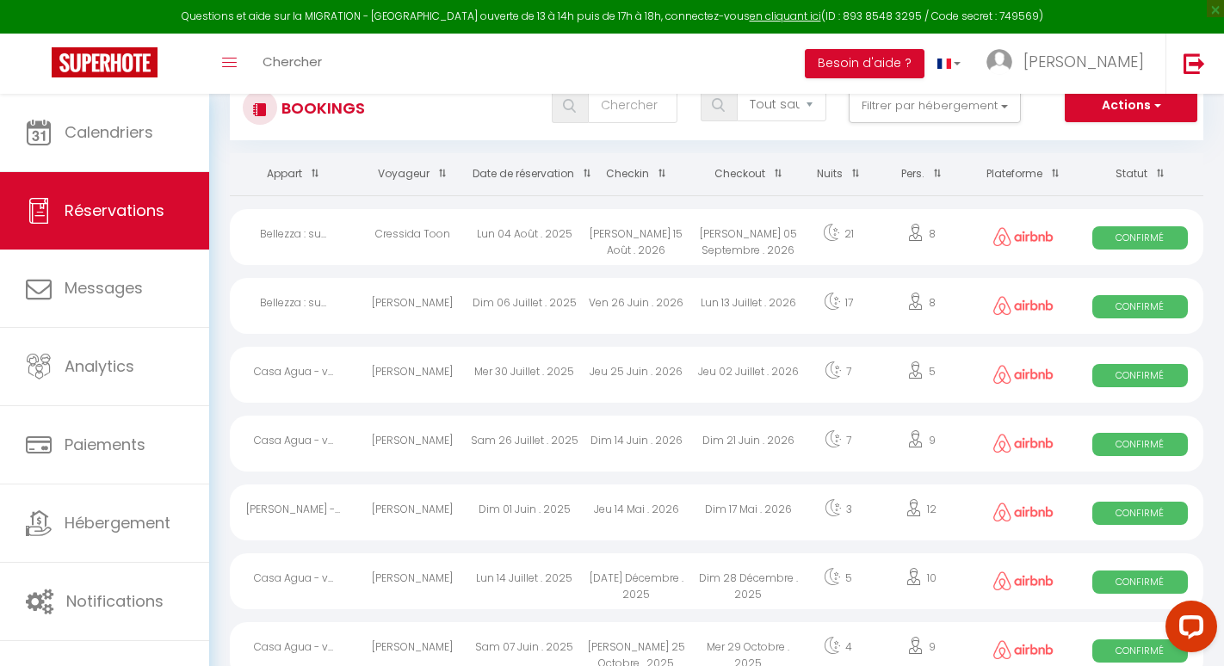
select select "1"
select select
select select "13398"
select select "25185"
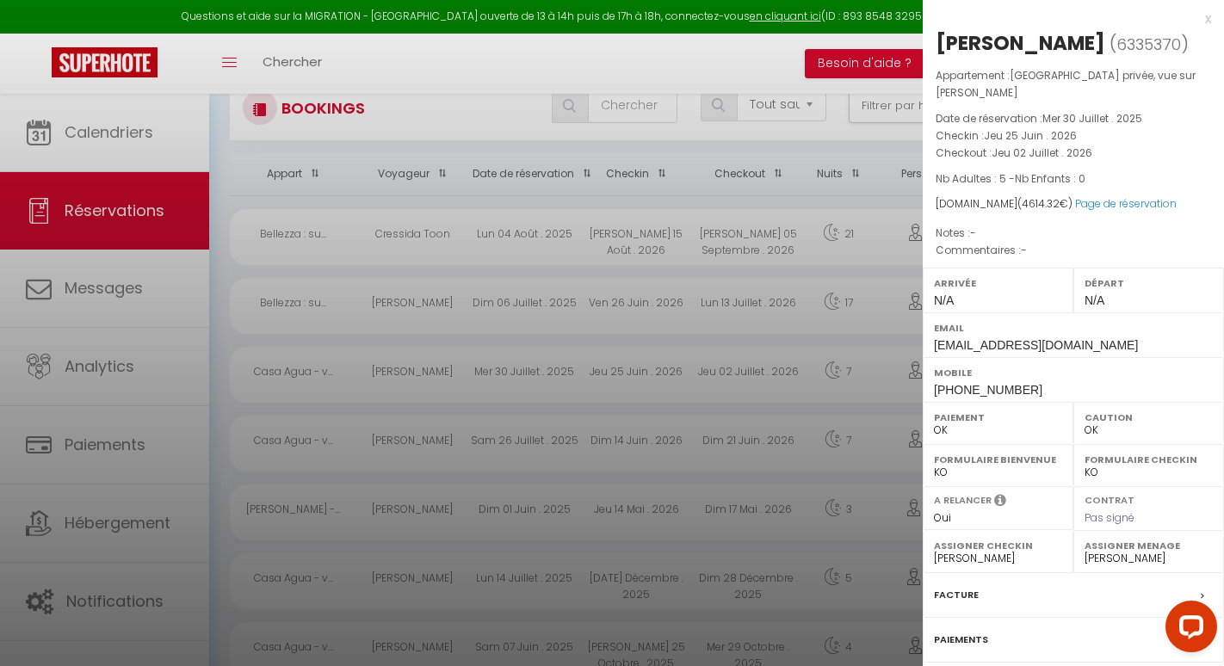
scroll to position [153, 0]
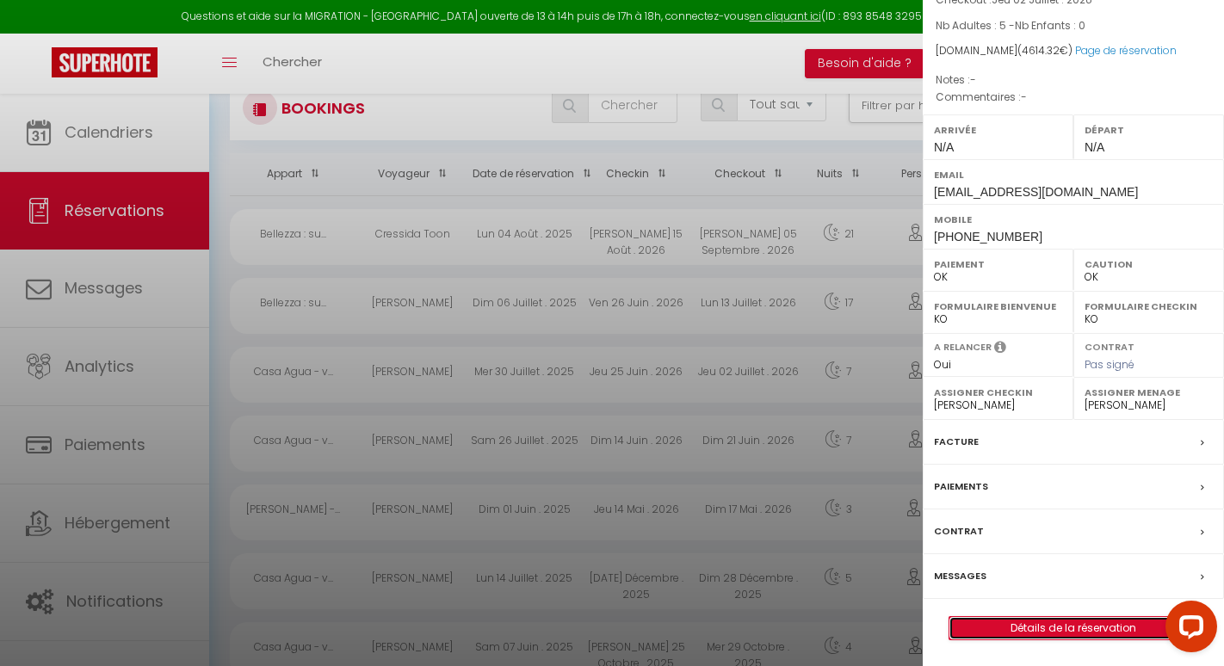
click at [1056, 624] on link "Détails de la réservation" at bounding box center [1073, 628] width 248 height 22
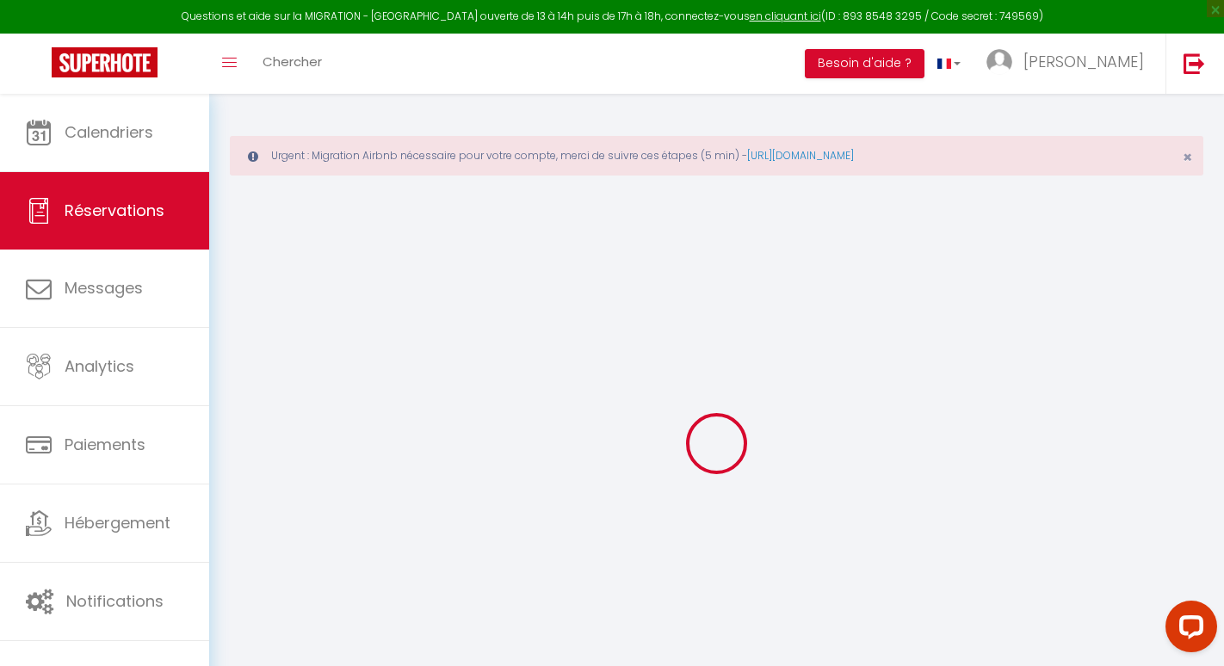
select select
checkbox input "false"
select select
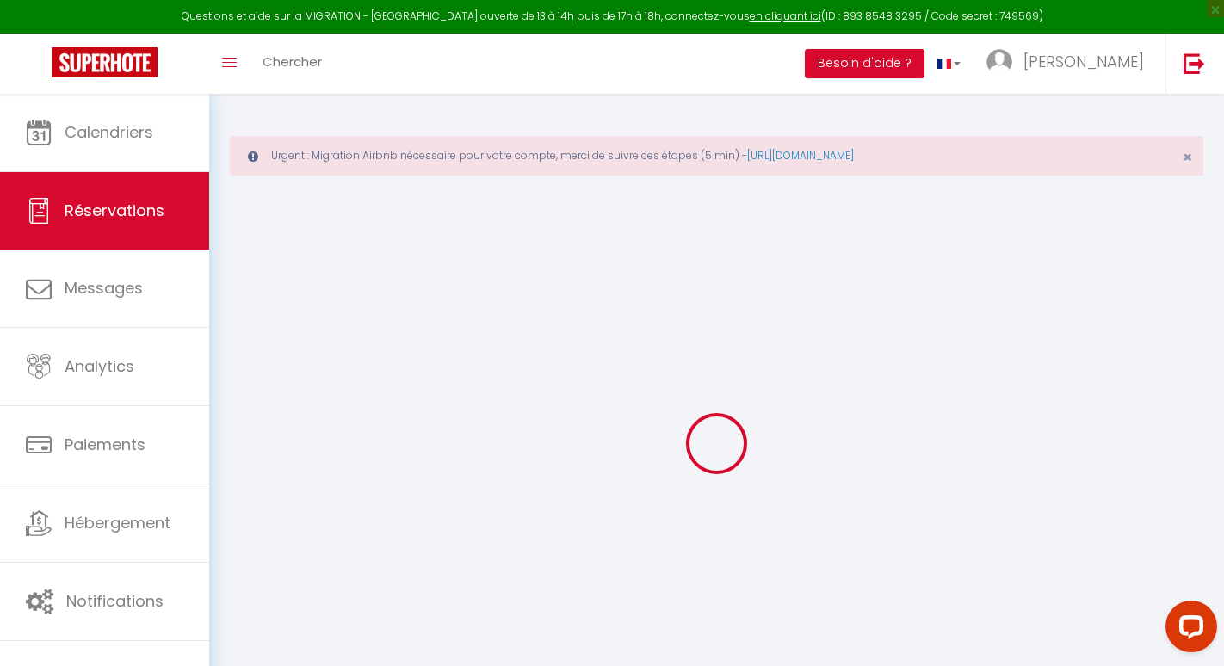
select select
checkbox input "false"
select select
type input "310"
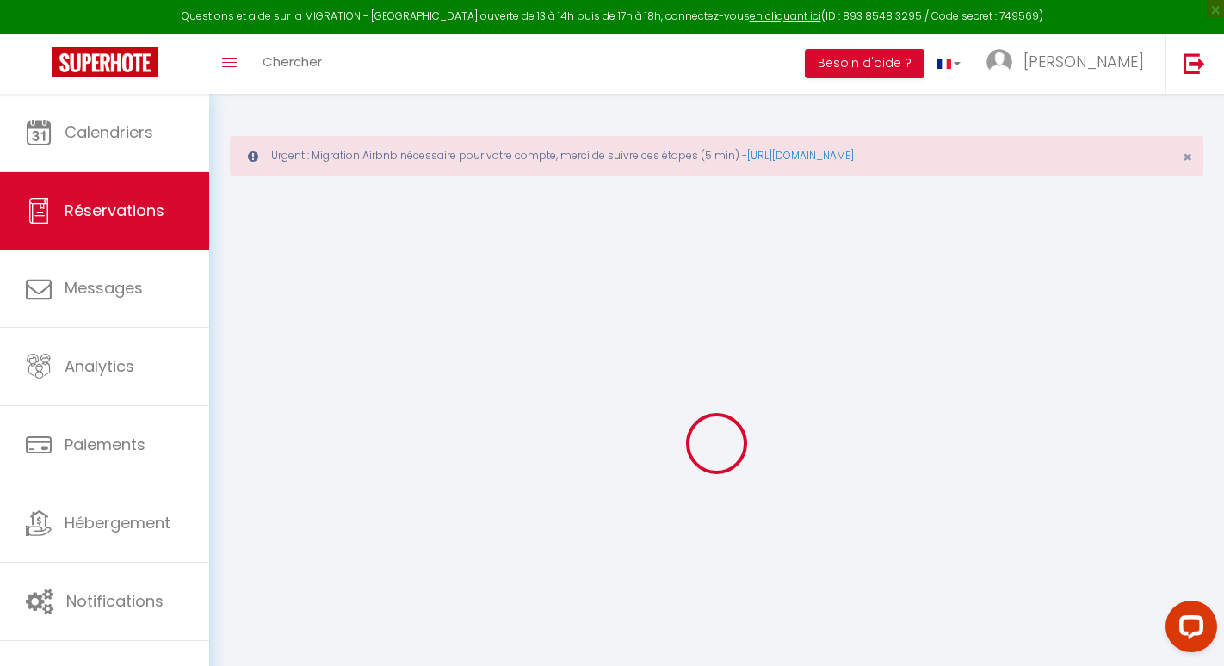
type input "40.32"
select select
checkbox input "false"
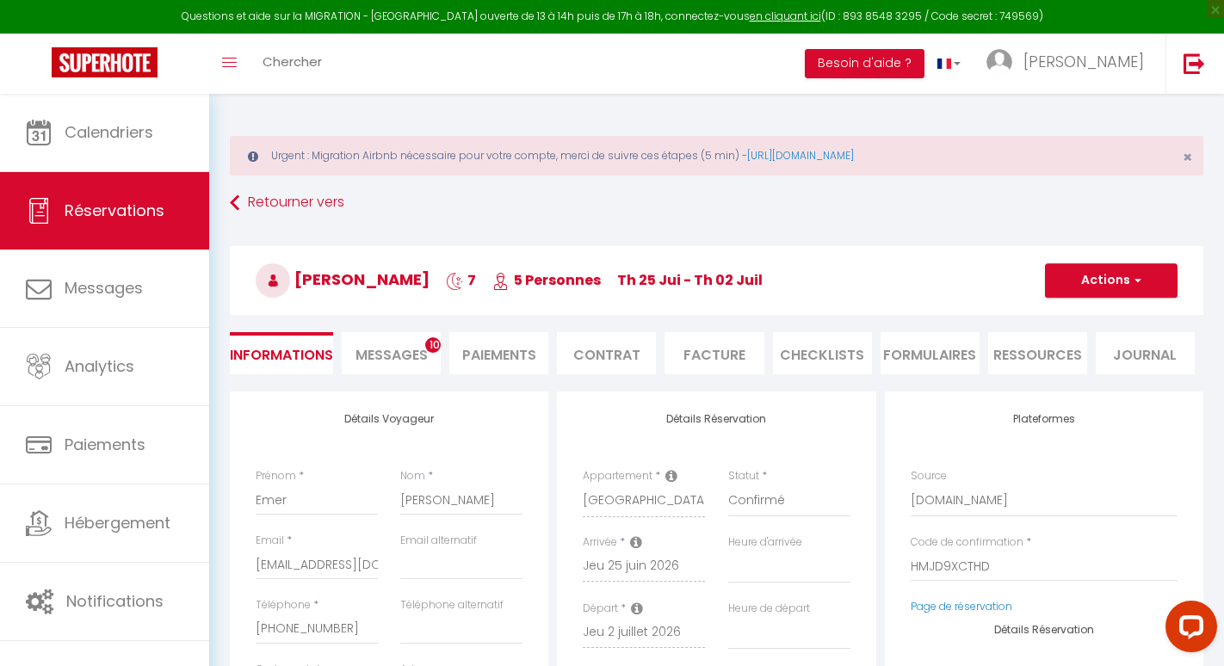
select select
checkbox input "false"
select select
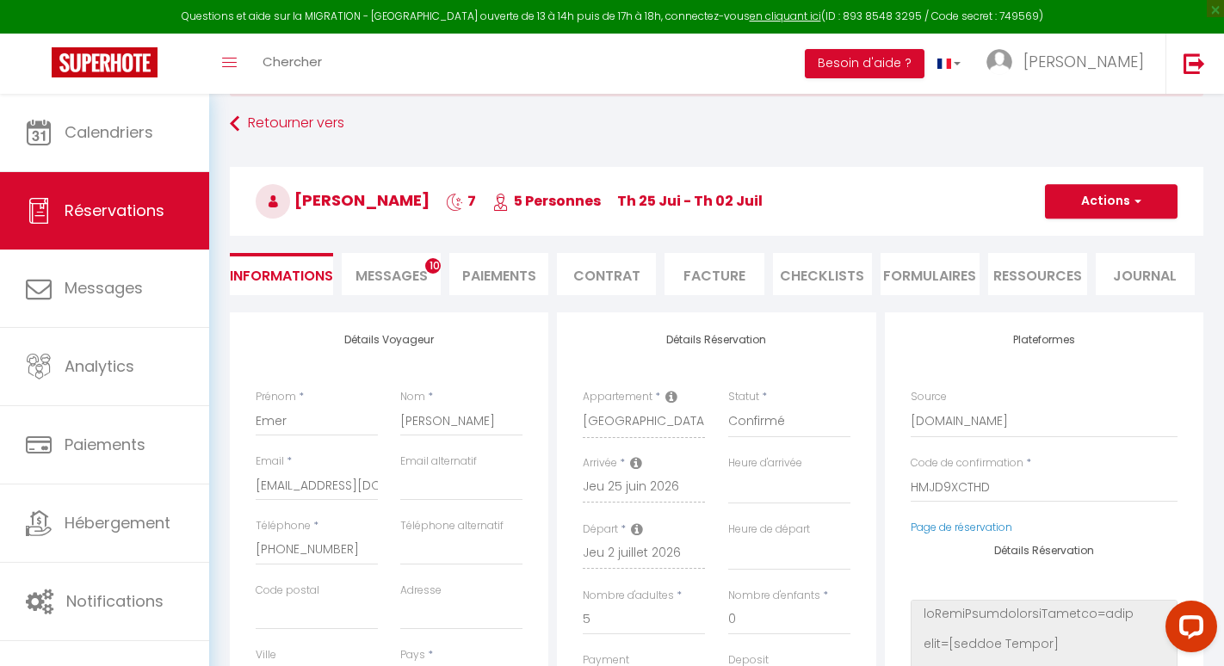
scroll to position [97, 0]
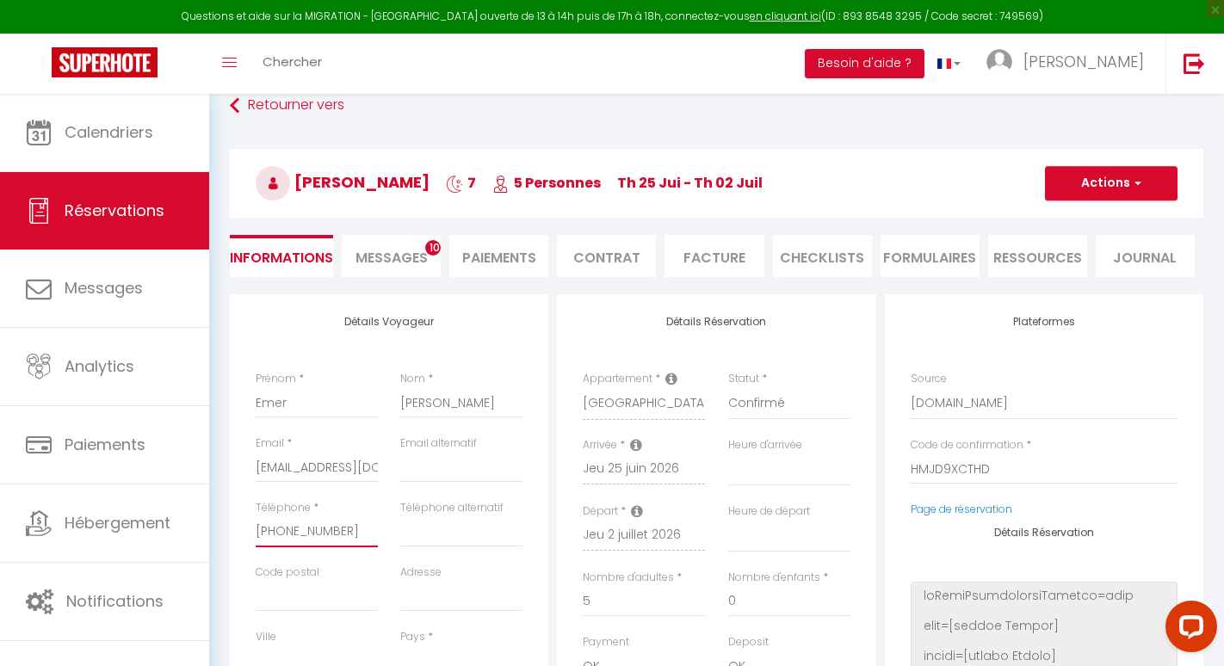
drag, startPoint x: 256, startPoint y: 534, endPoint x: 387, endPoint y: 530, distance: 130.9
click at [387, 530] on div "Téléphone * +12482175064" at bounding box center [316, 532] width 145 height 65
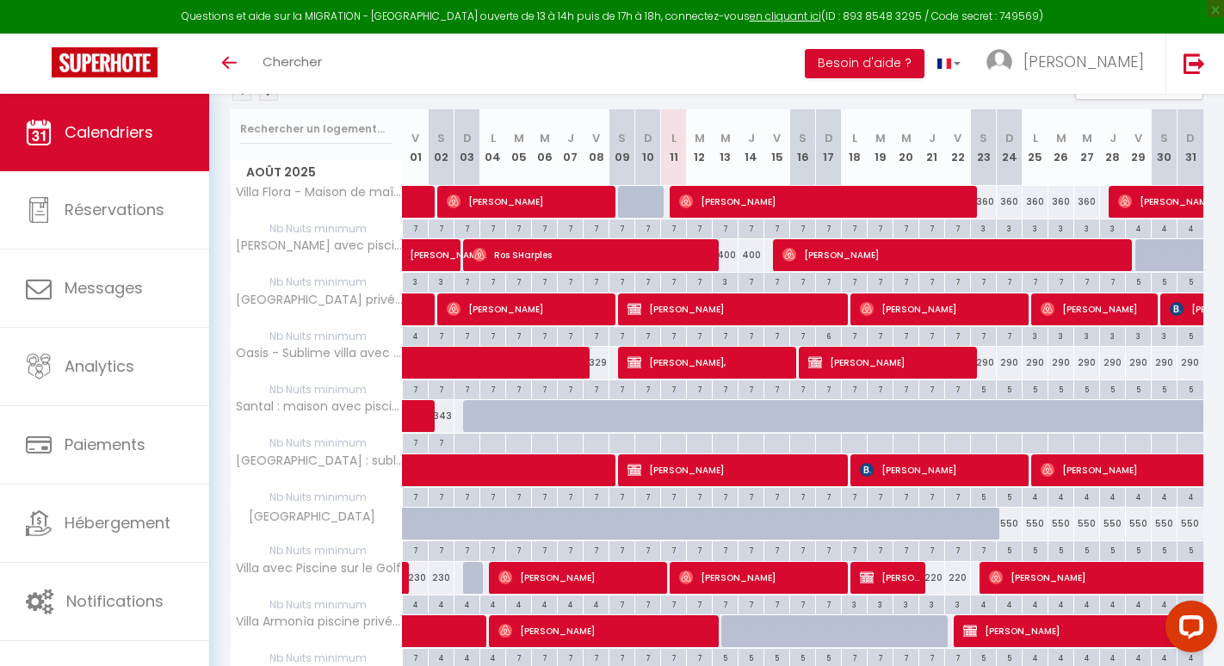
scroll to position [191, 0]
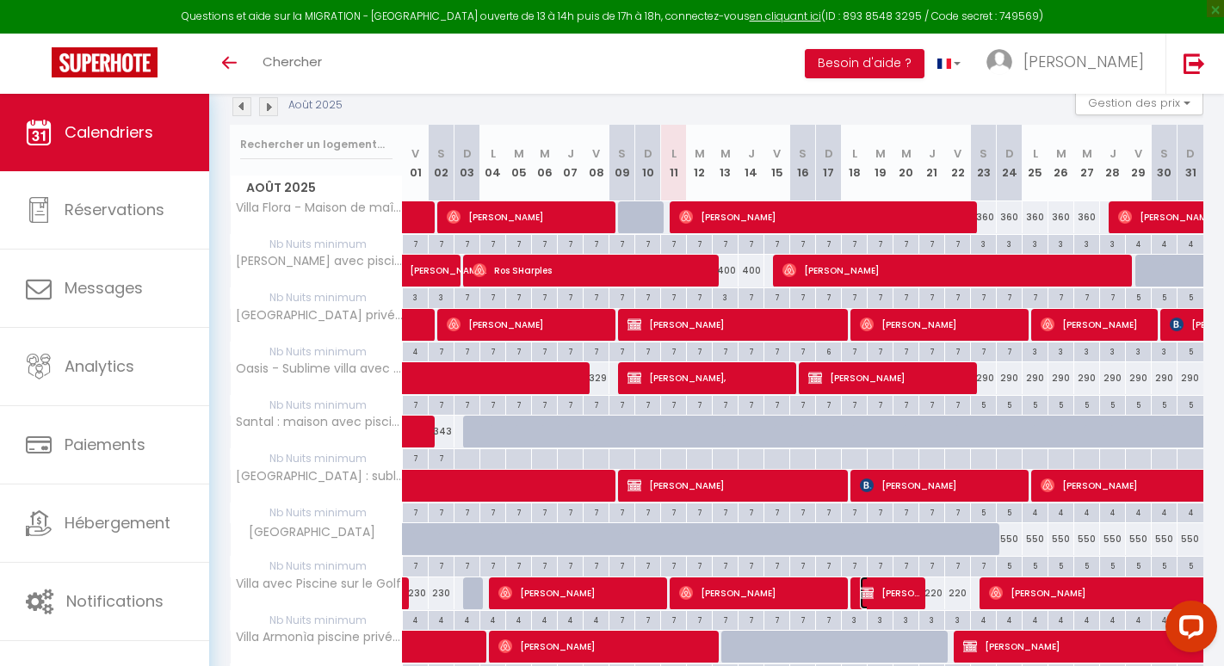
click at [893, 601] on span "[PERSON_NAME] Kooistra" at bounding box center [890, 593] width 60 height 33
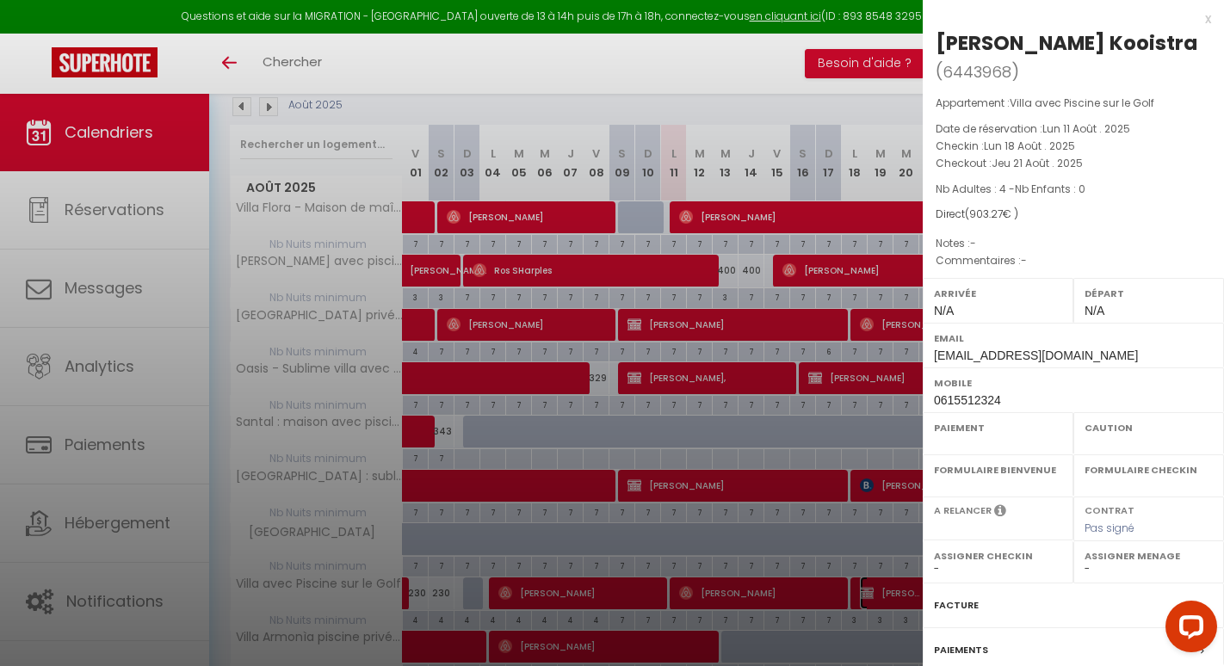
select select "OK"
select select "KO"
select select "0"
select select "1"
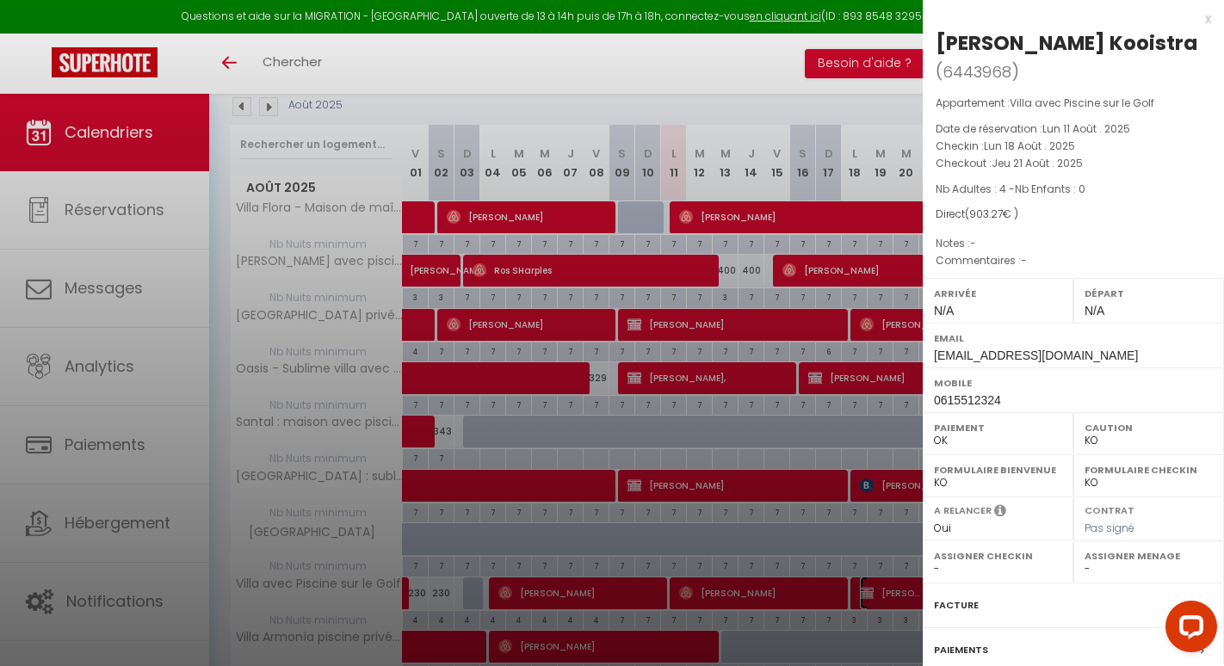
select select "13966"
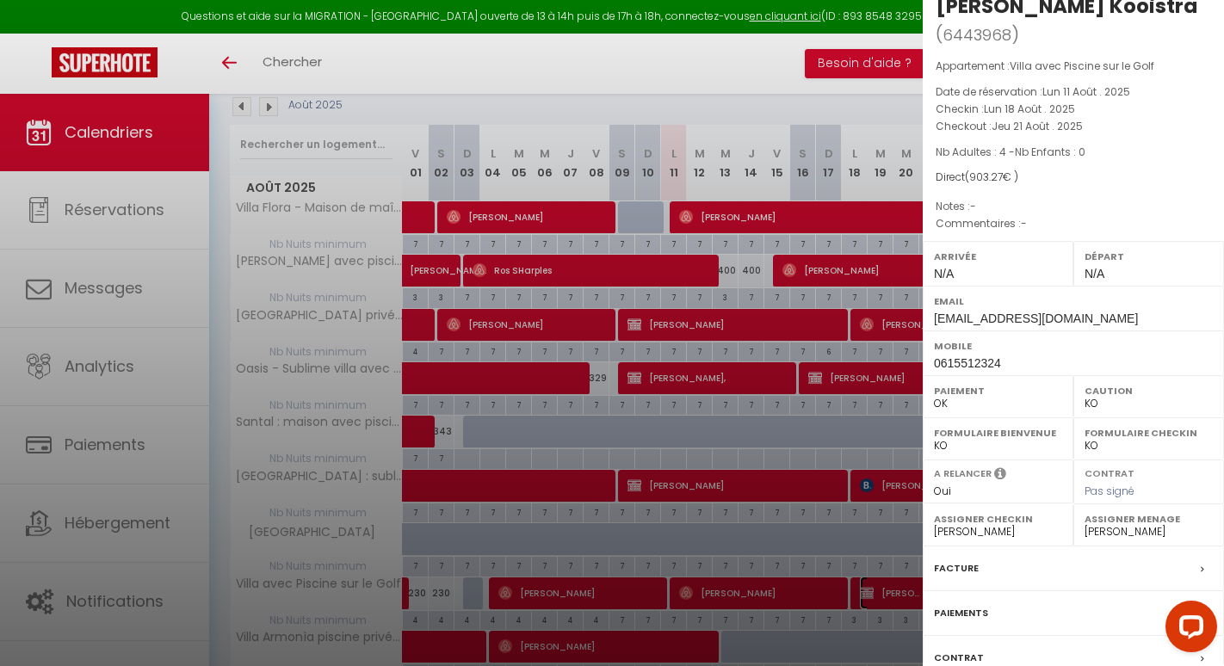
scroll to position [0, 0]
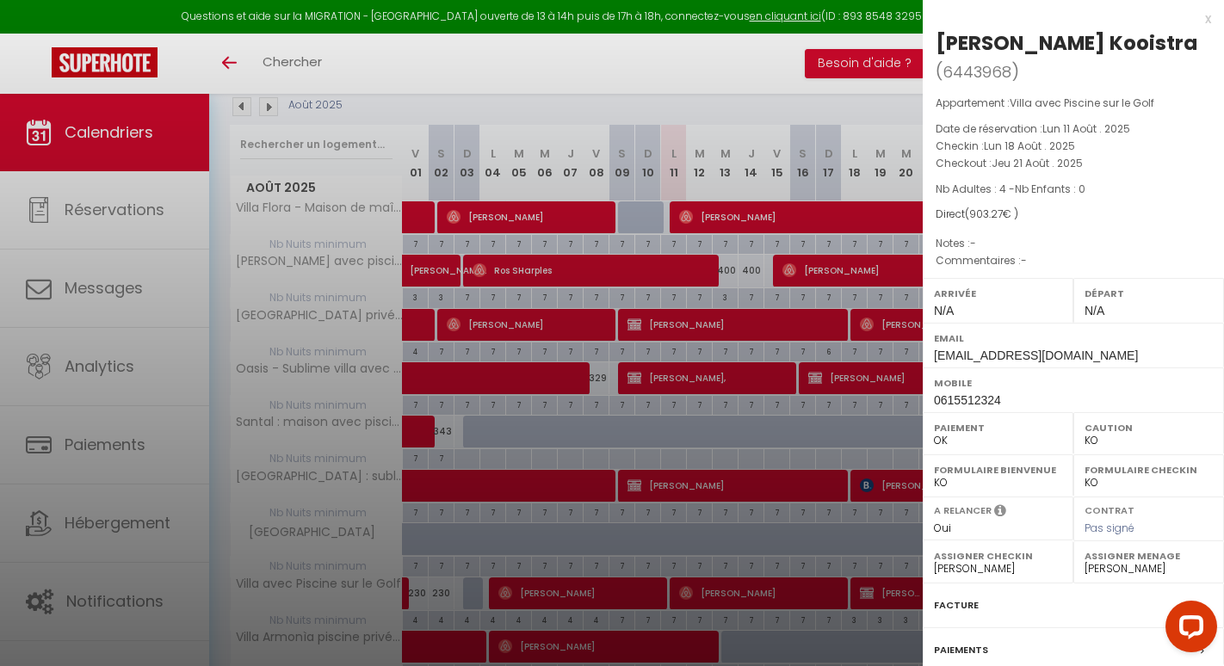
click at [1206, 22] on div "x" at bounding box center [1067, 19] width 288 height 21
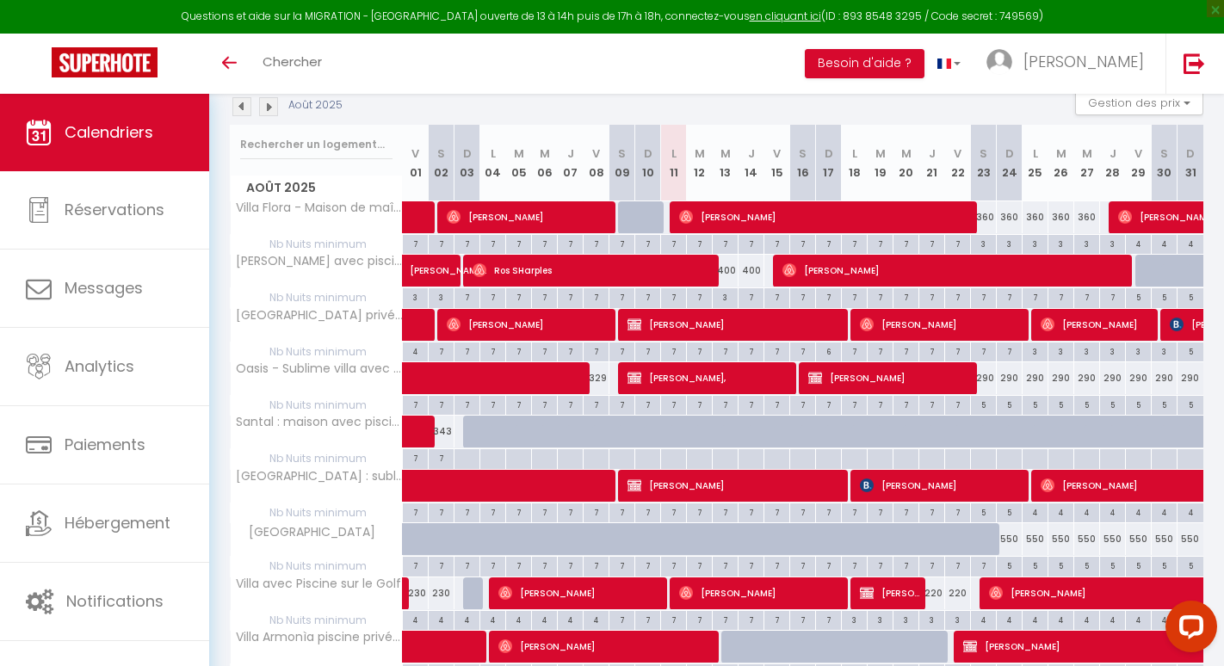
click at [266, 108] on img at bounding box center [268, 106] width 19 height 19
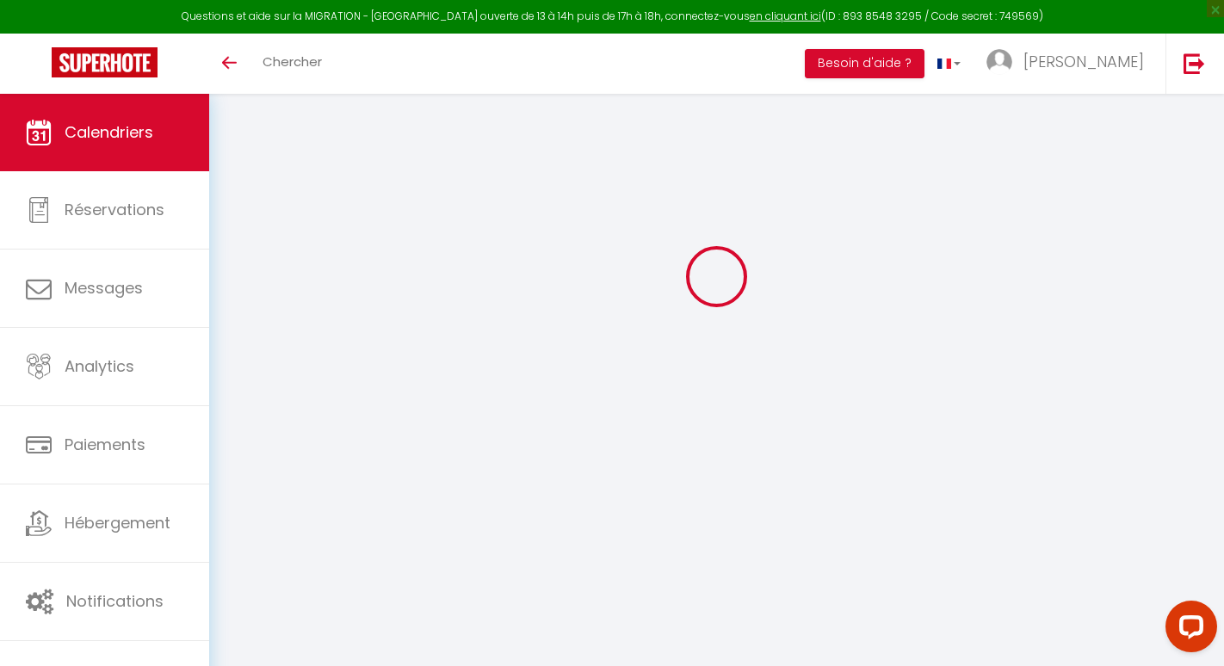
scroll to position [94, 0]
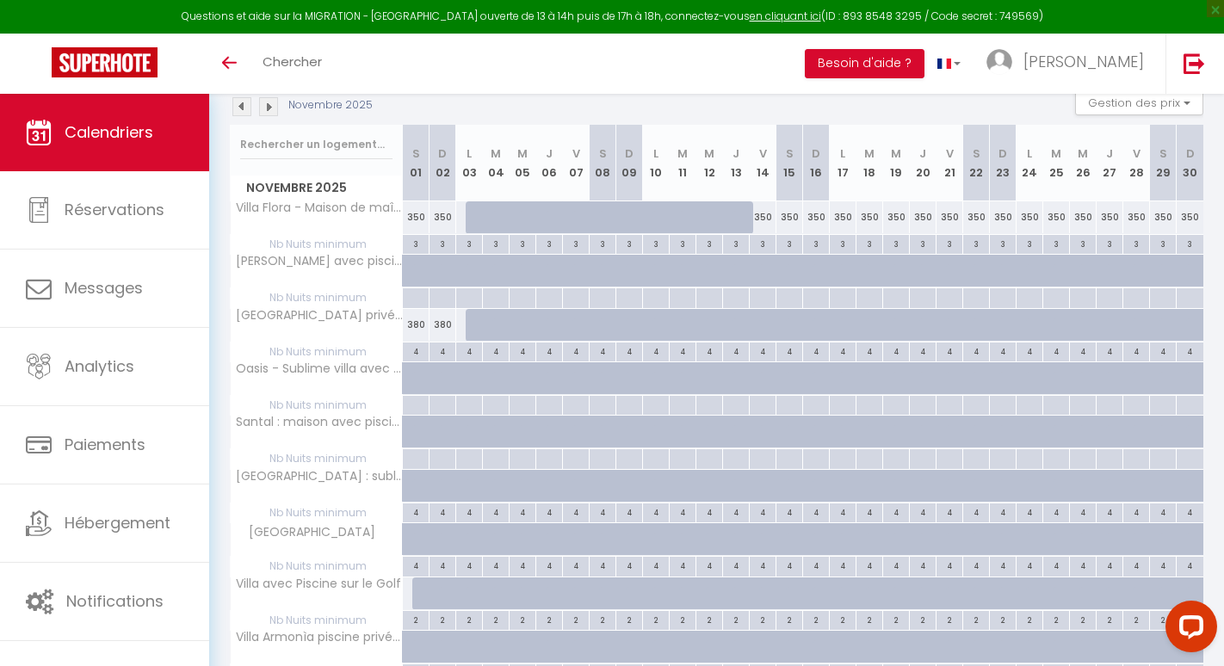
click at [266, 108] on img at bounding box center [268, 106] width 19 height 19
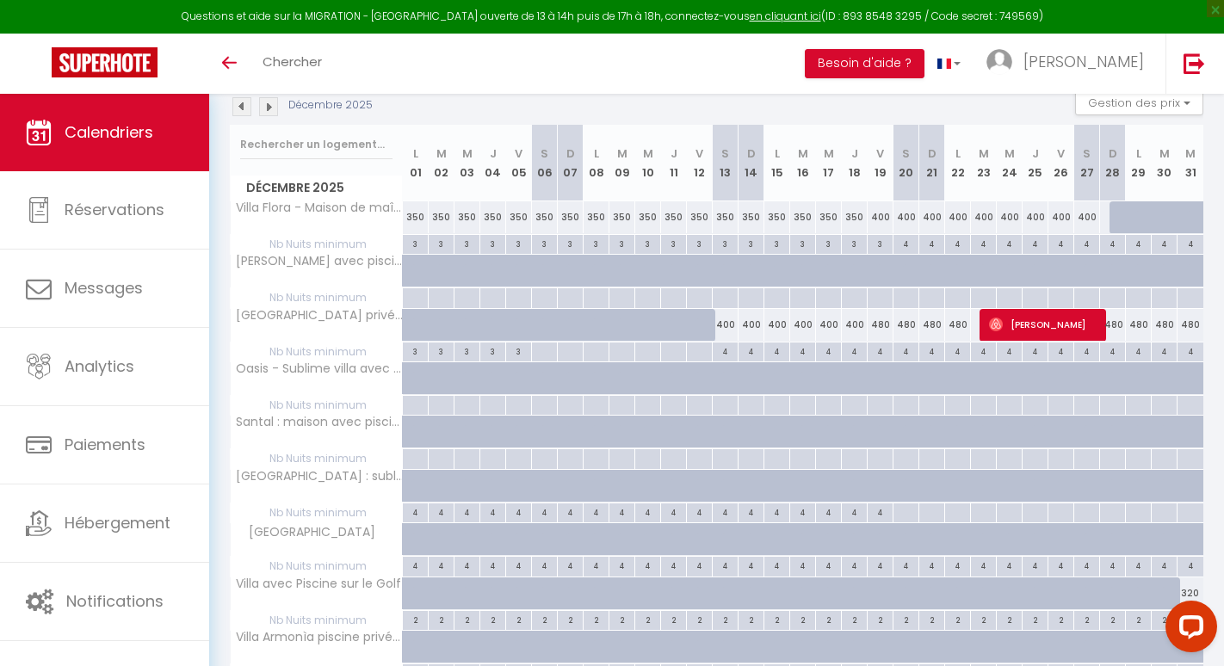
click at [266, 108] on img at bounding box center [268, 106] width 19 height 19
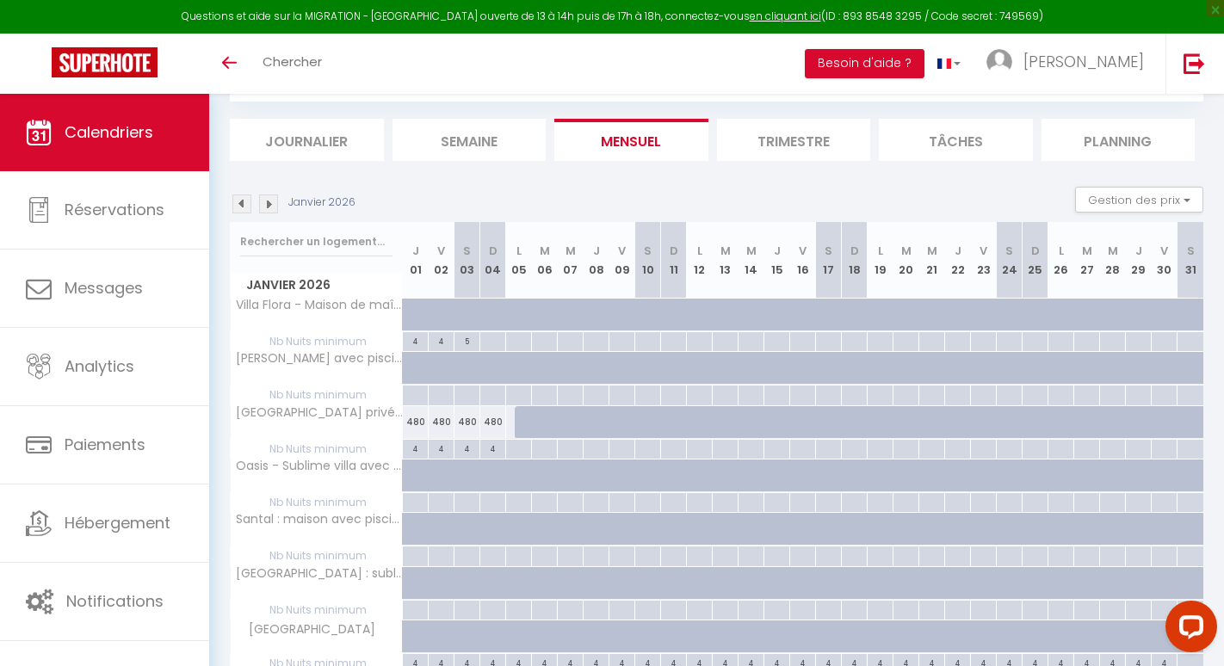
click at [266, 195] on img at bounding box center [268, 204] width 19 height 19
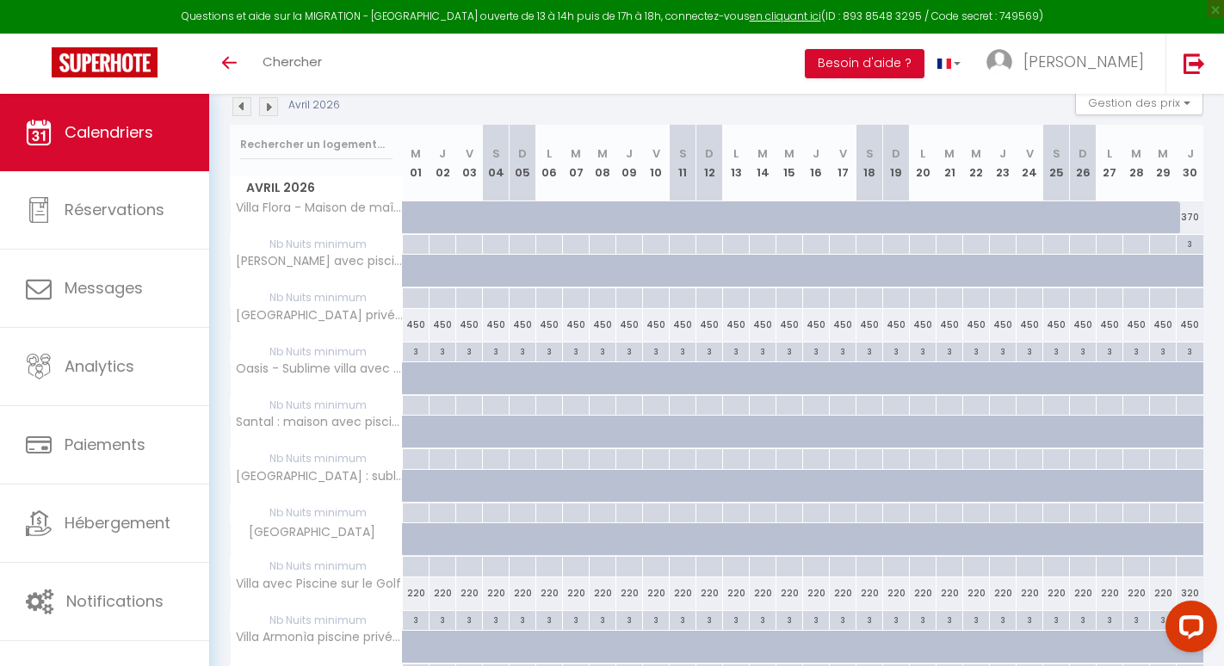
click at [266, 108] on img at bounding box center [268, 106] width 19 height 19
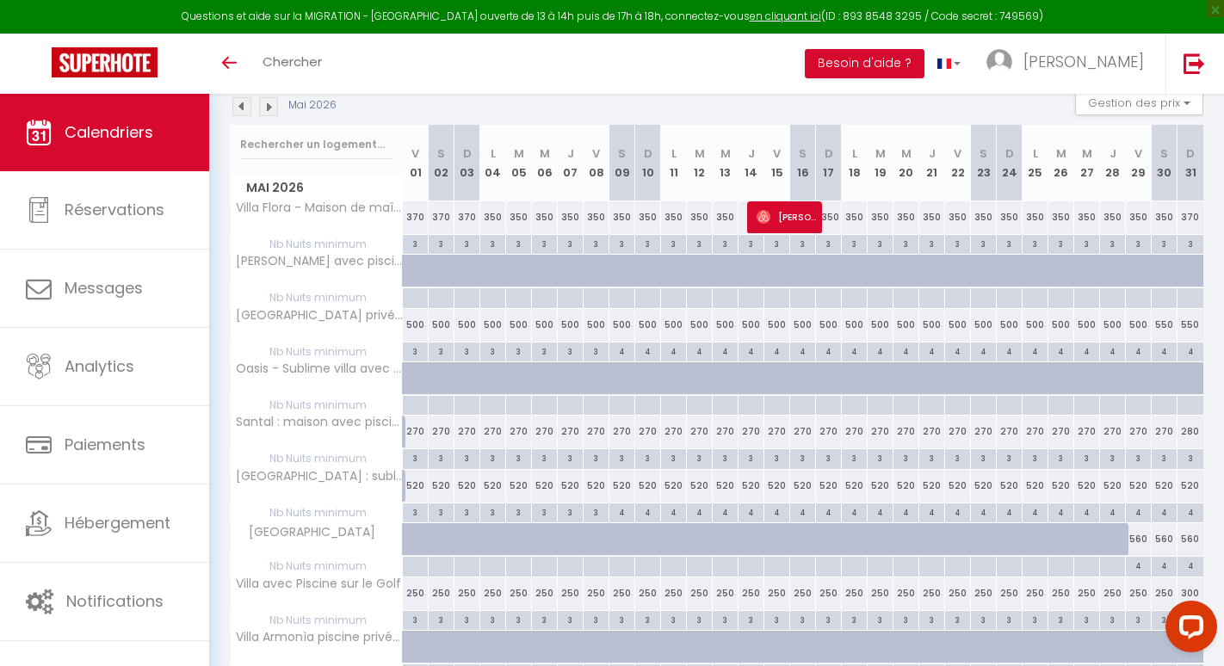
click at [266, 108] on img at bounding box center [268, 106] width 19 height 19
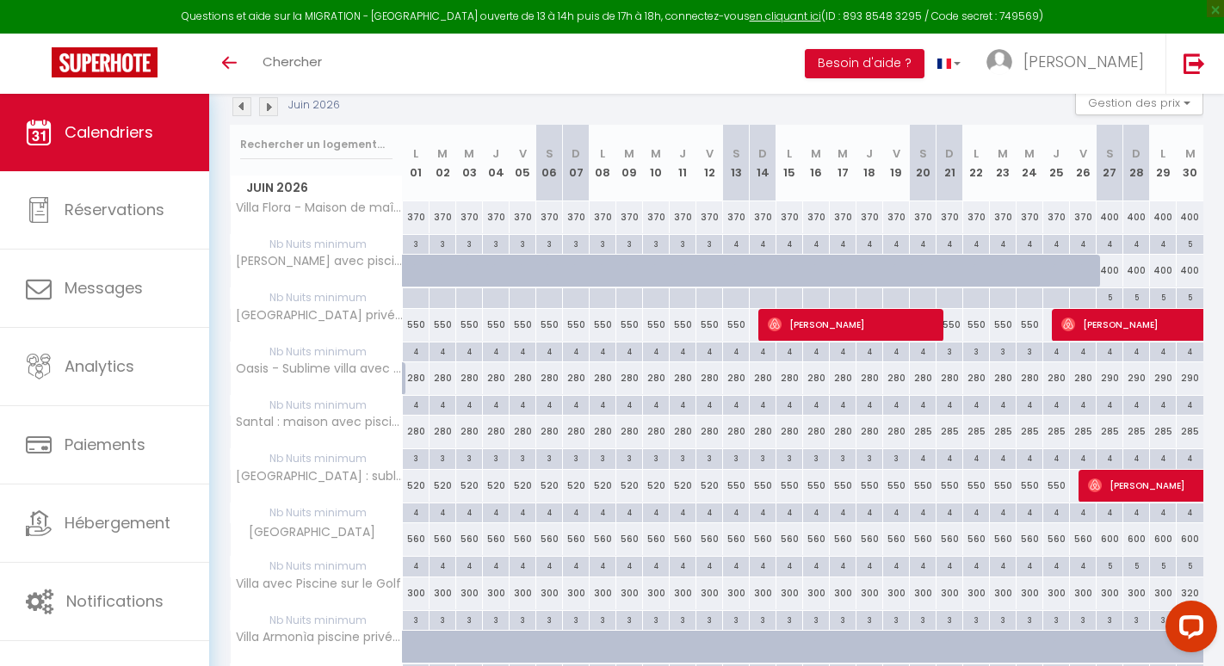
click at [266, 108] on img at bounding box center [268, 106] width 19 height 19
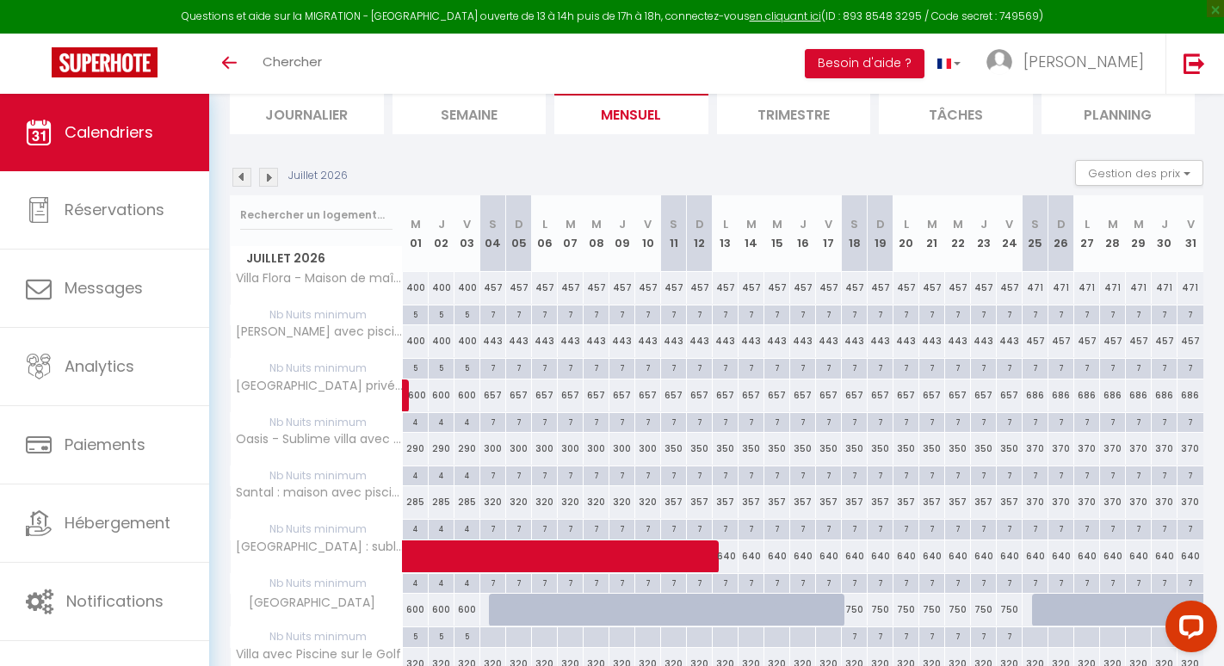
scroll to position [119, 0]
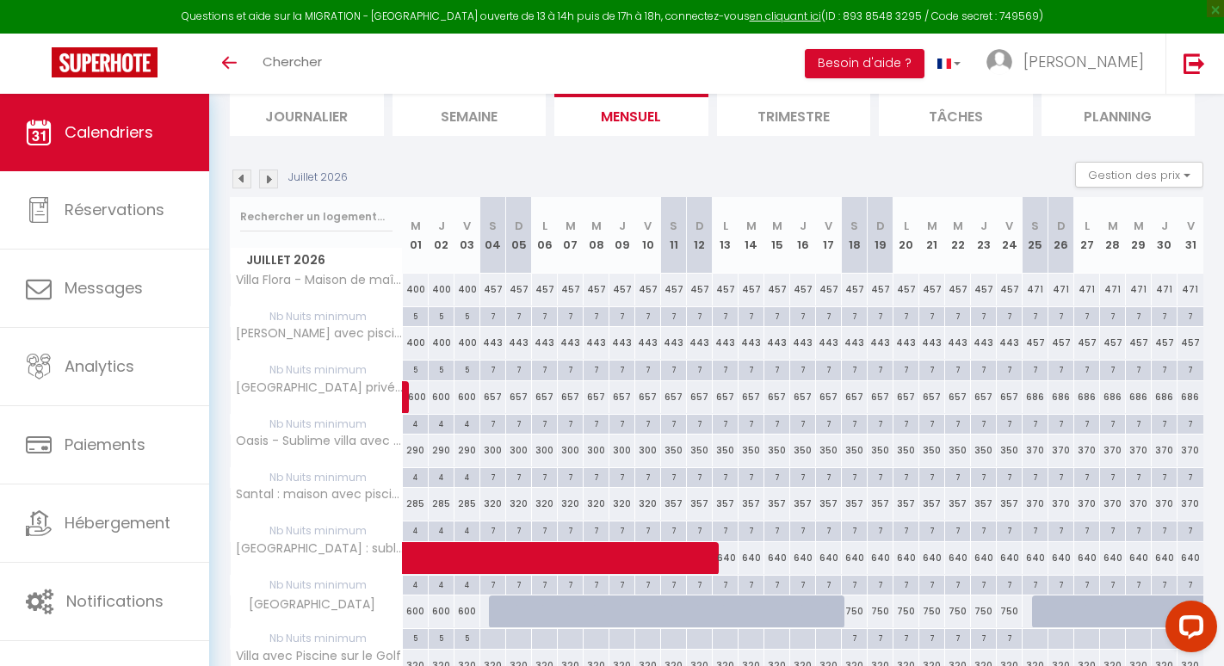
click at [240, 181] on img at bounding box center [241, 179] width 19 height 19
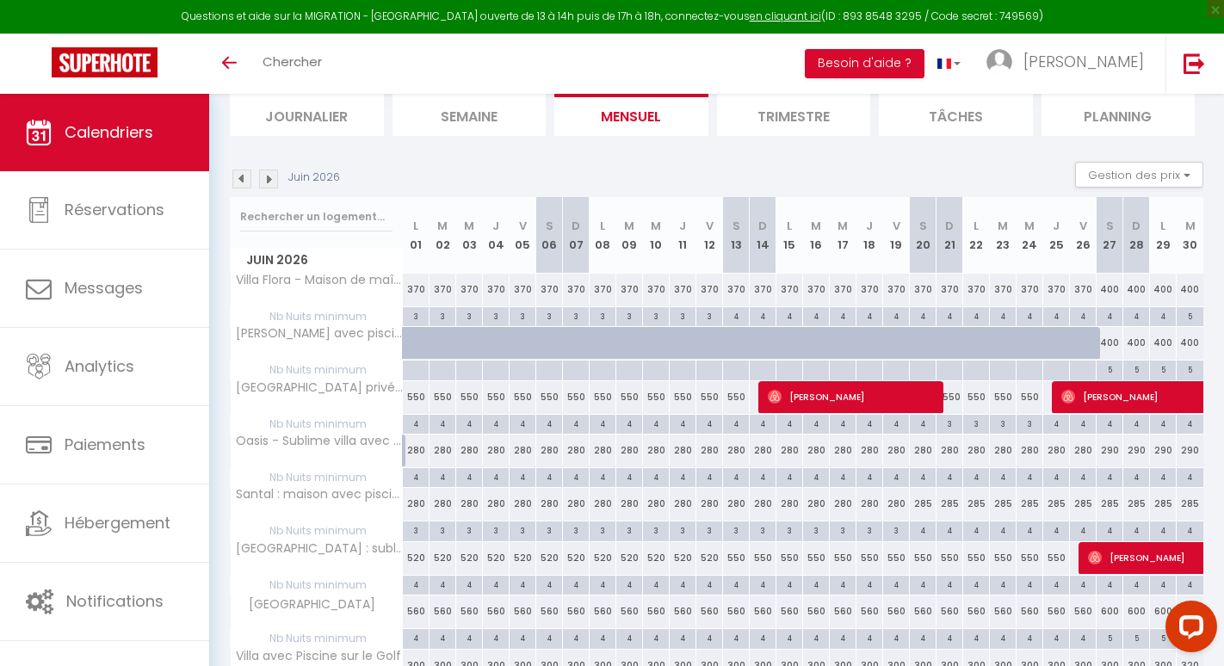
click at [271, 181] on img at bounding box center [268, 179] width 19 height 19
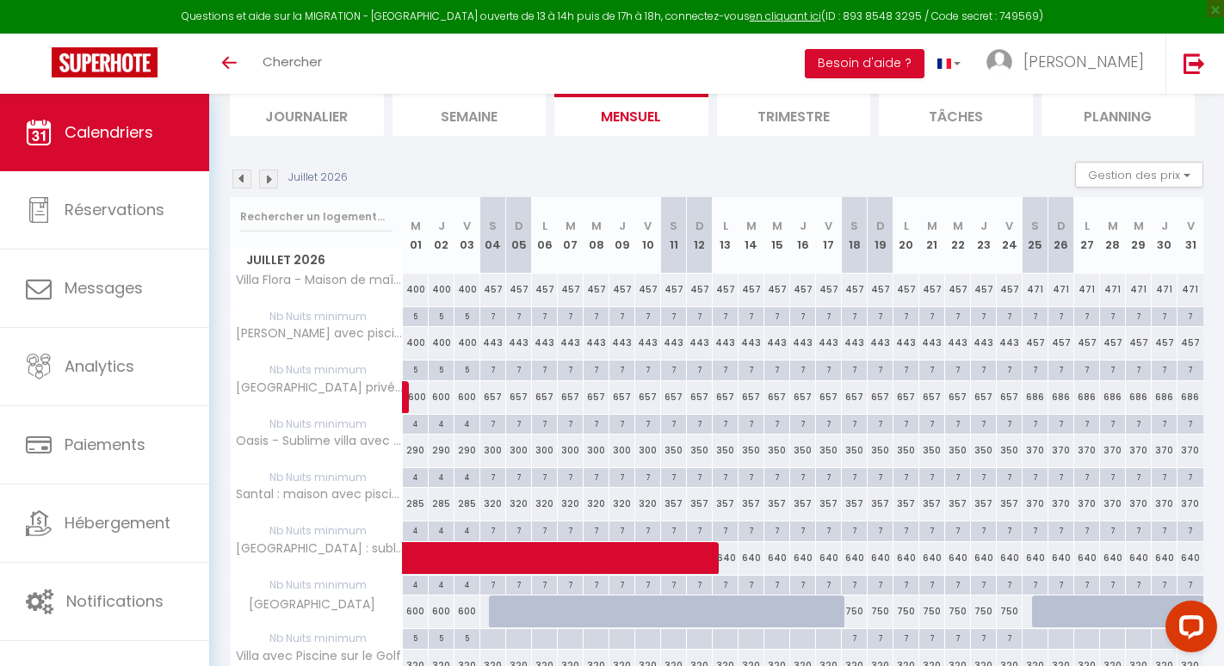
click at [417, 425] on div "4" at bounding box center [415, 423] width 25 height 16
type input "4"
type input "Mer 01 Juillet 2026"
type input "Jeu 02 Juillet 2026"
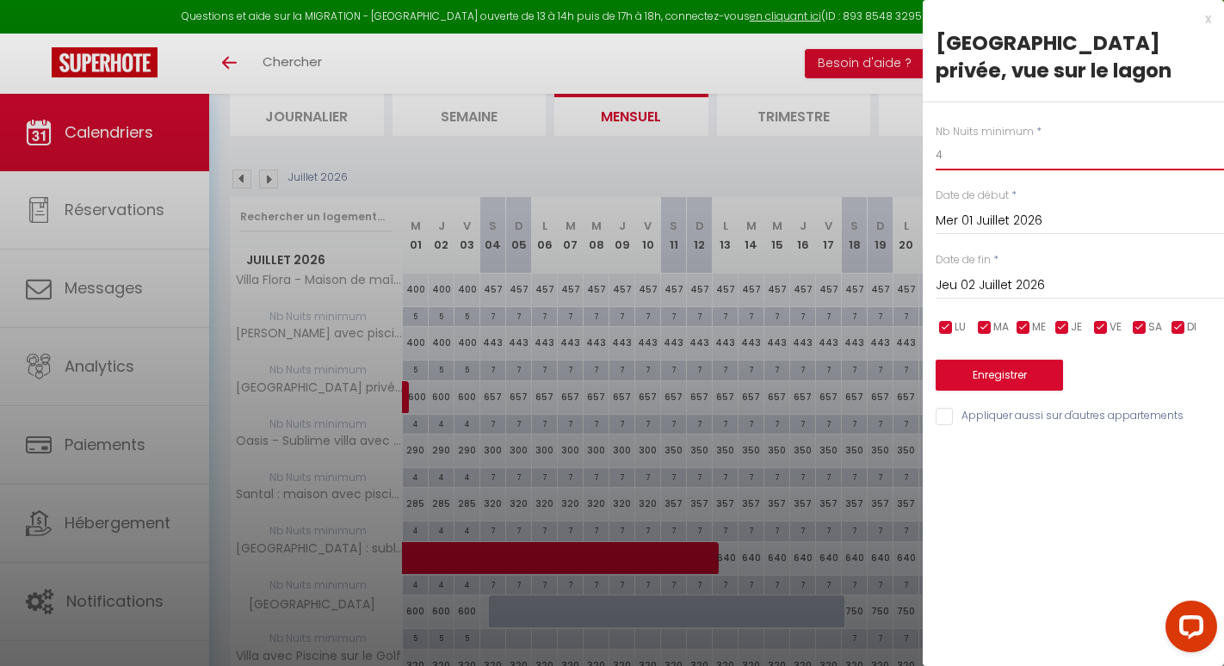
click at [987, 144] on input "4" at bounding box center [1080, 154] width 288 height 31
type input "3"
click at [964, 370] on button "Enregistrer" at bounding box center [999, 375] width 127 height 31
